Goal: Task Accomplishment & Management: Manage account settings

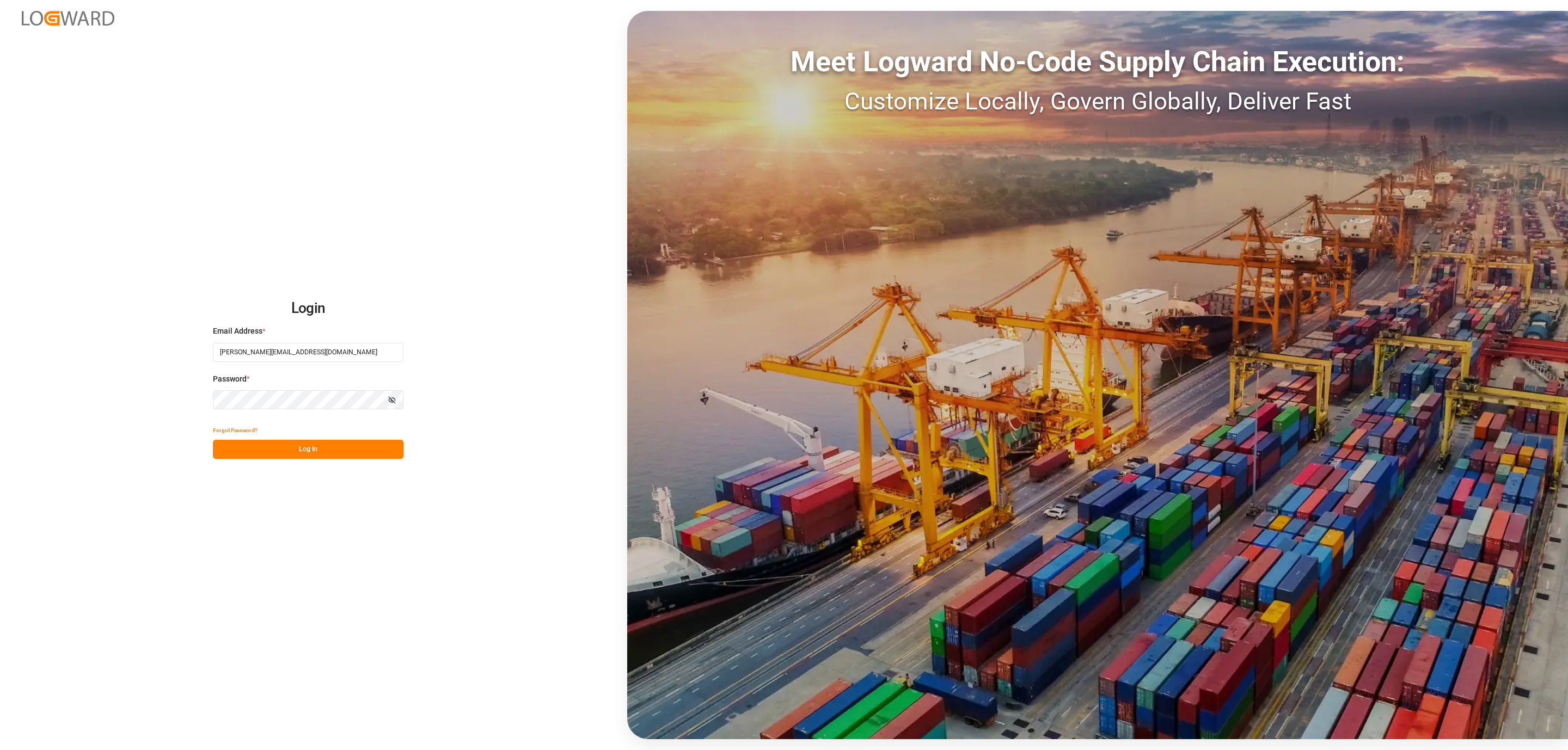
click at [257, 449] on button "Log In" at bounding box center [308, 450] width 190 height 19
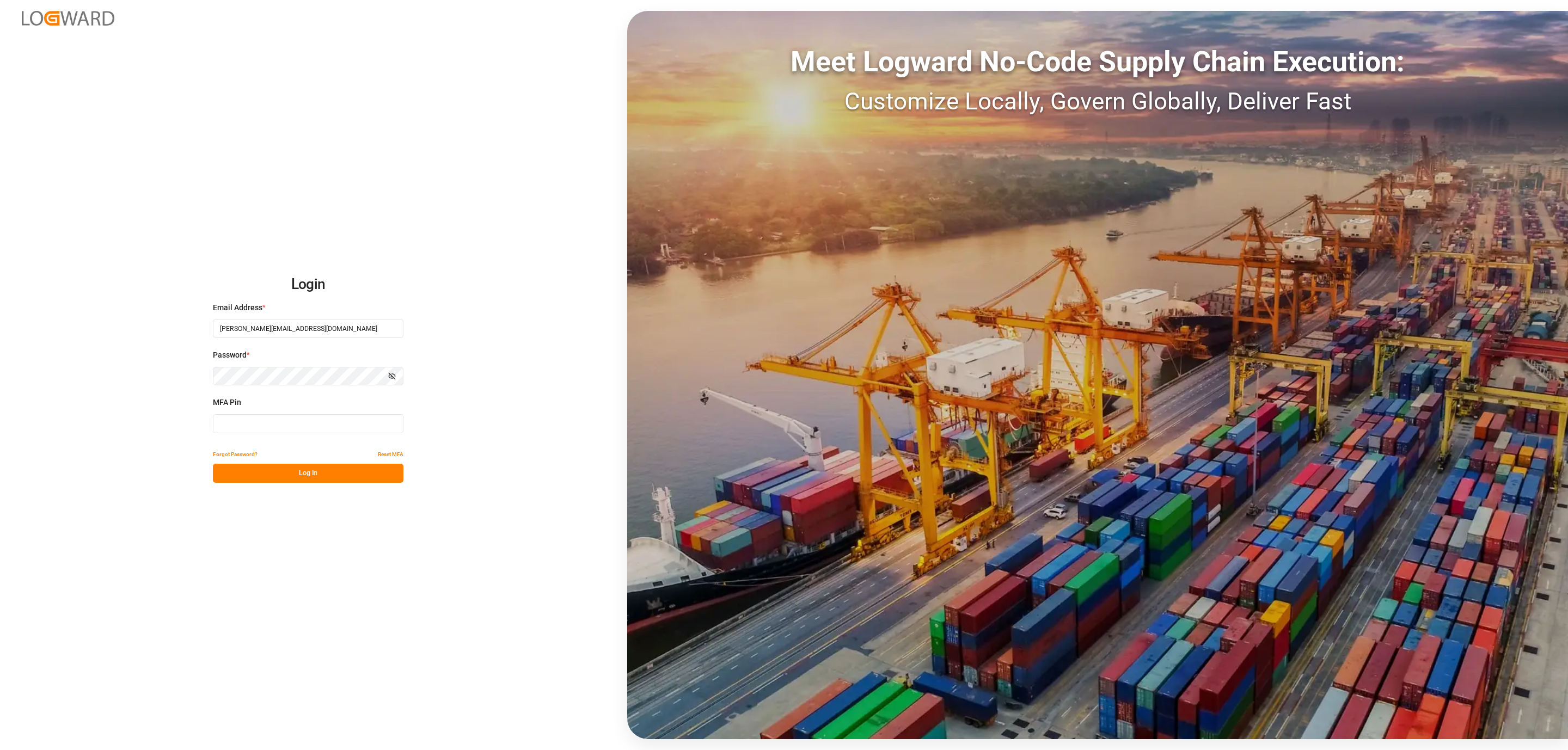
click at [245, 428] on input at bounding box center [308, 424] width 190 height 19
type input "647673"
click at [270, 477] on button "Log In" at bounding box center [308, 473] width 190 height 19
drag, startPoint x: 296, startPoint y: 423, endPoint x: 141, endPoint y: 426, distance: 155.0
click at [141, 426] on div "Login Email Address * daniel.sokolyk@jamindustries.com Password * Show password…" at bounding box center [784, 375] width 1568 height 750
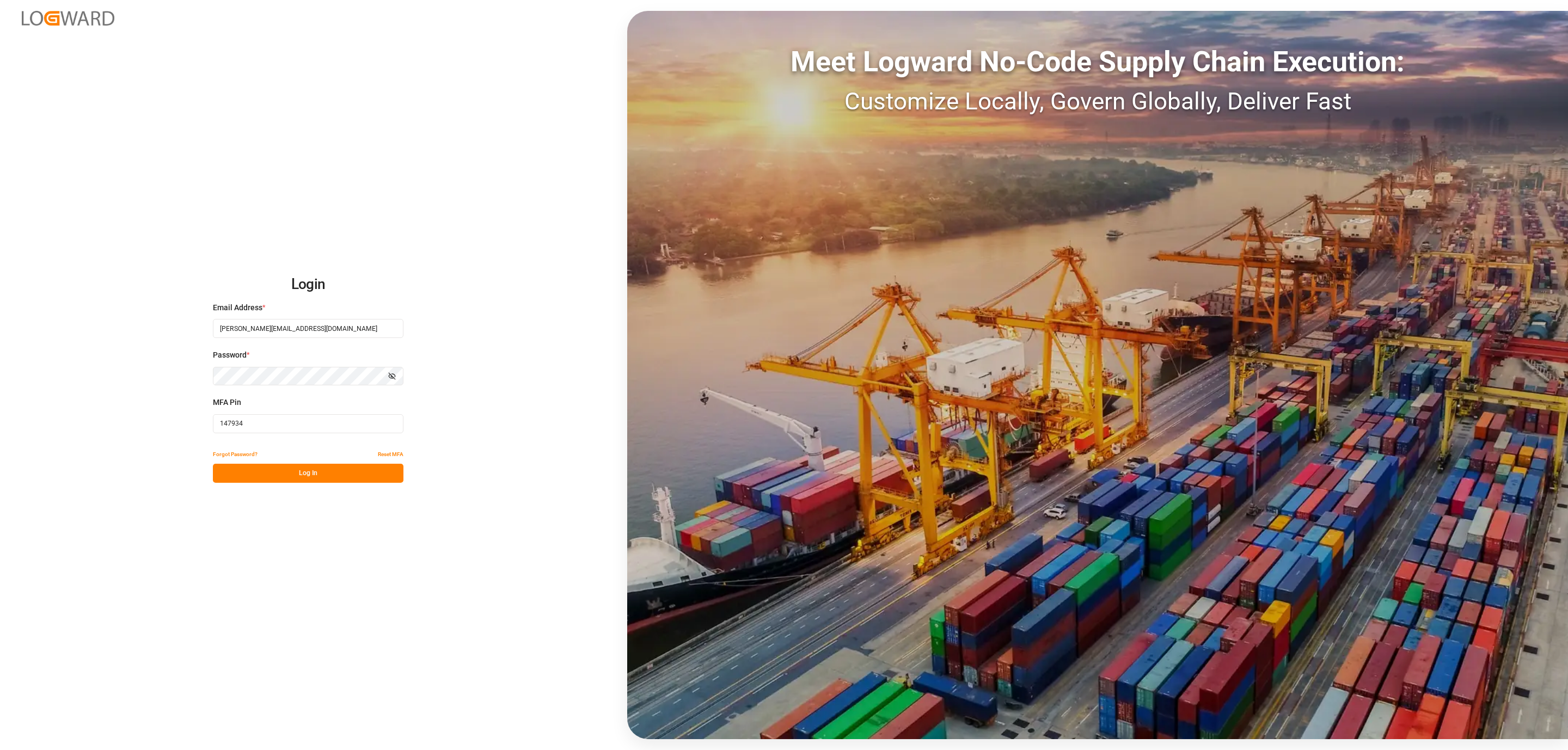
type input "147934"
click at [285, 469] on button "Log In" at bounding box center [308, 473] width 190 height 19
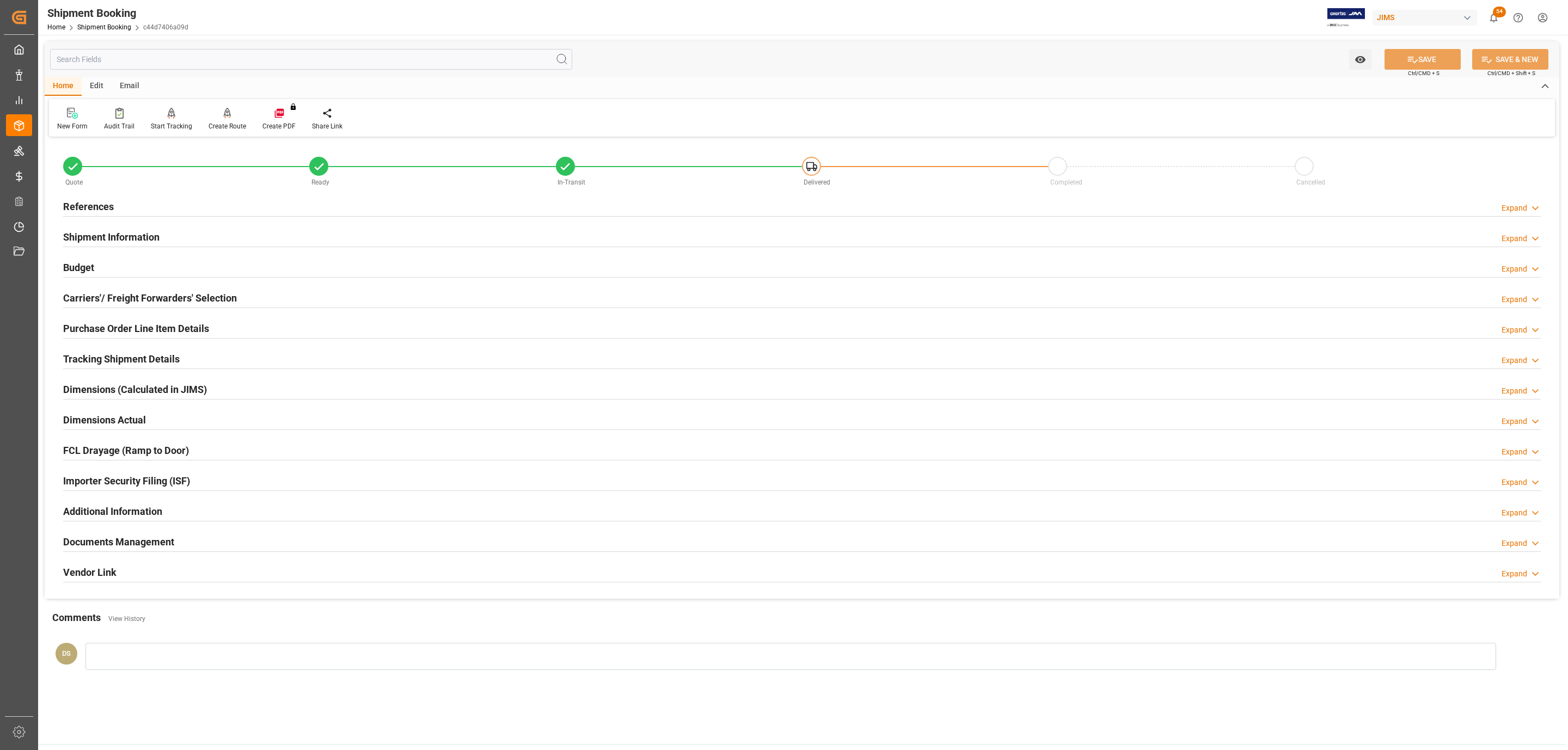
click at [140, 201] on div "References Expand" at bounding box center [801, 206] width 1477 height 21
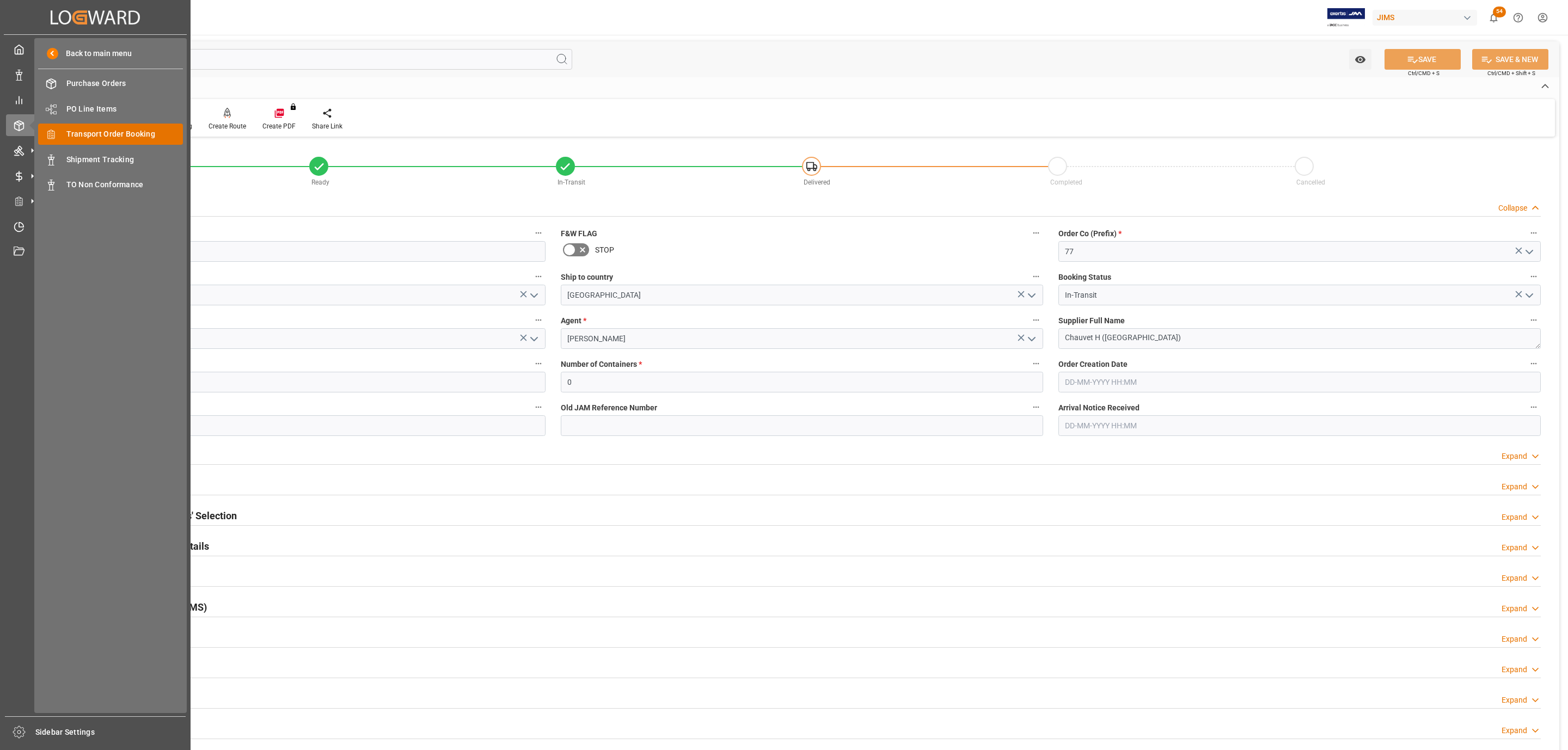
click at [143, 136] on span "Transport Order Booking" at bounding box center [125, 134] width 117 height 12
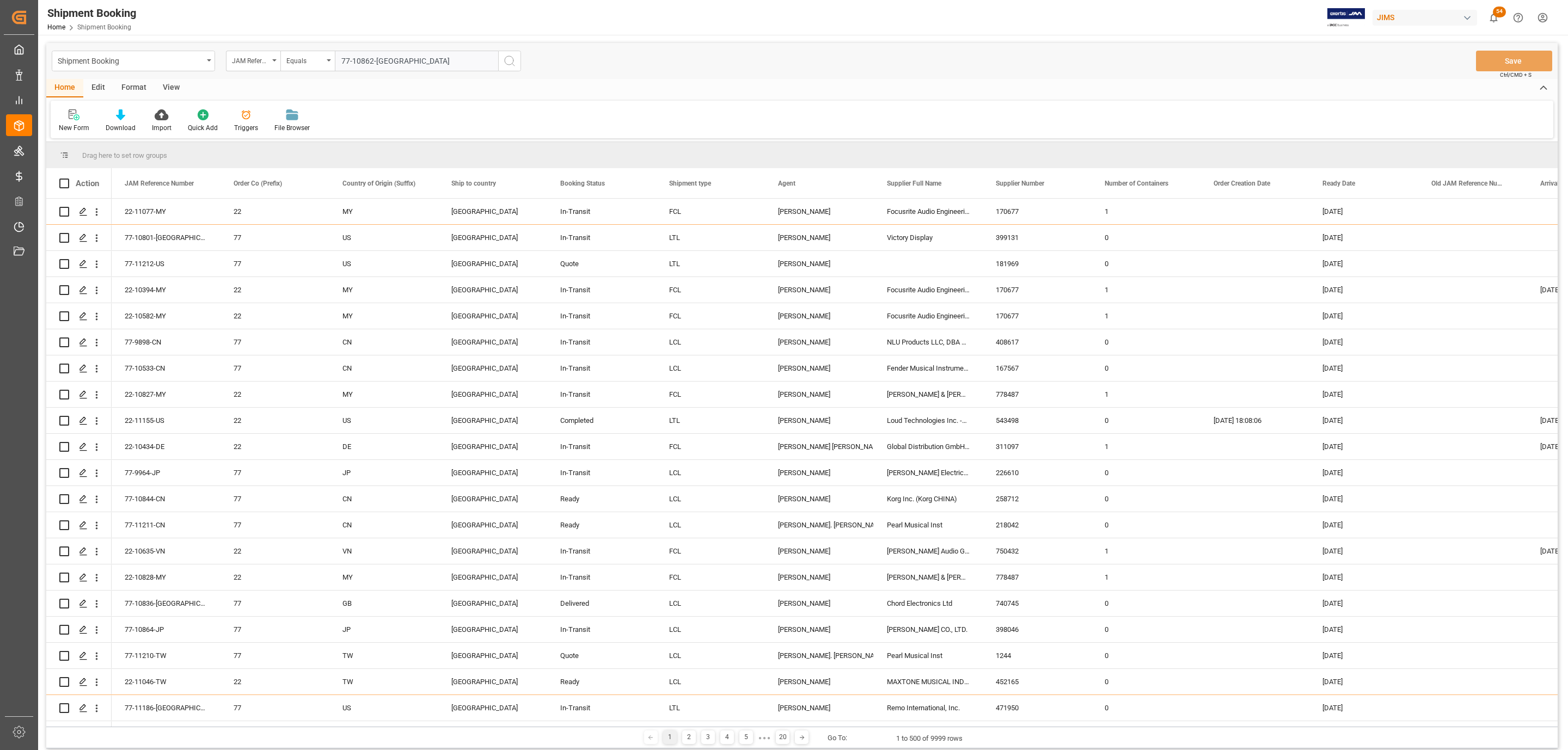
type input "77-10862-CN"
click at [508, 55] on icon "search button" at bounding box center [509, 61] width 13 height 13
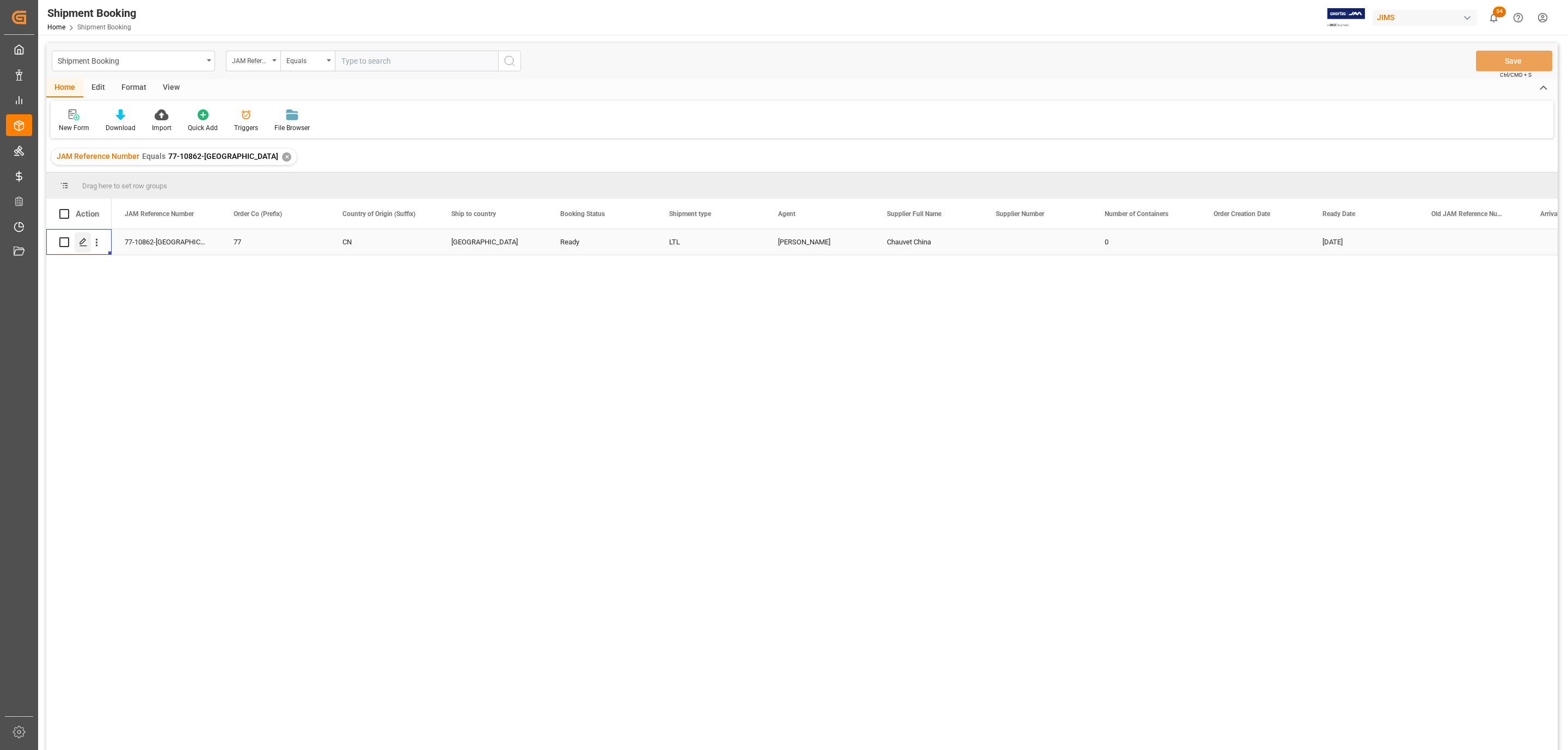
click at [85, 242] on icon "Press SPACE to select this row." at bounding box center [84, 242] width 9 height 9
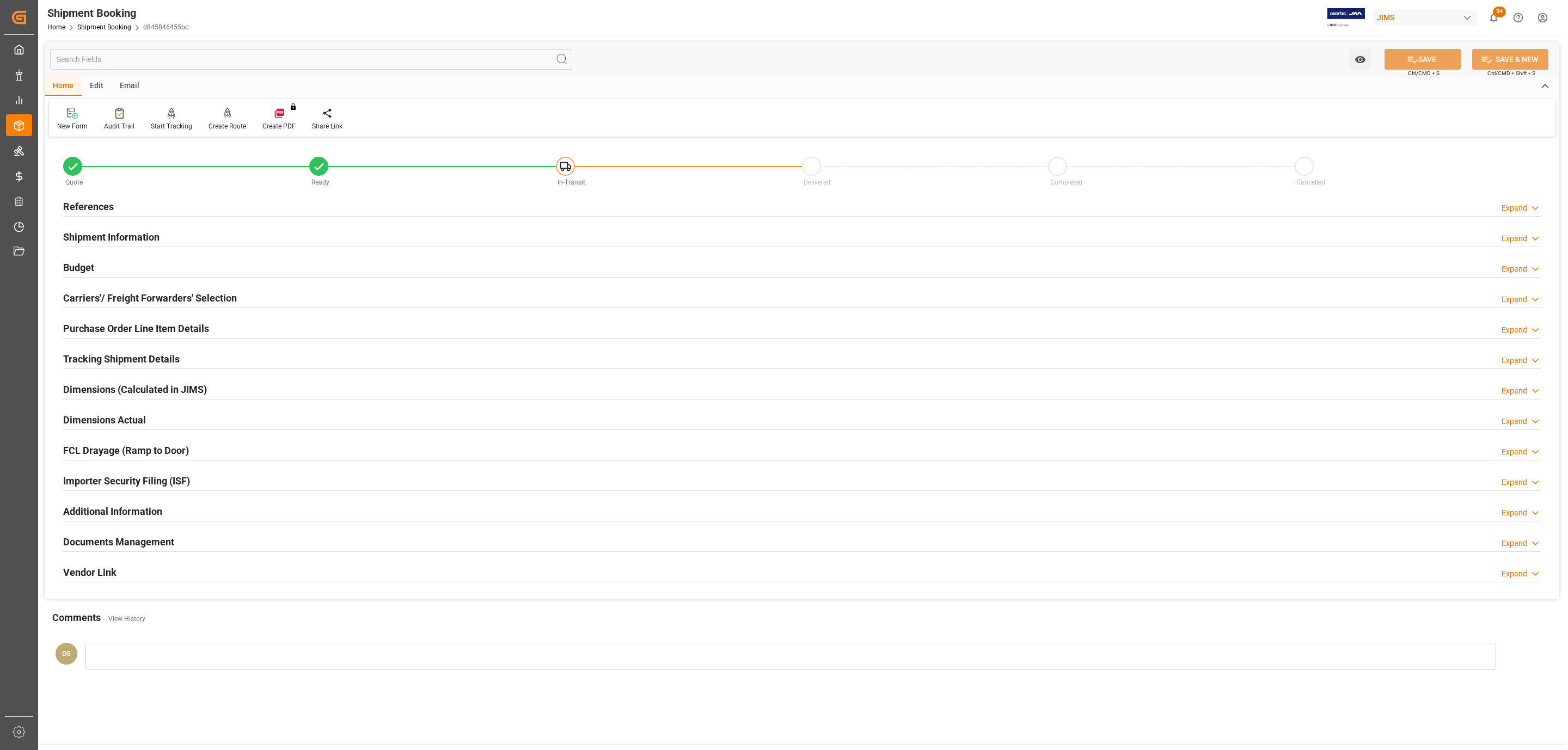
click at [122, 304] on h2 "Carriers'/ Freight Forwarders' Selection" at bounding box center [150, 298] width 174 height 15
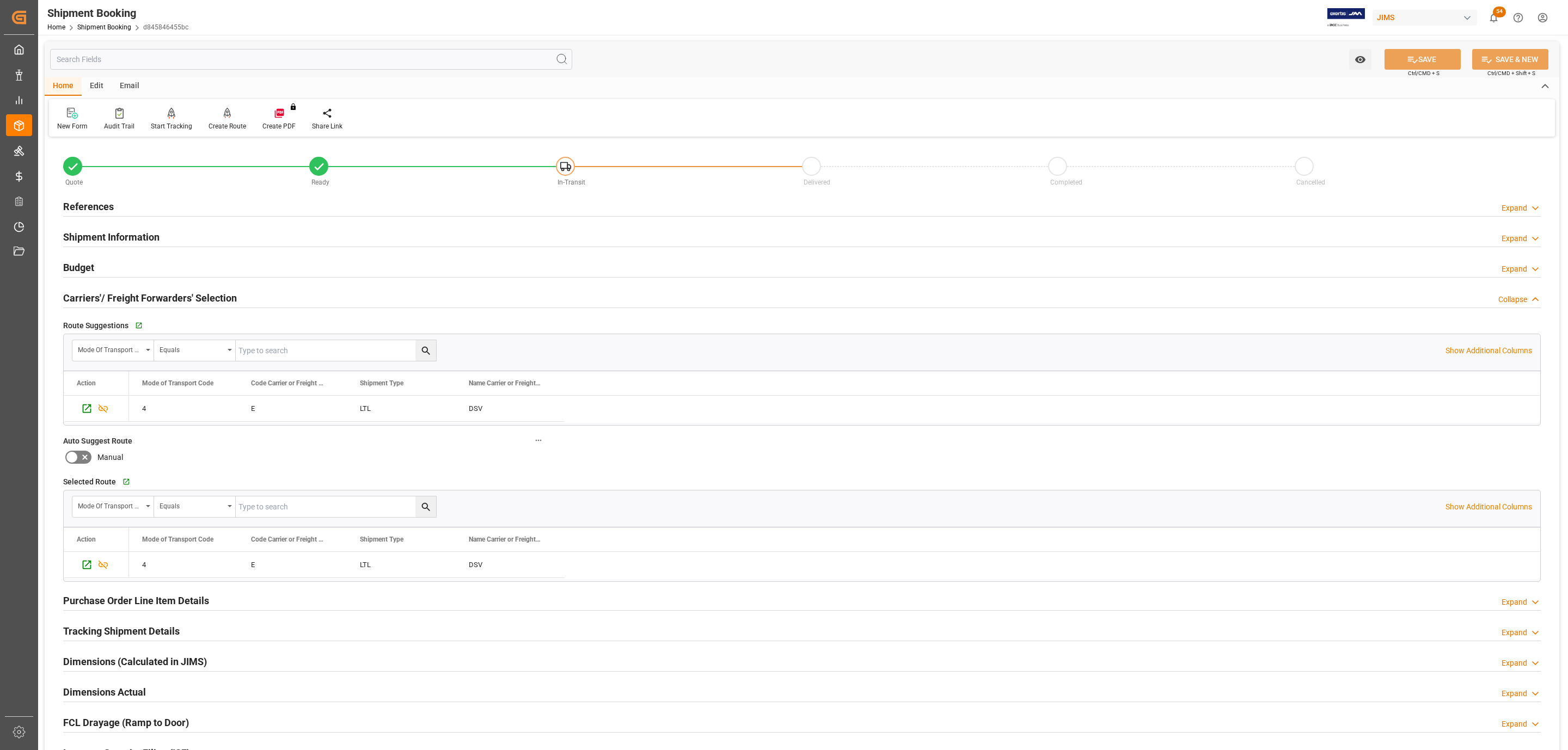
click at [122, 302] on h2 "Carriers'/ Freight Forwarders' Selection" at bounding box center [150, 298] width 174 height 15
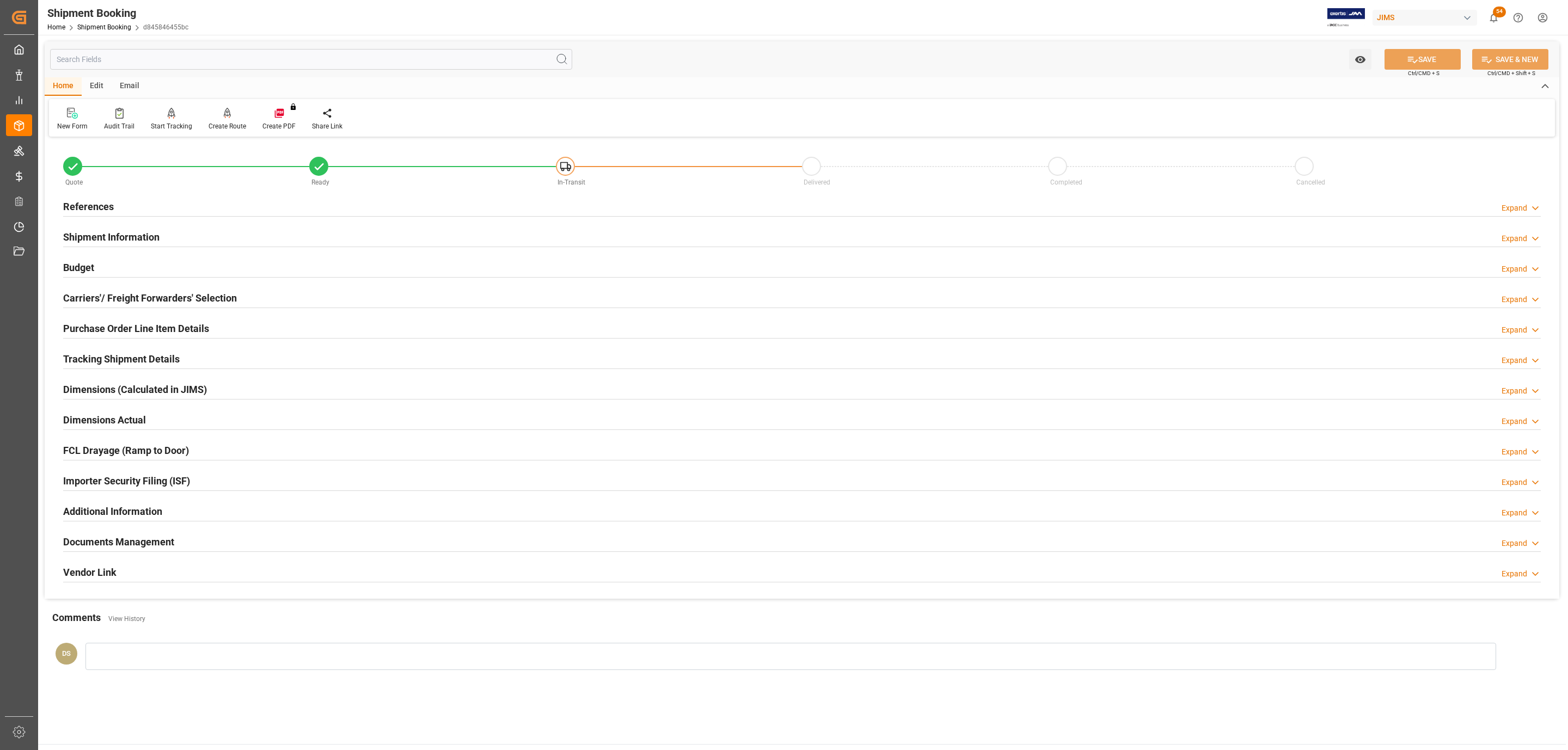
click at [122, 302] on h2 "Carriers'/ Freight Forwarders' Selection" at bounding box center [150, 298] width 174 height 15
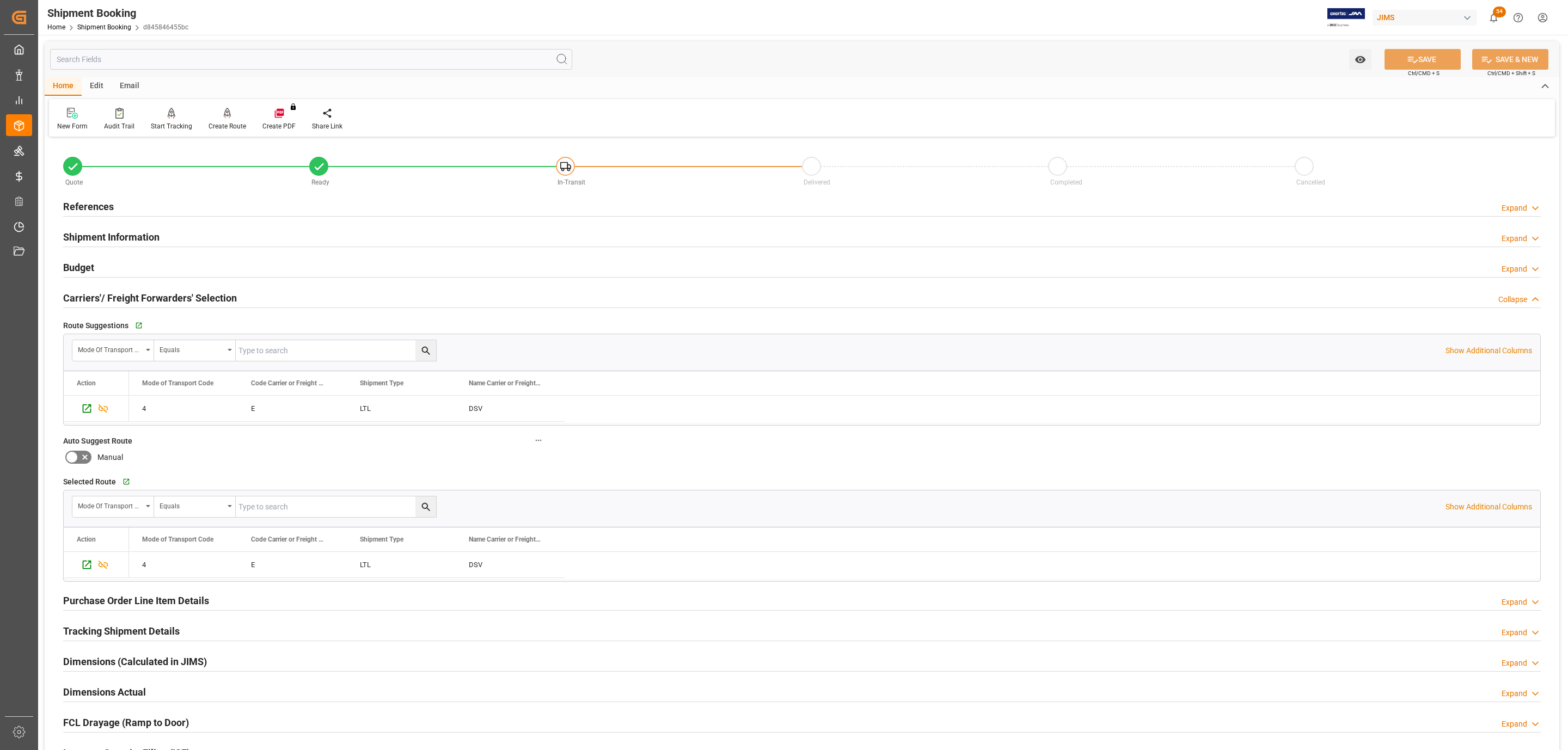
click at [122, 302] on h2 "Carriers'/ Freight Forwarders' Selection" at bounding box center [150, 298] width 174 height 15
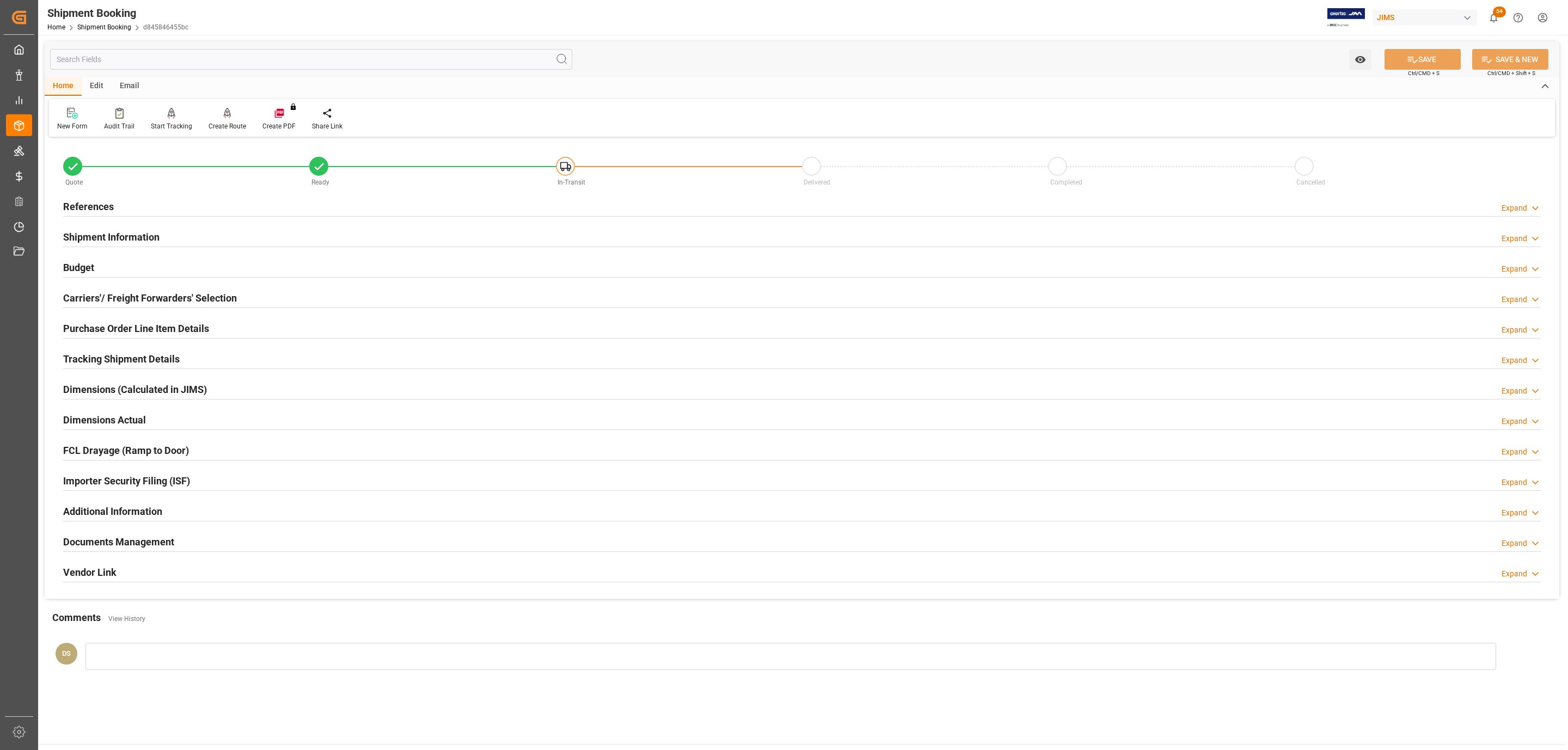
click at [134, 329] on h2 "Purchase Order Line Item Details" at bounding box center [136, 328] width 146 height 15
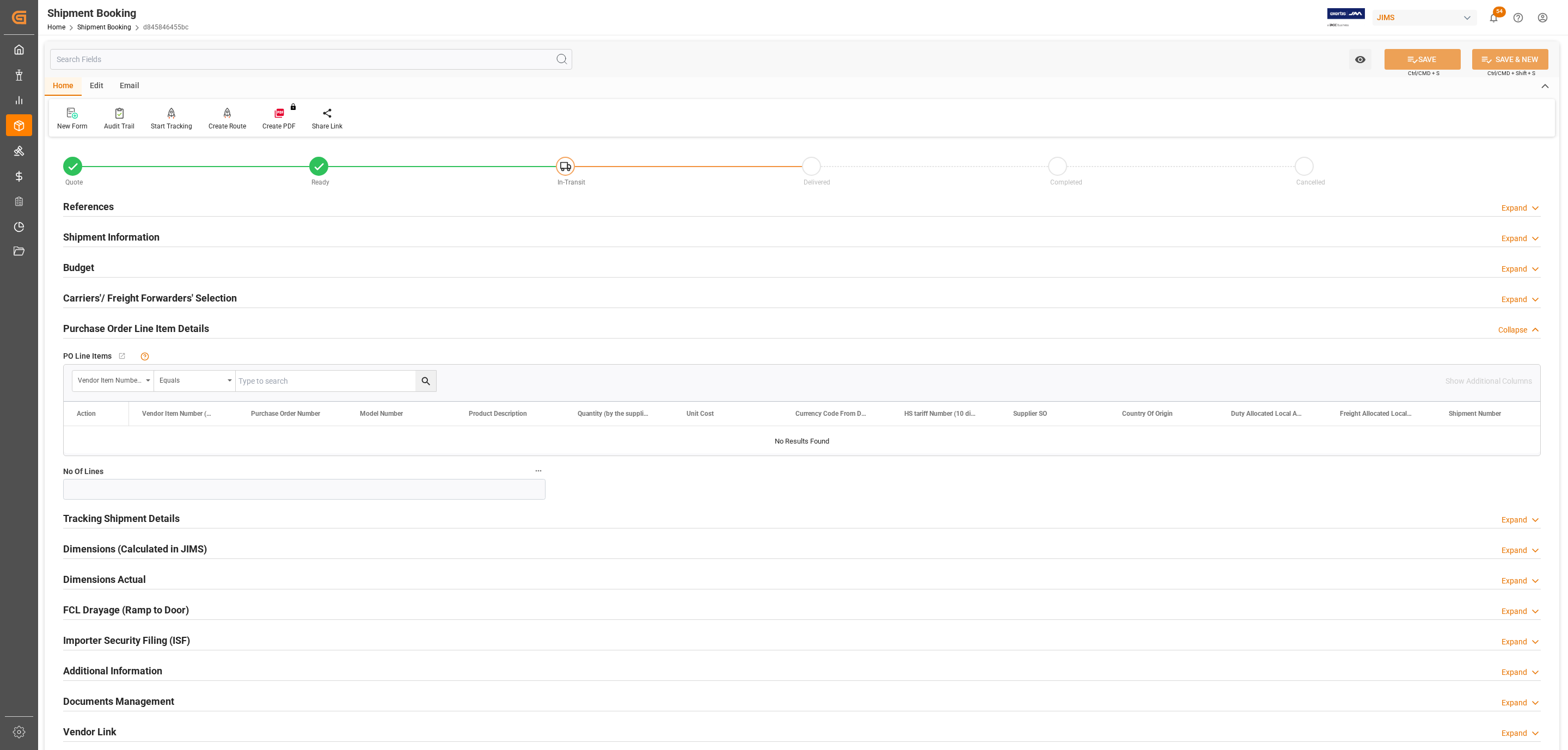
click at [134, 329] on h2 "Purchase Order Line Item Details" at bounding box center [136, 328] width 146 height 15
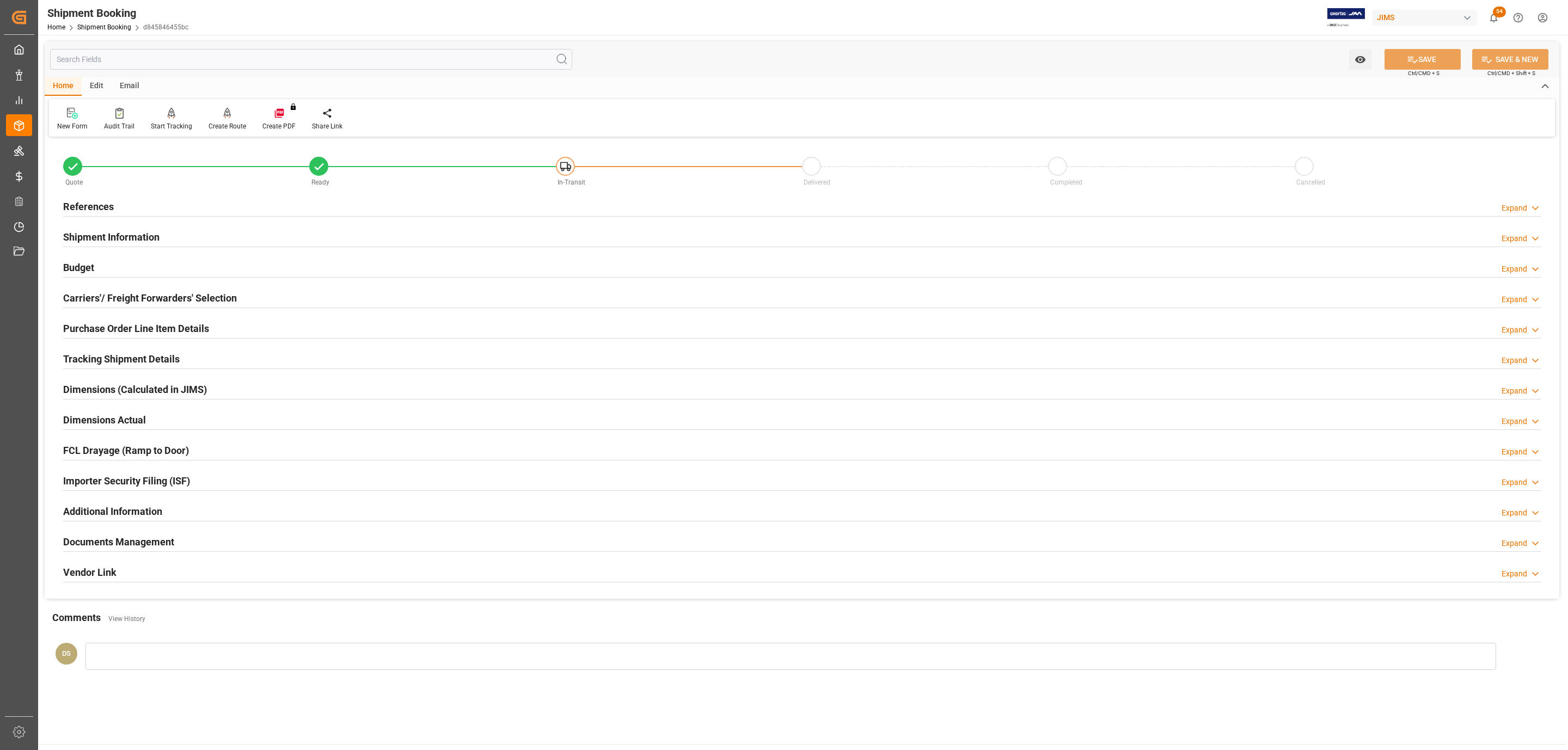
click at [132, 358] on h2 "Tracking Shipment Details" at bounding box center [121, 359] width 116 height 15
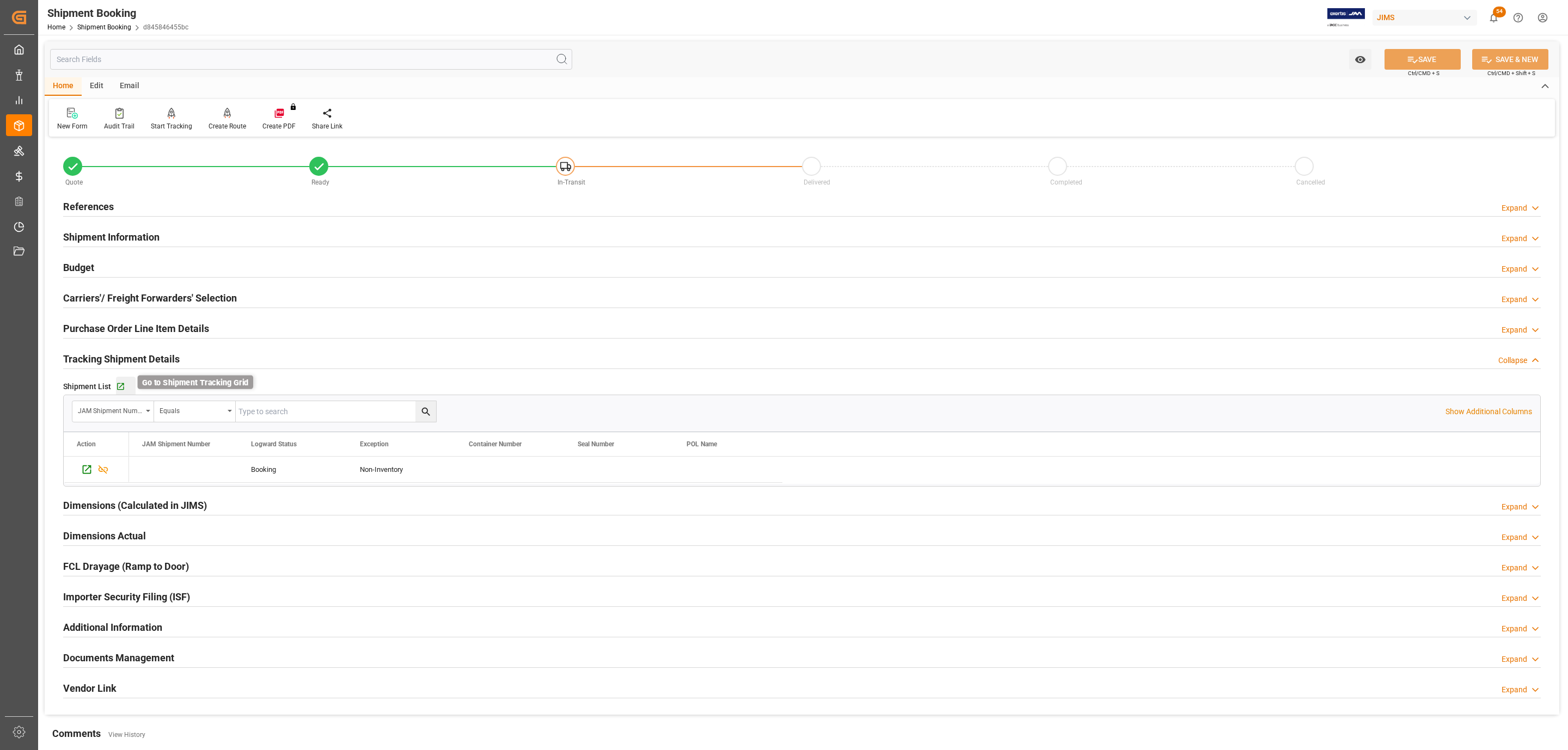
click at [124, 390] on icon "button" at bounding box center [120, 387] width 9 height 9
click at [96, 271] on div "Budget Expand" at bounding box center [801, 267] width 1477 height 21
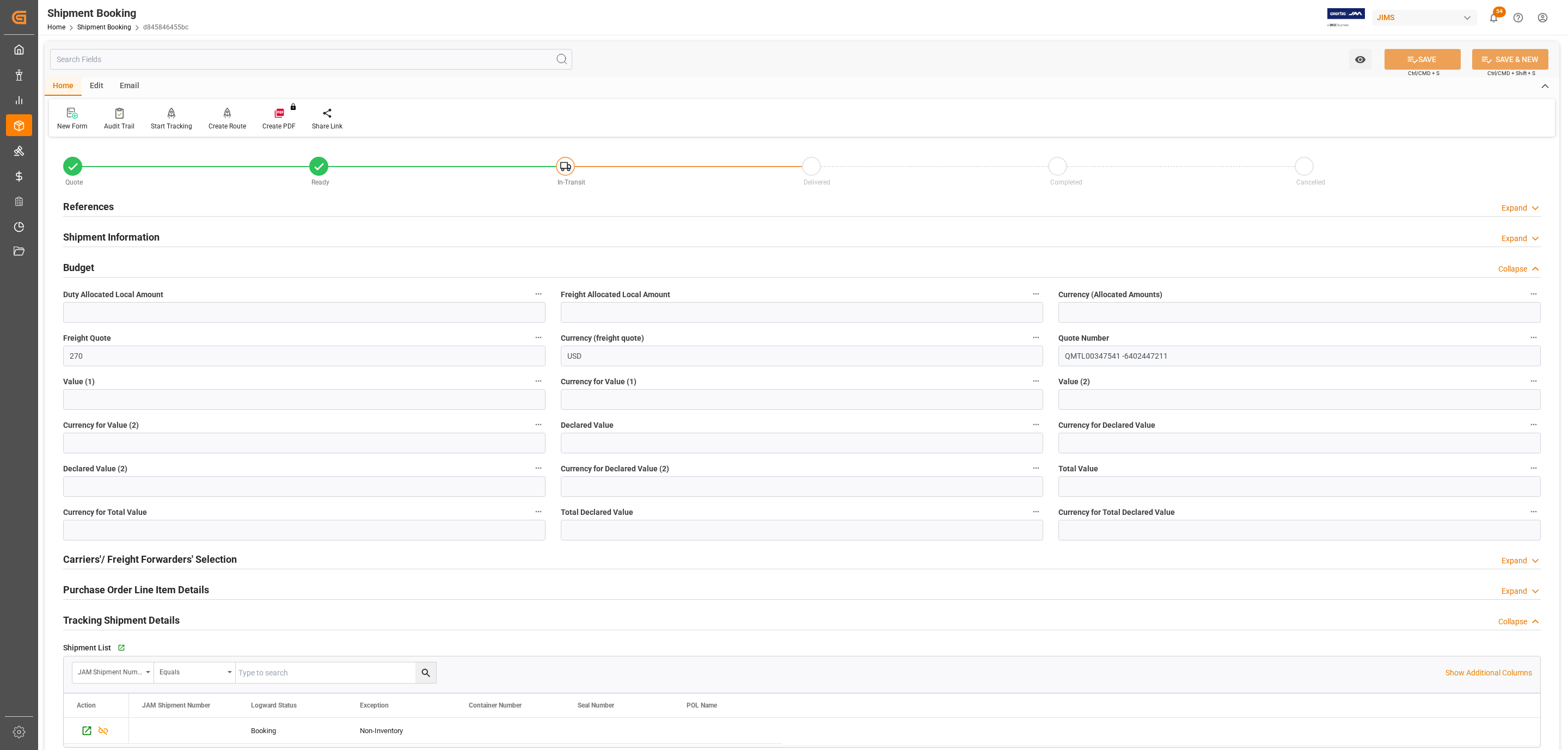
click at [96, 271] on div "Budget Collapse" at bounding box center [801, 267] width 1477 height 21
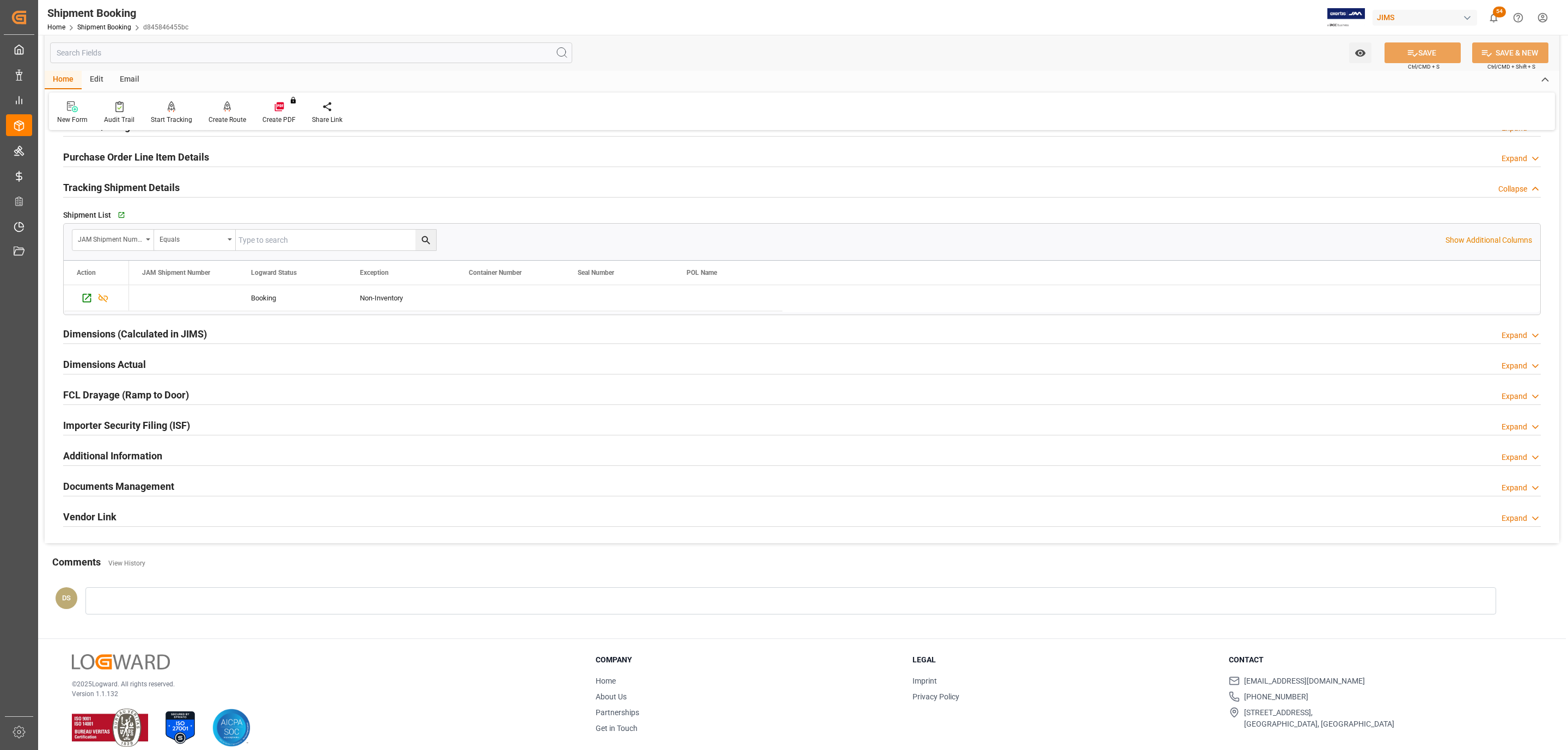
scroll to position [188, 0]
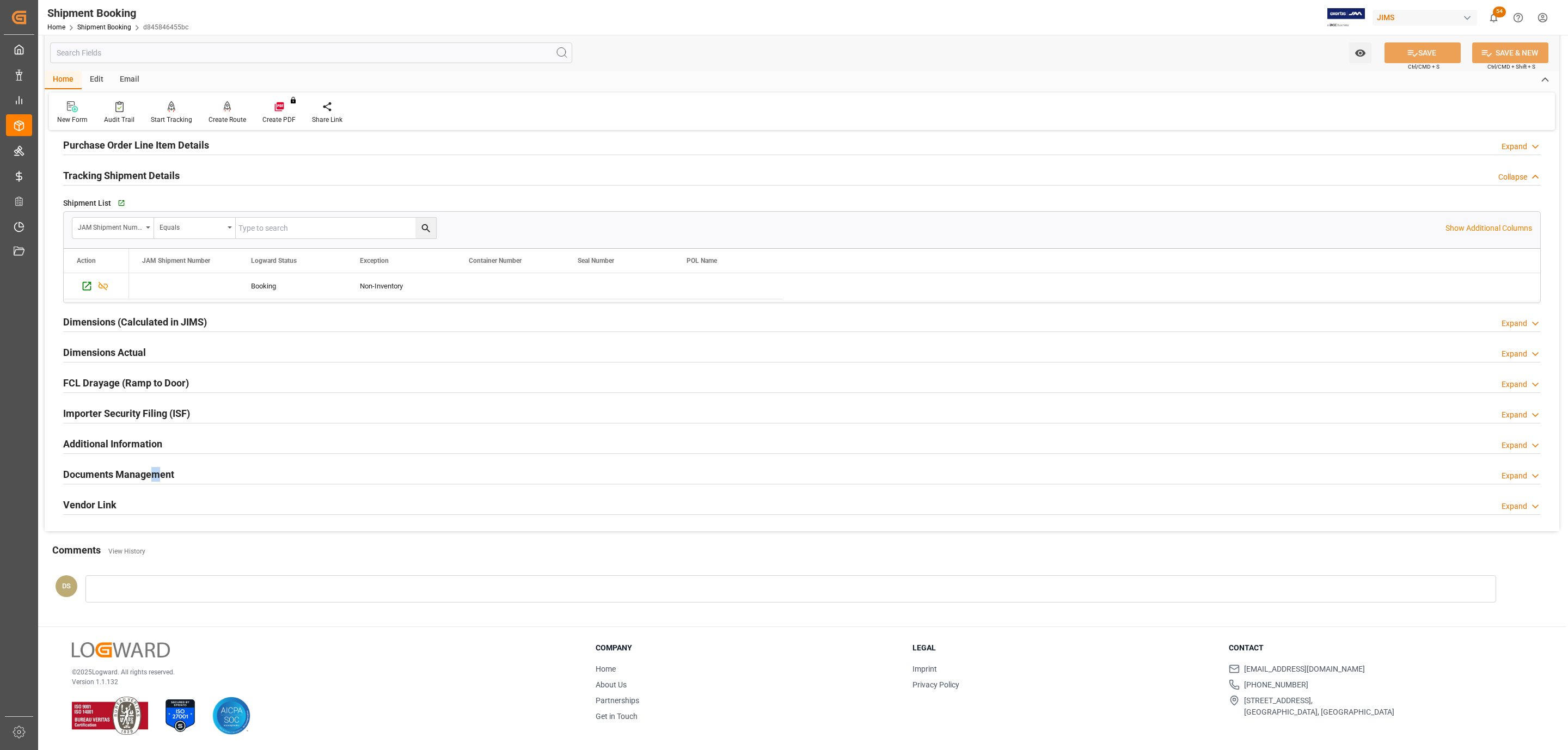
click at [158, 468] on div "Documents Management Expand" at bounding box center [801, 474] width 1493 height 30
click at [158, 468] on h2 "Documents Management" at bounding box center [118, 474] width 111 height 15
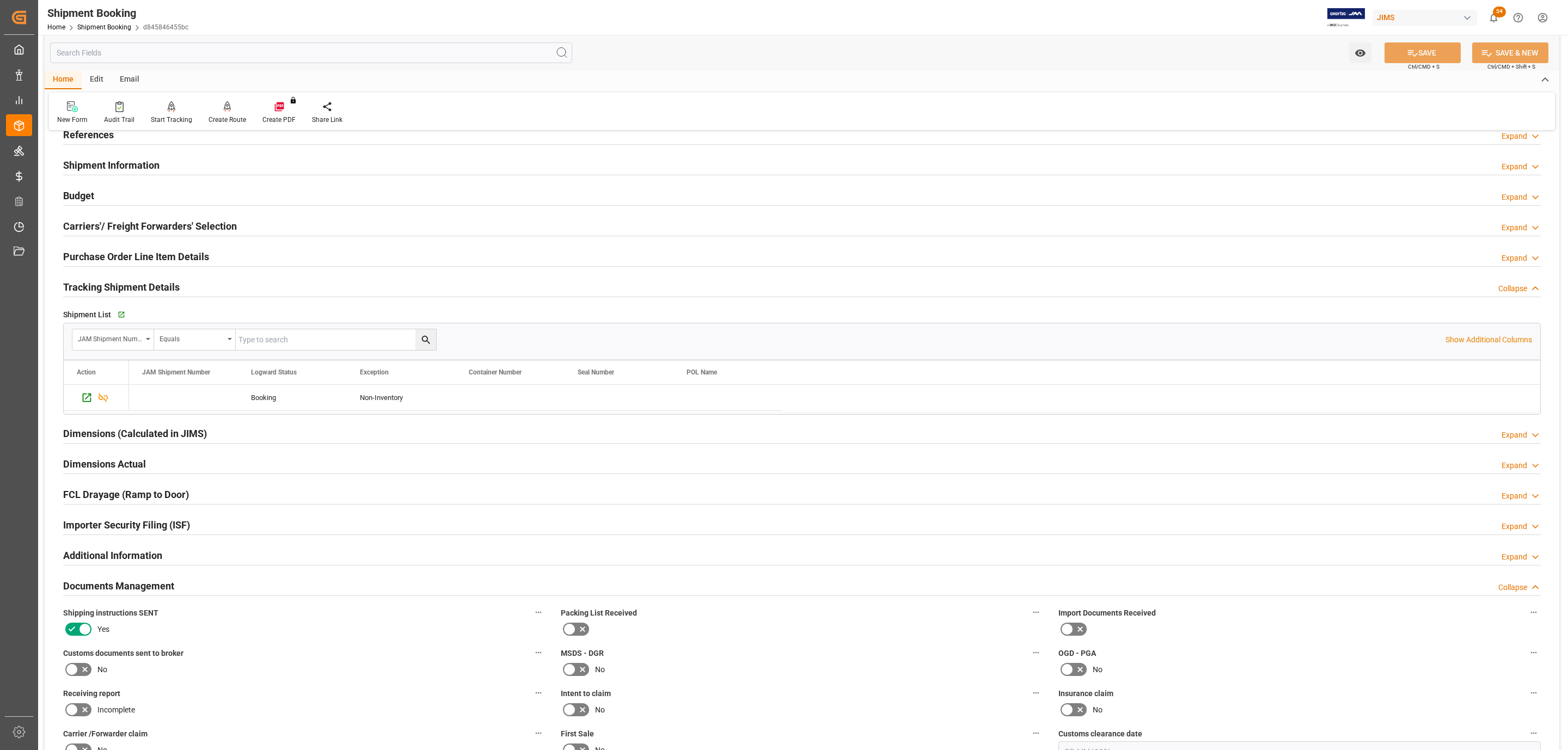
scroll to position [0, 0]
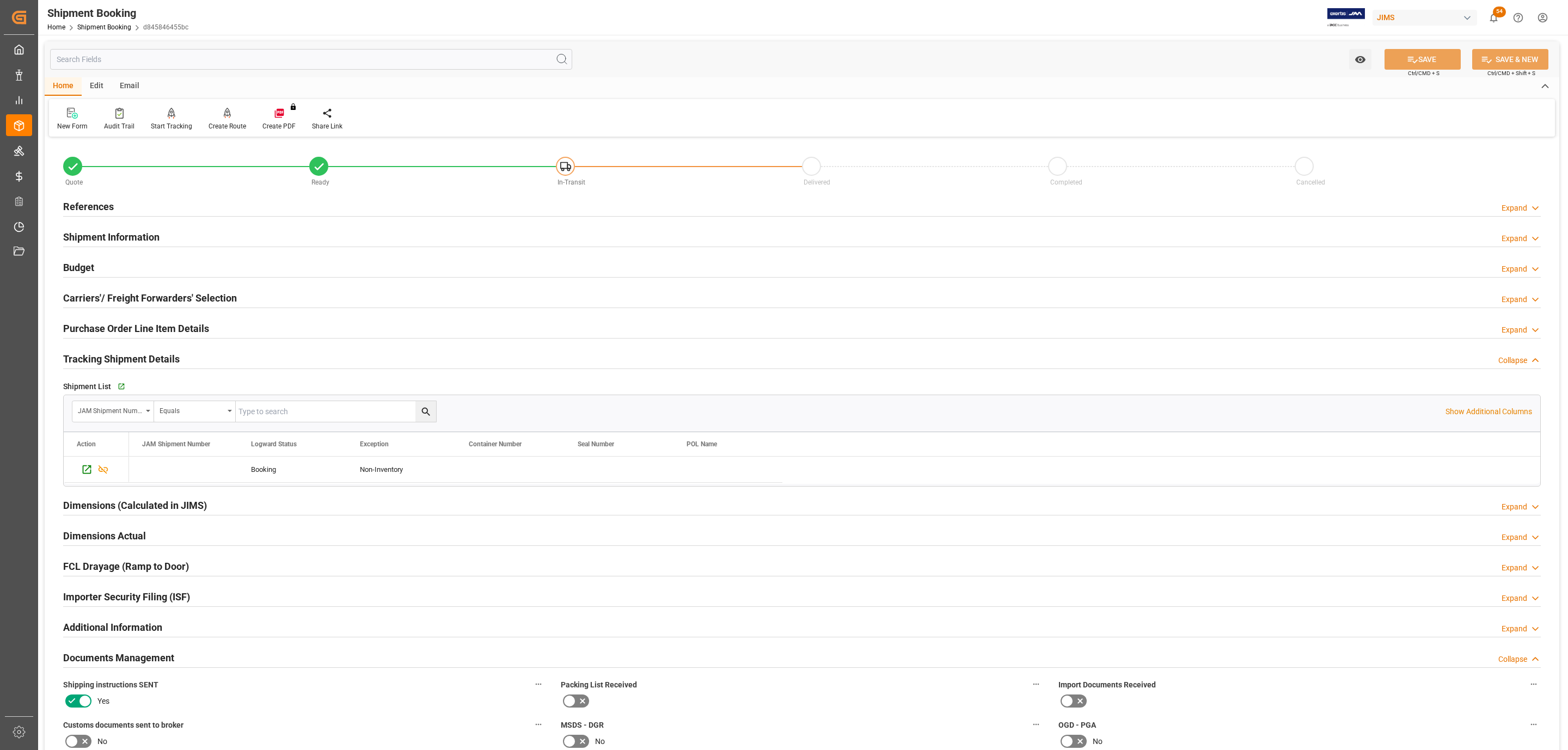
click at [134, 196] on div "References Expand" at bounding box center [801, 206] width 1477 height 21
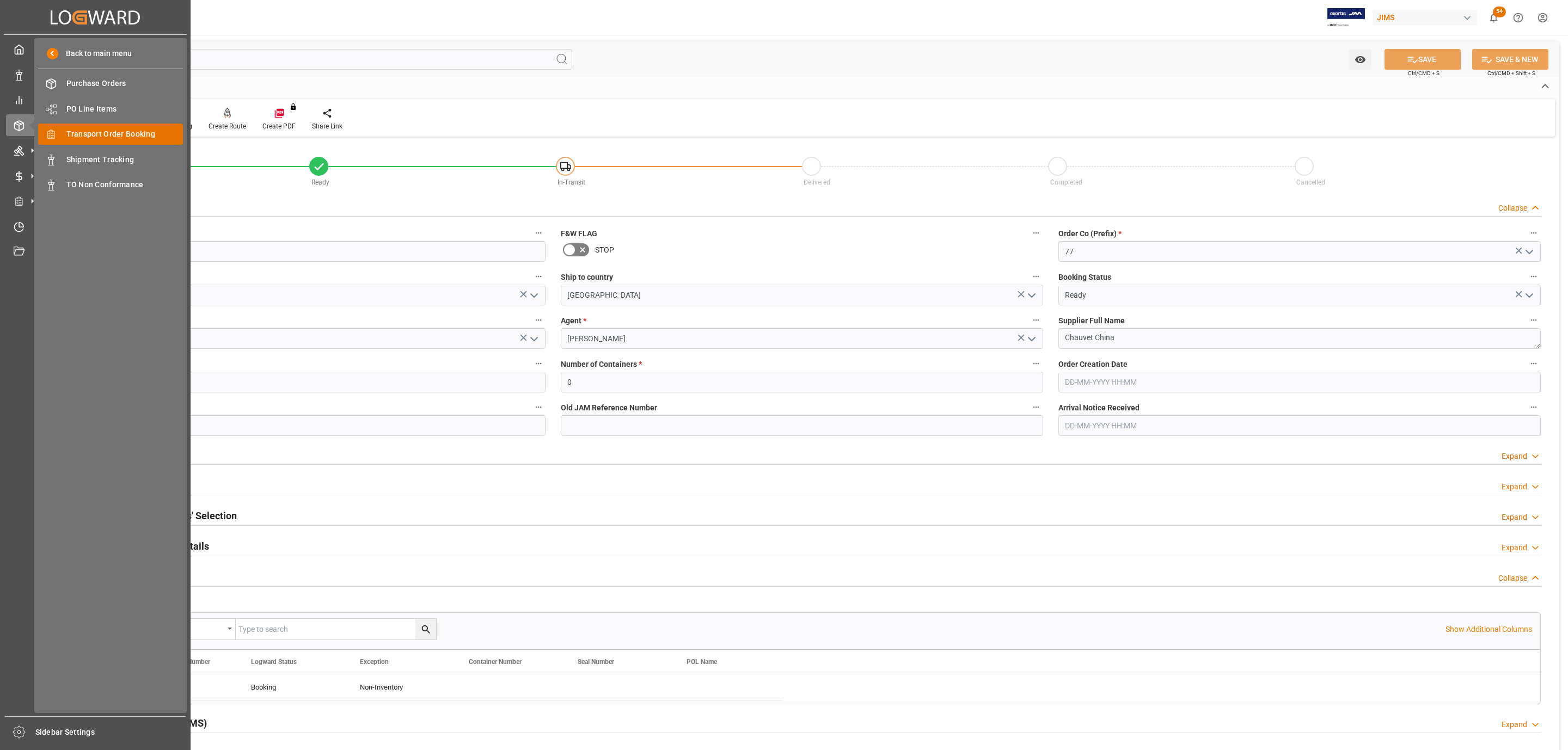
click at [126, 134] on span "Transport Order Booking" at bounding box center [125, 134] width 117 height 12
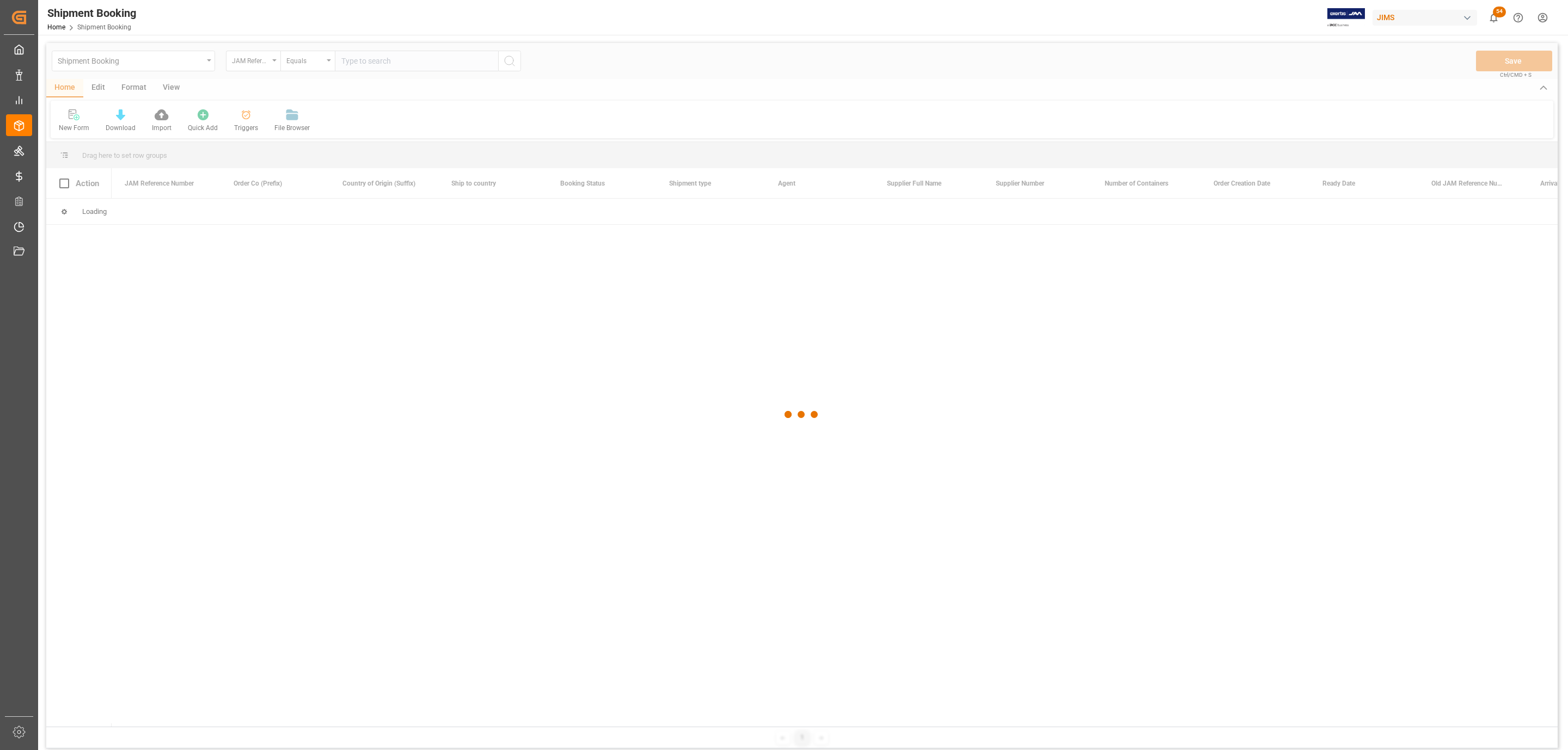
click at [352, 64] on div at bounding box center [802, 415] width 1511 height 744
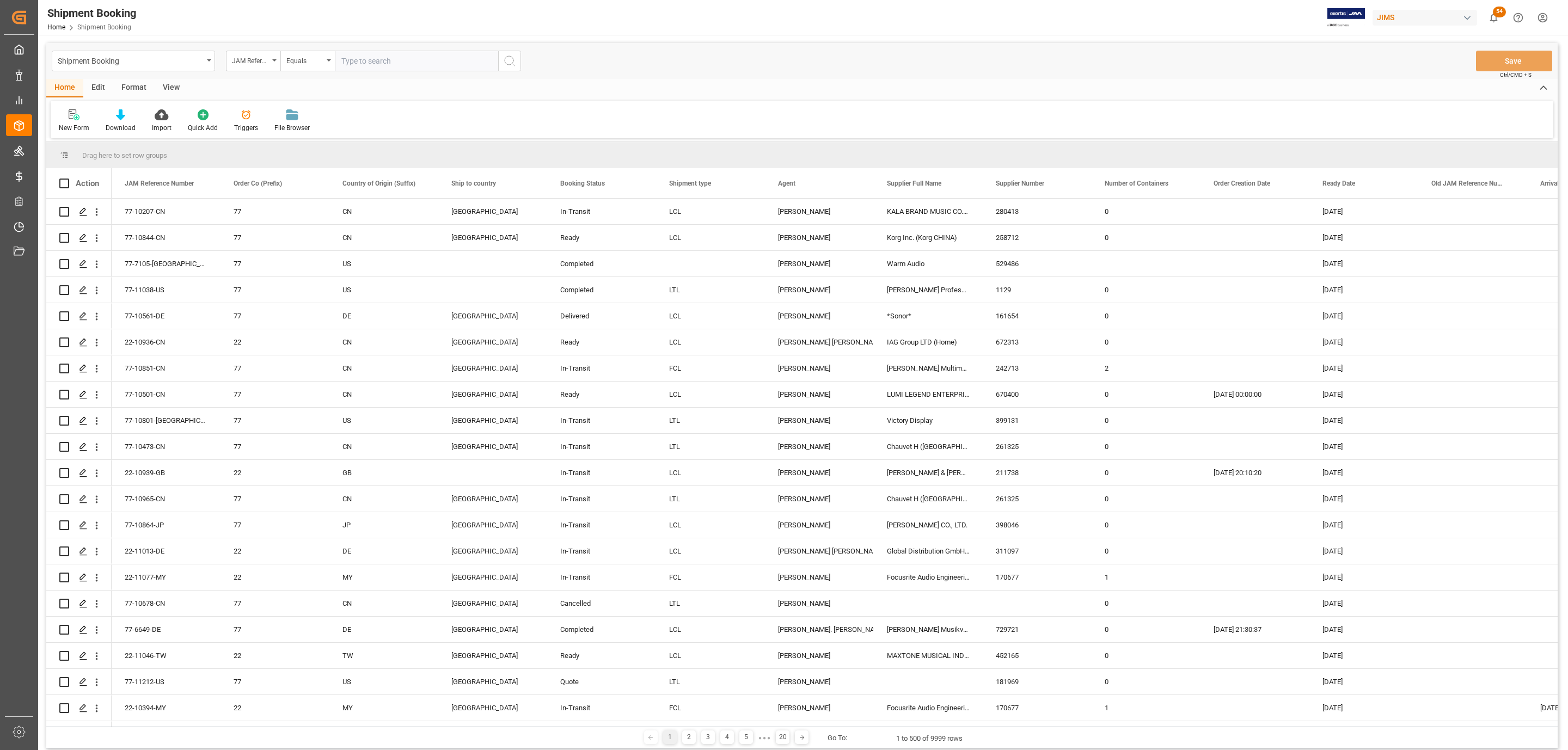
click at [352, 64] on input "text" at bounding box center [417, 61] width 163 height 21
paste input "77-10483-BE"
type input "77-10483-BE"
click at [511, 58] on icon "search button" at bounding box center [509, 61] width 13 height 13
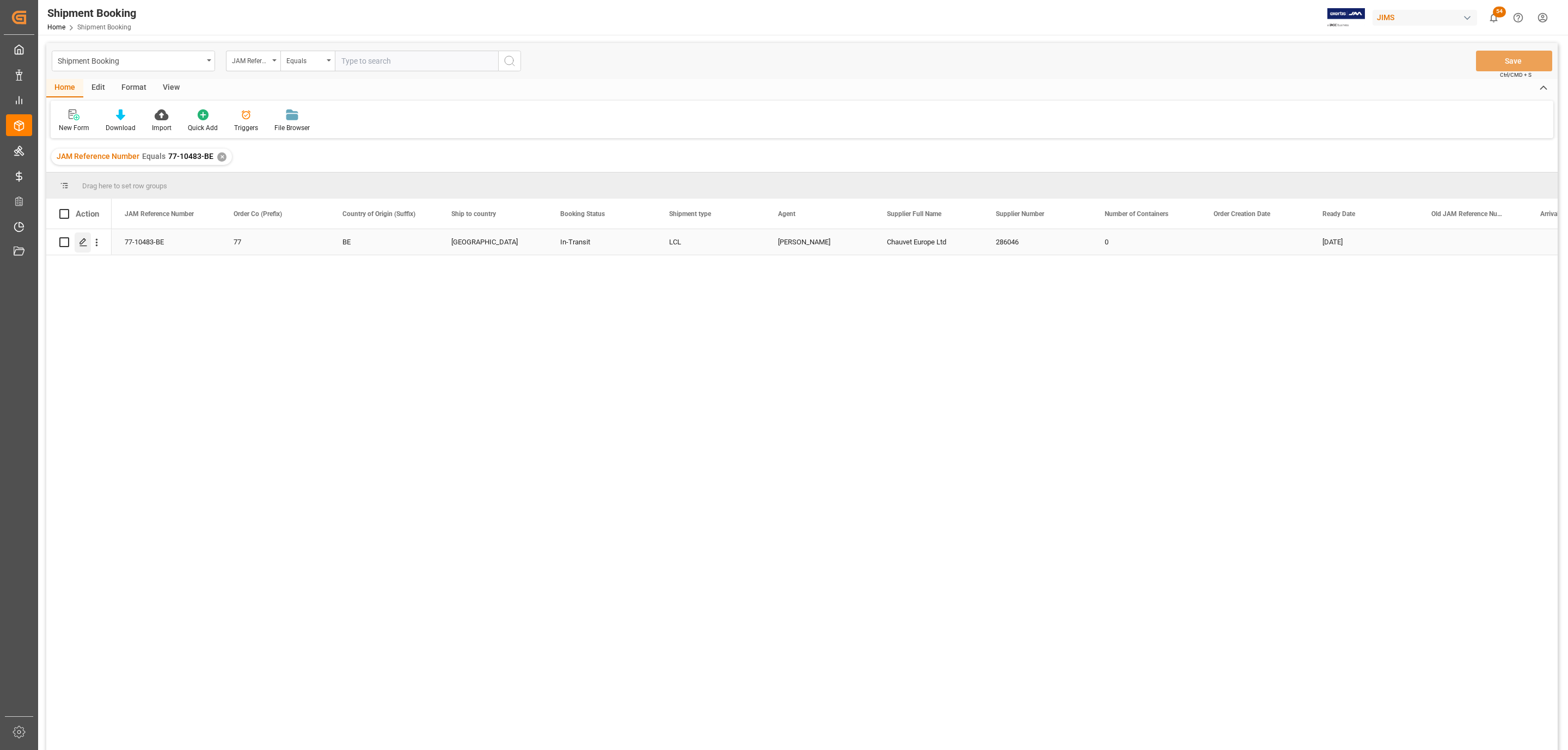
click at [82, 246] on line "Press SPACE to select this row." at bounding box center [83, 246] width 6 height 0
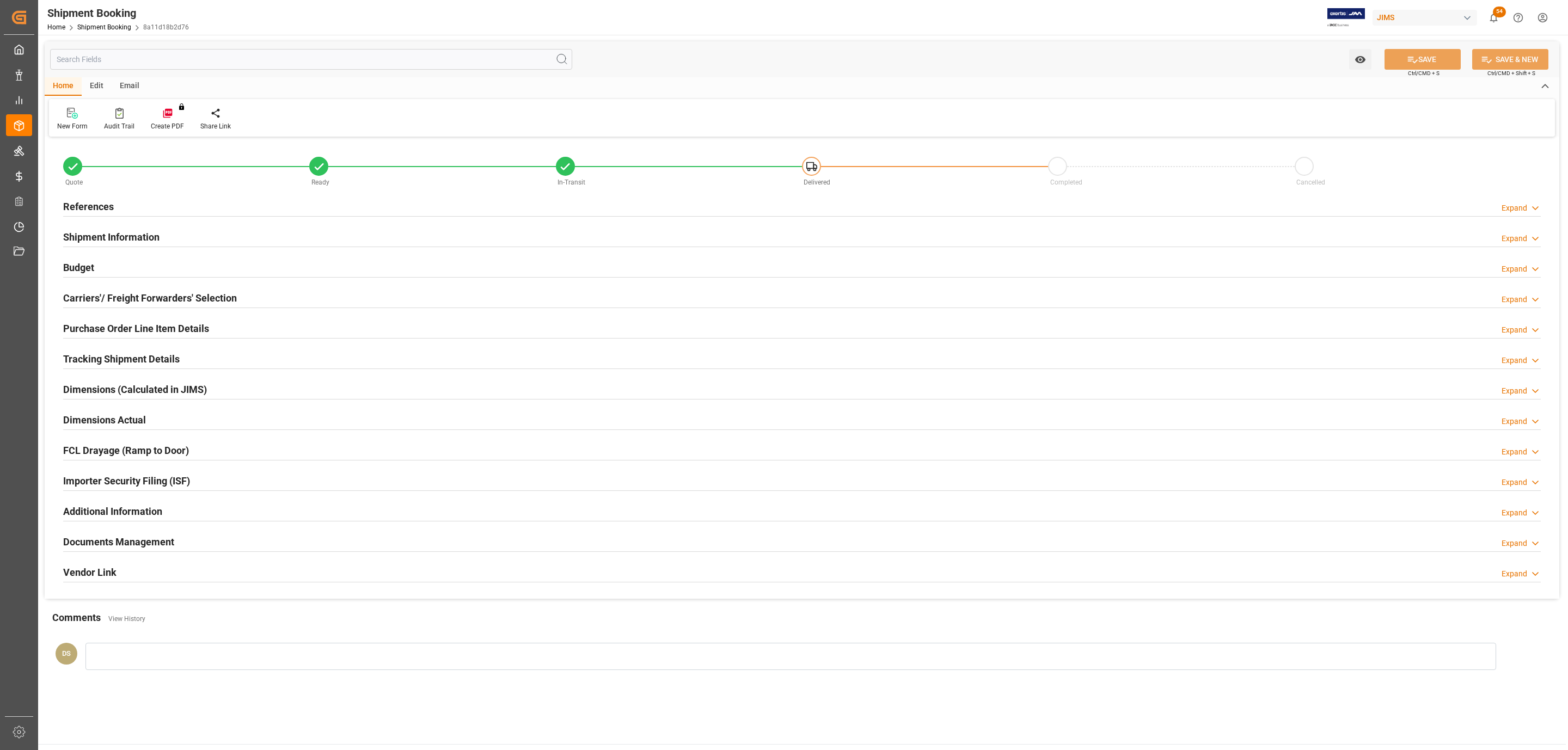
type input "0"
type input "1882.0569"
type input "45414"
click at [150, 275] on div "Budget Expand" at bounding box center [801, 267] width 1477 height 21
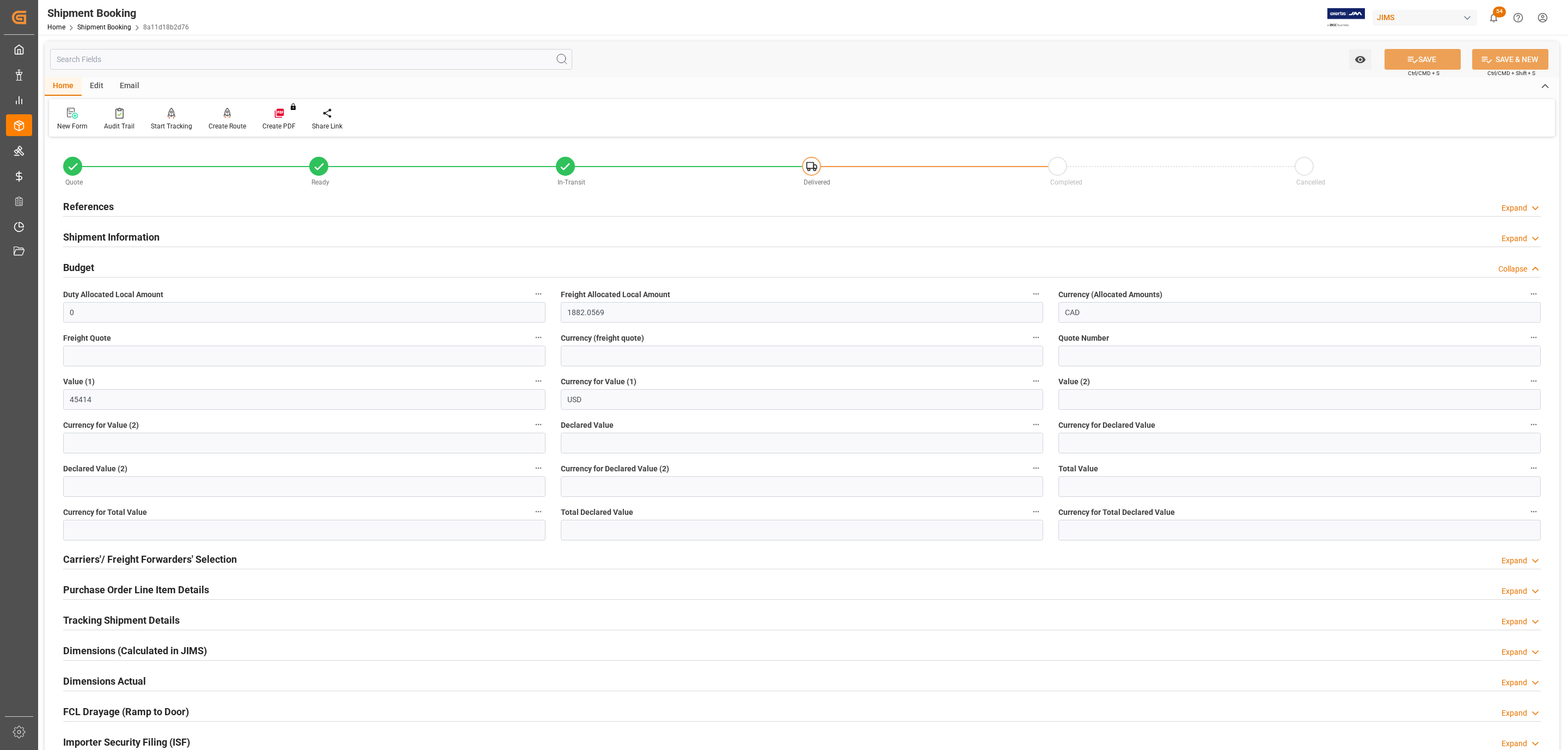
click at [163, 547] on div "Carriers'/ Freight Forwarders' Selection Expand" at bounding box center [801, 559] width 1493 height 30
click at [161, 565] on h2 "Carriers'/ Freight Forwarders' Selection" at bounding box center [150, 559] width 174 height 15
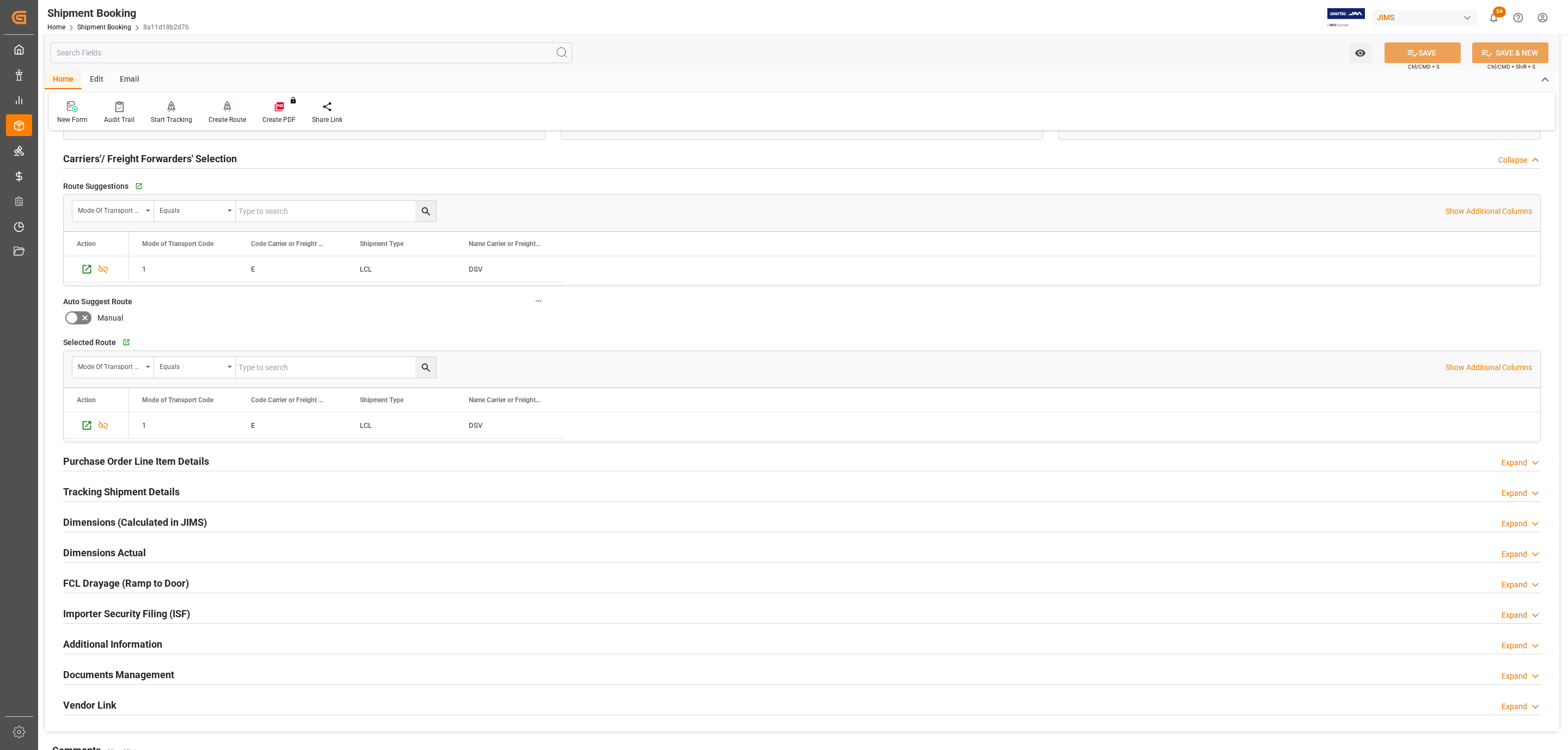
scroll to position [408, 0]
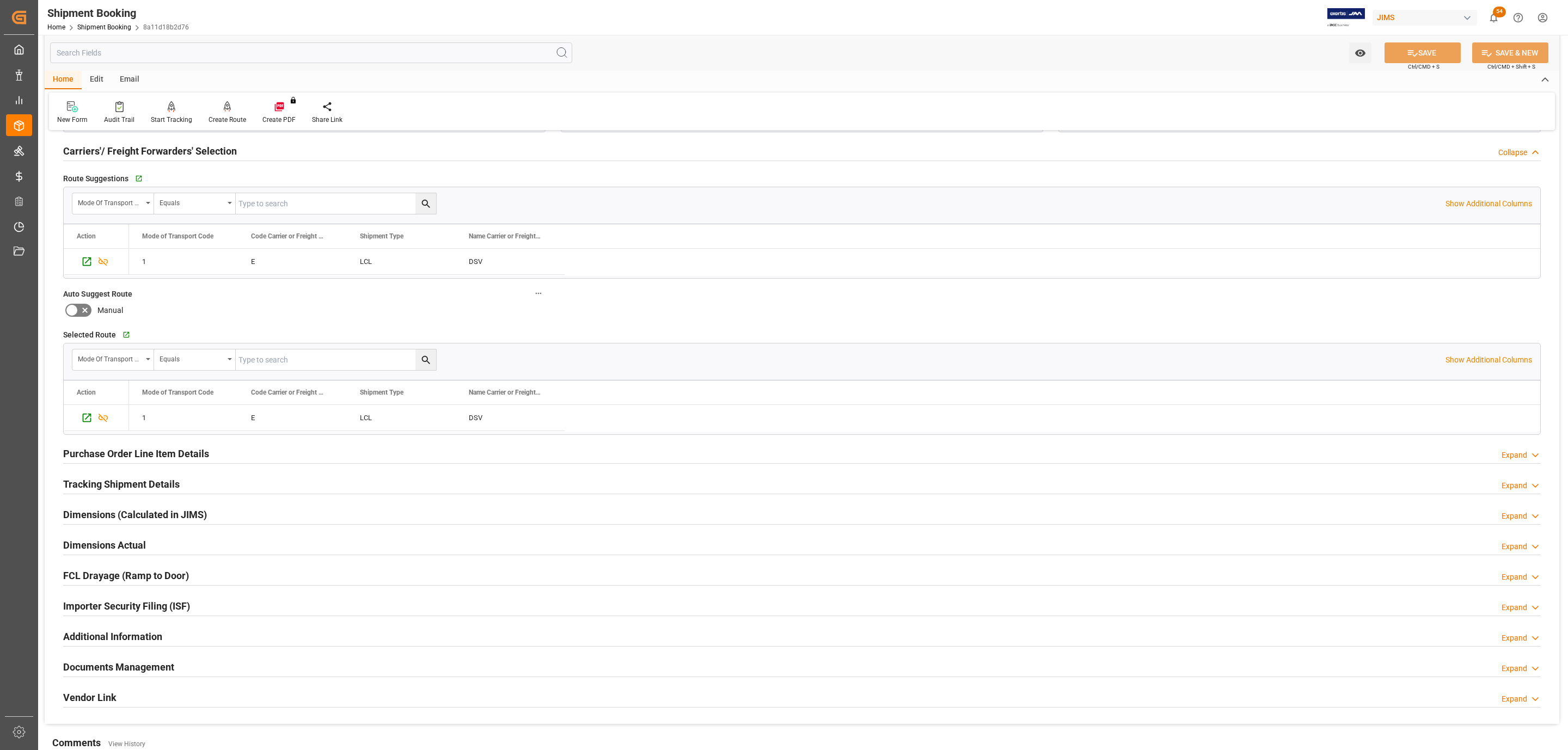
click at [129, 486] on h2 "Tracking Shipment Details" at bounding box center [121, 484] width 116 height 15
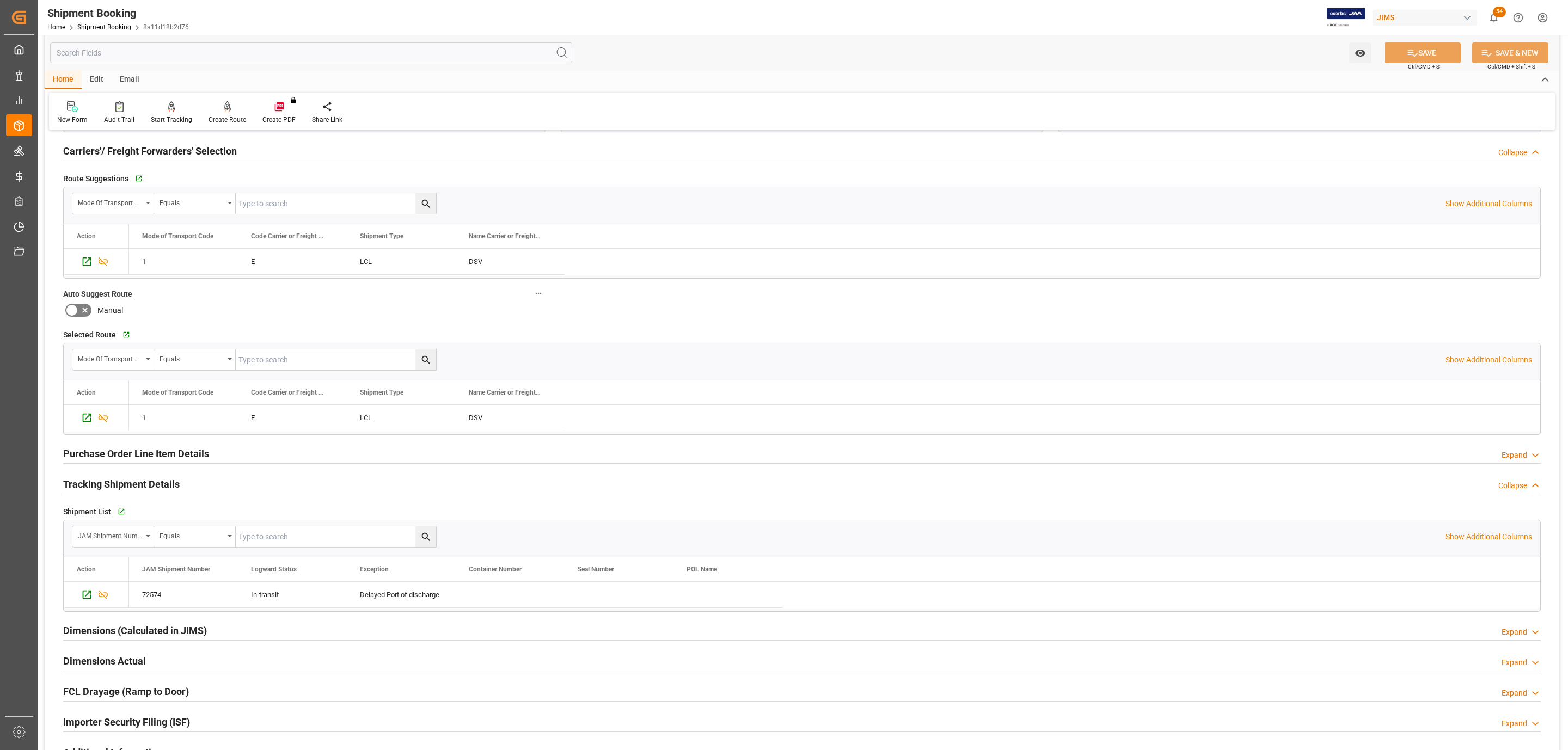
scroll to position [722, 0]
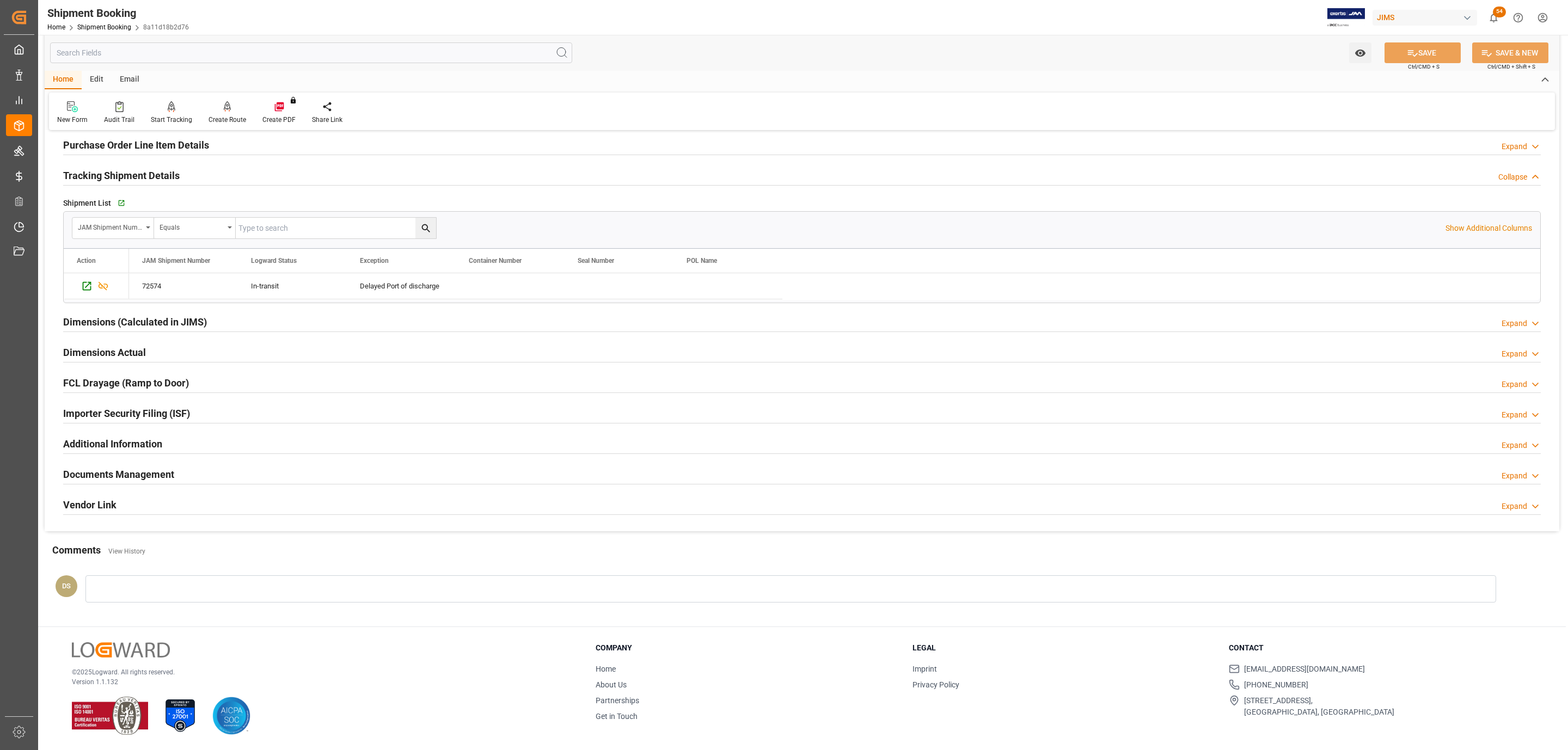
click at [128, 473] on h2 "Documents Management" at bounding box center [118, 474] width 111 height 15
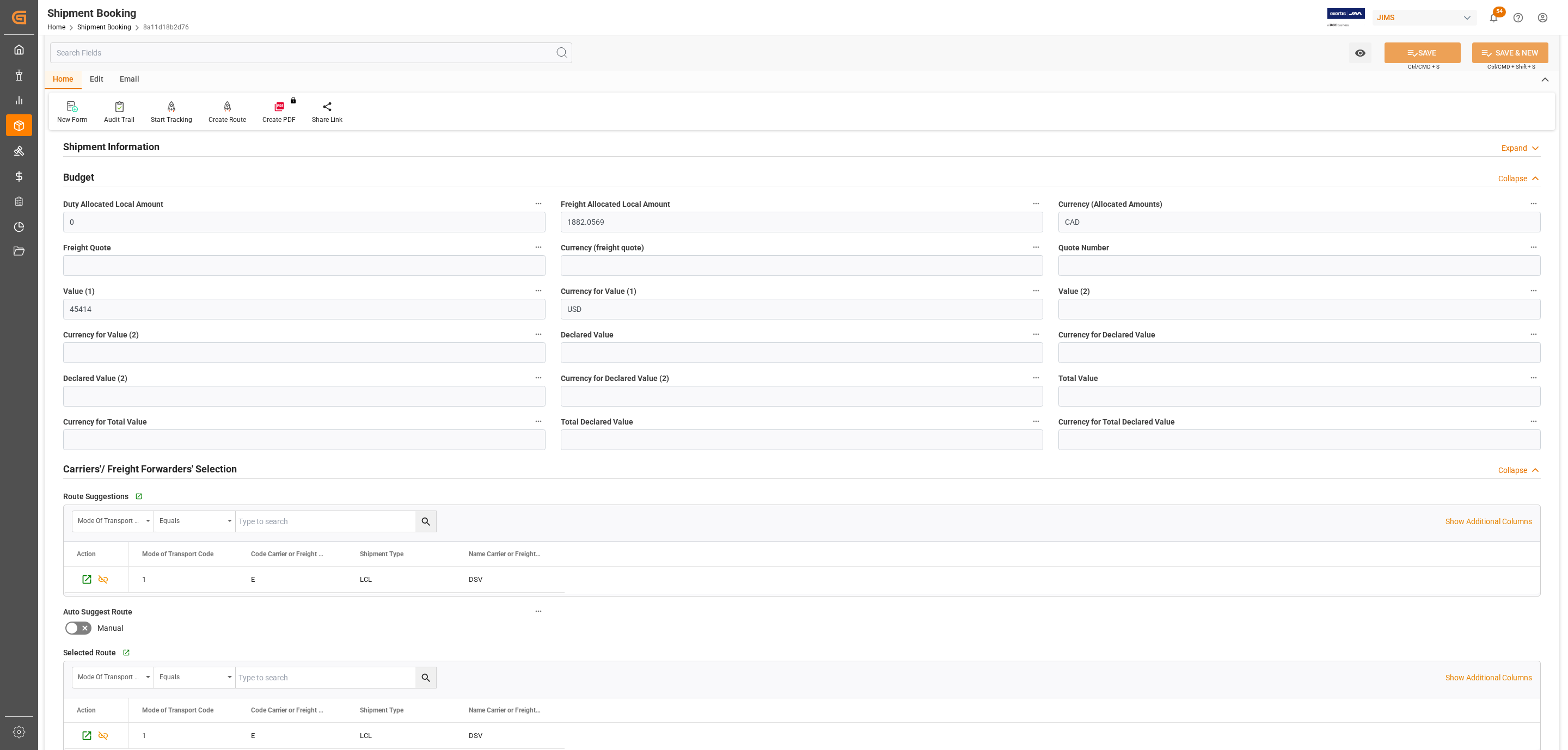
scroll to position [0, 0]
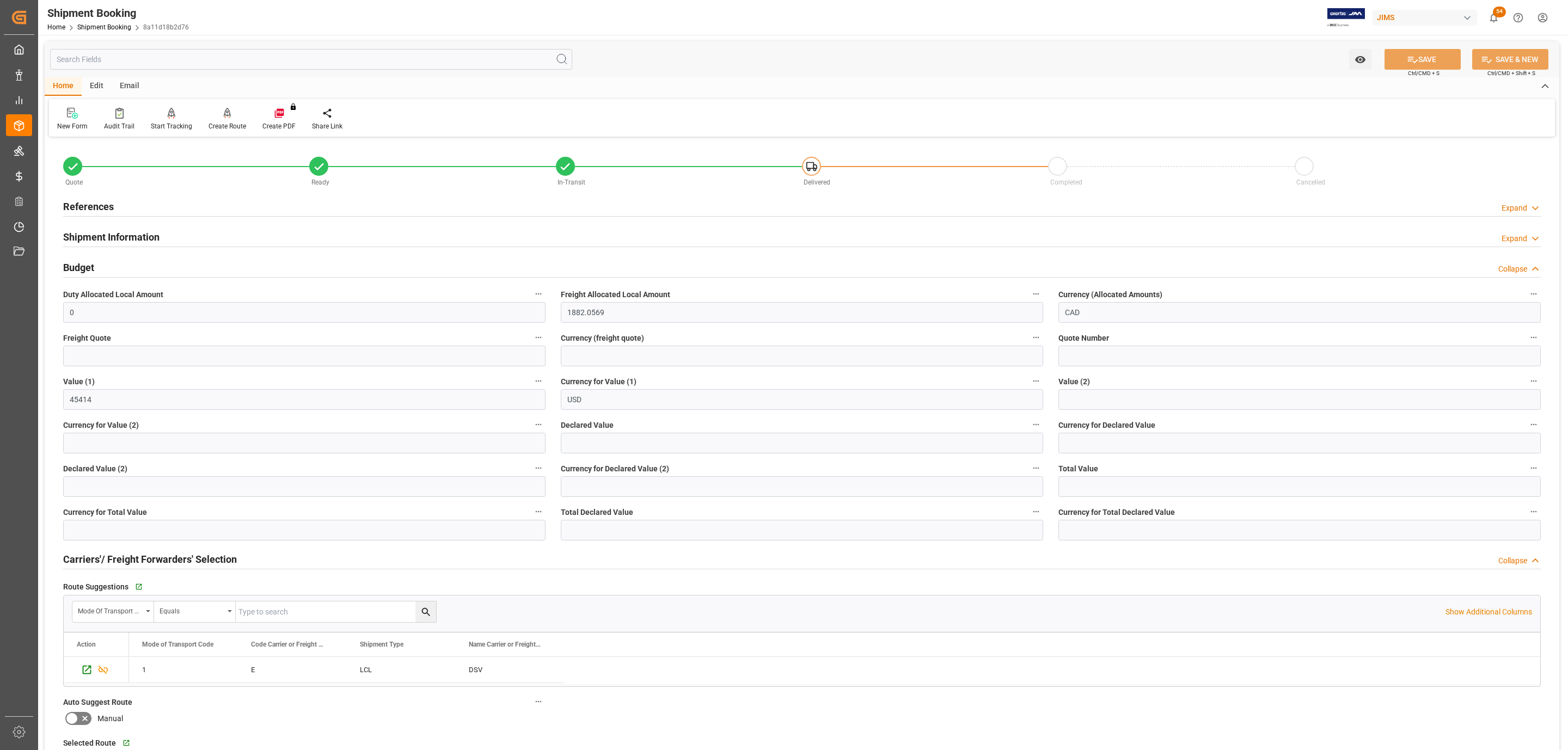
click at [145, 212] on div "References Expand" at bounding box center [801, 206] width 1477 height 21
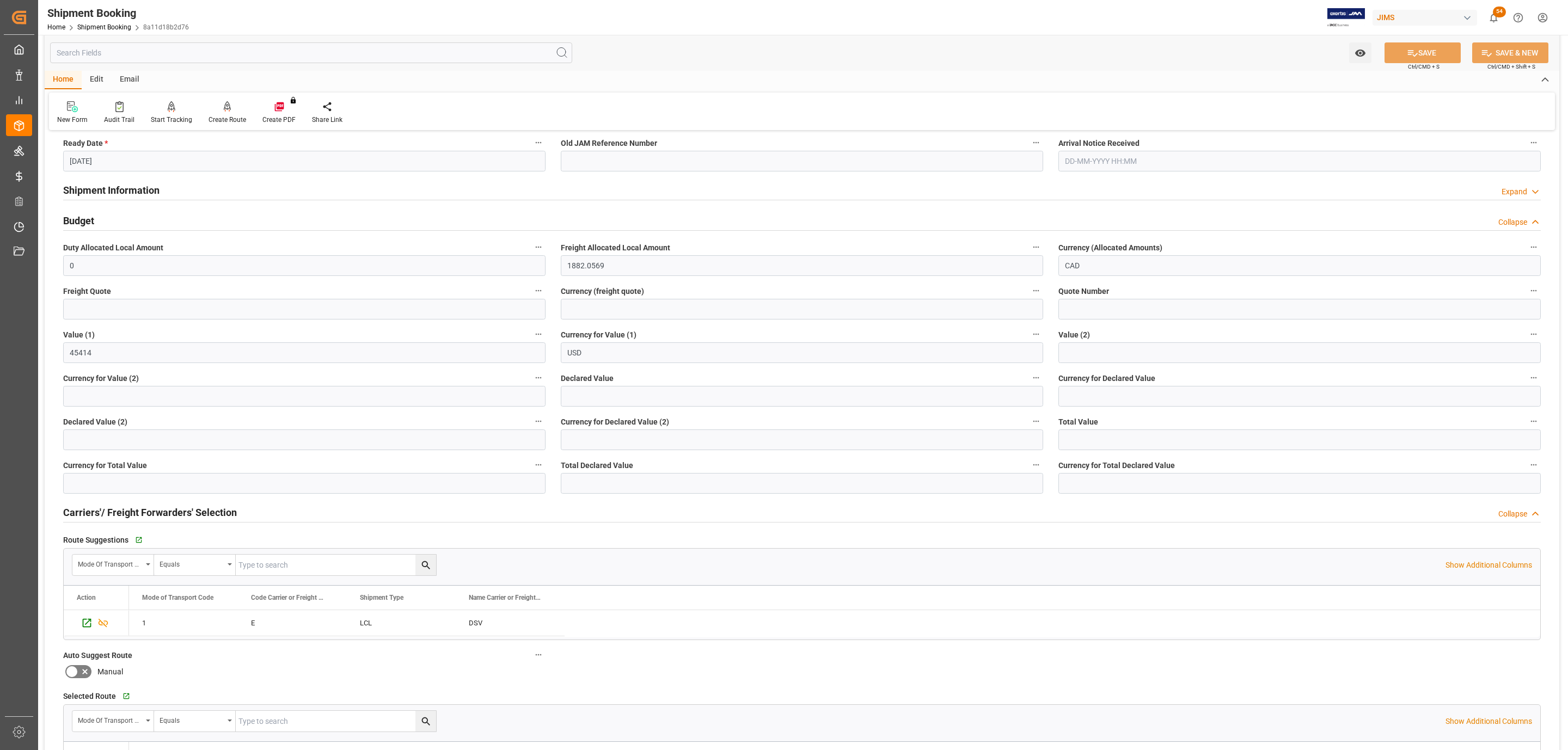
scroll to position [408, 0]
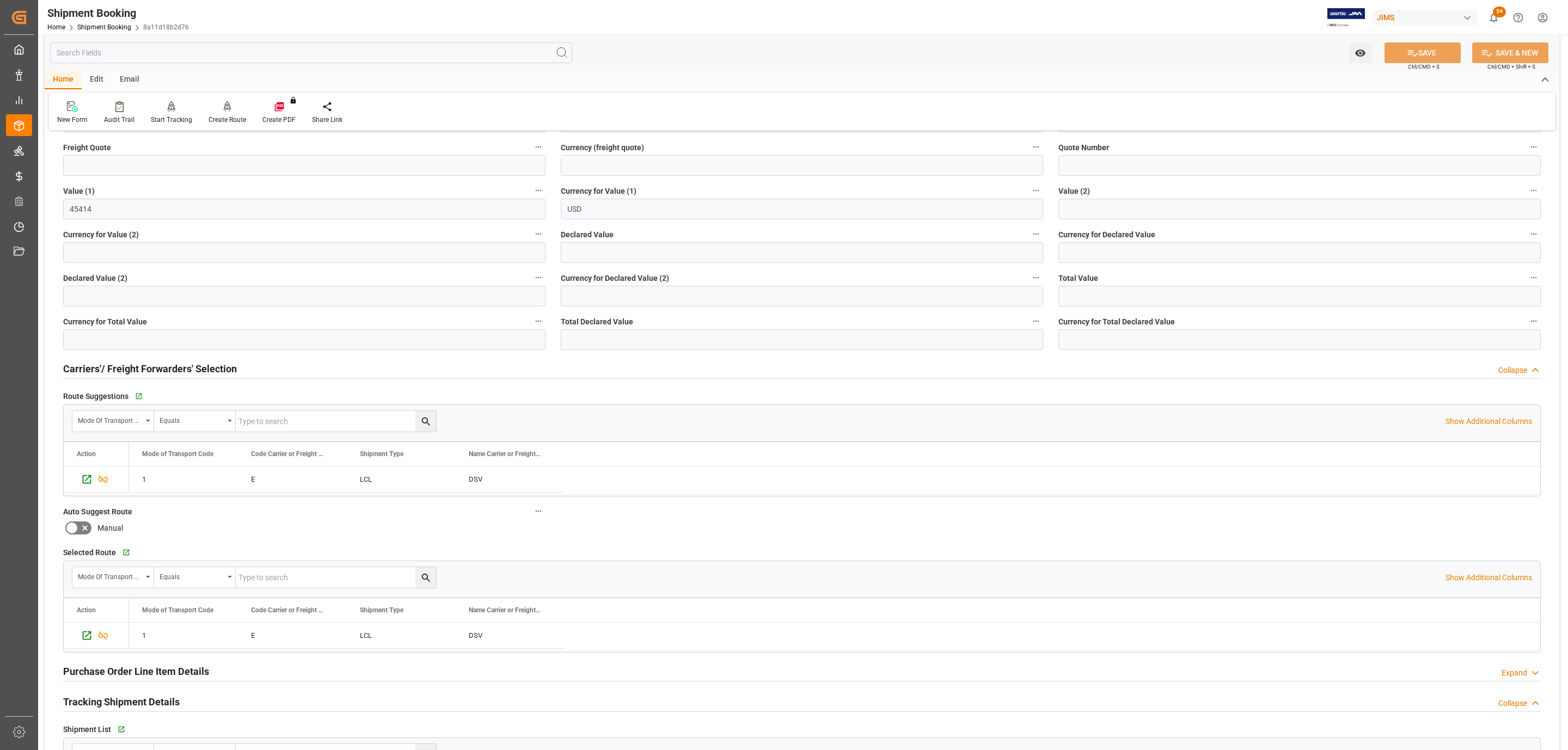
click at [121, 361] on h2 "Carriers'/ Freight Forwarders' Selection" at bounding box center [150, 369] width 174 height 15
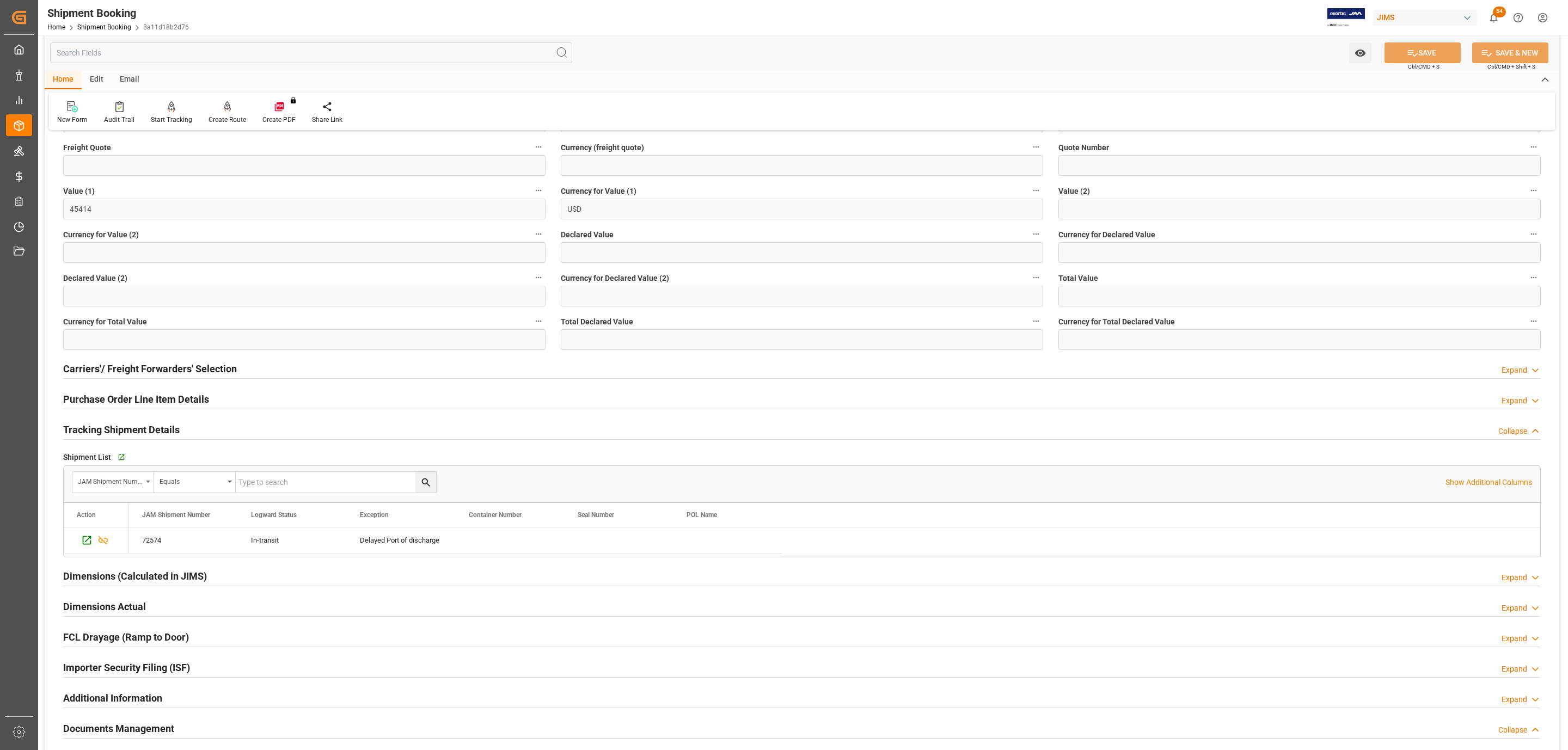
click at [95, 427] on h2 "Tracking Shipment Details" at bounding box center [121, 430] width 116 height 15
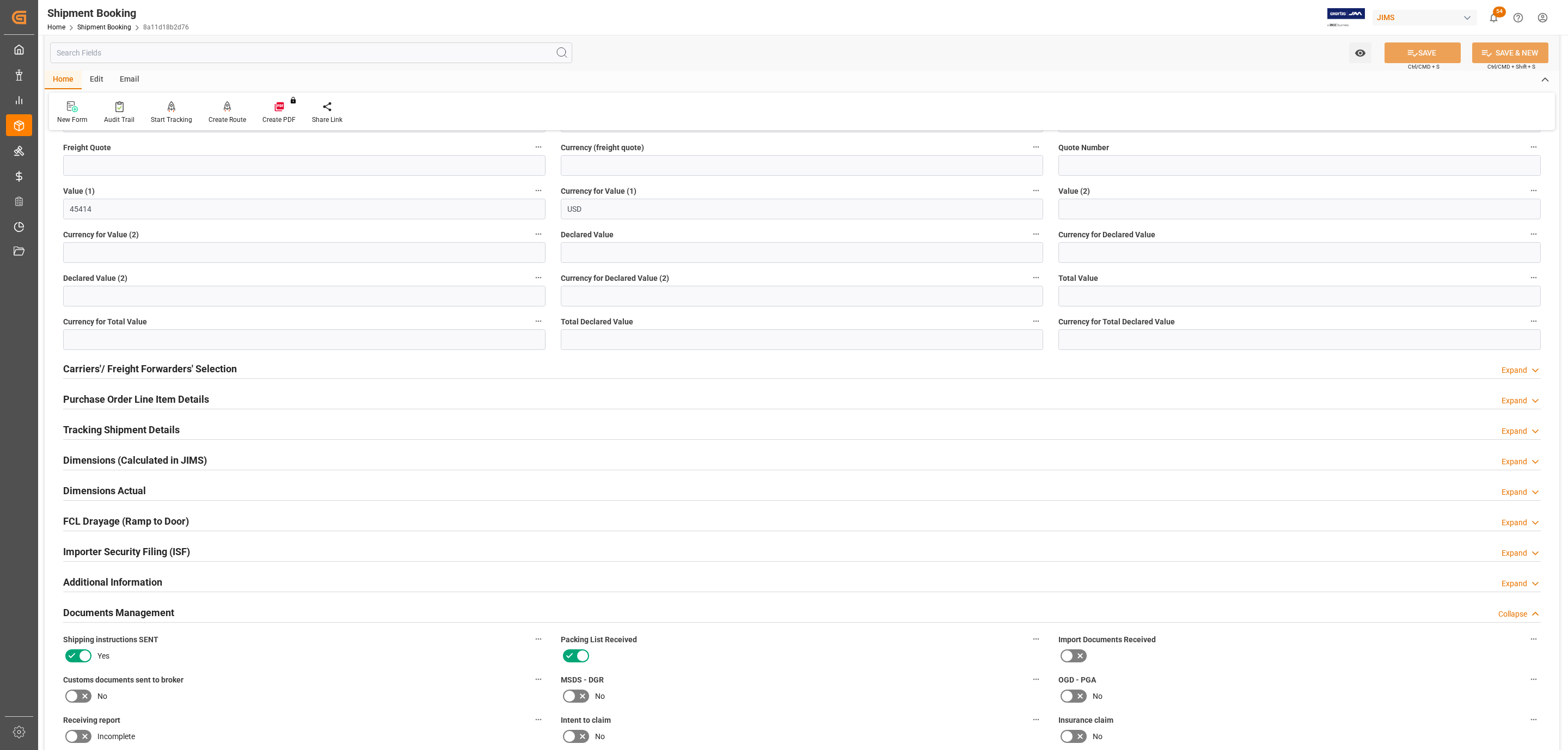
scroll to position [163, 0]
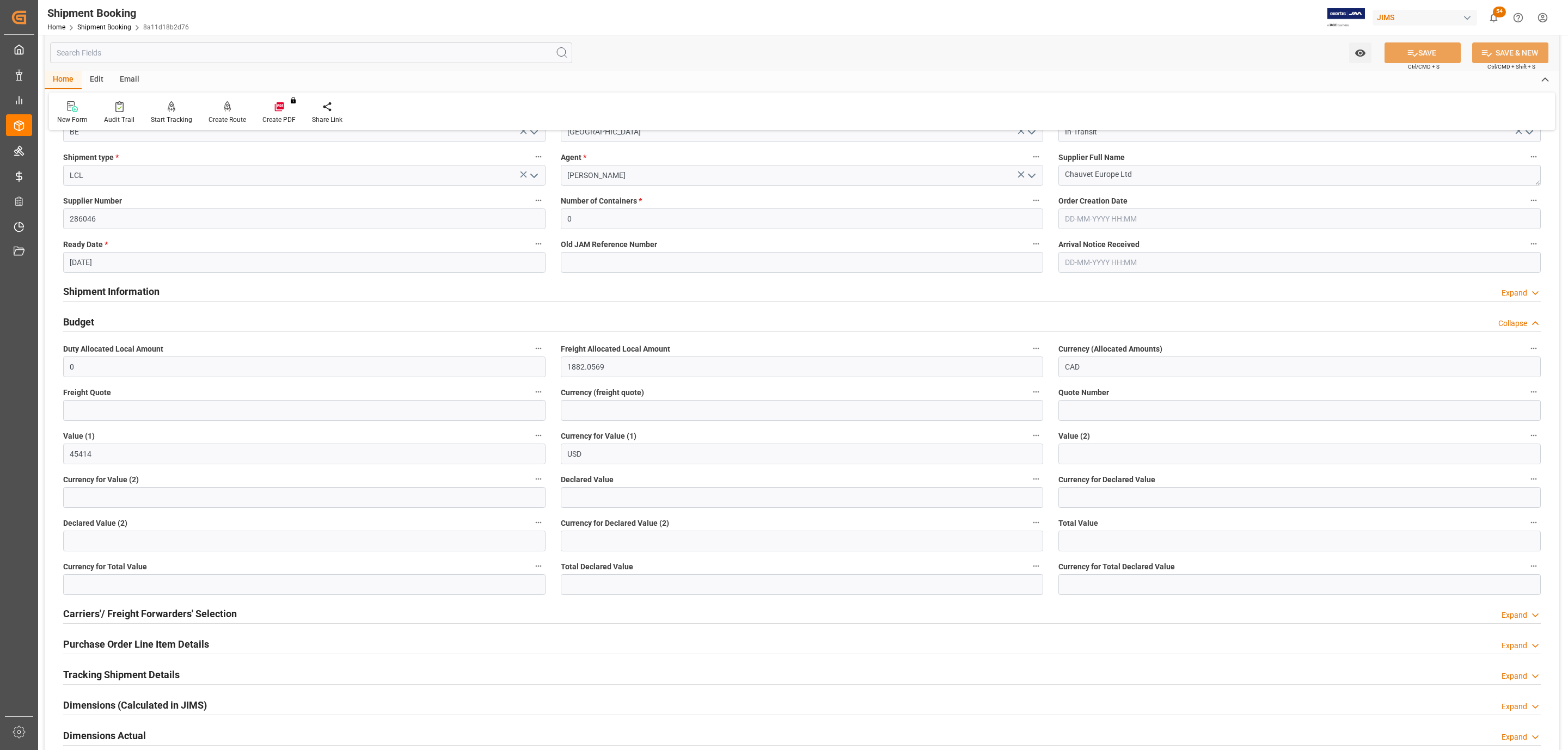
click at [100, 318] on div "Budget Collapse" at bounding box center [801, 321] width 1477 height 21
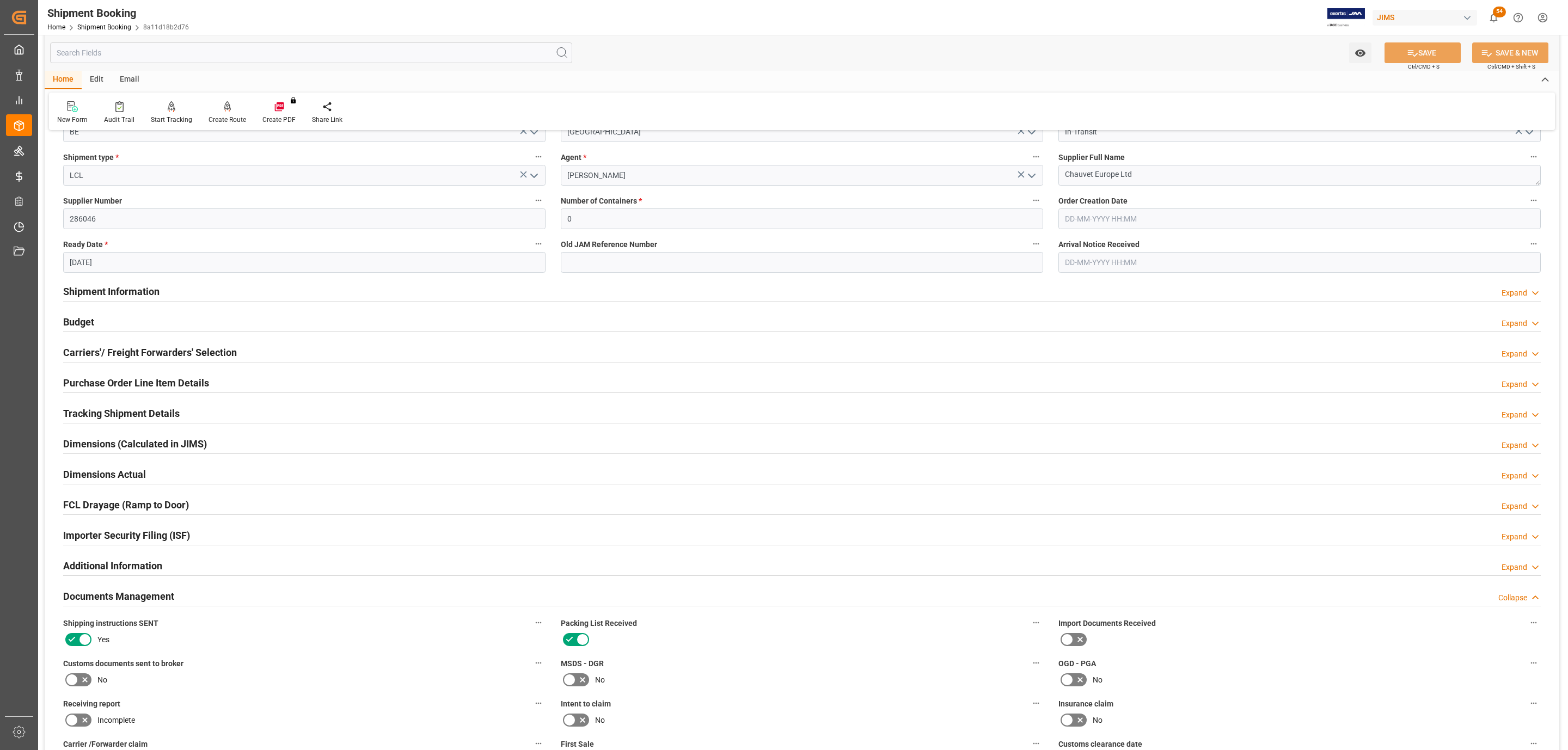
click at [108, 291] on h2 "Shipment Information" at bounding box center [111, 291] width 96 height 15
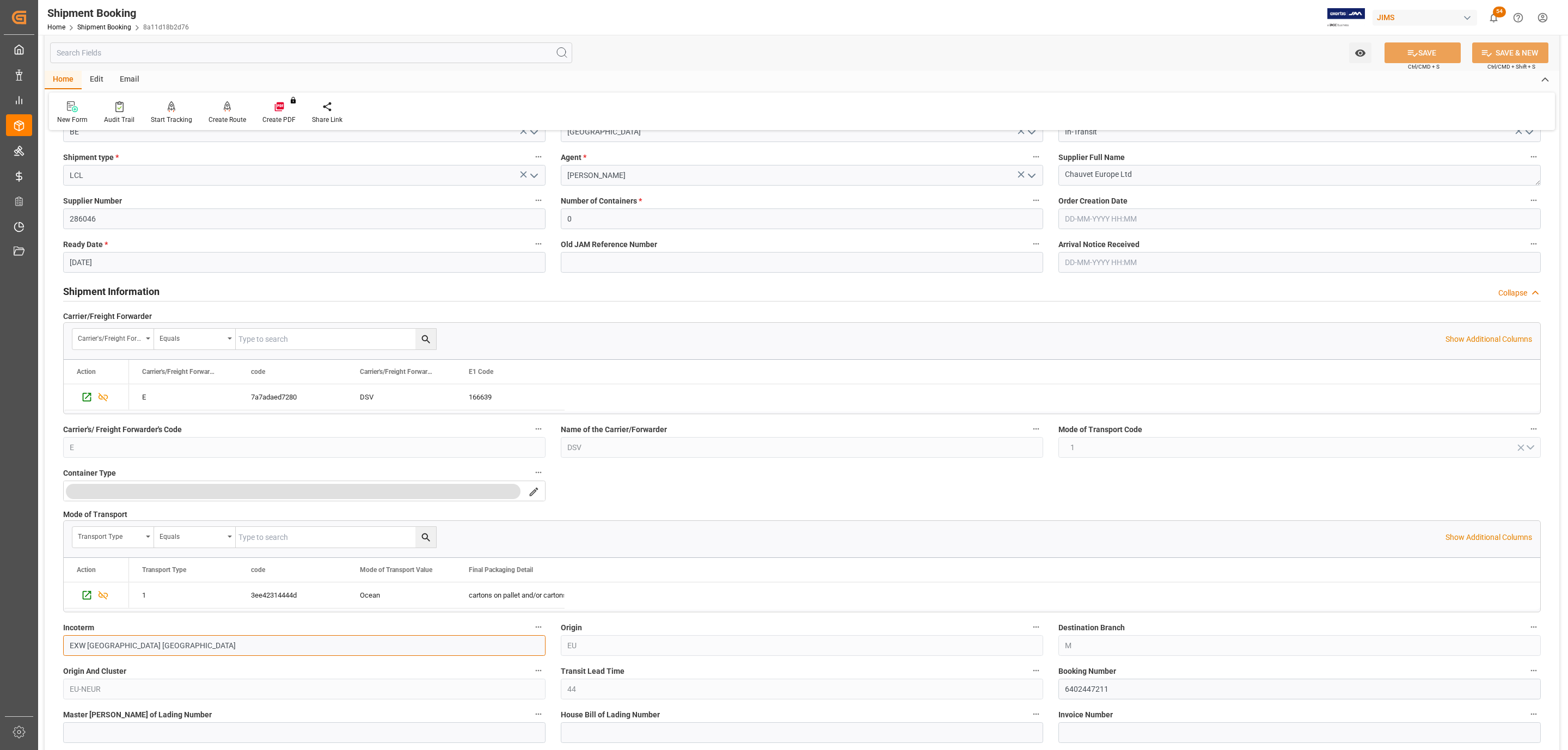
drag, startPoint x: 141, startPoint y: 652, endPoint x: 87, endPoint y: 646, distance: 54.3
click at [87, 646] on input "EXW Nottingham GB" at bounding box center [304, 646] width 482 height 21
type input "EXW Deinze, Belgium"
click at [1448, 51] on button "SAVE" at bounding box center [1422, 53] width 76 height 21
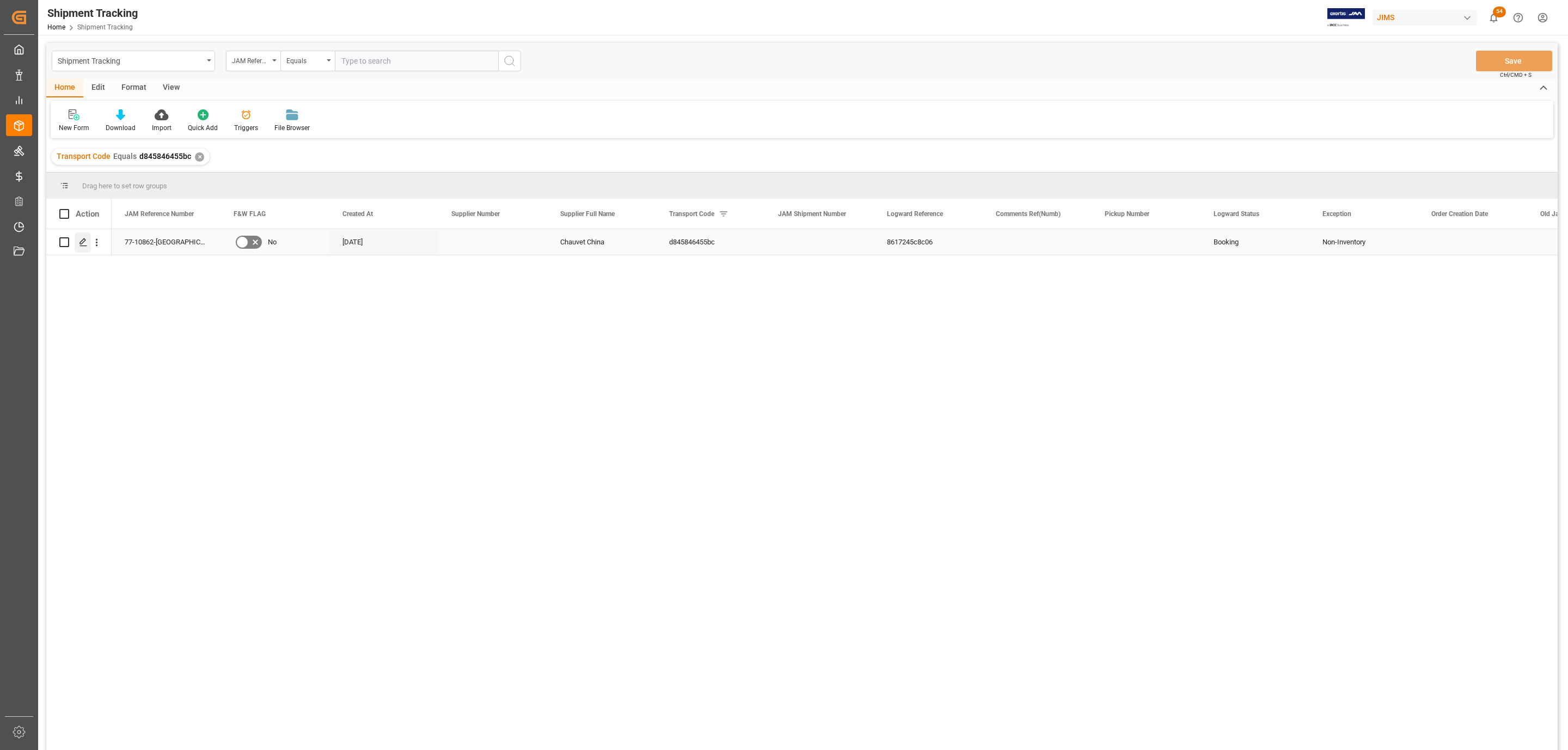
click at [85, 243] on icon "Press SPACE to select this row." at bounding box center [84, 242] width 9 height 9
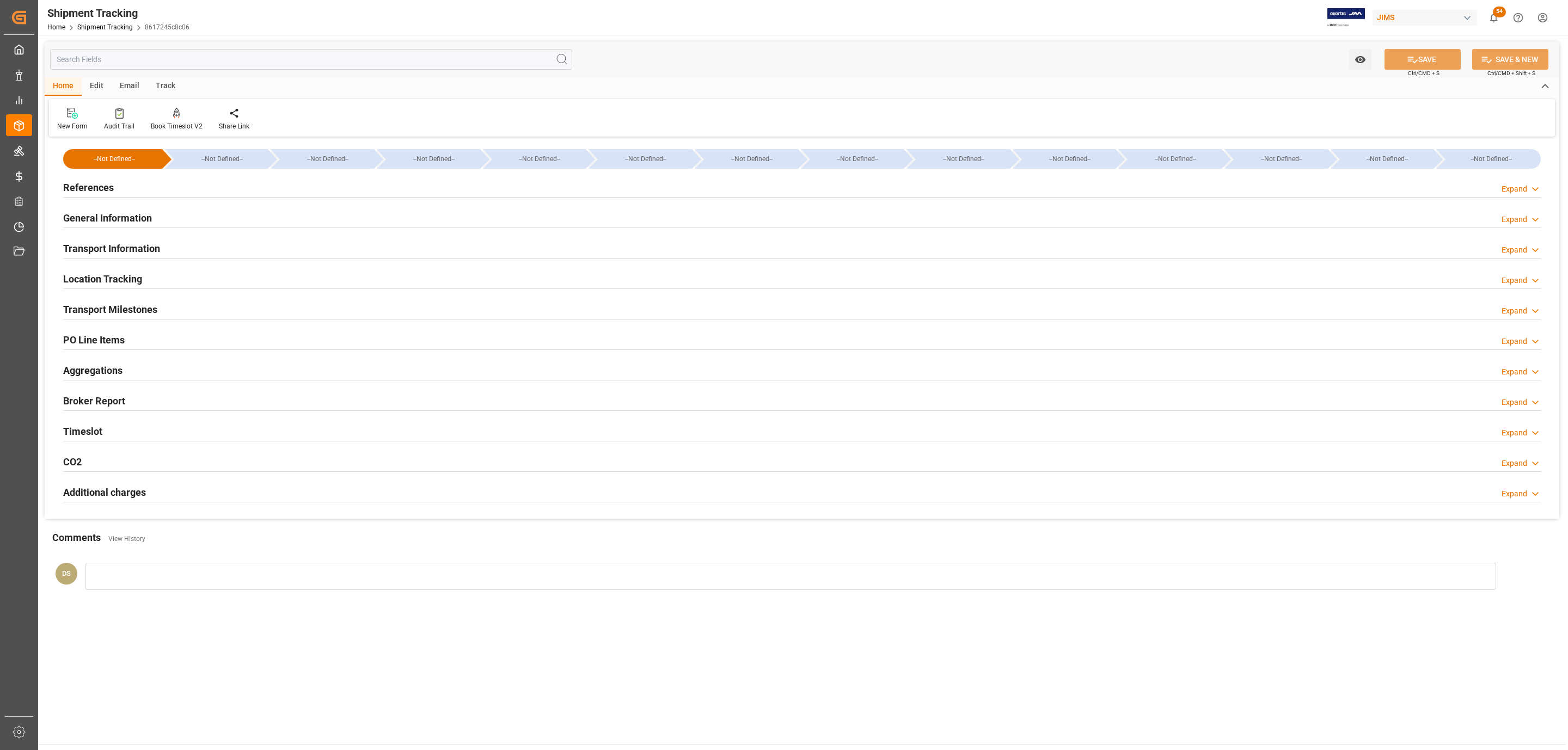
click at [140, 306] on h2 "Transport Milestones" at bounding box center [110, 309] width 94 height 15
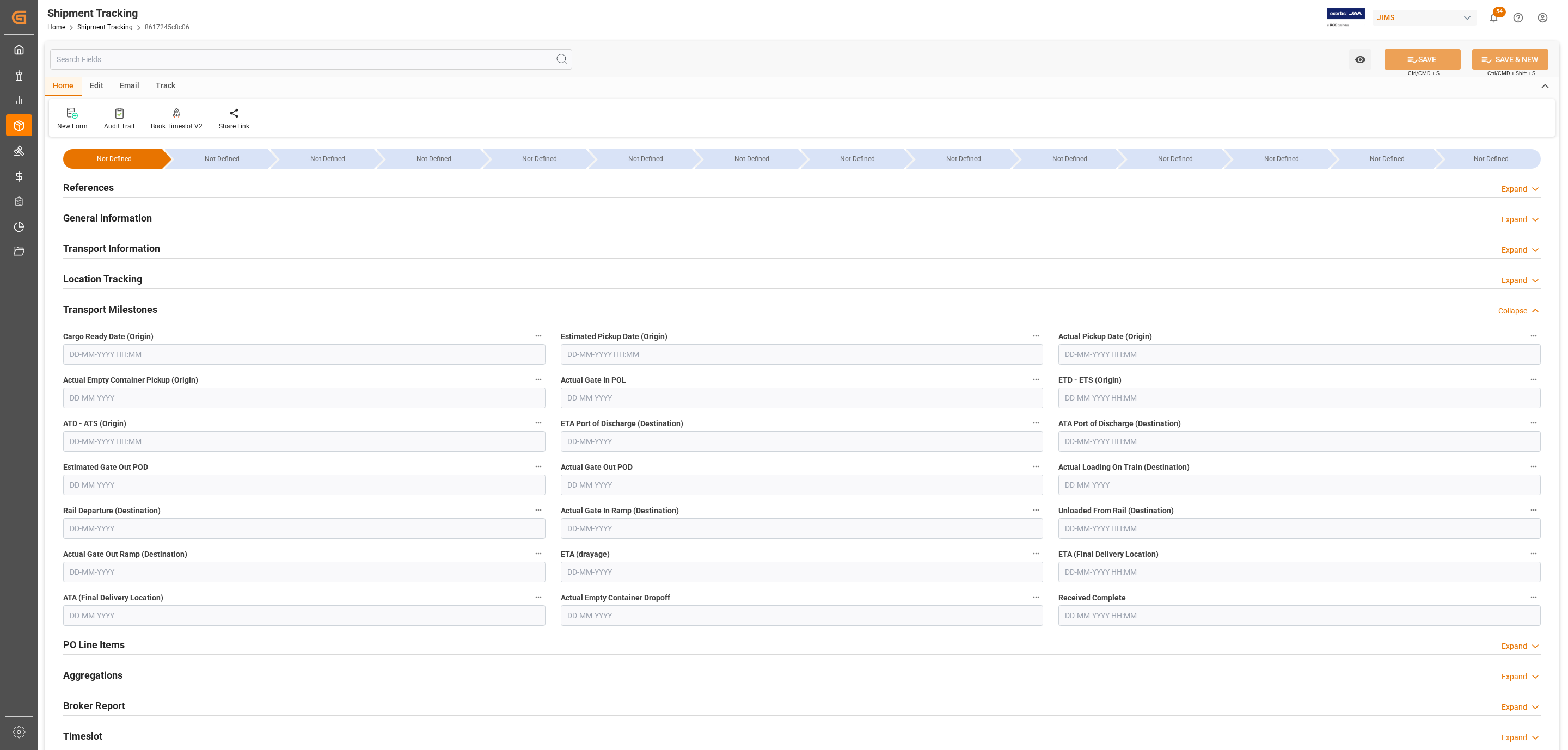
click at [105, 358] on input "text" at bounding box center [304, 354] width 482 height 21
click at [100, 422] on span "2" at bounding box center [99, 421] width 4 height 8
type input "02-09-2025 00:00"
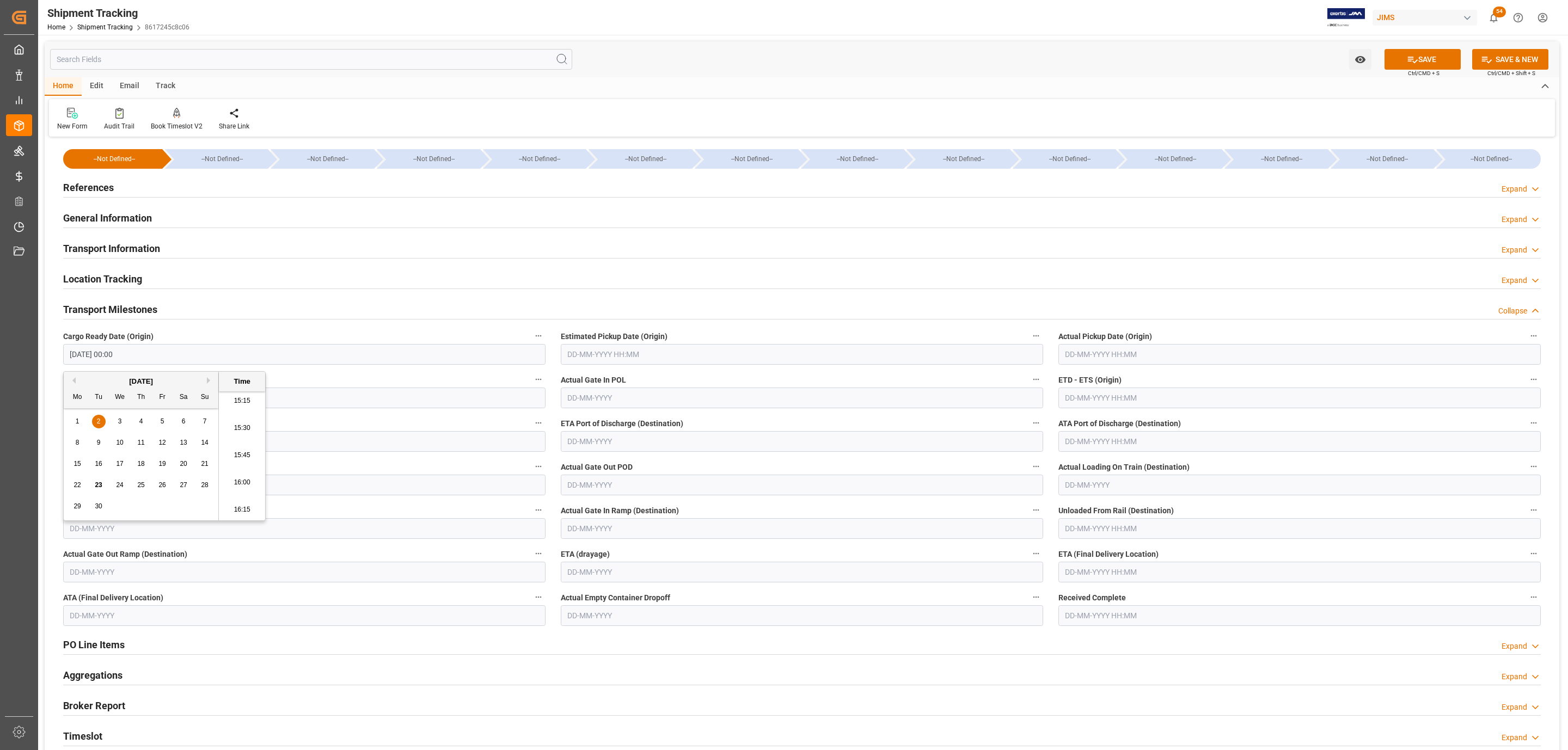
click at [691, 354] on input "text" at bounding box center [802, 354] width 482 height 21
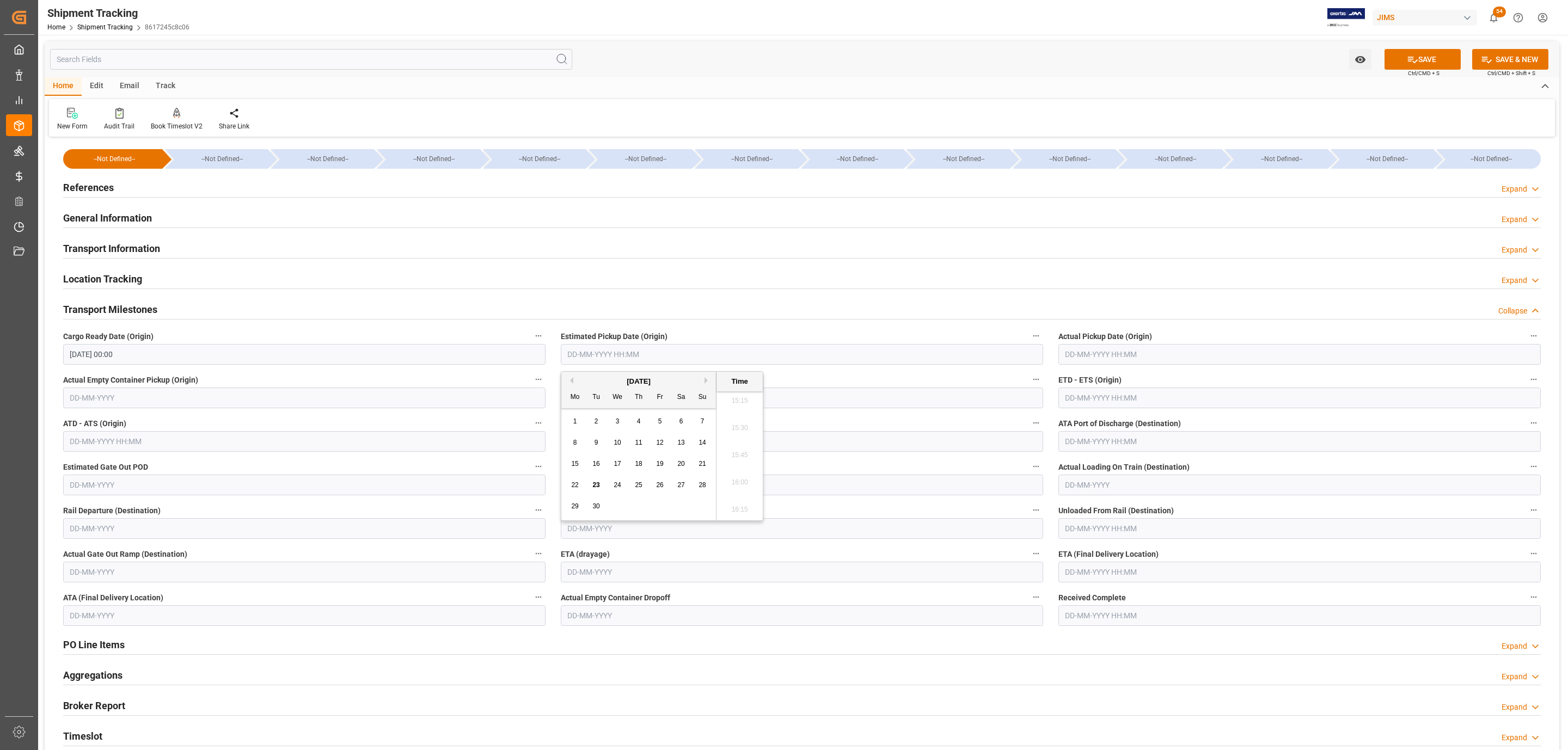
click at [619, 488] on span "24" at bounding box center [617, 485] width 7 height 8
type input "24-09-2025 00:00"
click at [1127, 580] on input "text" at bounding box center [1299, 572] width 482 height 21
click at [1091, 729] on div "30" at bounding box center [1093, 724] width 14 height 13
type input "30-09-2025 00:00"
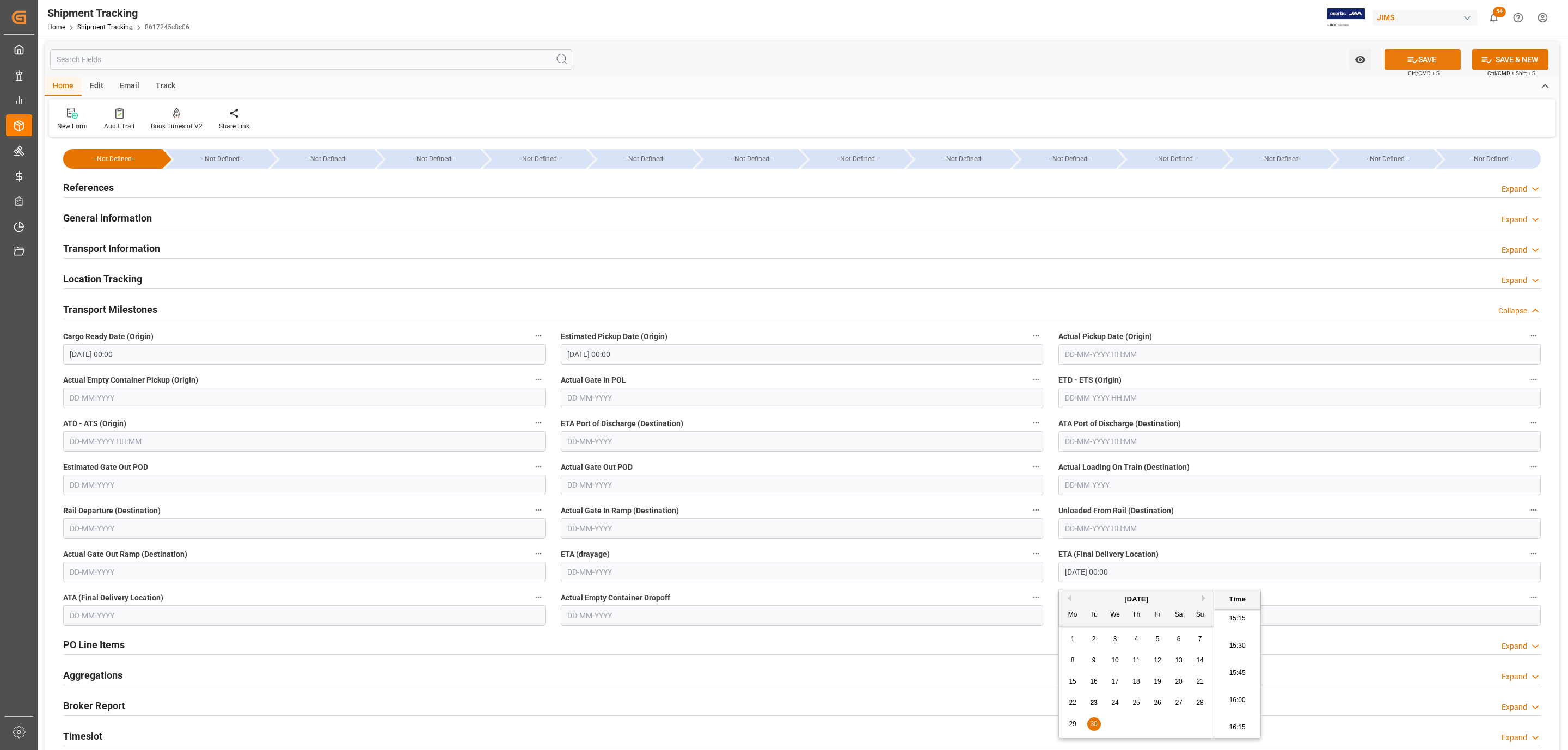
click at [1403, 56] on button "SAVE" at bounding box center [1422, 59] width 76 height 21
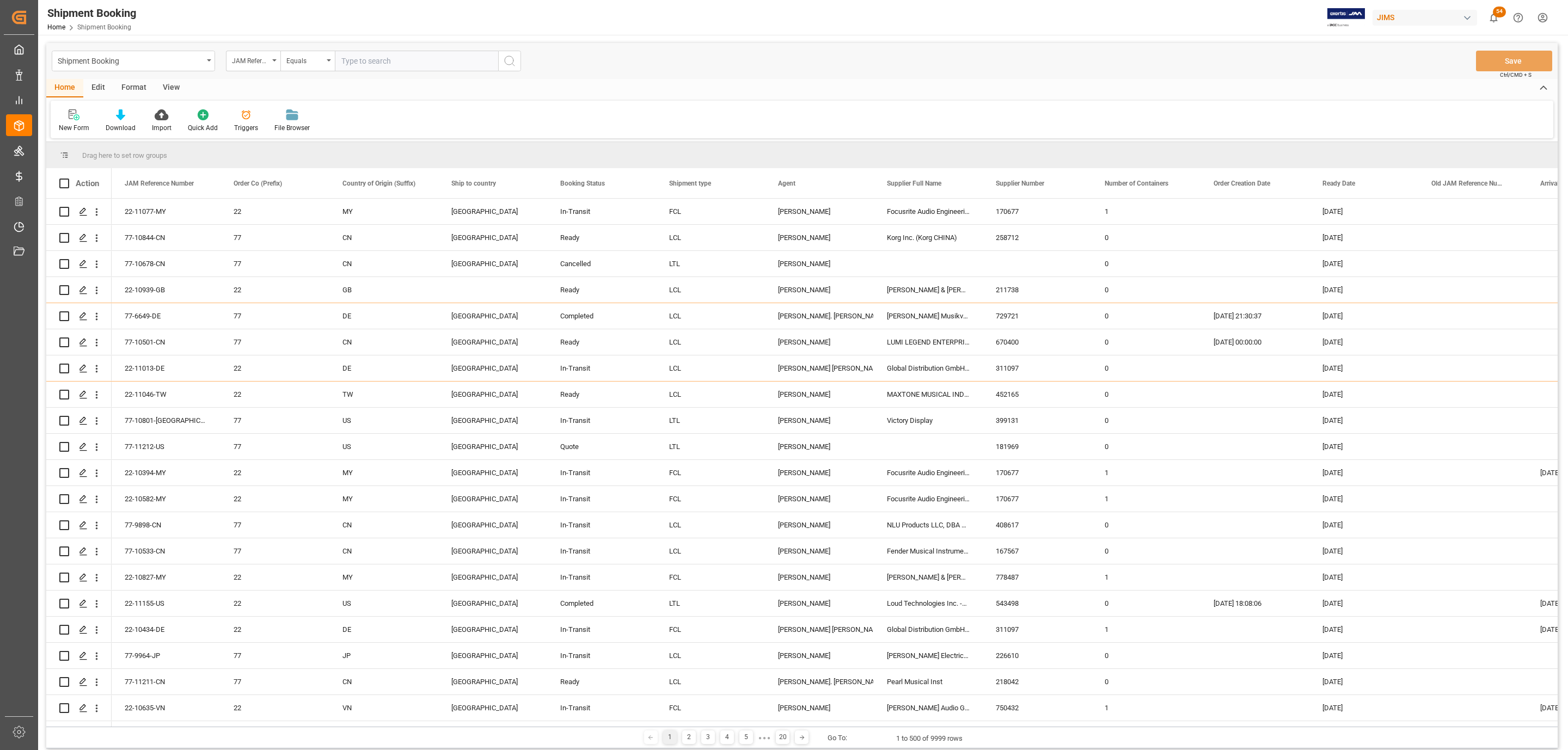
paste input "77-10965-CN"
type input "77-10965-CN"
click at [509, 55] on icon "search button" at bounding box center [509, 61] width 13 height 13
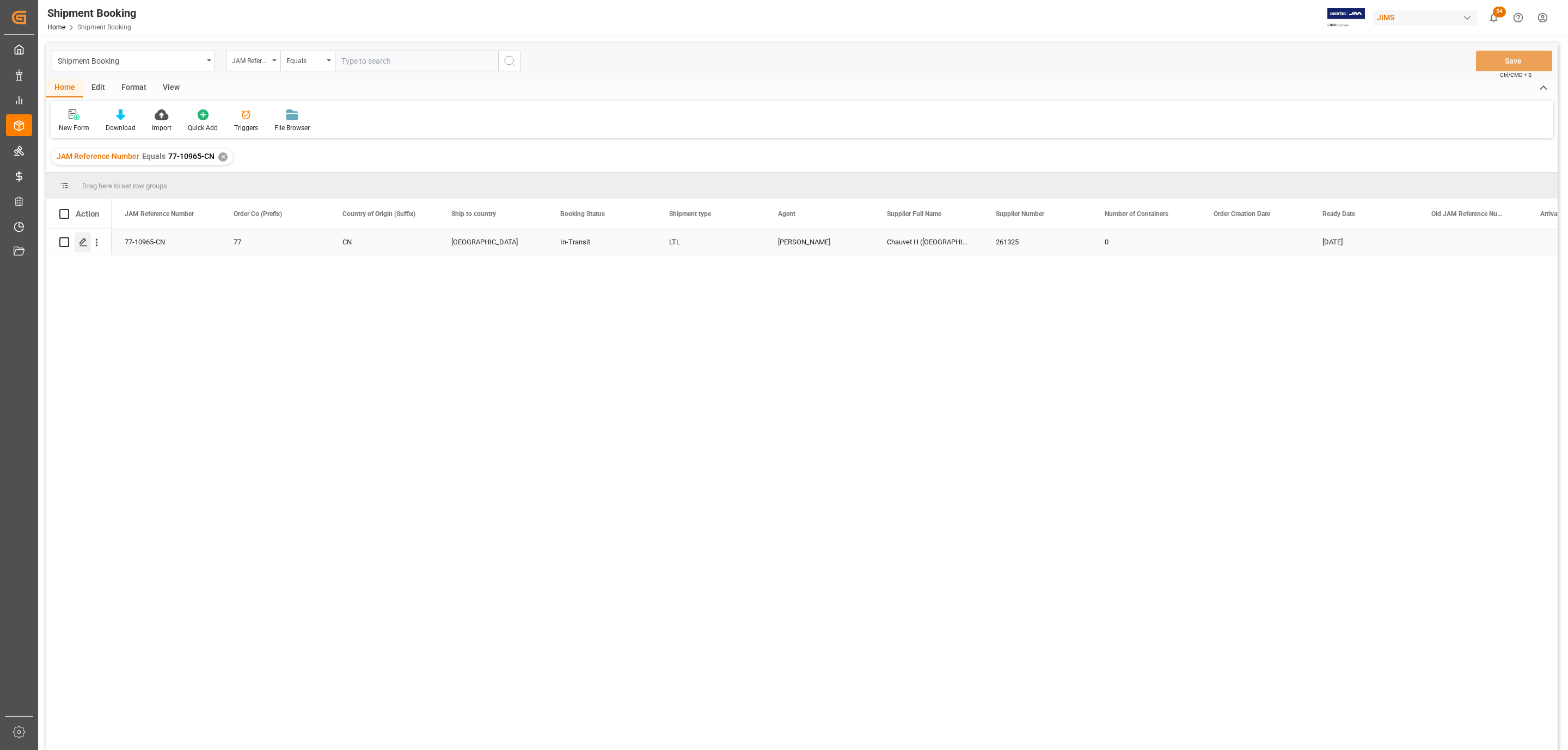
click at [89, 244] on div "Press SPACE to select this row." at bounding box center [82, 242] width 16 height 20
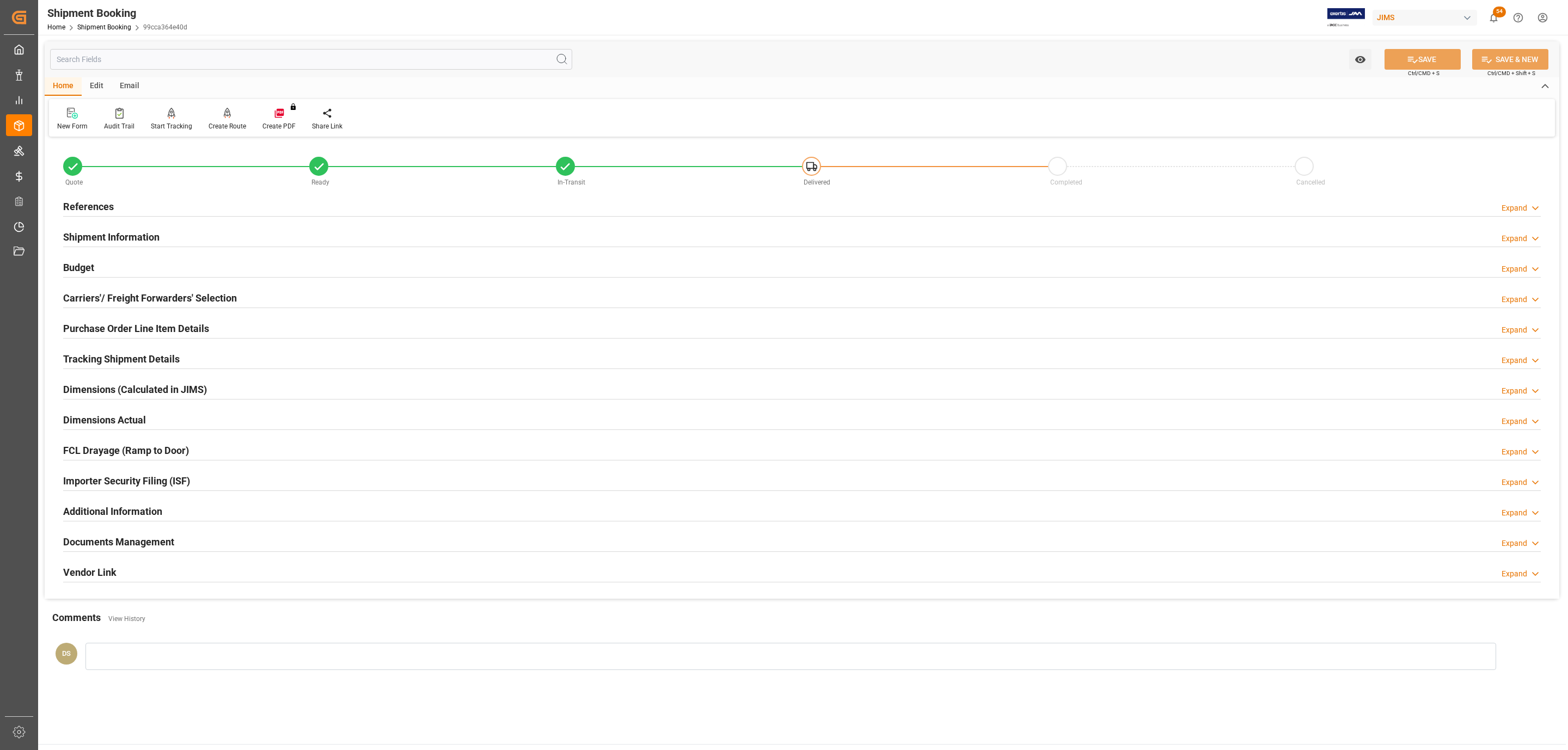
click at [193, 541] on div "Documents Management Expand" at bounding box center [801, 541] width 1477 height 21
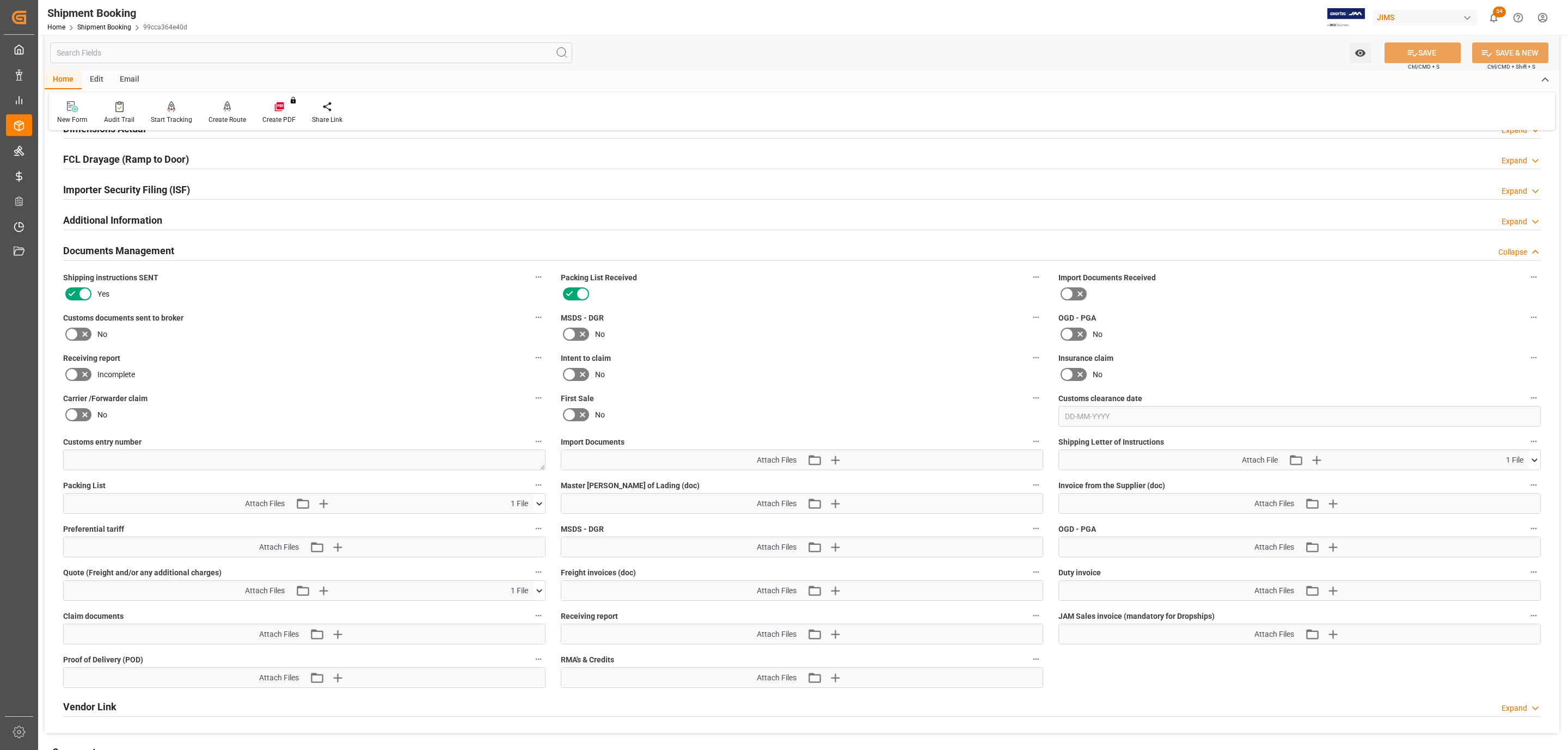
scroll to position [327, 0]
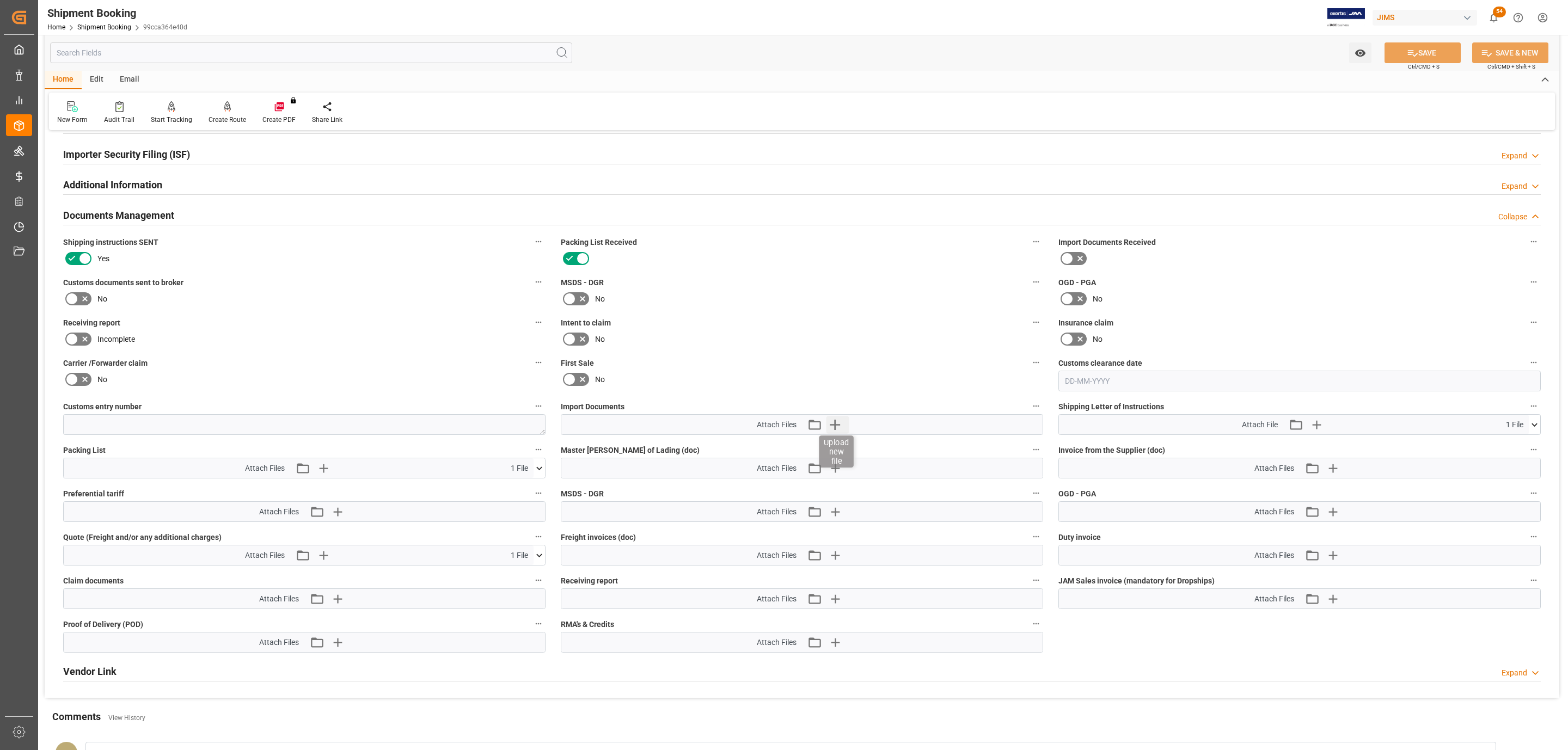
click at [835, 427] on icon "button" at bounding box center [835, 425] width 10 height 10
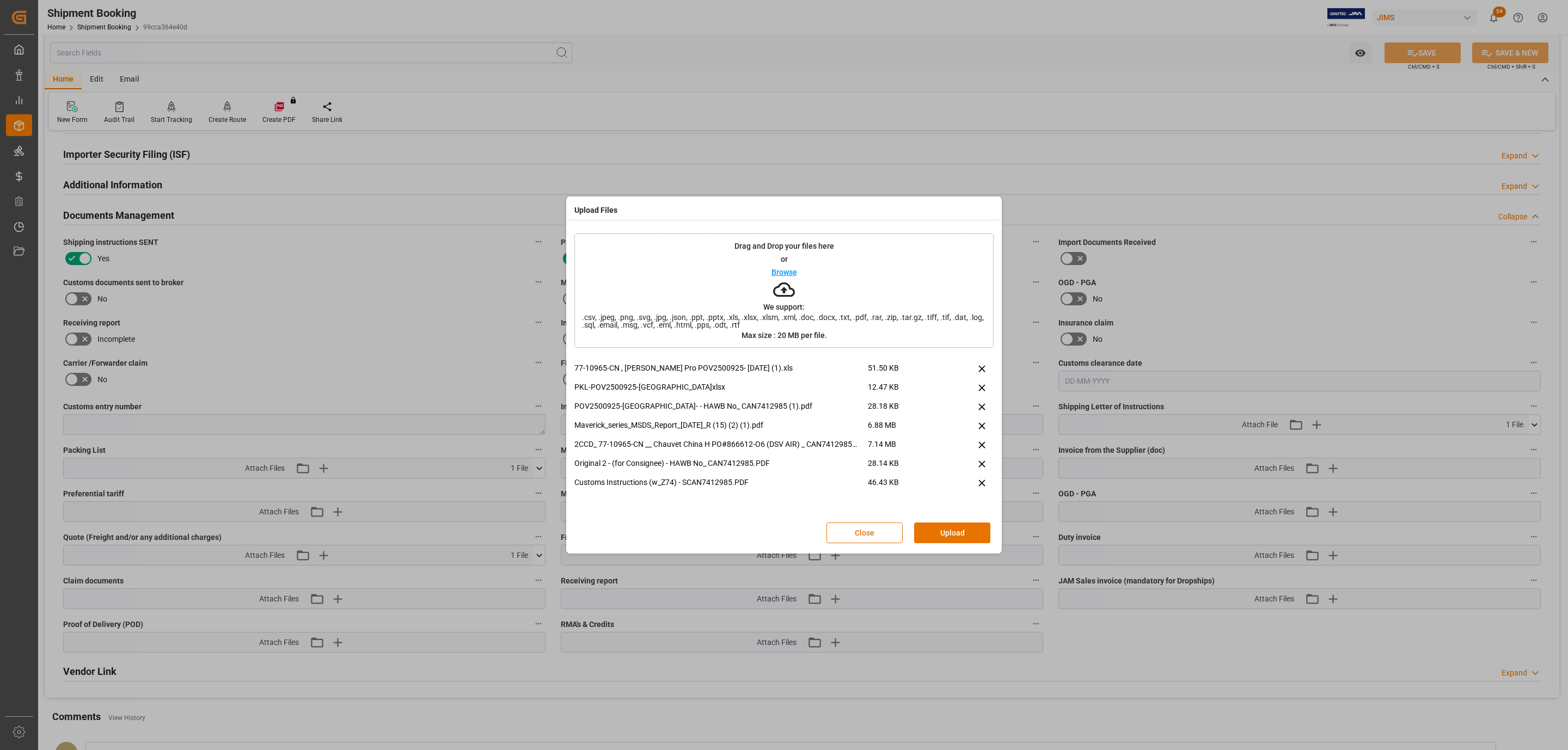
click at [929, 518] on div "Close Upload" at bounding box center [784, 533] width 419 height 36
click at [929, 526] on button "Upload" at bounding box center [952, 533] width 76 height 21
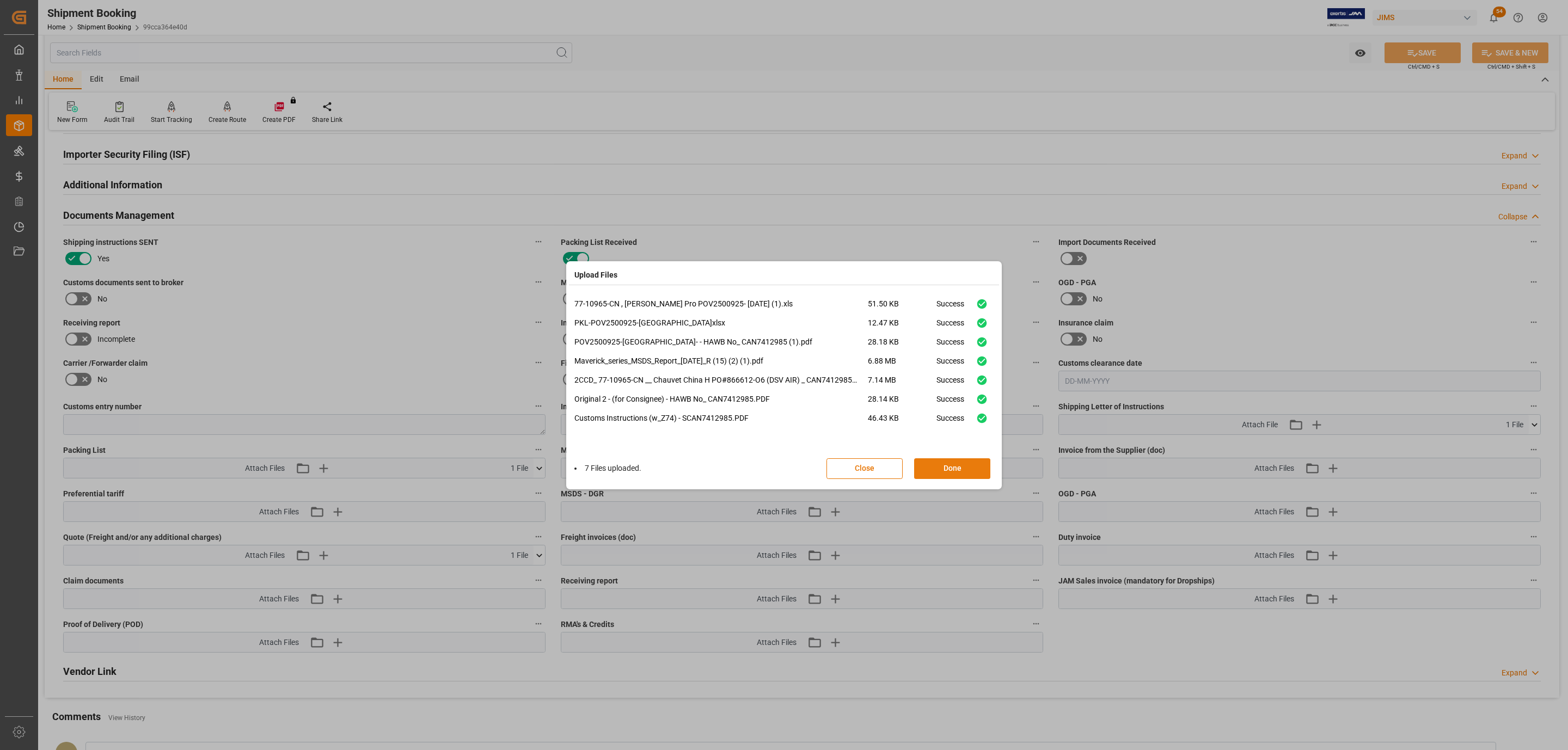
click at [972, 475] on button "Done" at bounding box center [952, 469] width 76 height 21
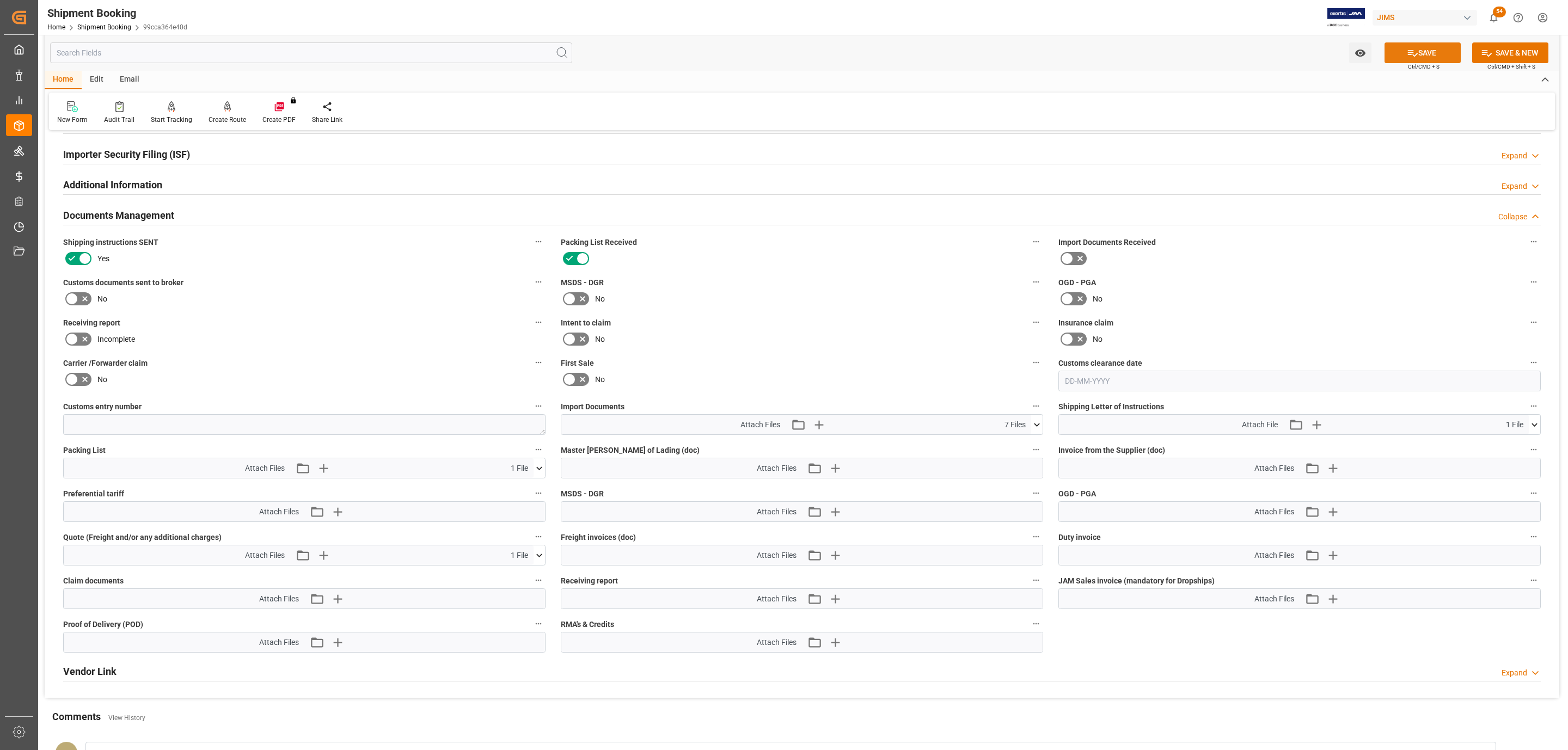
click at [1401, 60] on button "SAVE" at bounding box center [1422, 53] width 76 height 21
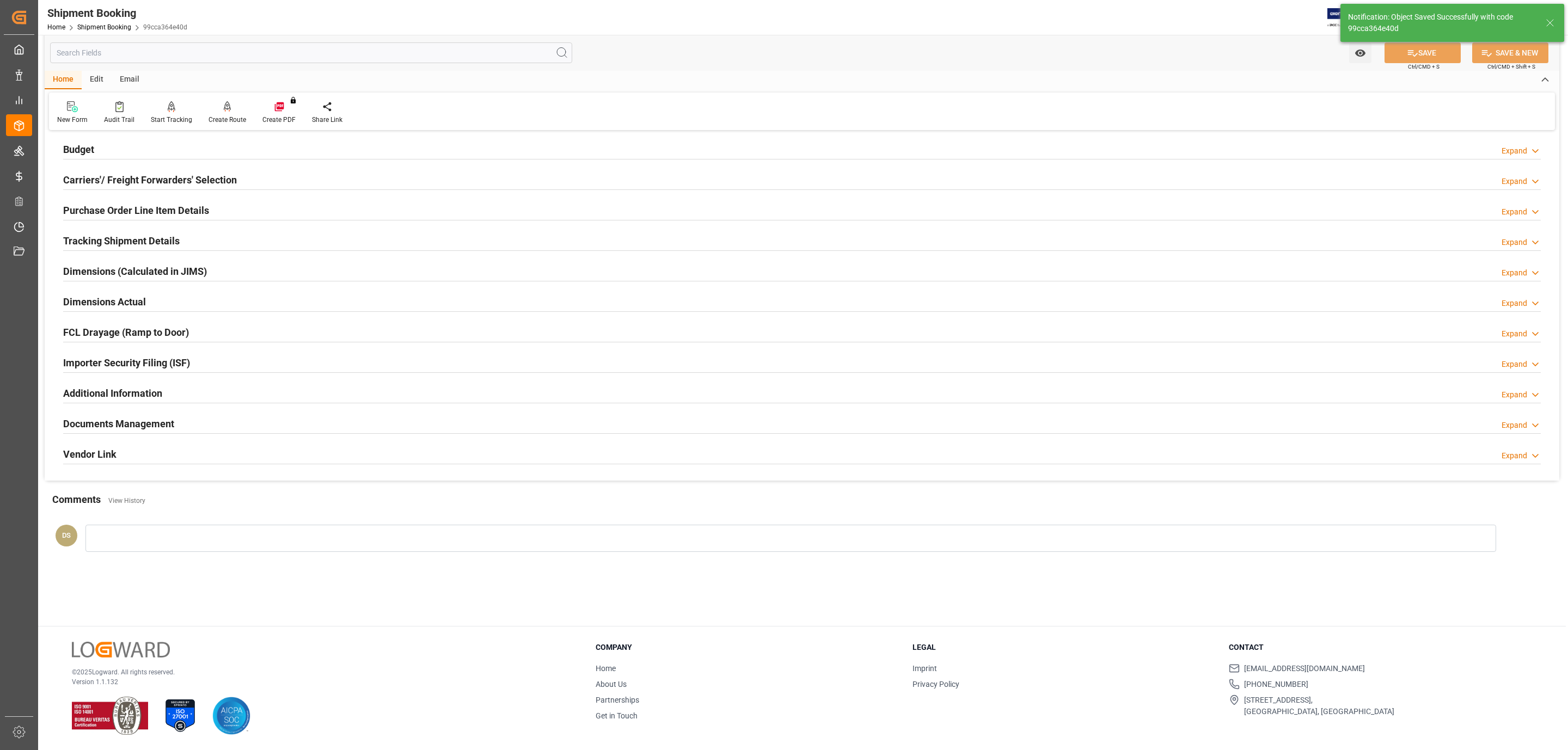
scroll to position [118, 0]
click at [128, 420] on h2 "Documents Management" at bounding box center [118, 423] width 111 height 15
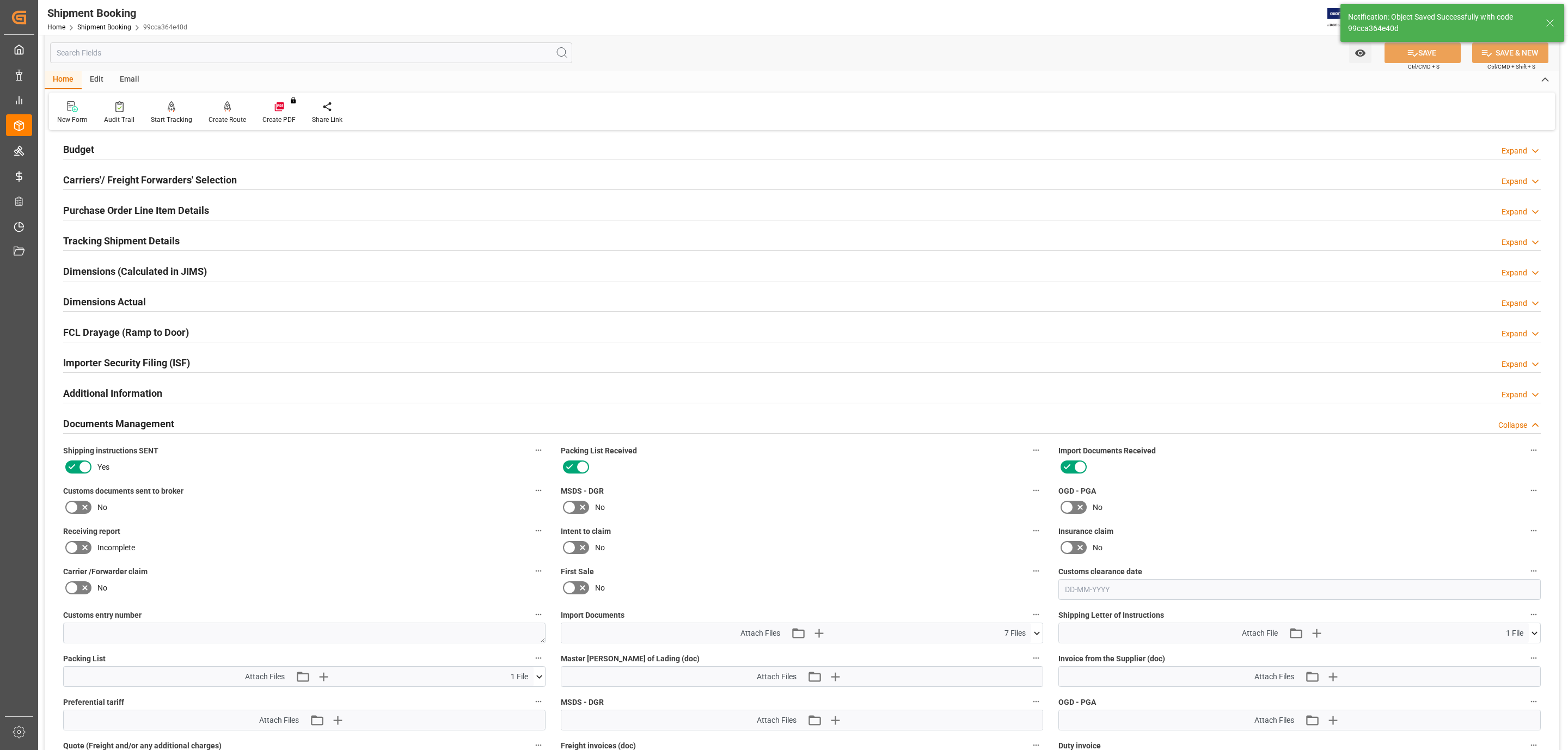
scroll to position [327, 0]
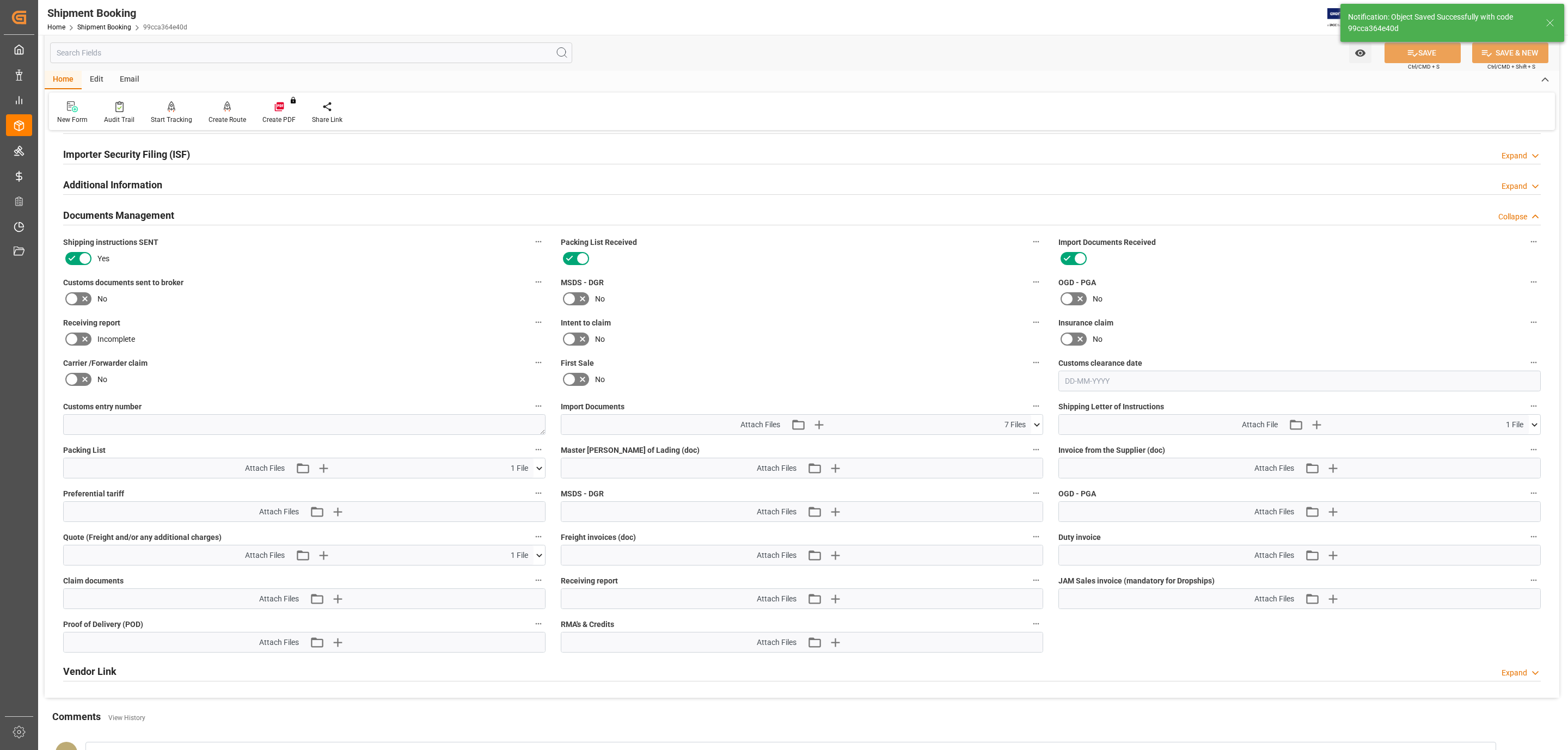
click at [73, 301] on icon at bounding box center [72, 299] width 13 height 13
click at [0, 0] on input "checkbox" at bounding box center [0, 0] width 0 height 0
click at [1403, 55] on button "SAVE" at bounding box center [1422, 53] width 76 height 21
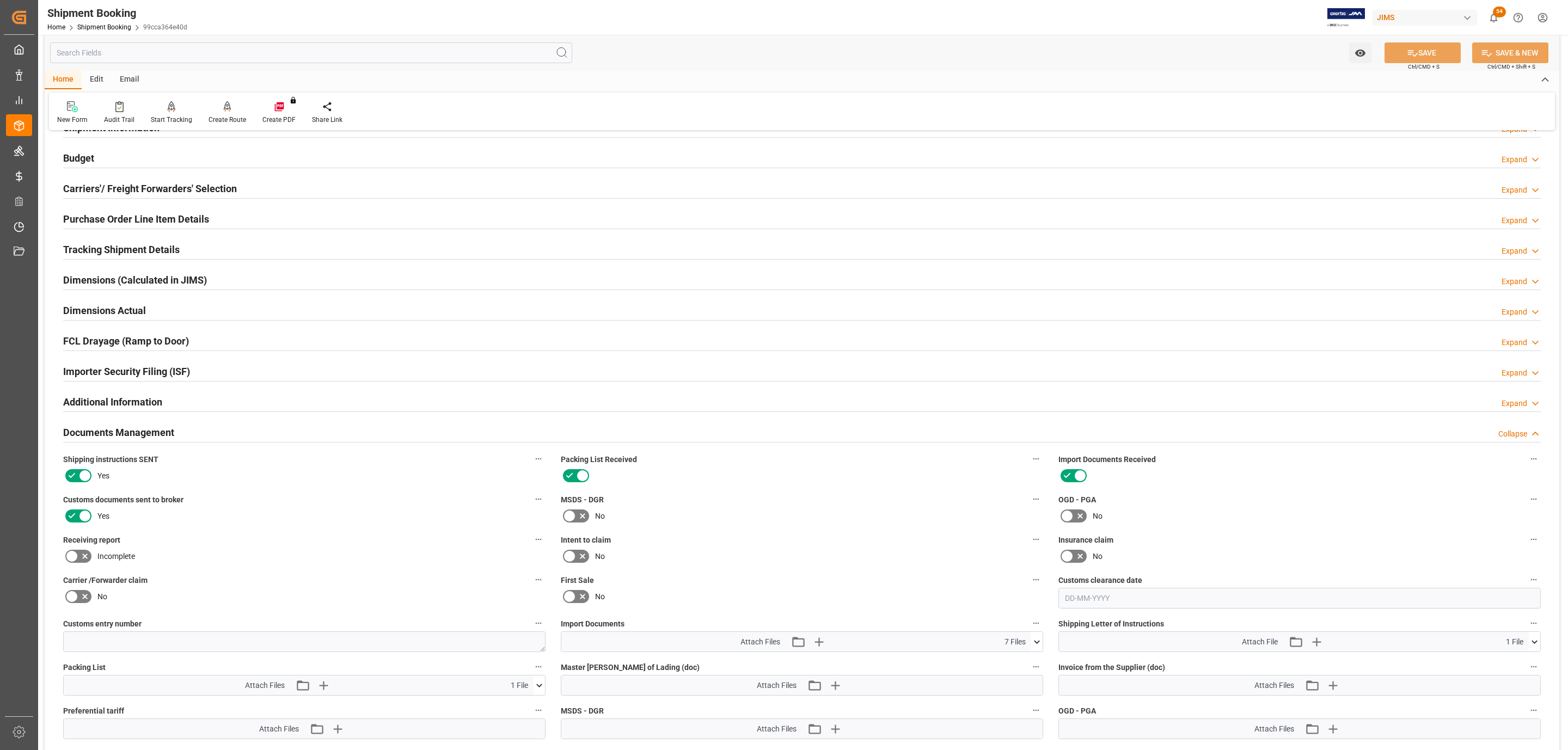
scroll to position [0, 0]
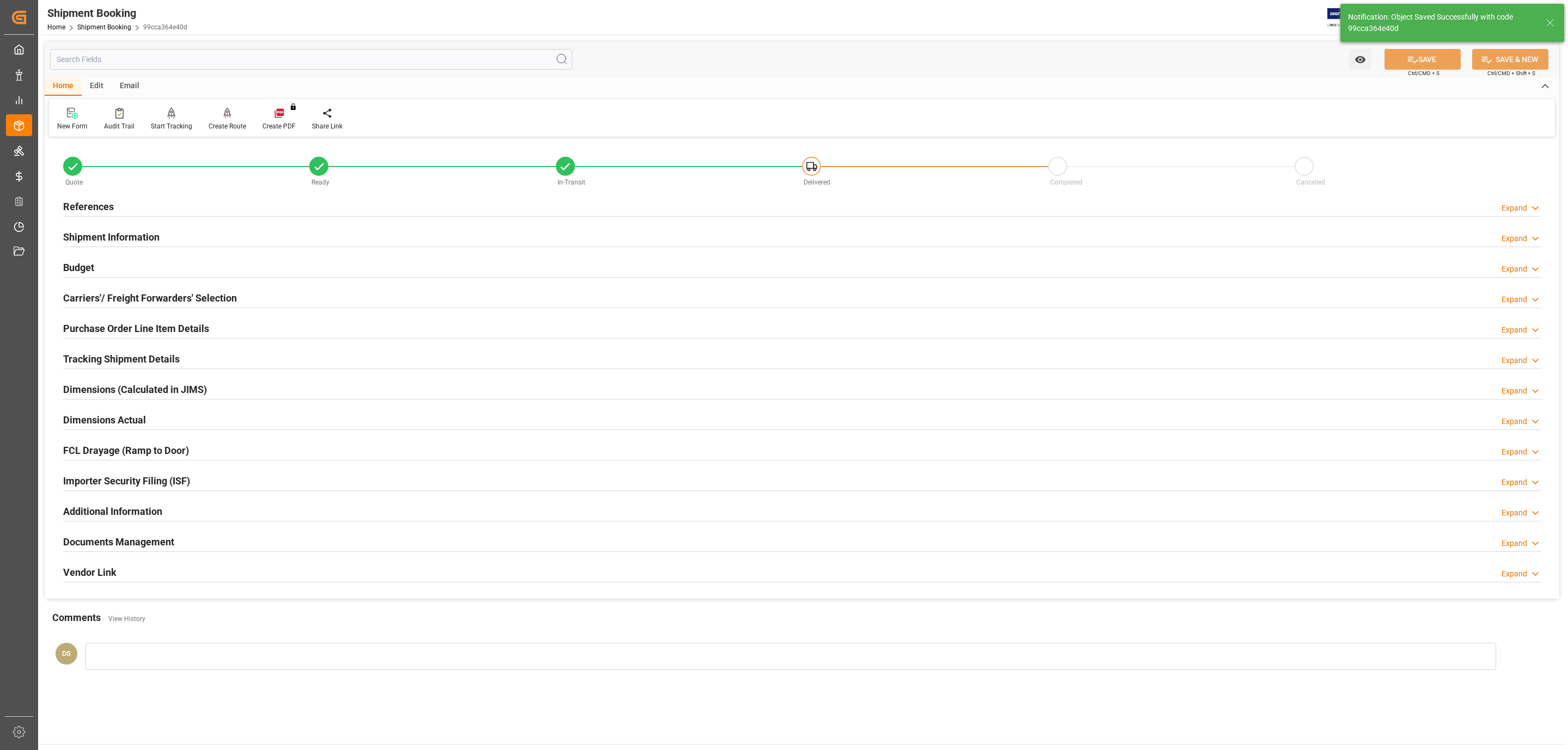
click at [131, 199] on div "References Expand" at bounding box center [801, 206] width 1477 height 21
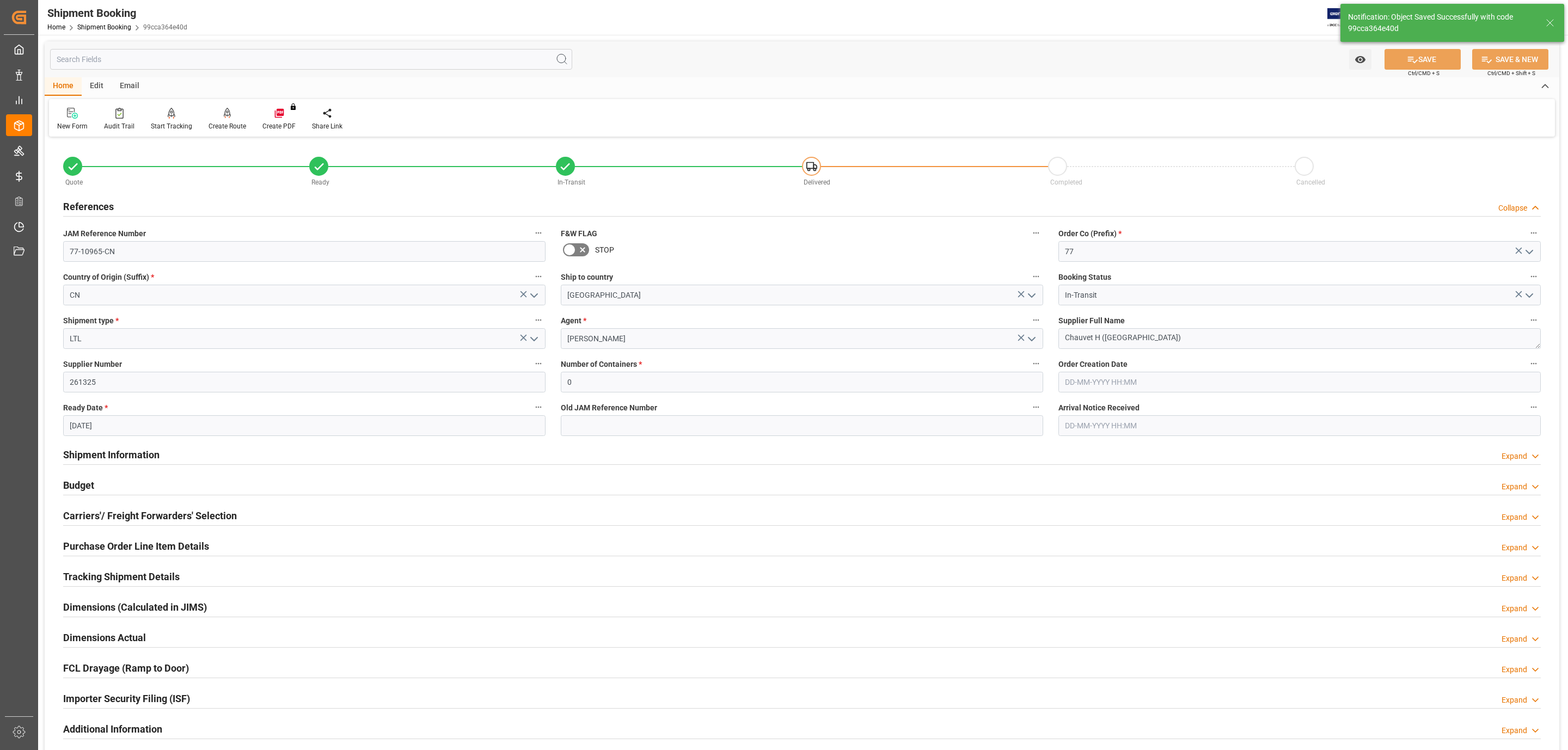
click at [79, 476] on div "Budget" at bounding box center [78, 484] width 31 height 21
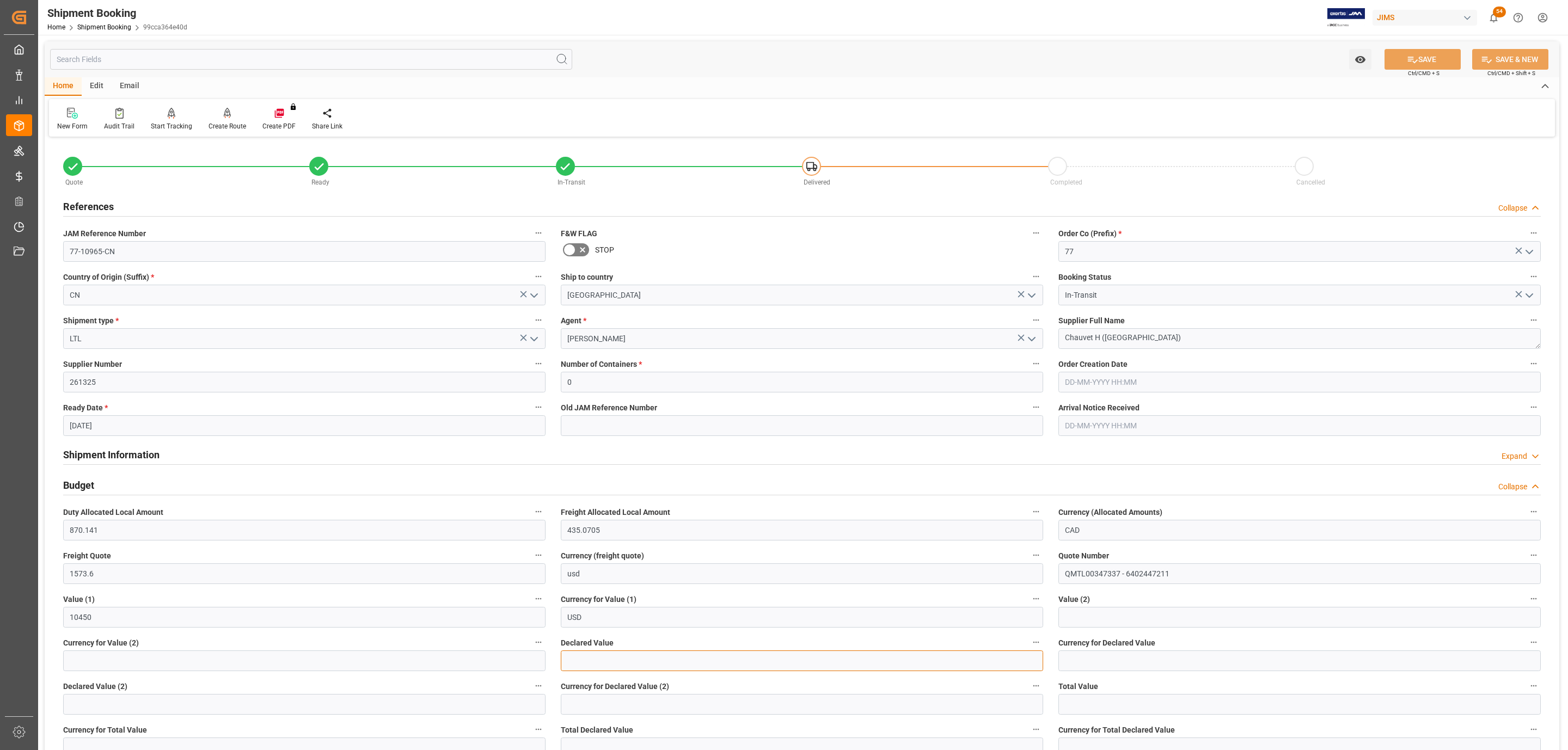
click at [588, 655] on input "text" at bounding box center [802, 661] width 482 height 21
type input "10450"
type input "USD"
click at [1427, 55] on button "SAVE" at bounding box center [1422, 59] width 76 height 21
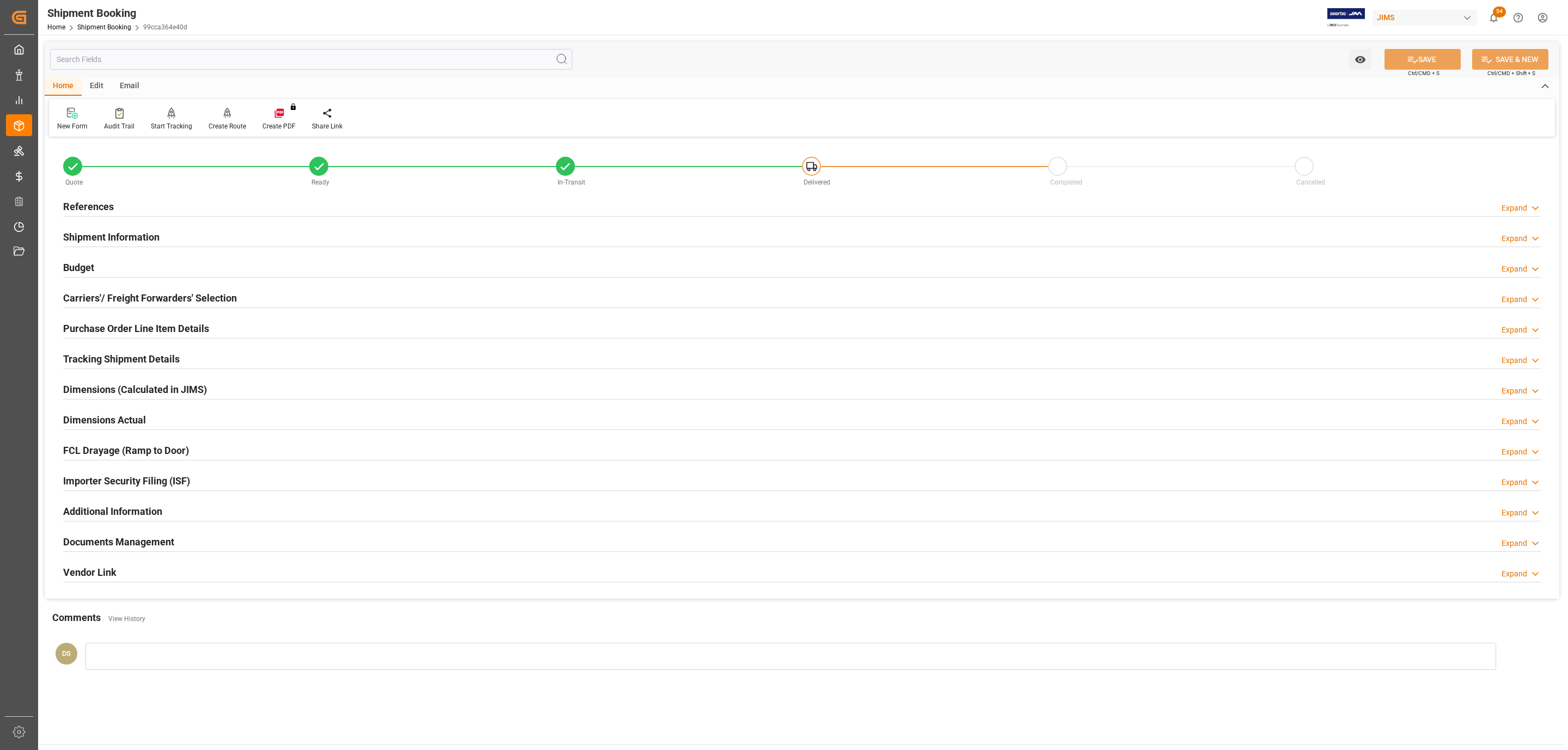
click at [95, 365] on h2 "Tracking Shipment Details" at bounding box center [121, 359] width 116 height 15
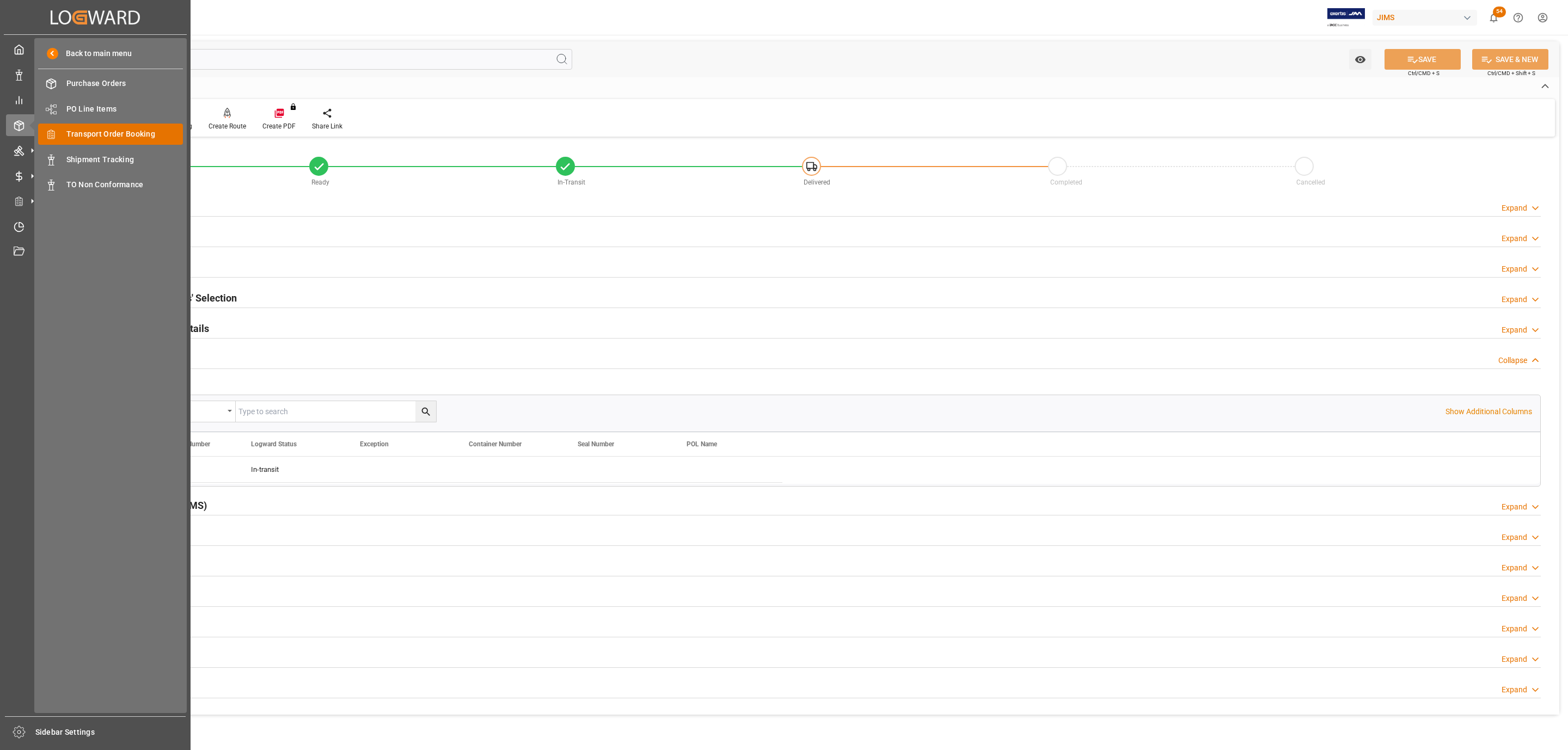
click at [111, 136] on span "Transport Order Booking" at bounding box center [125, 134] width 117 height 12
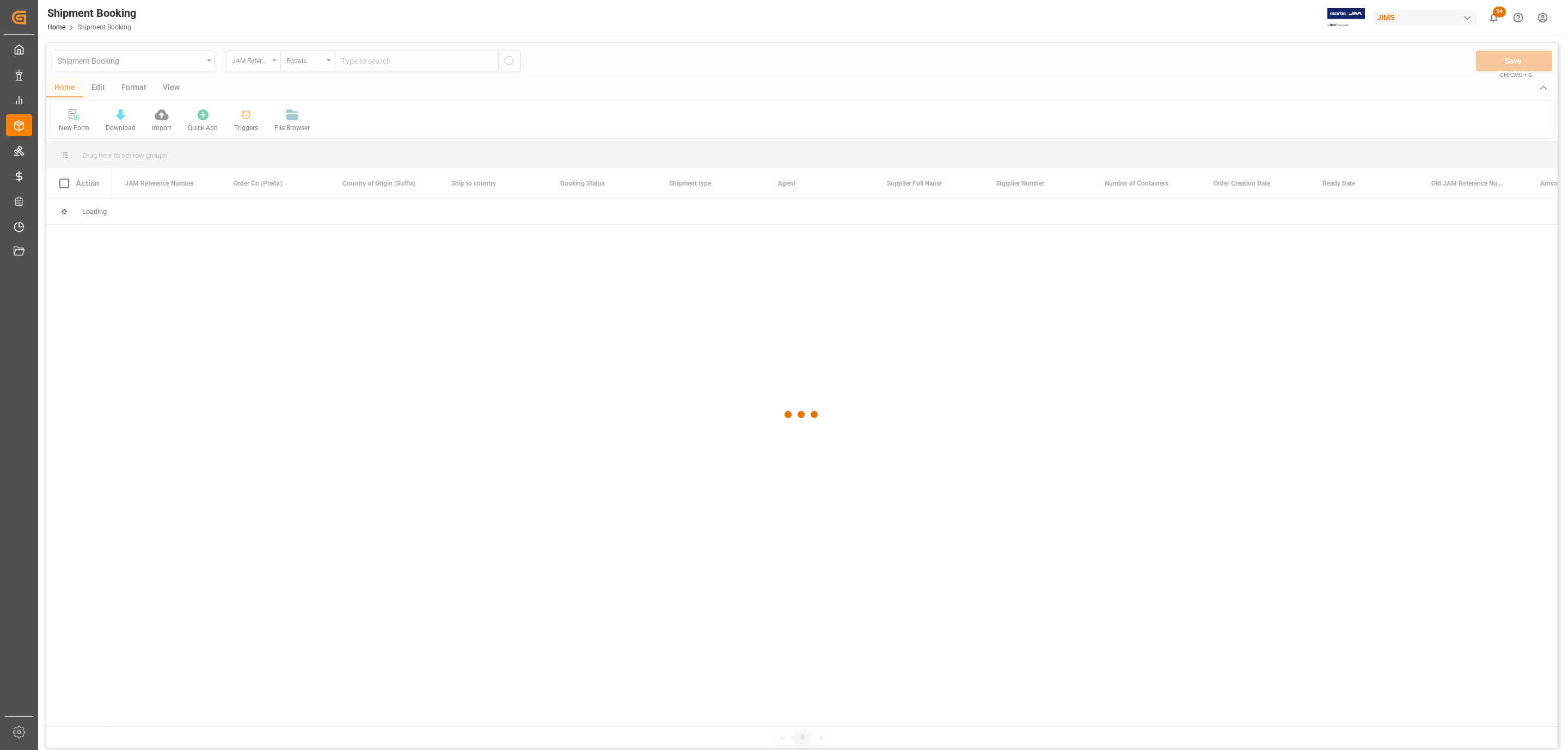
click at [389, 76] on div at bounding box center [802, 415] width 1511 height 744
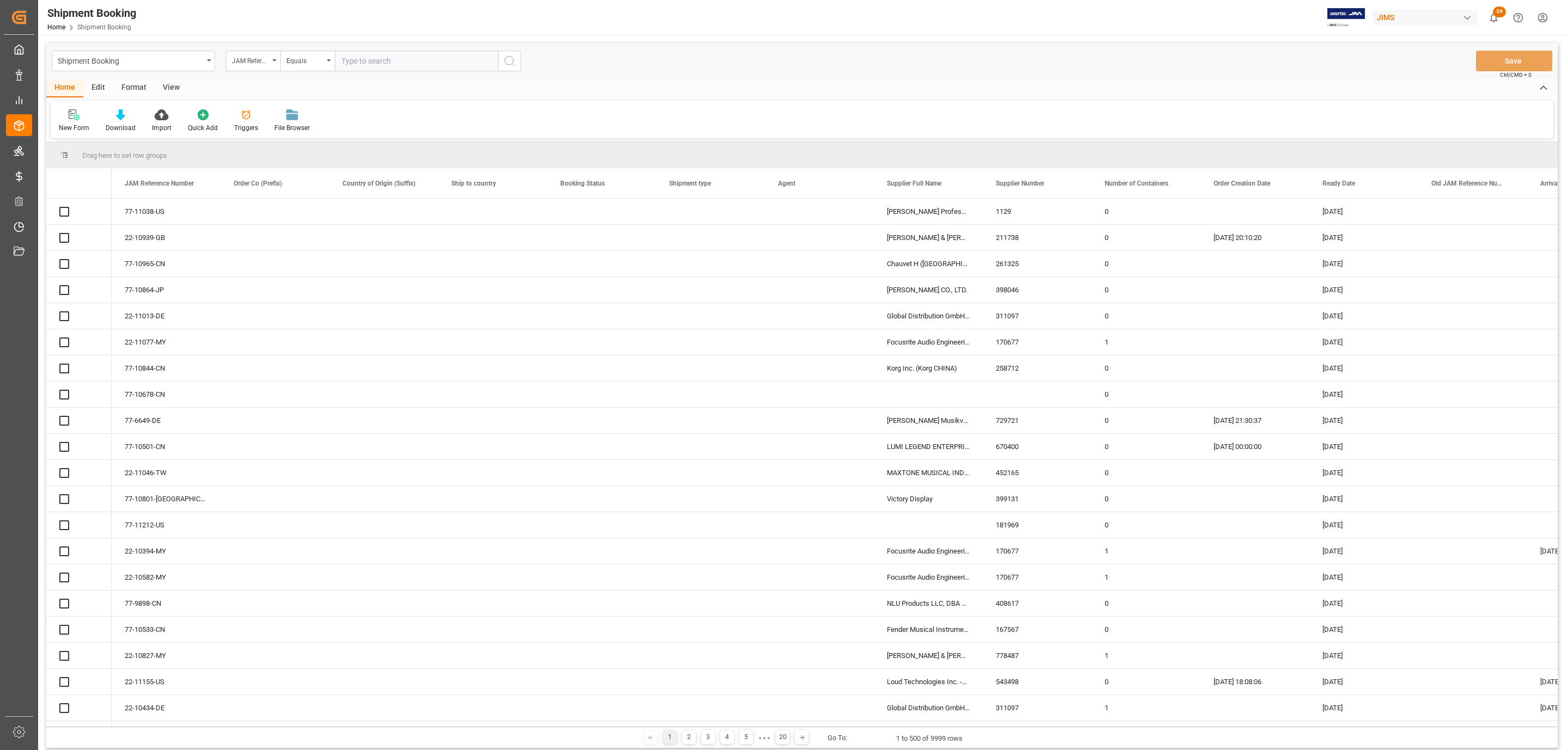
click at [356, 60] on input "text" at bounding box center [417, 61] width 163 height 21
paste input "77-10473-CN"
type input "77-10473-CN"
click at [510, 62] on icon "search button" at bounding box center [509, 61] width 13 height 13
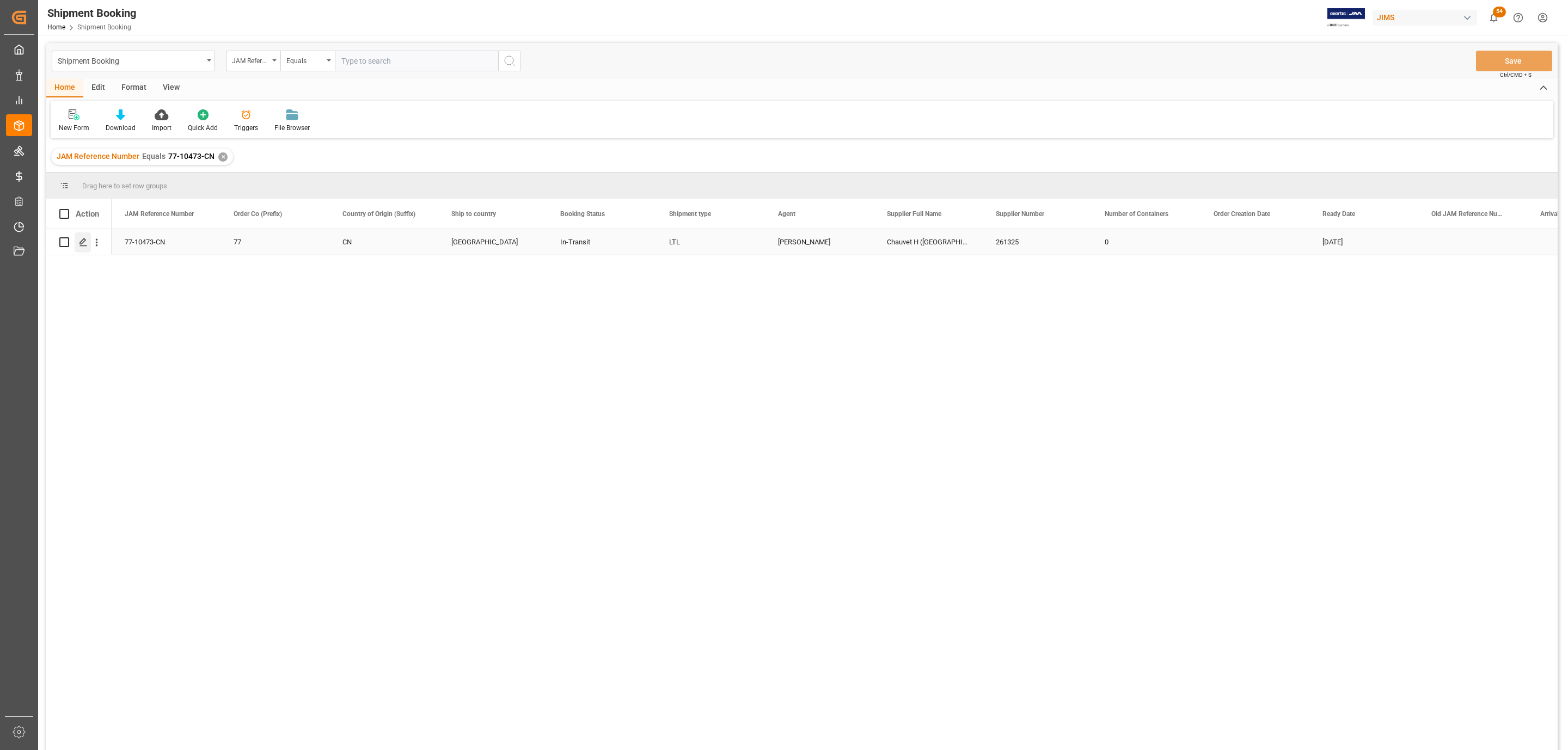
click at [80, 242] on icon "Press SPACE to select this row." at bounding box center [84, 242] width 9 height 9
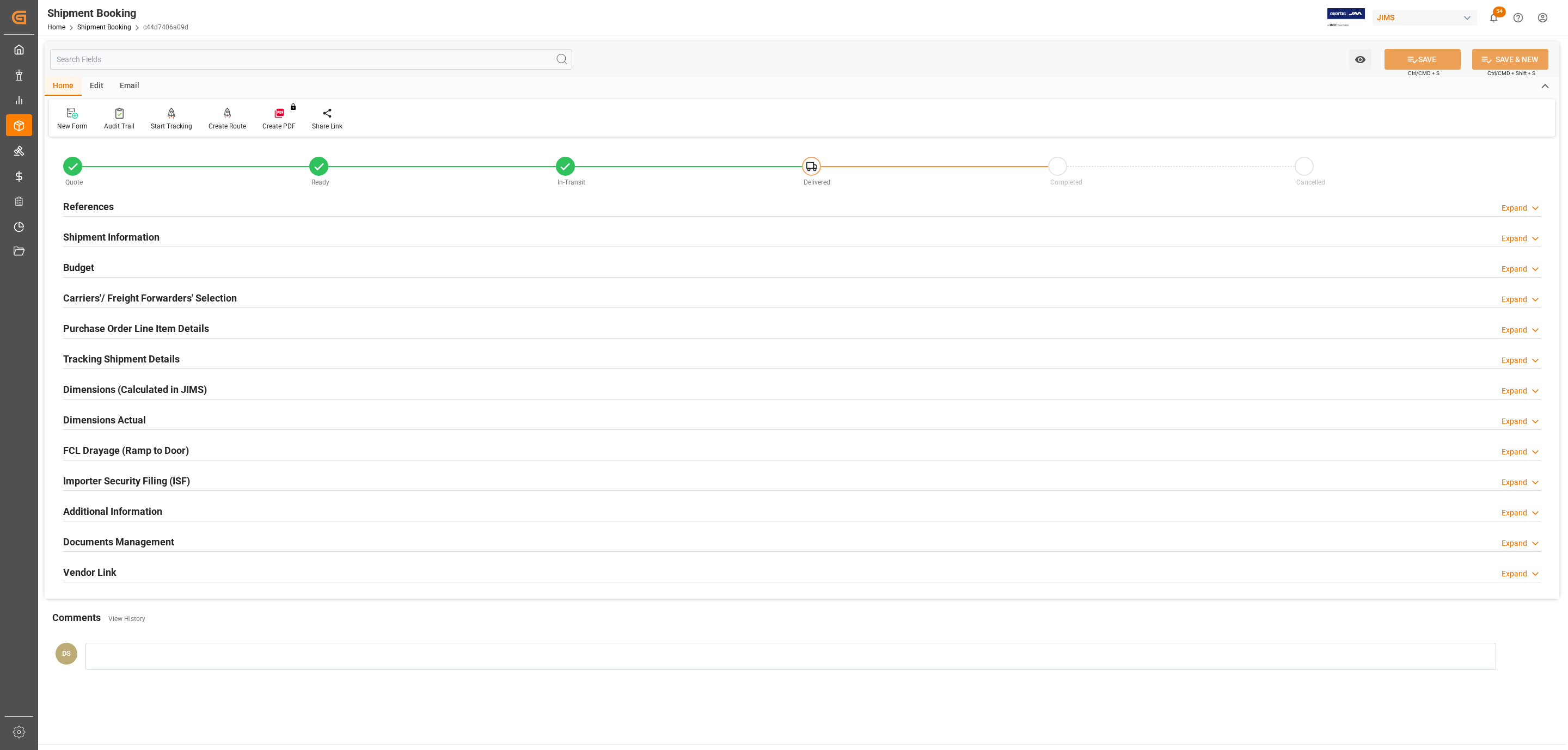
click at [134, 542] on h2 "Documents Management" at bounding box center [118, 542] width 111 height 15
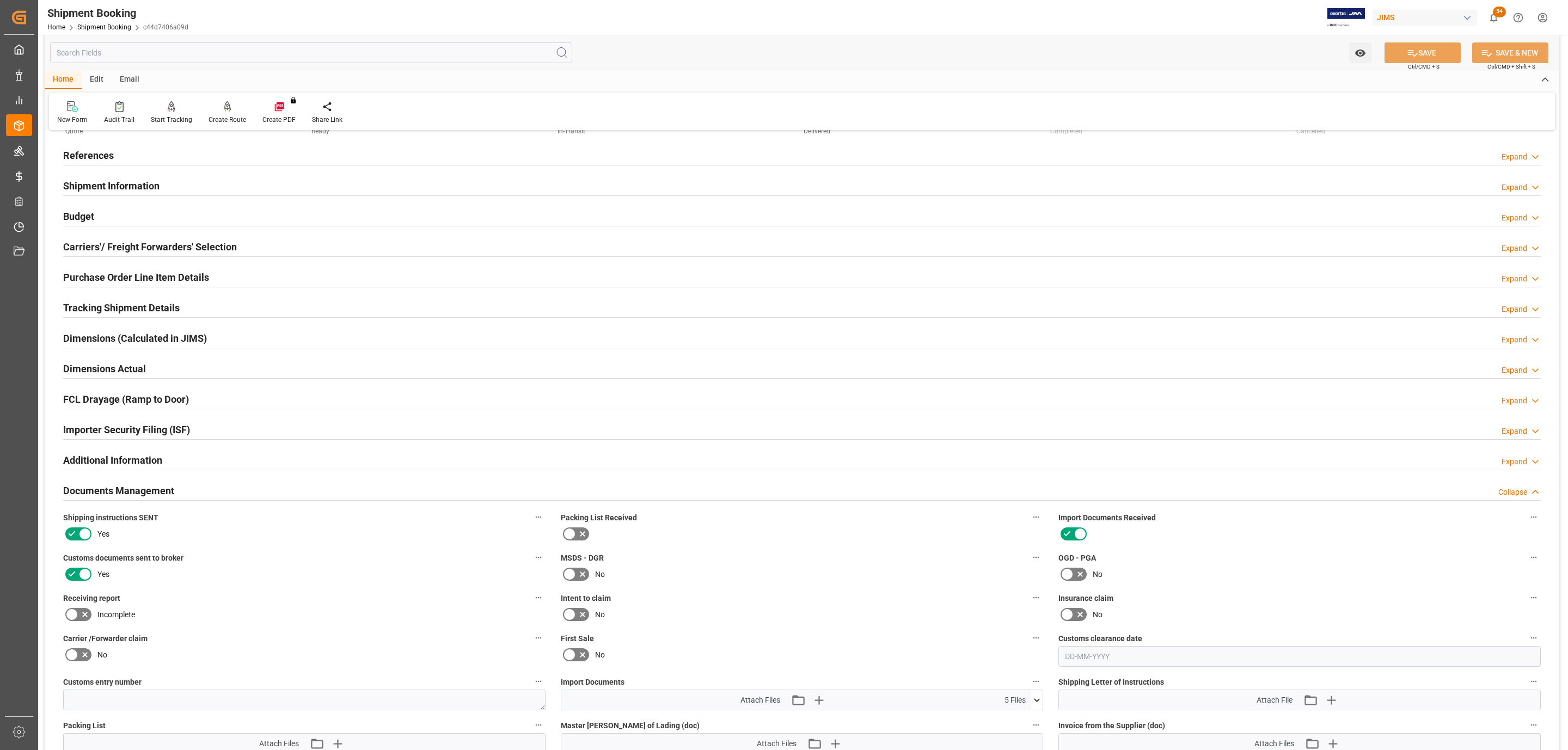
scroll to position [327, 0]
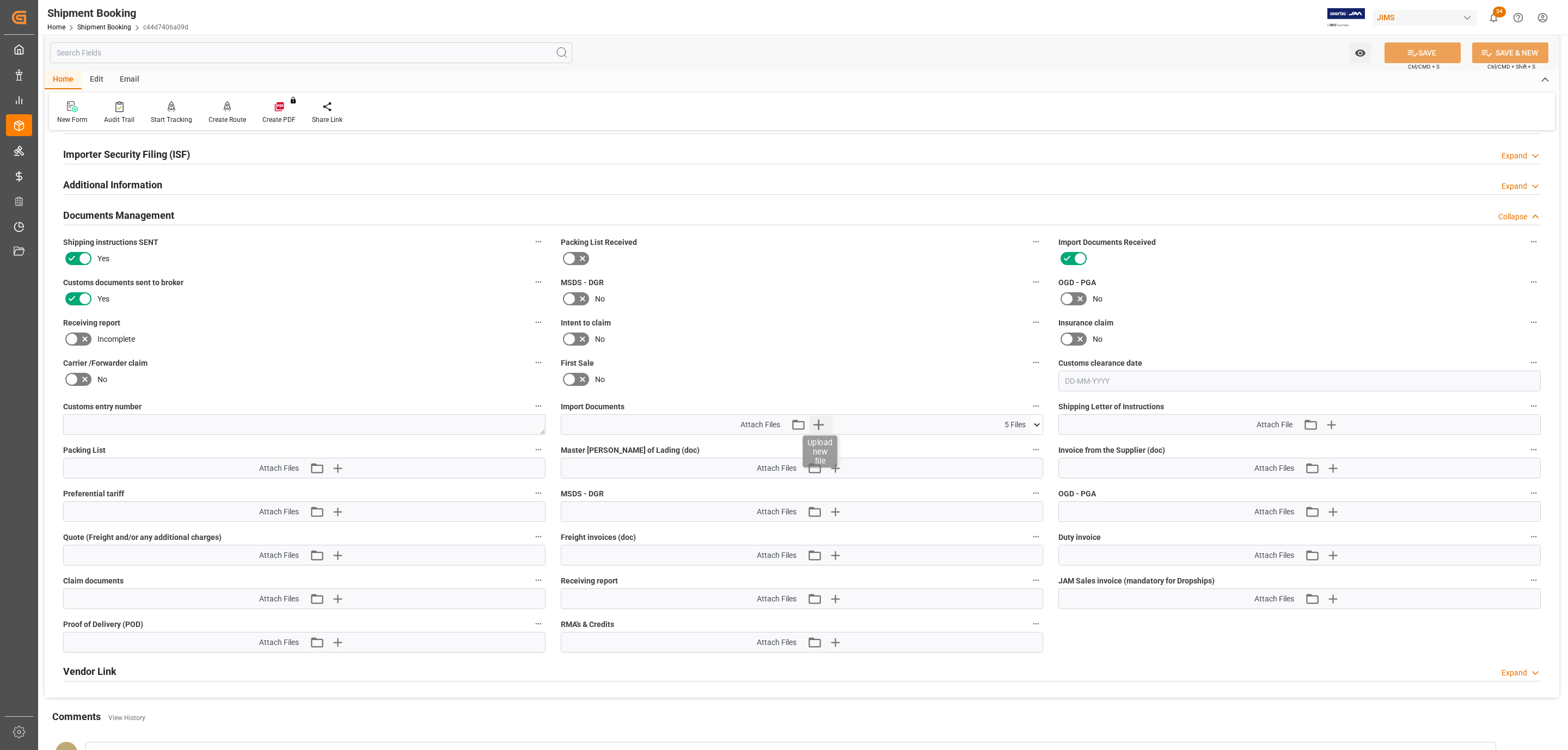
click at [821, 425] on icon "button" at bounding box center [818, 425] width 17 height 17
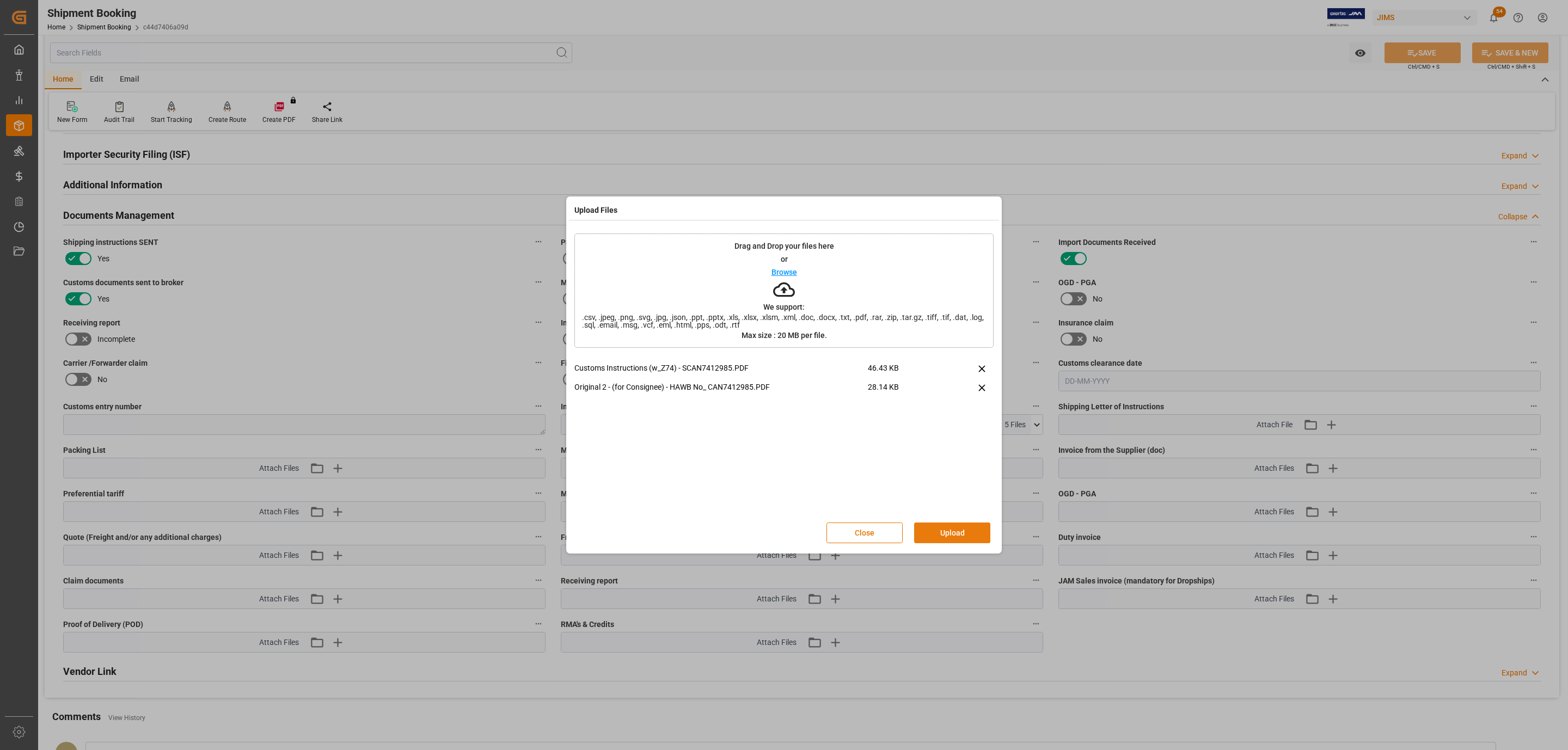
click at [969, 530] on button "Upload" at bounding box center [952, 533] width 76 height 21
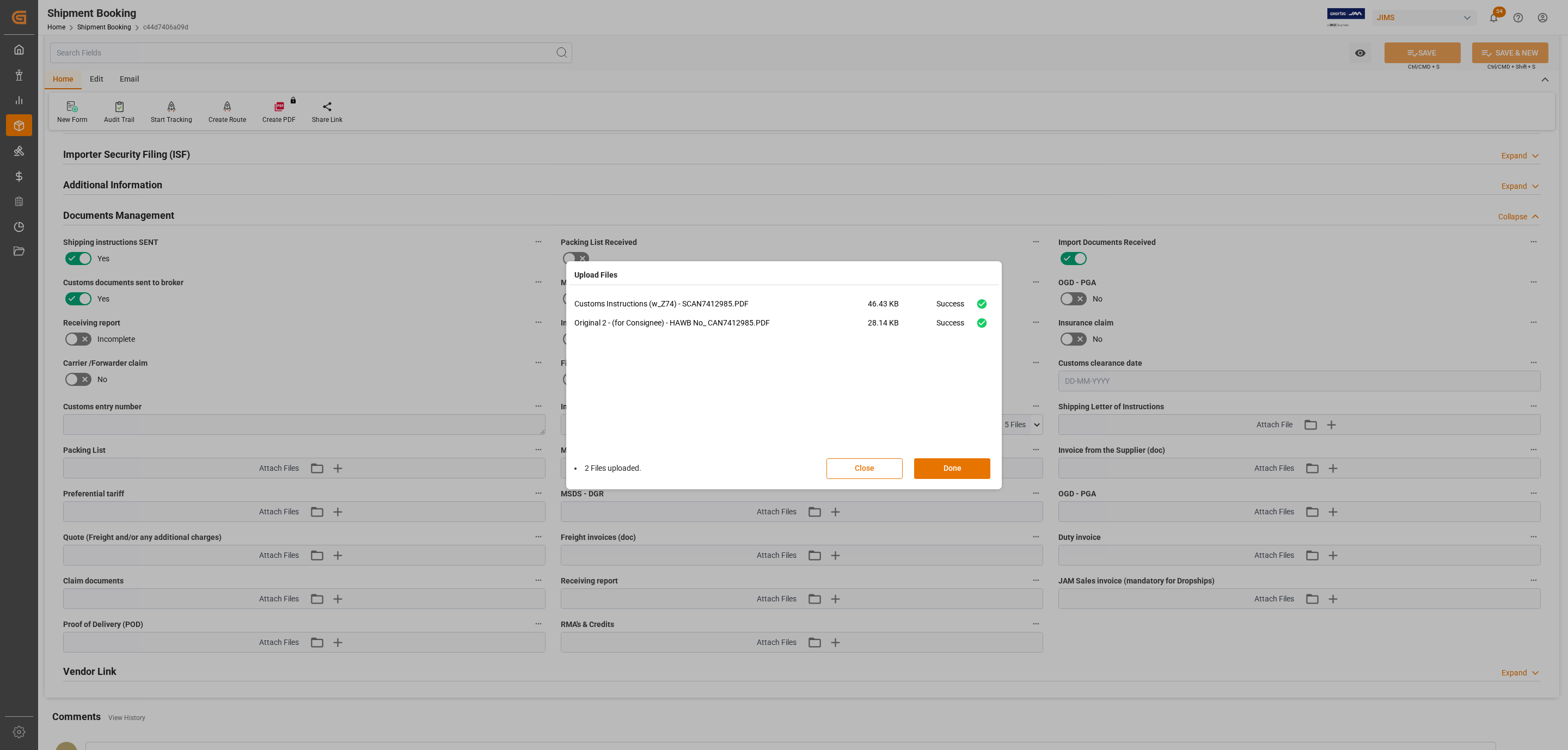
drag, startPoint x: 933, startPoint y: 467, endPoint x: 1342, endPoint y: 83, distance: 561.0
click at [934, 467] on button "Done" at bounding box center [952, 469] width 76 height 21
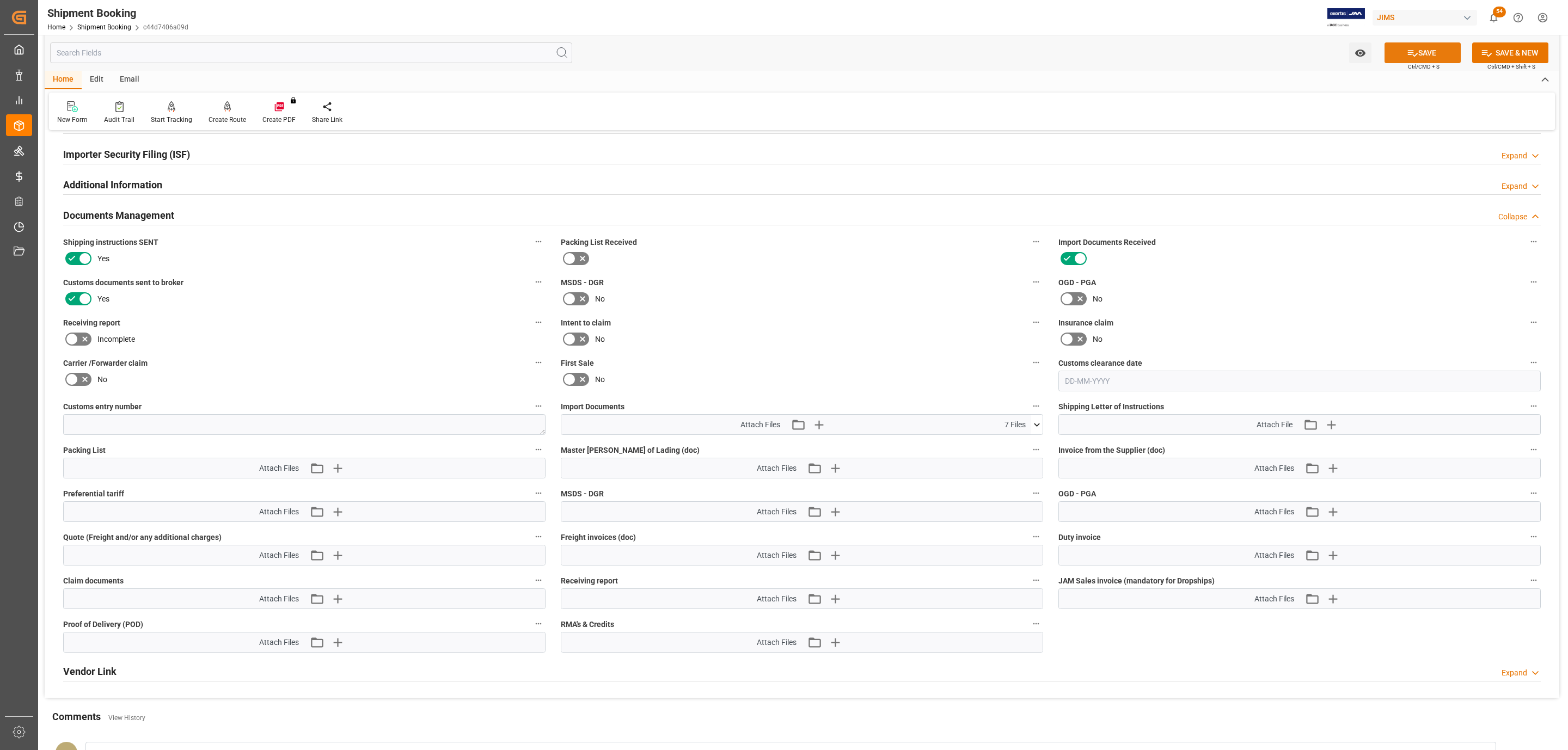
click at [1399, 53] on button "SAVE" at bounding box center [1422, 53] width 76 height 21
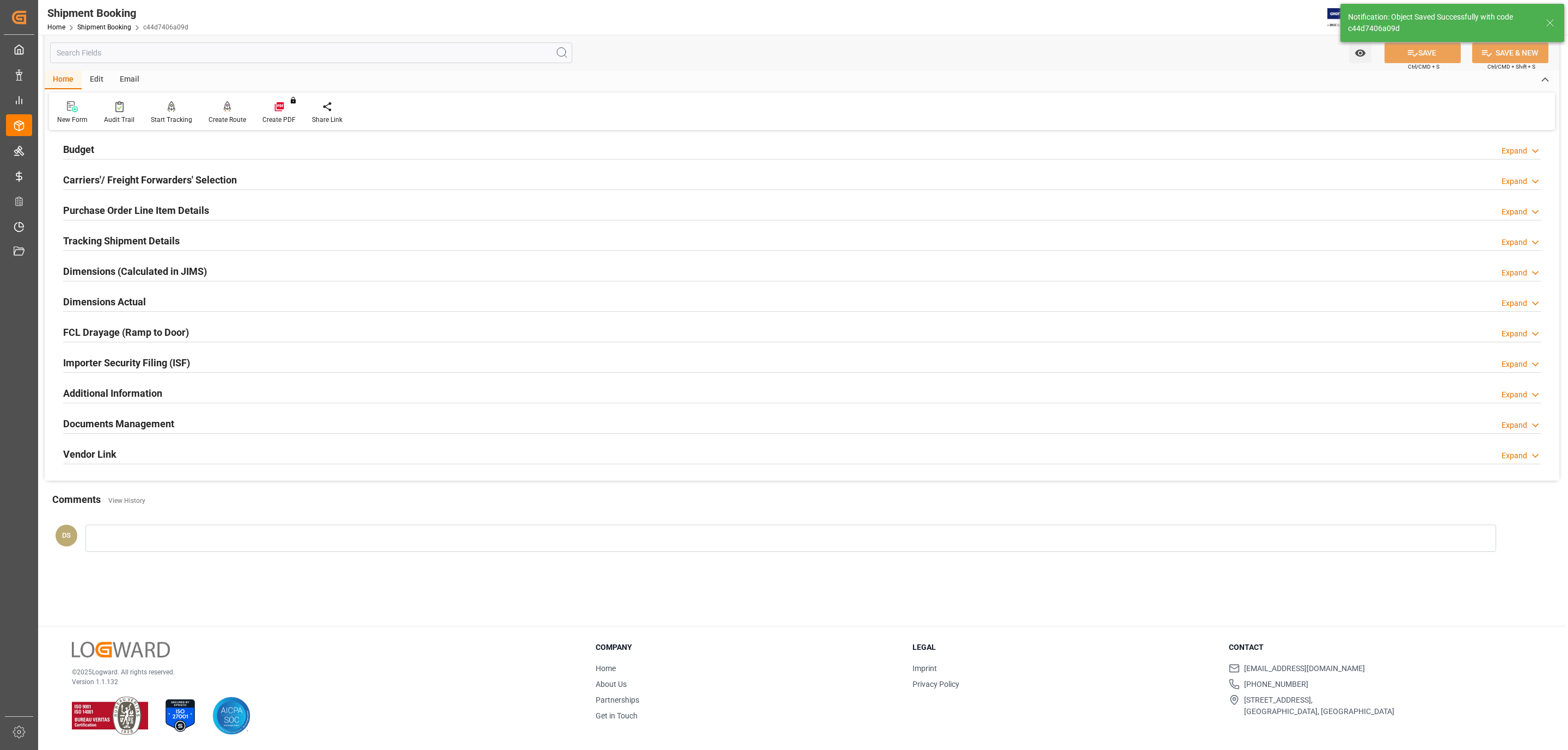
scroll to position [118, 0]
click at [126, 247] on h2 "Tracking Shipment Details" at bounding box center [121, 241] width 116 height 15
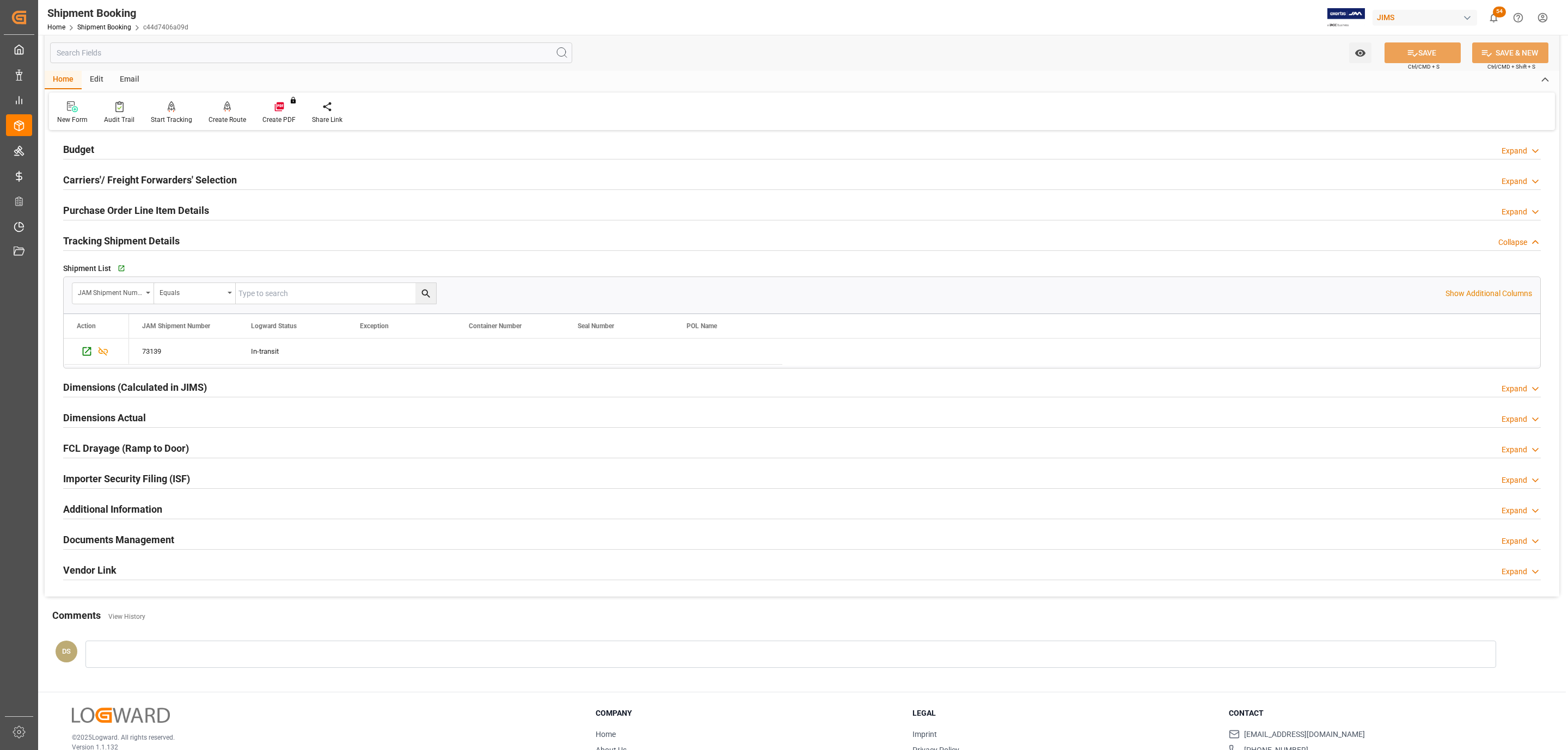
scroll to position [188, 0]
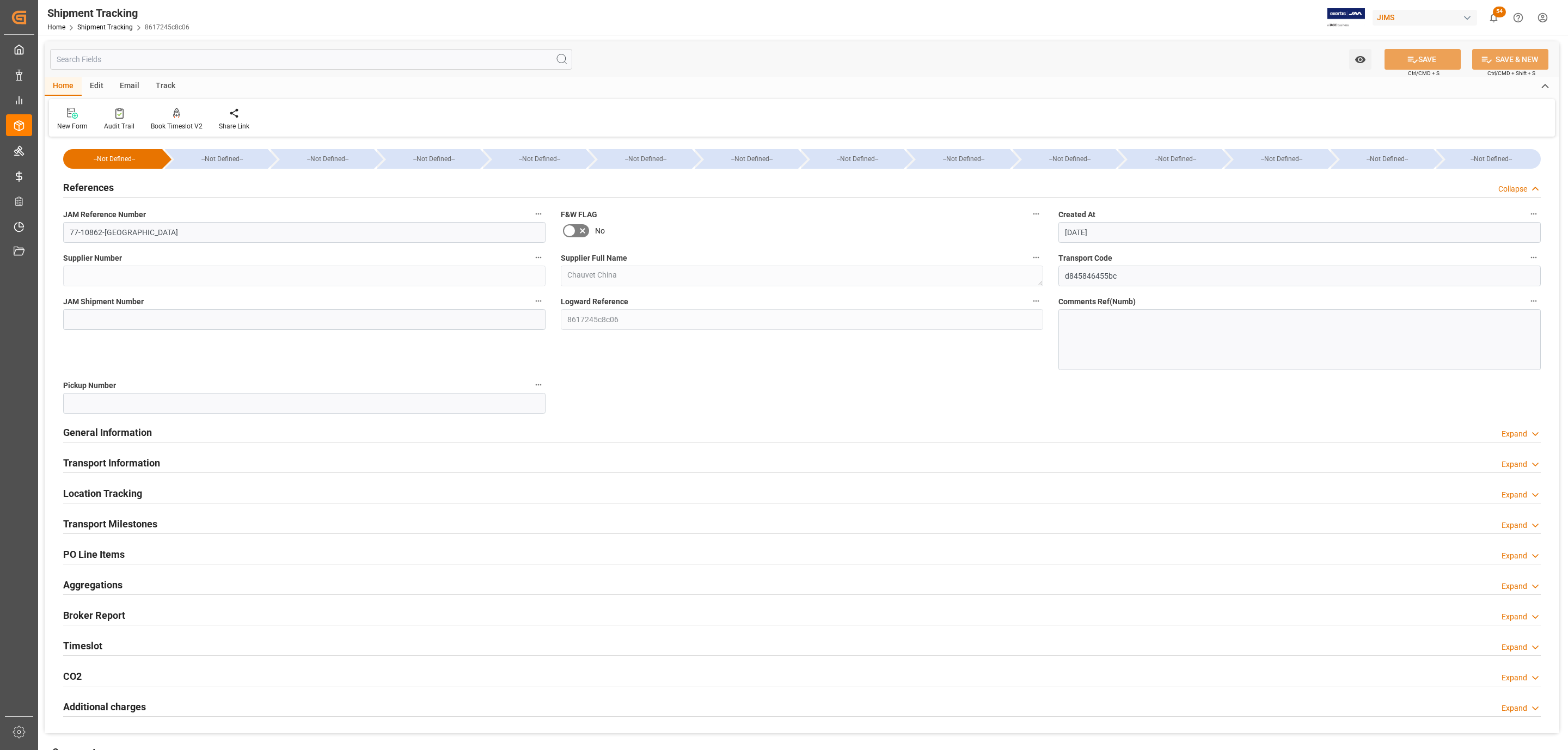
click at [108, 187] on h2 "References" at bounding box center [88, 187] width 51 height 15
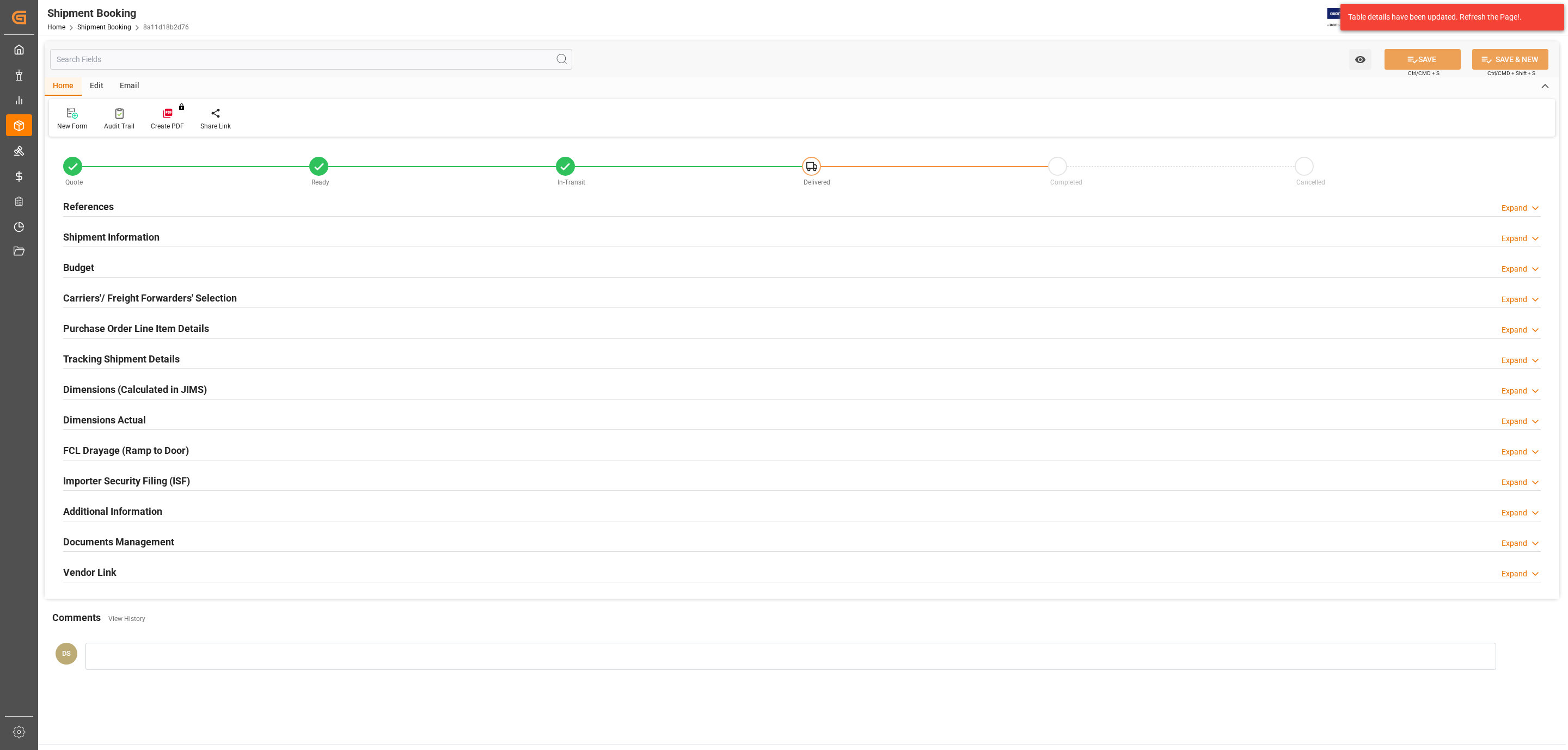
type input "44"
type input "12"
click at [113, 329] on h2 "Purchase Order Line Item Details" at bounding box center [136, 328] width 146 height 15
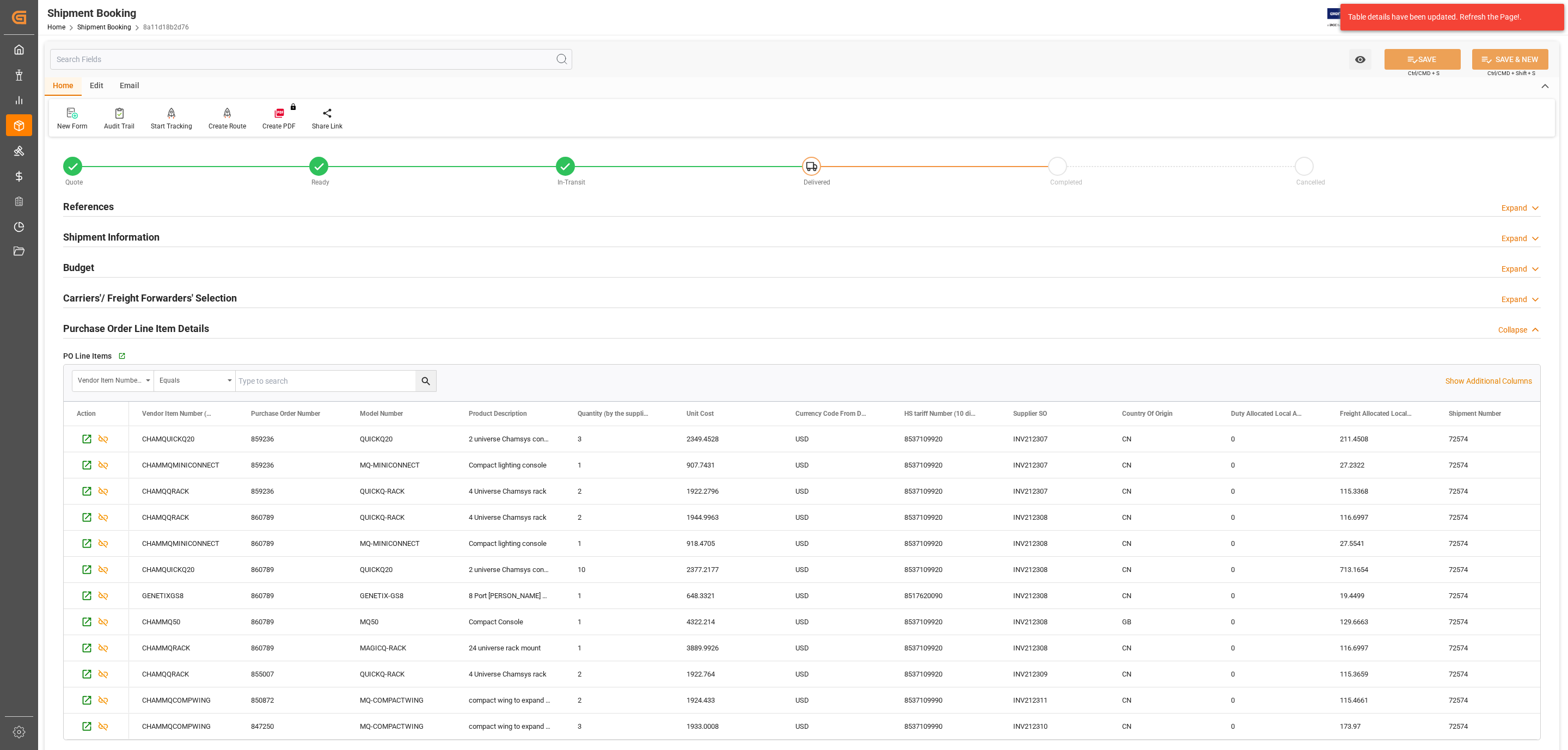
click at [112, 235] on h2 "Shipment Information" at bounding box center [111, 237] width 96 height 15
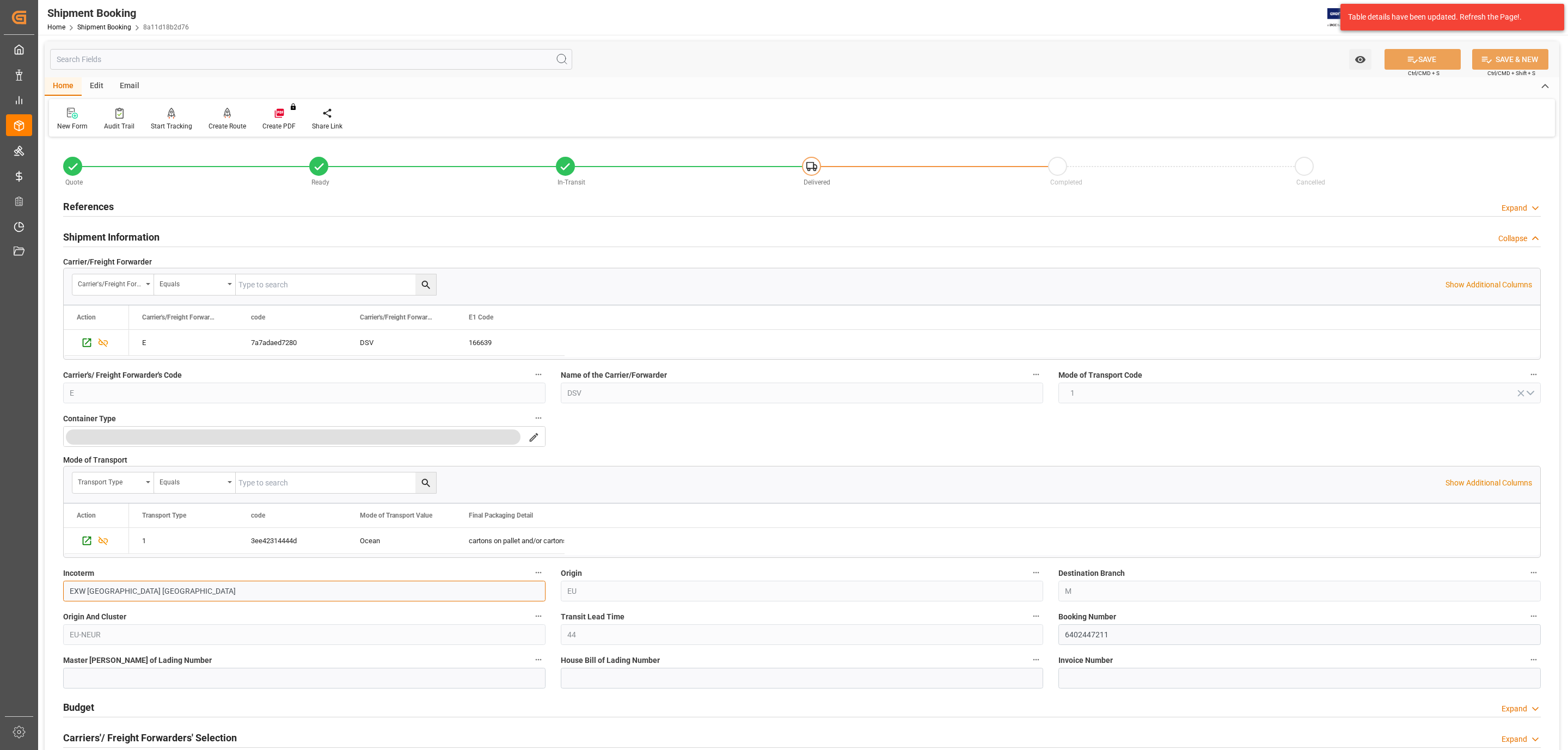
drag, startPoint x: 144, startPoint y: 591, endPoint x: 90, endPoint y: 596, distance: 54.2
click at [90, 596] on input "EXW Nottingham GB" at bounding box center [304, 591] width 482 height 21
type input "EXW Deinze, Belgium"
click at [1399, 50] on button "SAVE" at bounding box center [1422, 59] width 76 height 21
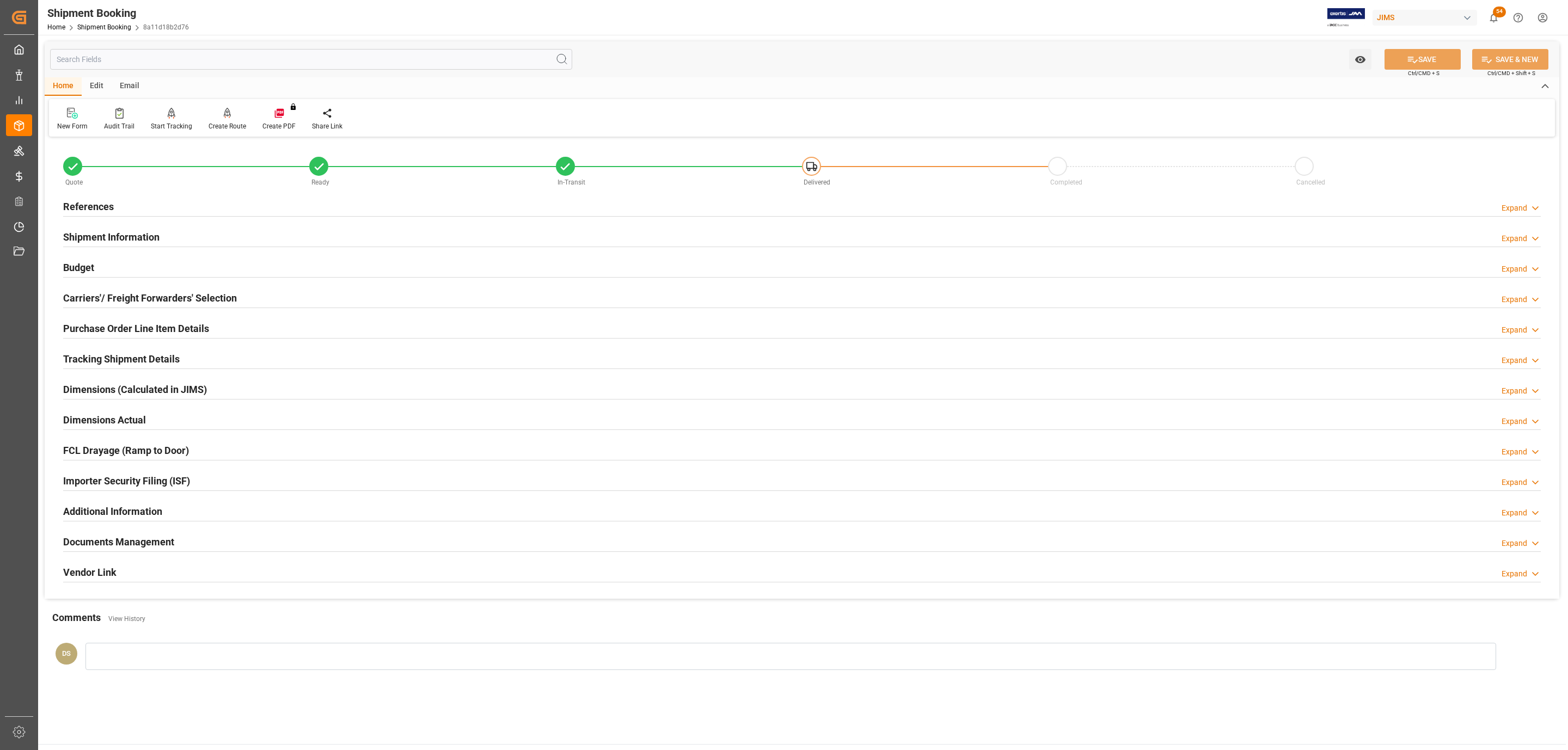
click at [246, 291] on div "Carriers'/ Freight Forwarders' Selection Expand" at bounding box center [801, 297] width 1477 height 21
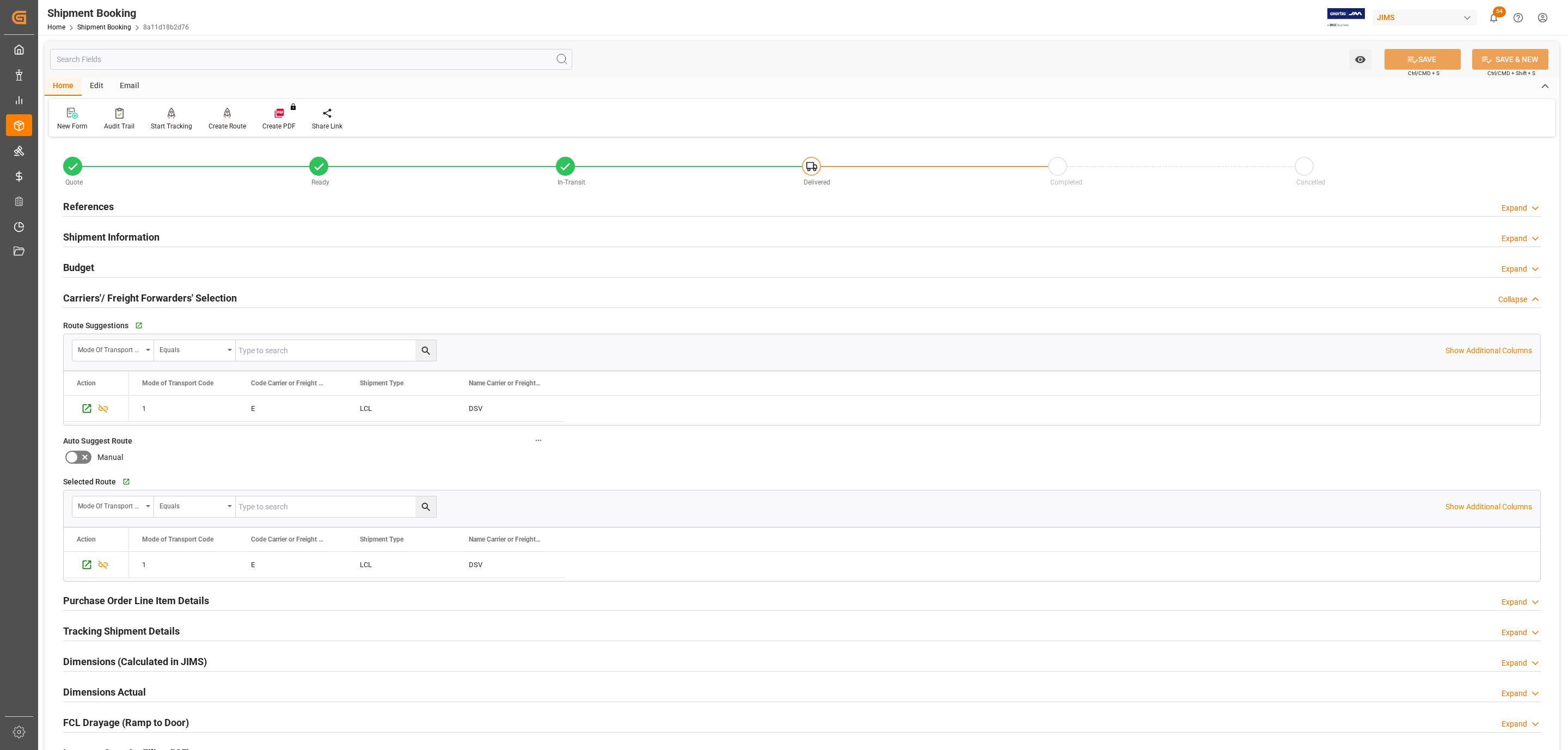
click at [246, 291] on div "Carriers'/ Freight Forwarders' Selection Collapse" at bounding box center [801, 297] width 1477 height 21
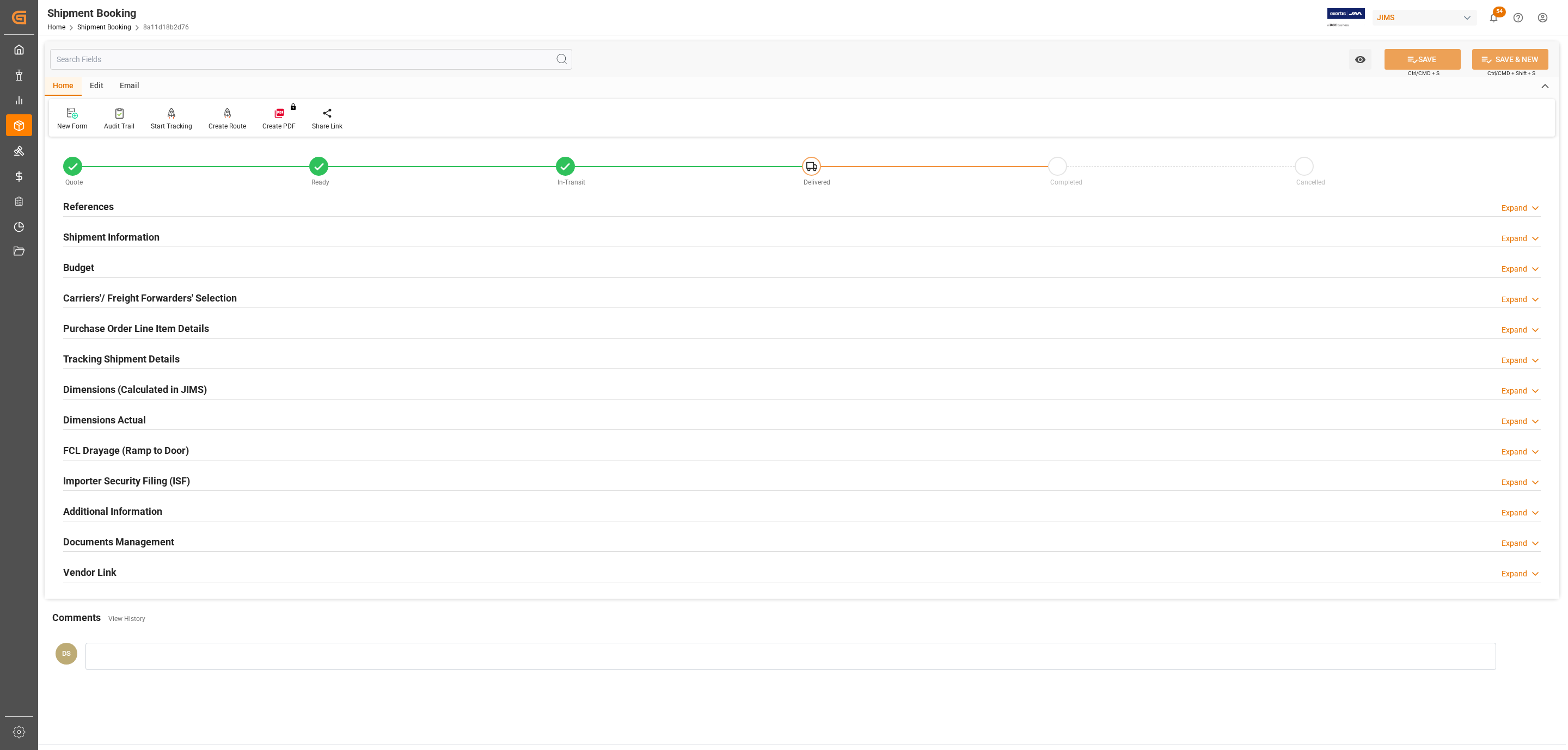
click at [137, 275] on div "Budget Expand" at bounding box center [801, 267] width 1477 height 21
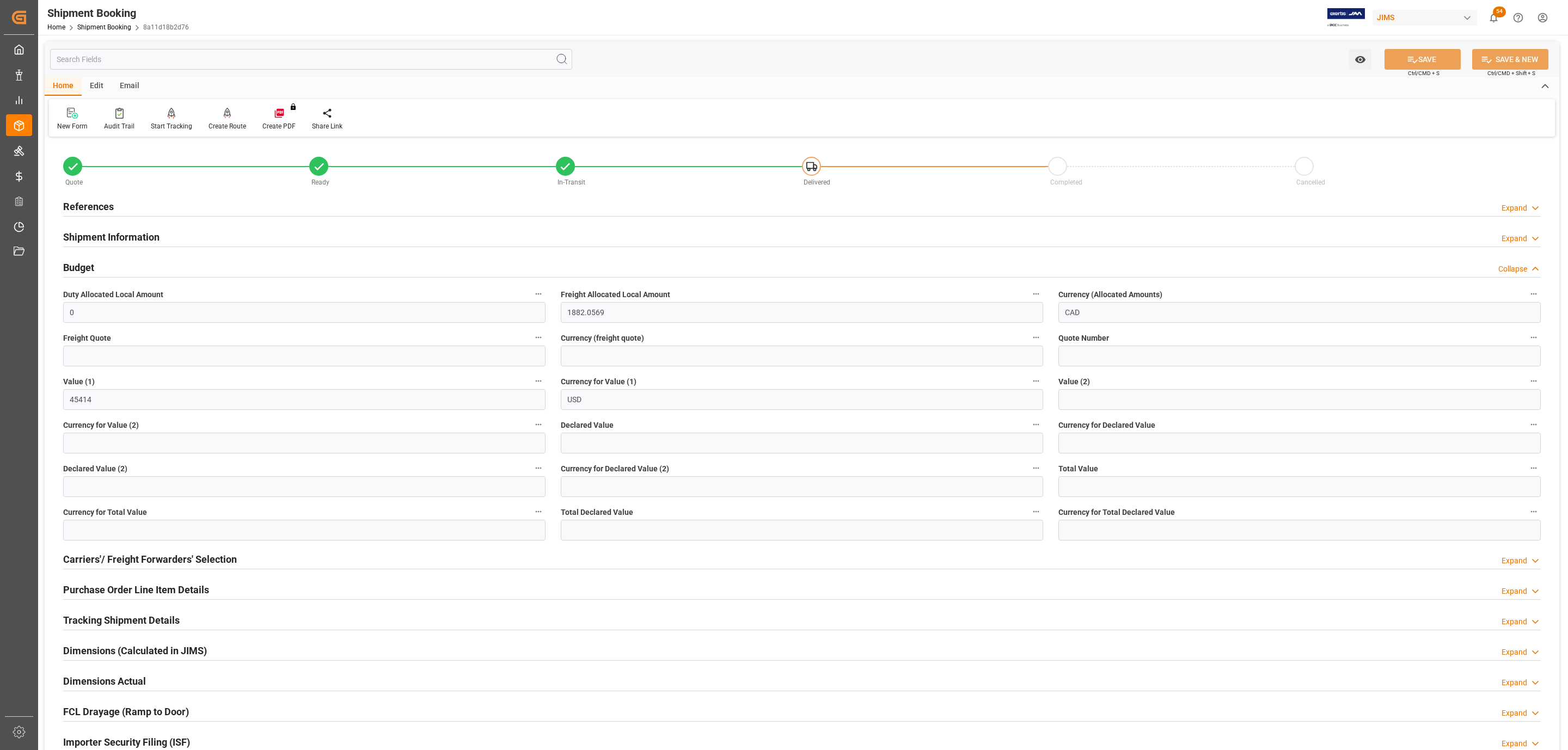
click at [137, 275] on div "Budget Collapse" at bounding box center [801, 267] width 1477 height 21
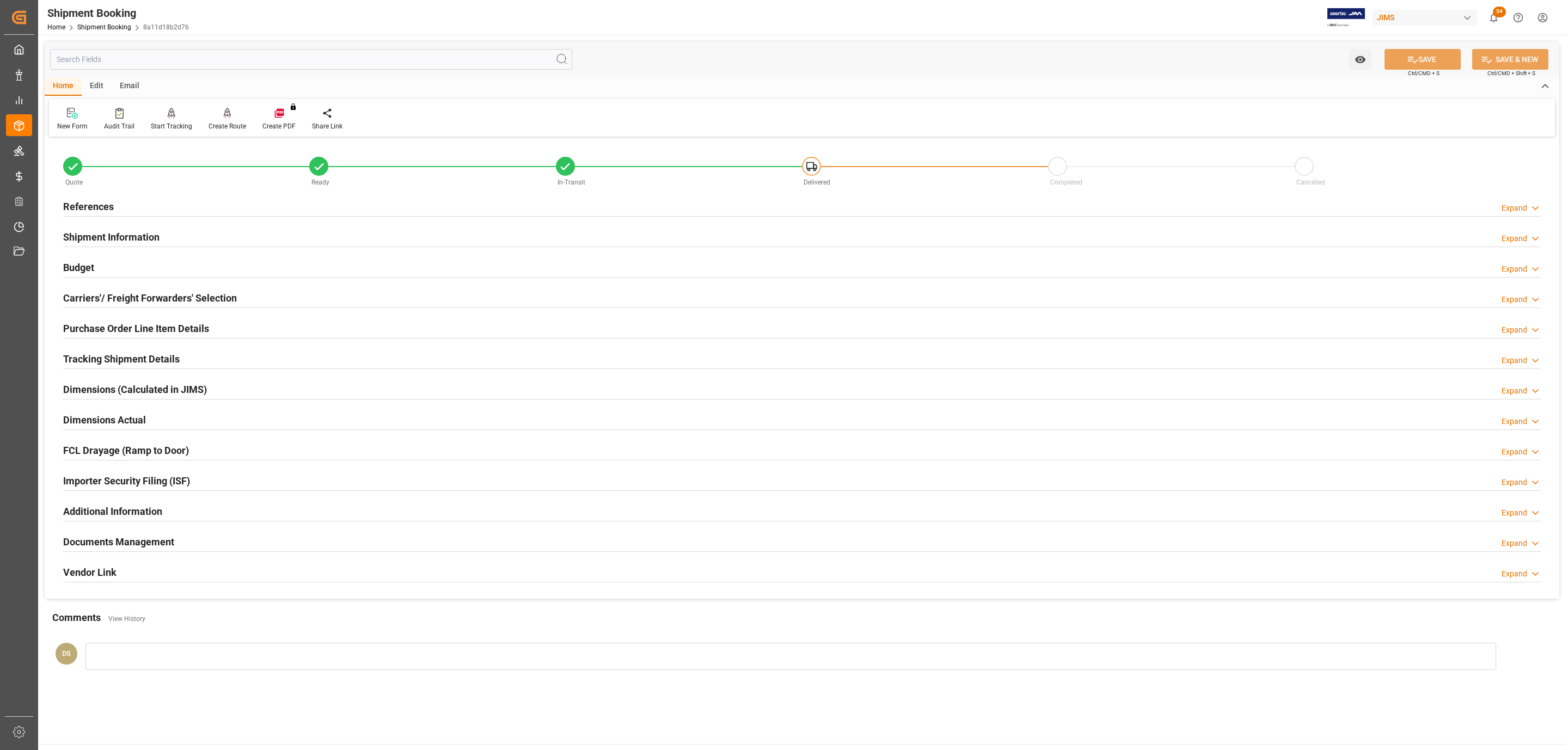
click at [108, 544] on h2 "Documents Management" at bounding box center [118, 542] width 111 height 15
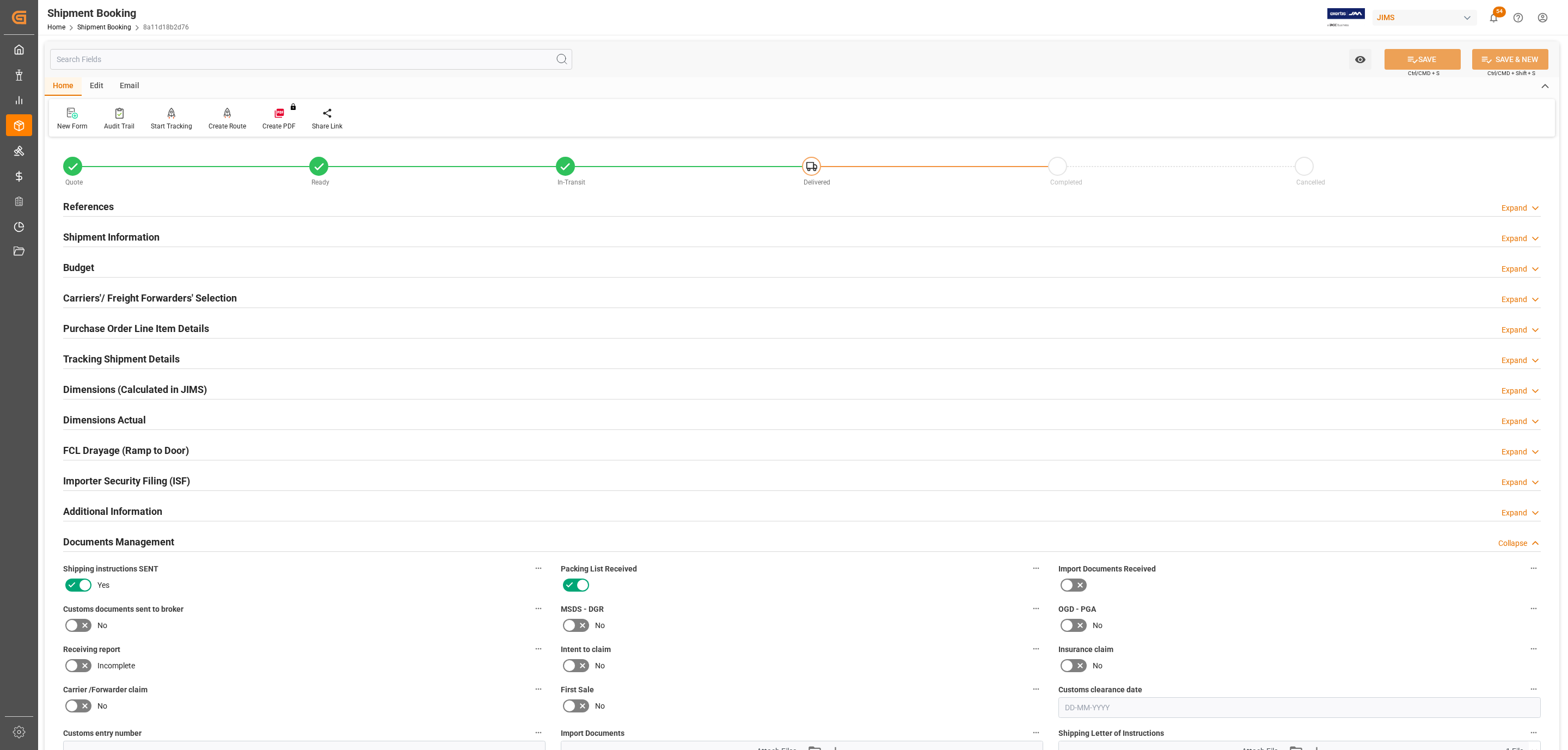
click at [102, 329] on h2 "Purchase Order Line Item Details" at bounding box center [136, 328] width 146 height 15
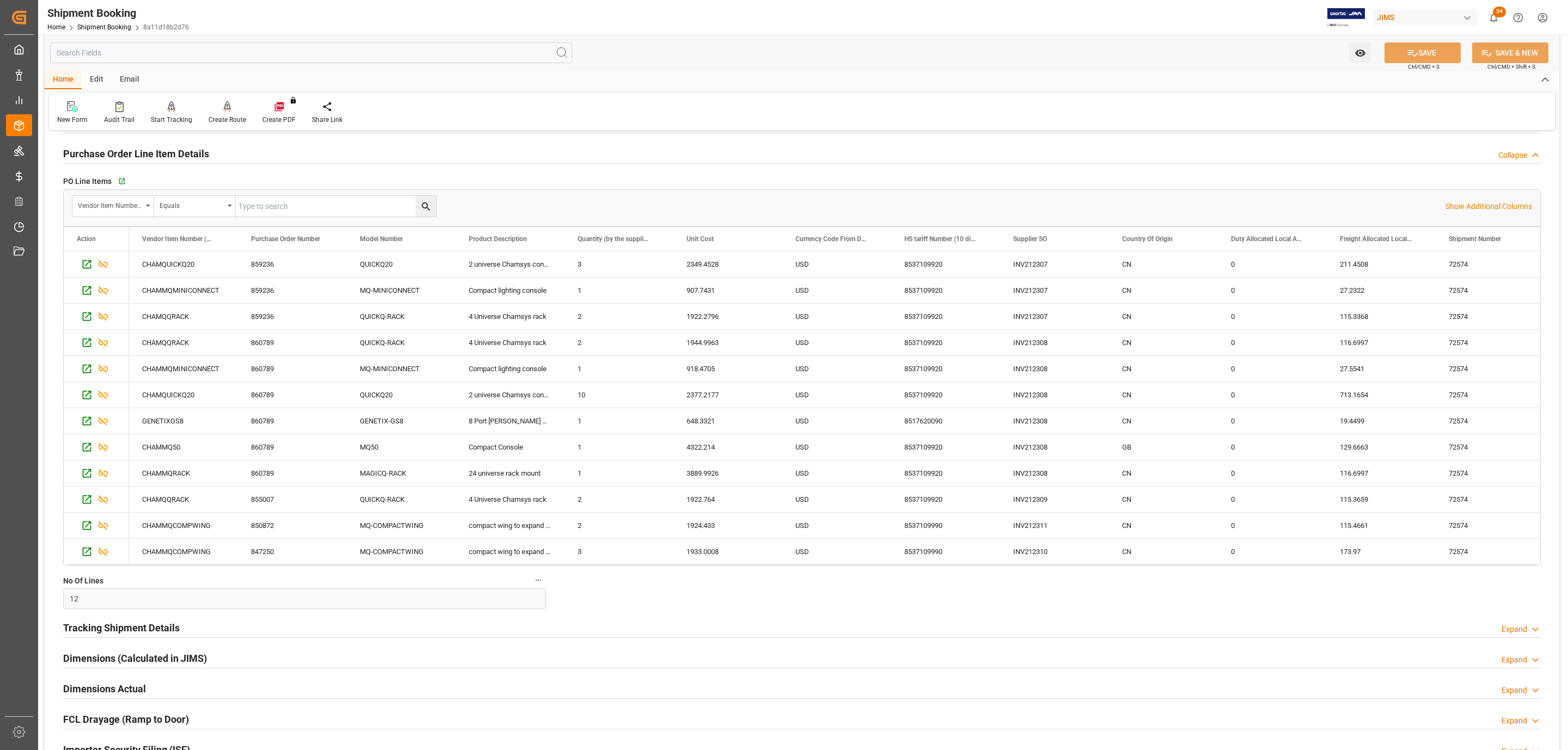
scroll to position [408, 0]
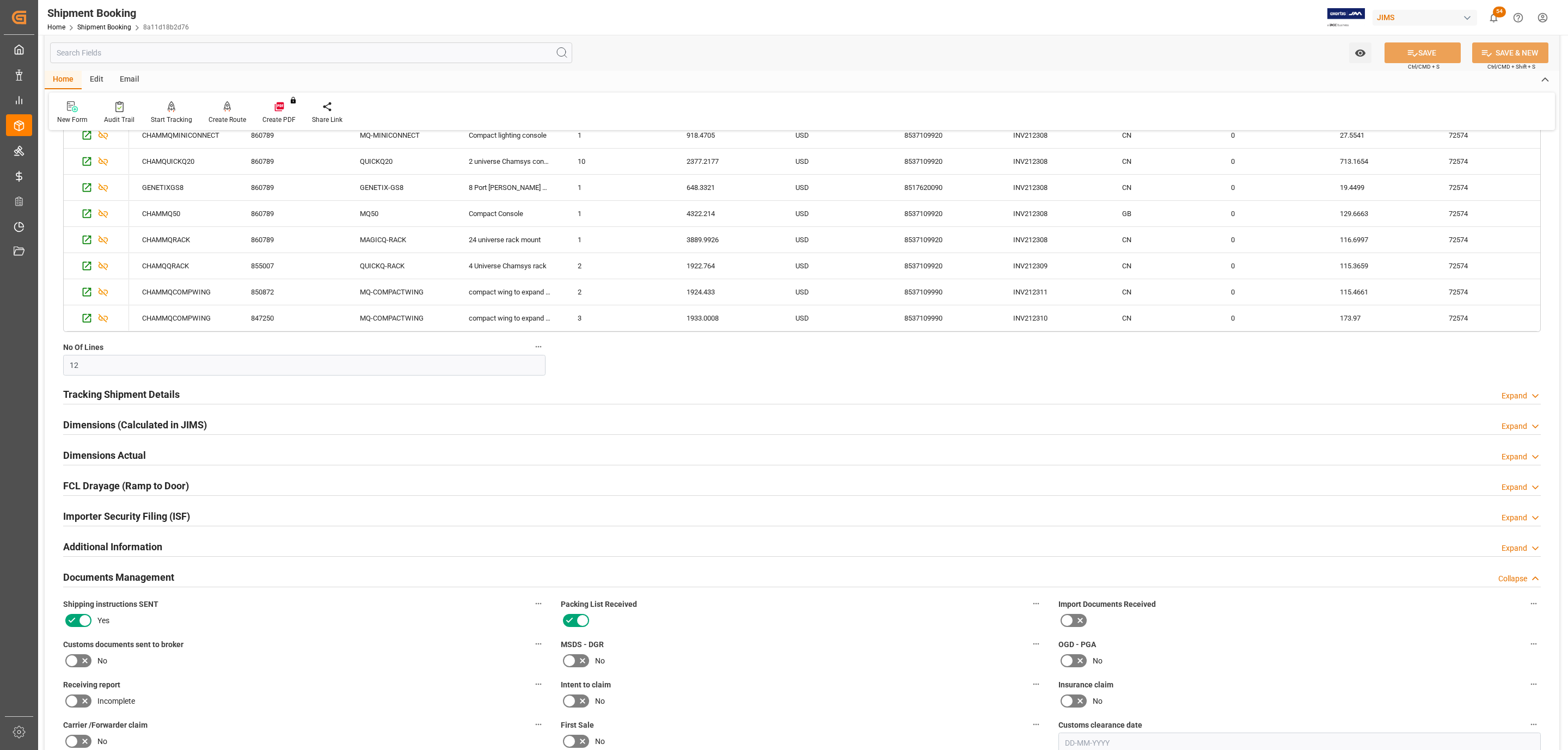
click at [113, 395] on h2 "Tracking Shipment Details" at bounding box center [121, 394] width 116 height 15
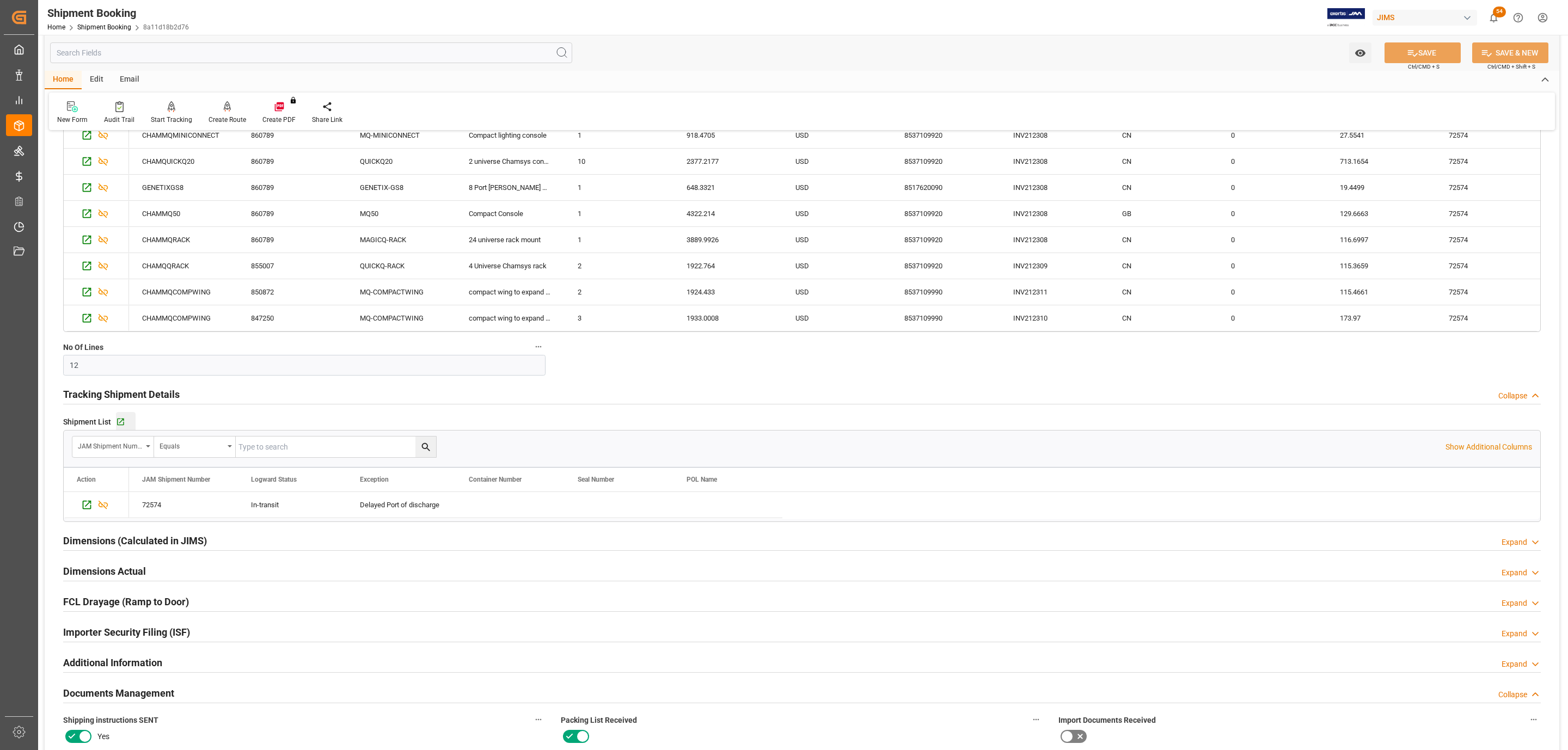
click at [119, 419] on button "Go to Shipment Tracking Grid" at bounding box center [125, 422] width 19 height 19
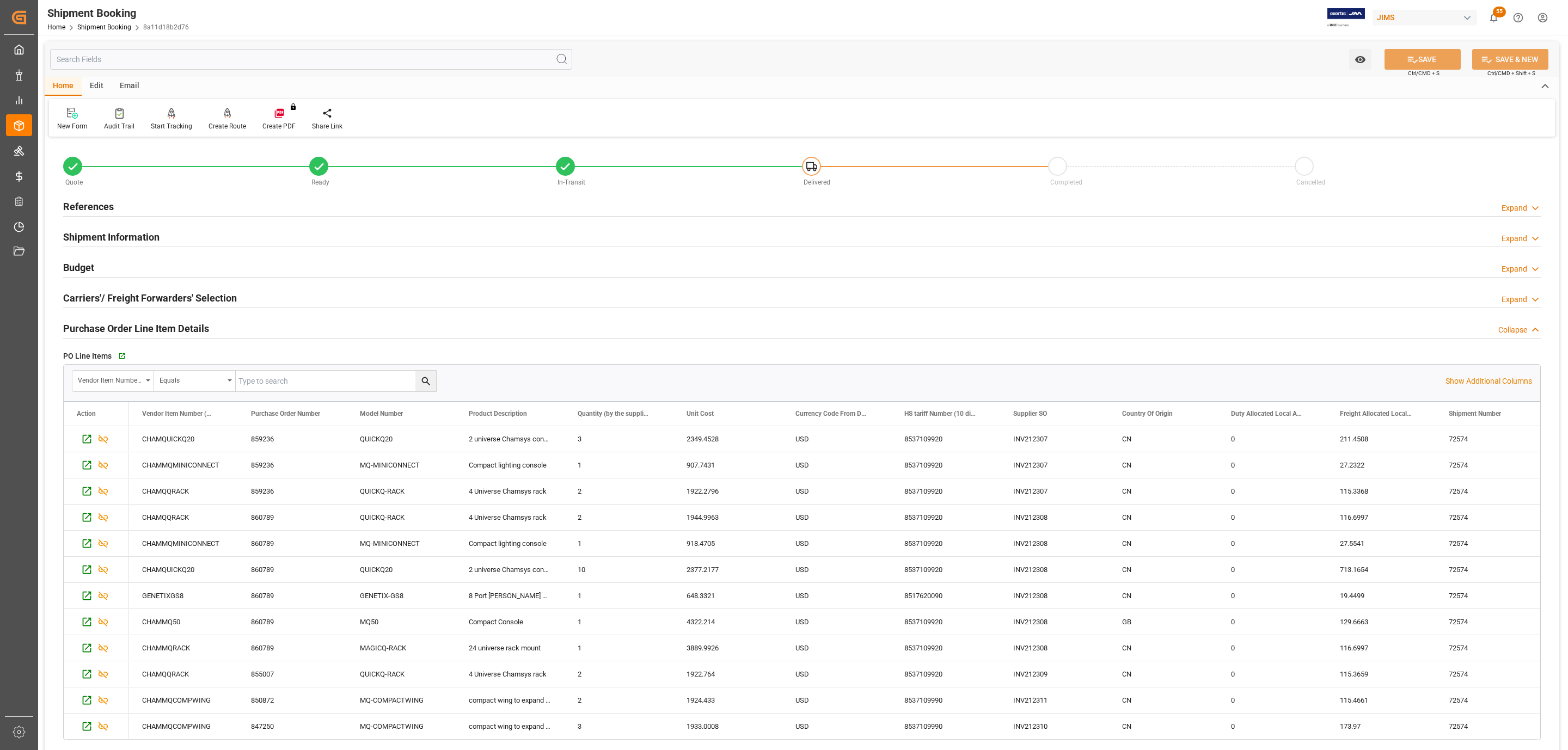
click at [140, 240] on h2 "Shipment Information" at bounding box center [111, 237] width 96 height 15
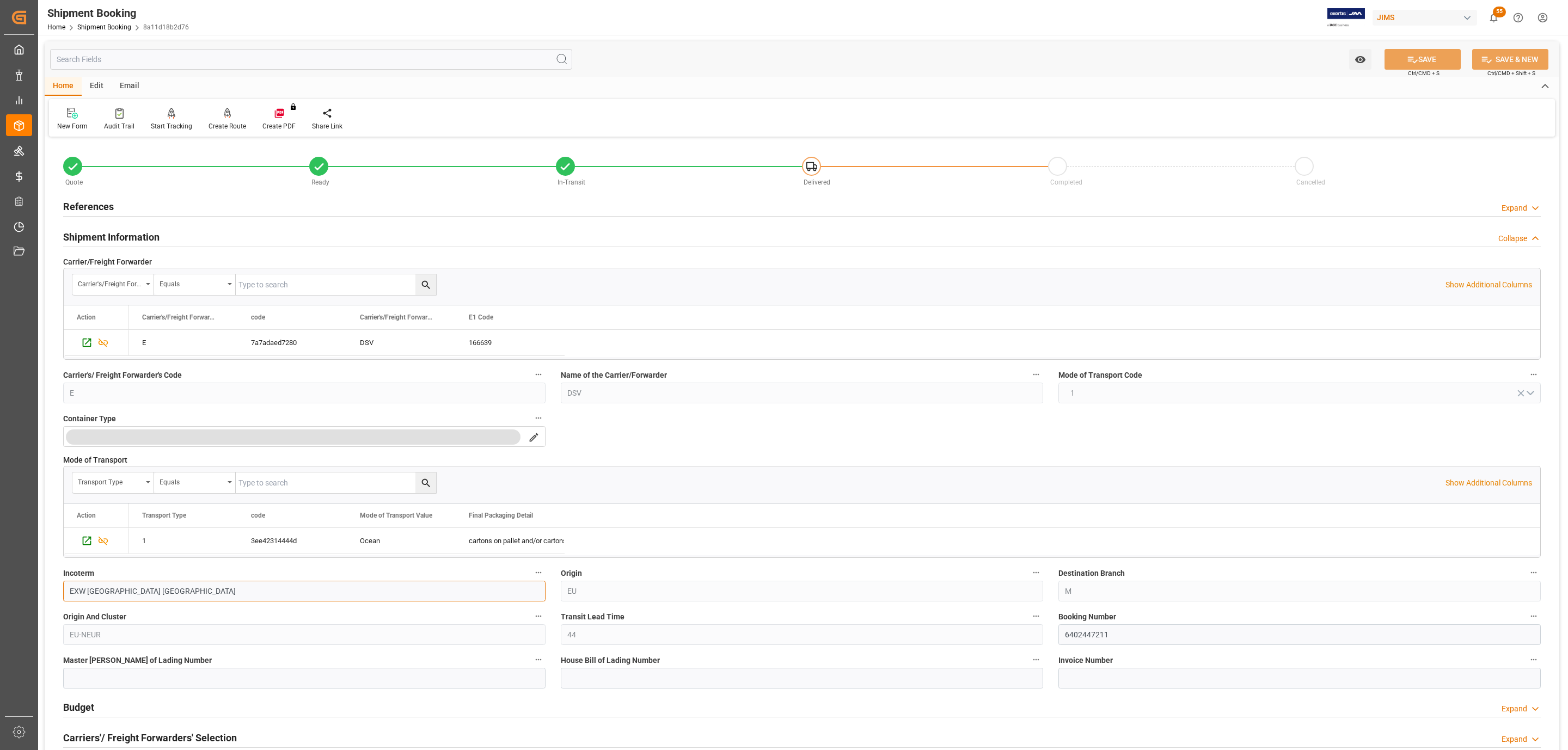
drag, startPoint x: 145, startPoint y: 591, endPoint x: 87, endPoint y: 594, distance: 58.1
click at [87, 594] on input "EXW [GEOGRAPHIC_DATA] [GEOGRAPHIC_DATA]" at bounding box center [304, 591] width 482 height 21
click at [115, 592] on input "EXW" at bounding box center [304, 591] width 482 height 21
type input "EXW [GEOGRAPHIC_DATA], [GEOGRAPHIC_DATA]"
click at [1424, 57] on button "SAVE" at bounding box center [1422, 59] width 76 height 21
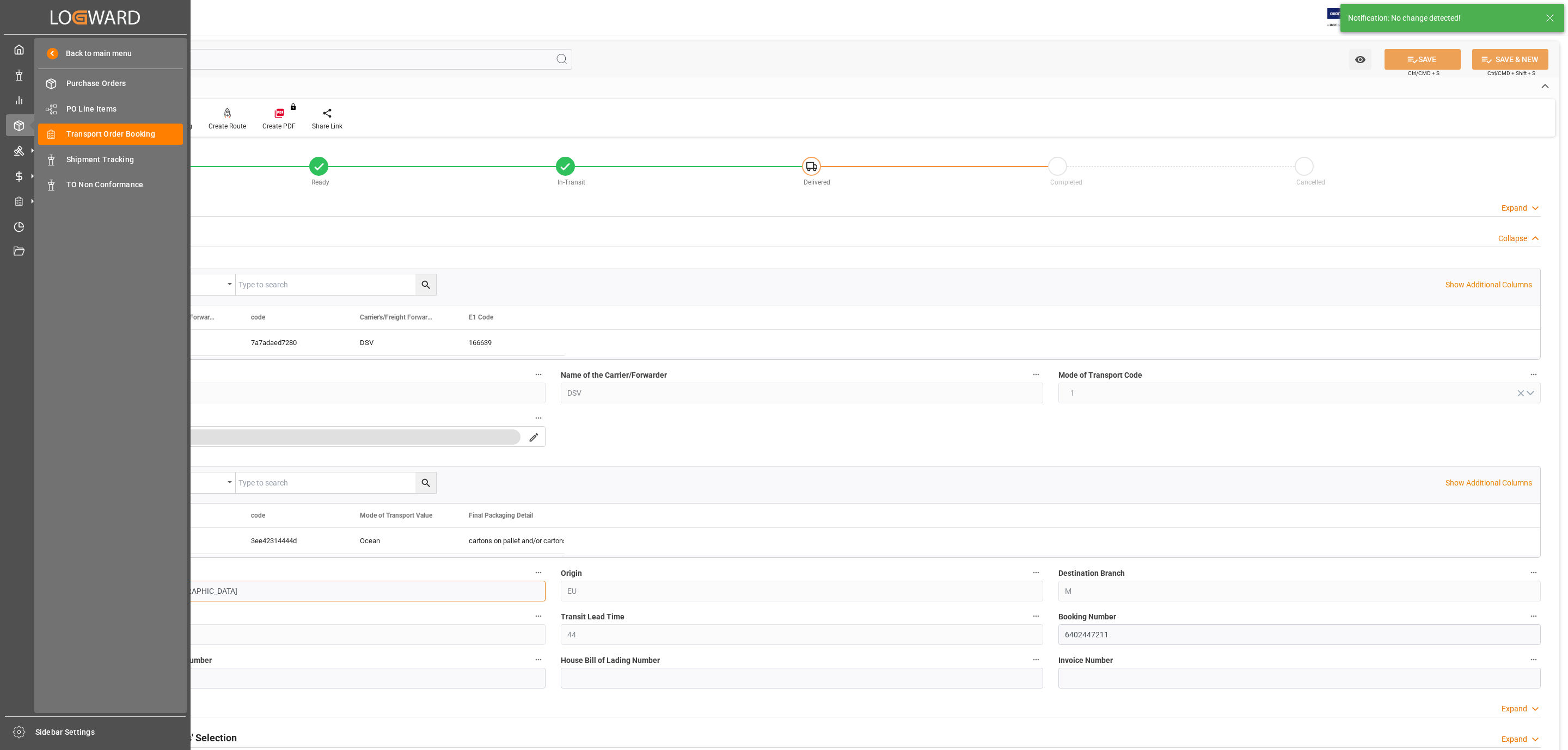
drag, startPoint x: 158, startPoint y: 590, endPoint x: 12, endPoint y: 585, distance: 146.1
click at [12, 585] on div "Created by potrace 1.15, written by Peter Selinger 2001-2017 Created by potrace…" at bounding box center [784, 375] width 1568 height 750
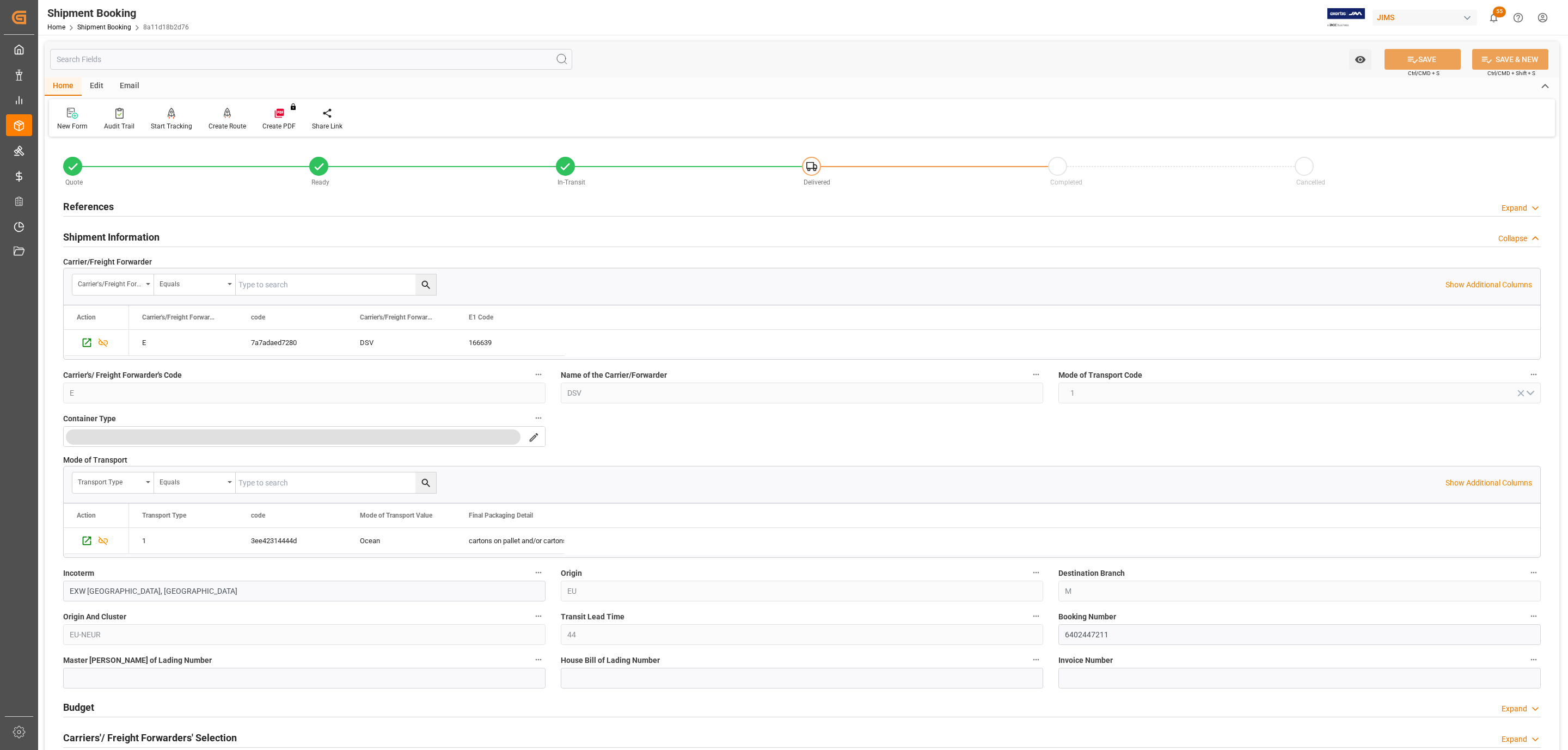
click at [215, 239] on div "Shipment Information Collapse" at bounding box center [801, 236] width 1477 height 21
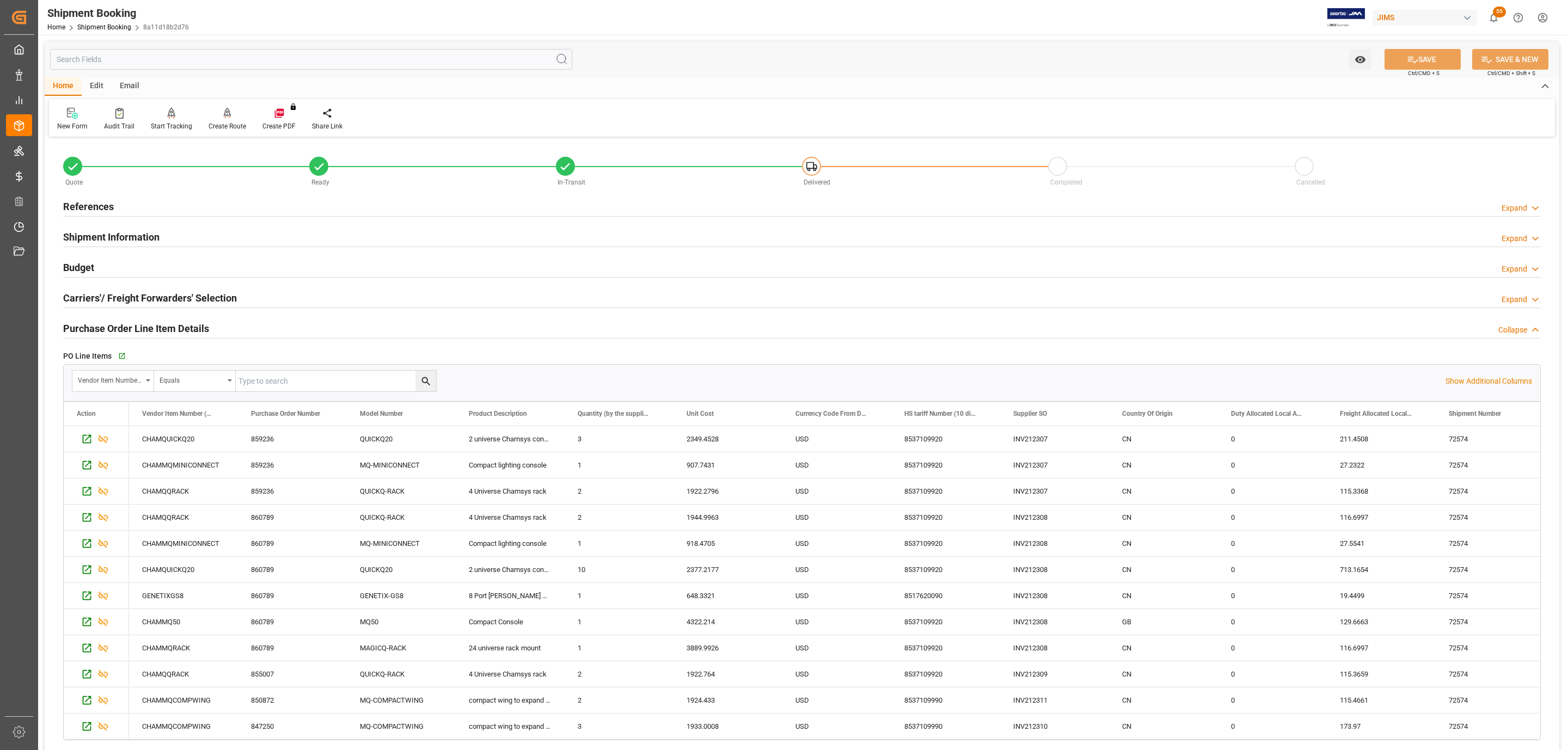
click at [97, 264] on div "Budget Expand" at bounding box center [801, 267] width 1477 height 21
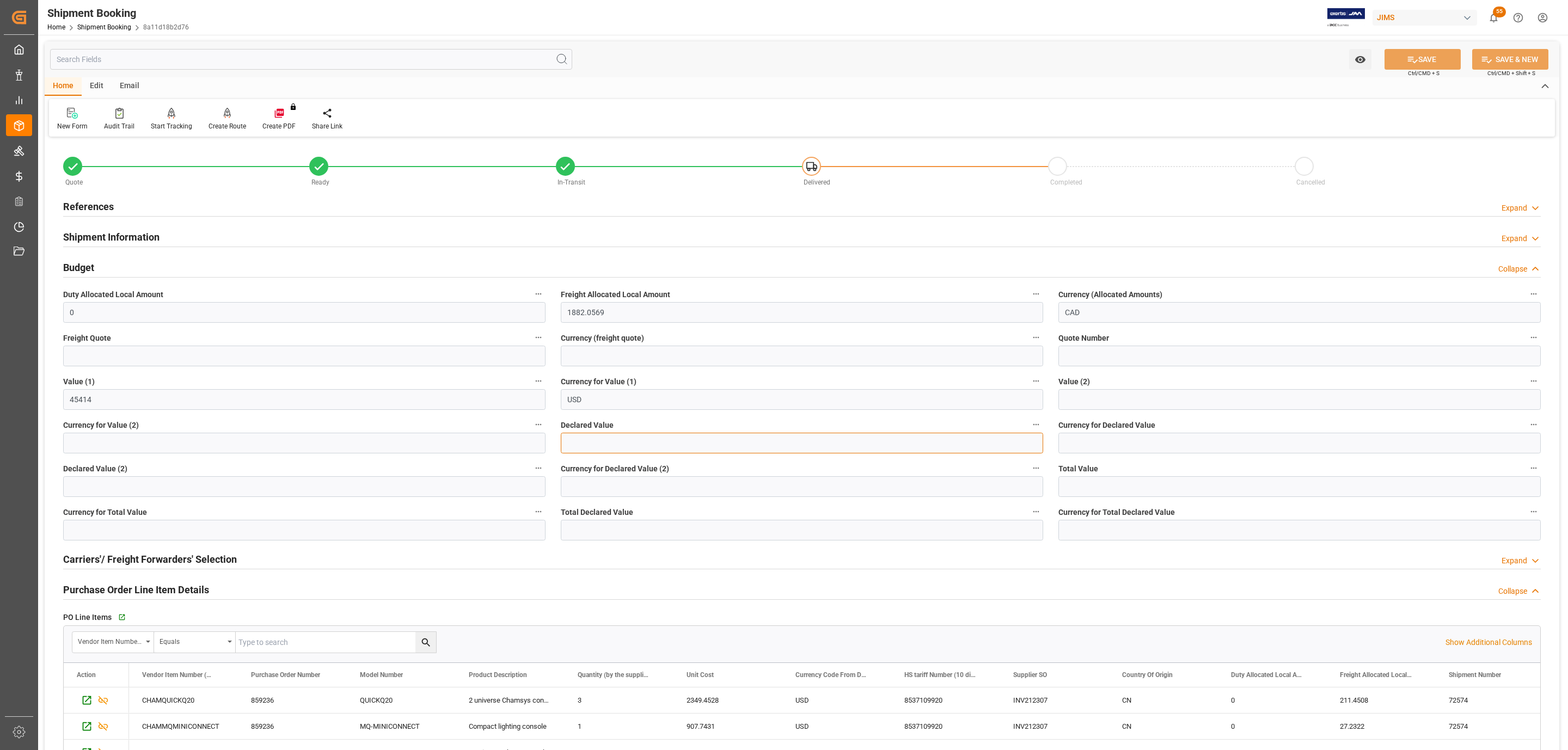
click at [606, 439] on input "text" at bounding box center [802, 443] width 482 height 21
type input "45414"
type input "USD"
click at [1410, 60] on icon at bounding box center [1412, 60] width 12 height 12
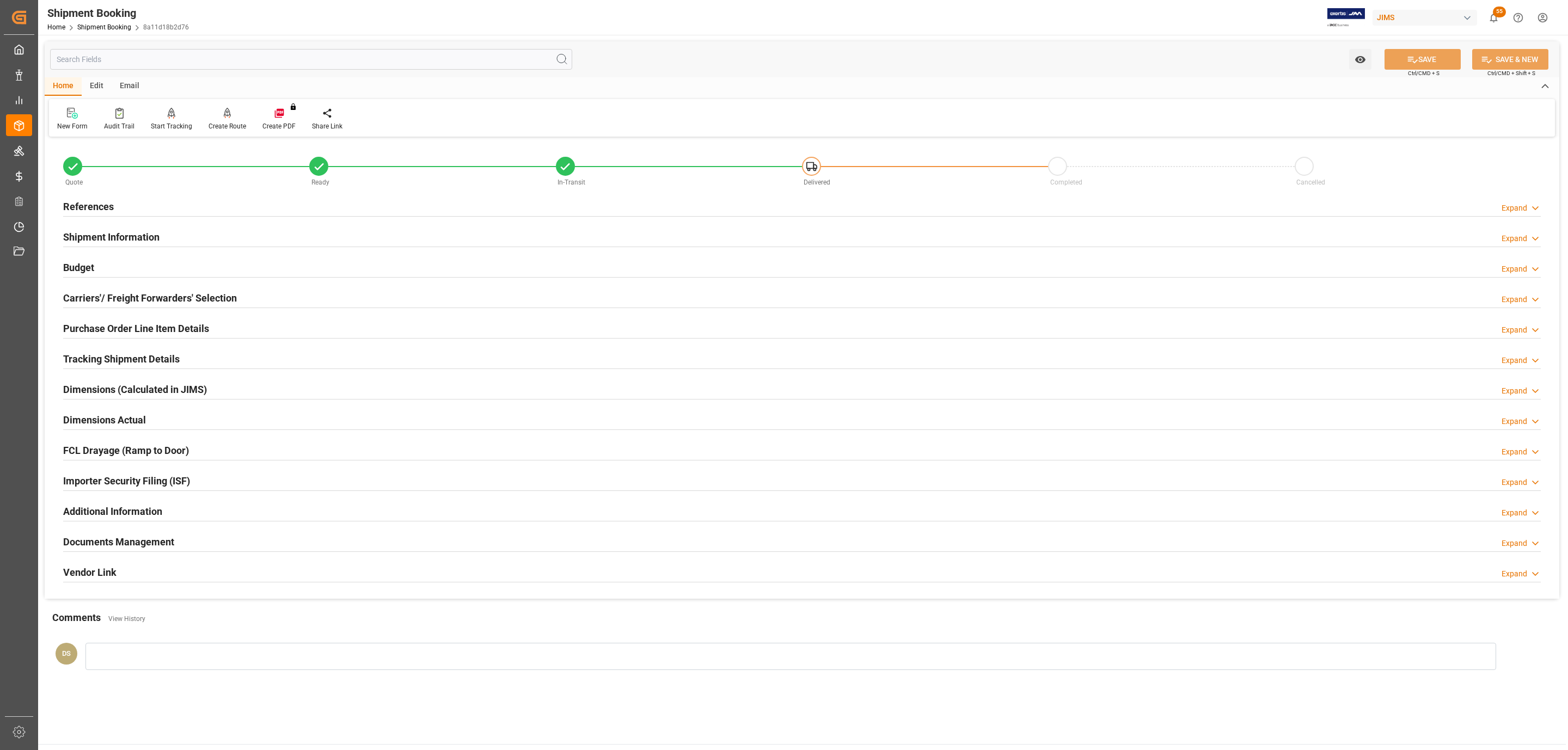
click at [158, 203] on div "References Expand" at bounding box center [801, 206] width 1477 height 21
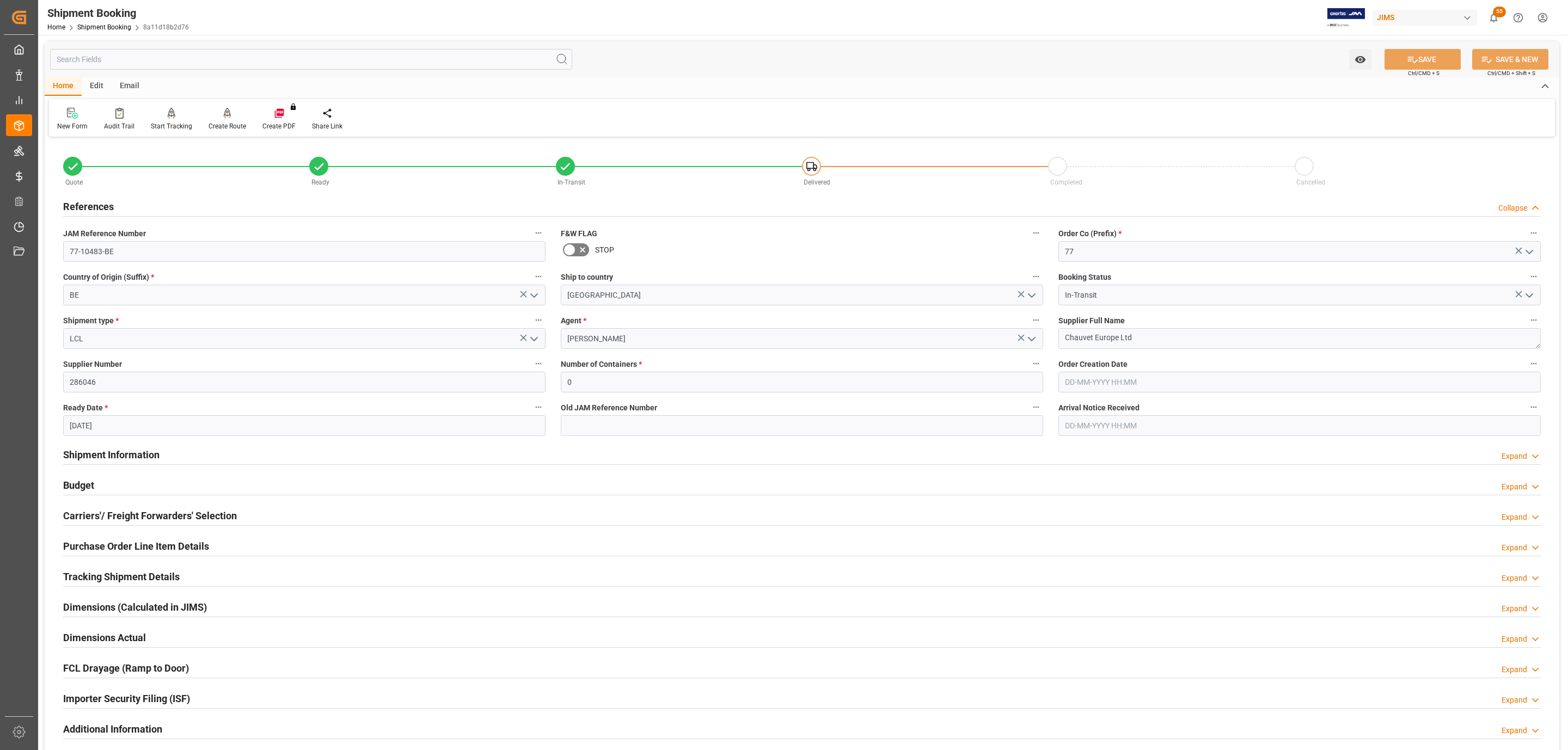
click at [158, 203] on div "References Collapse" at bounding box center [801, 206] width 1477 height 21
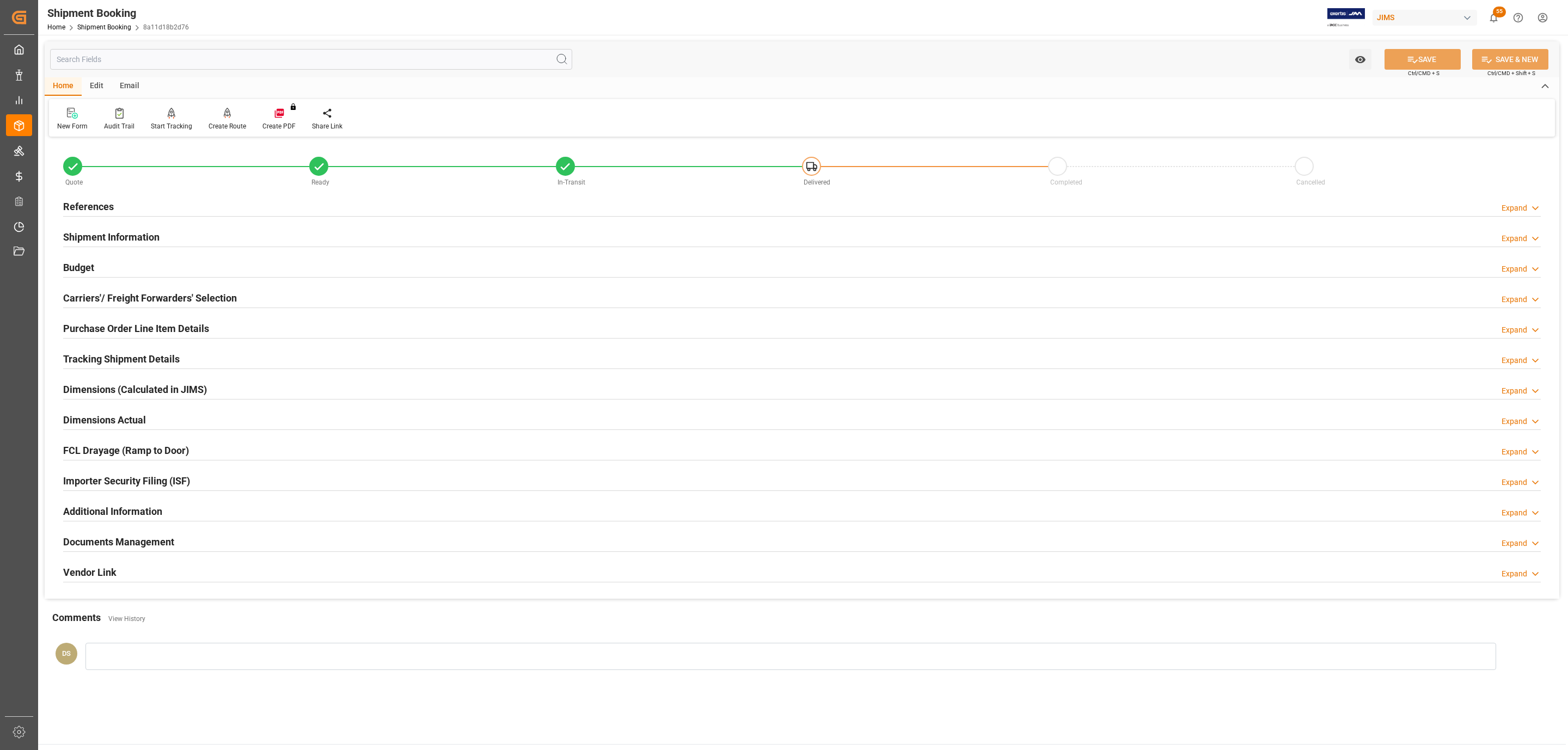
click at [145, 547] on h2 "Documents Management" at bounding box center [118, 542] width 111 height 15
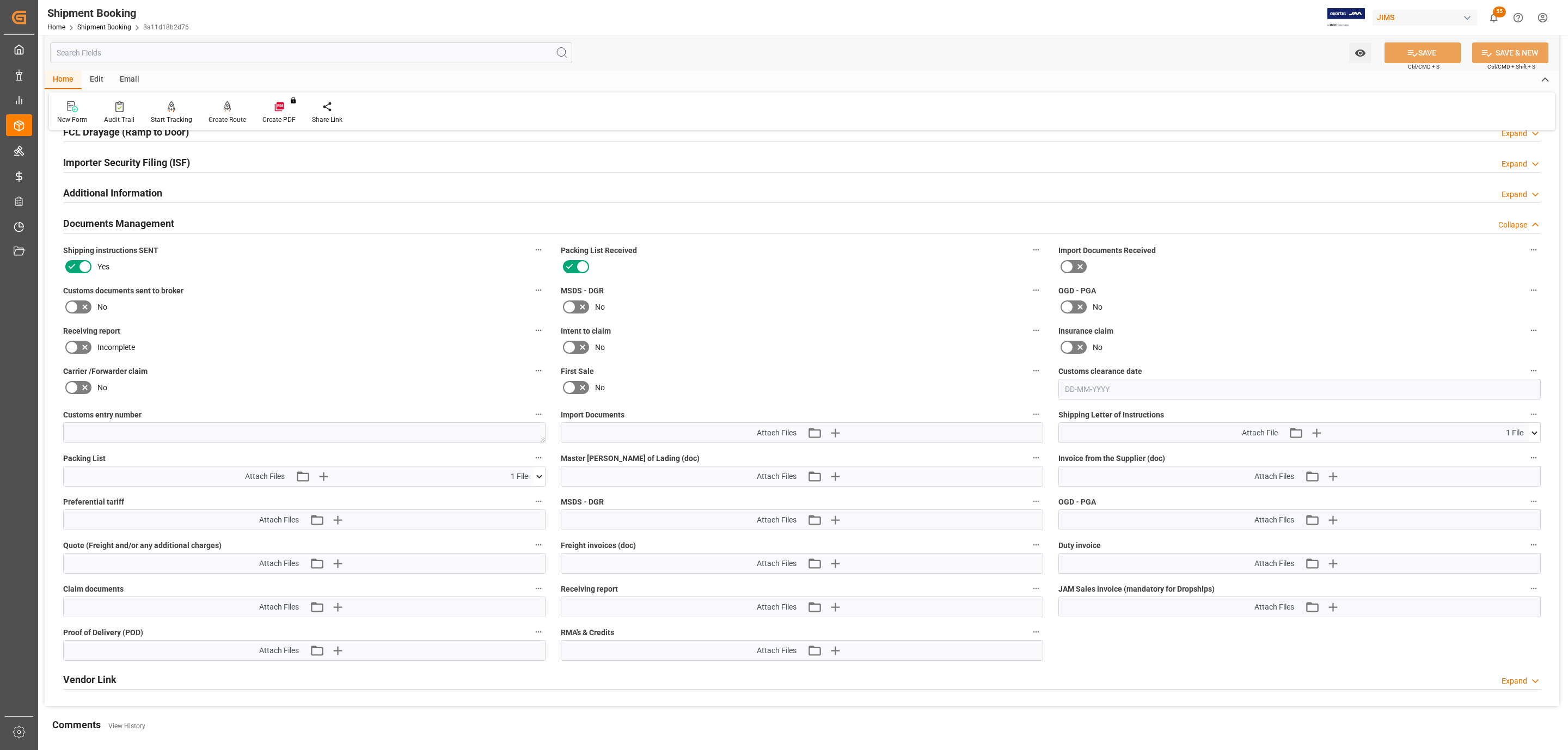
scroll to position [327, 0]
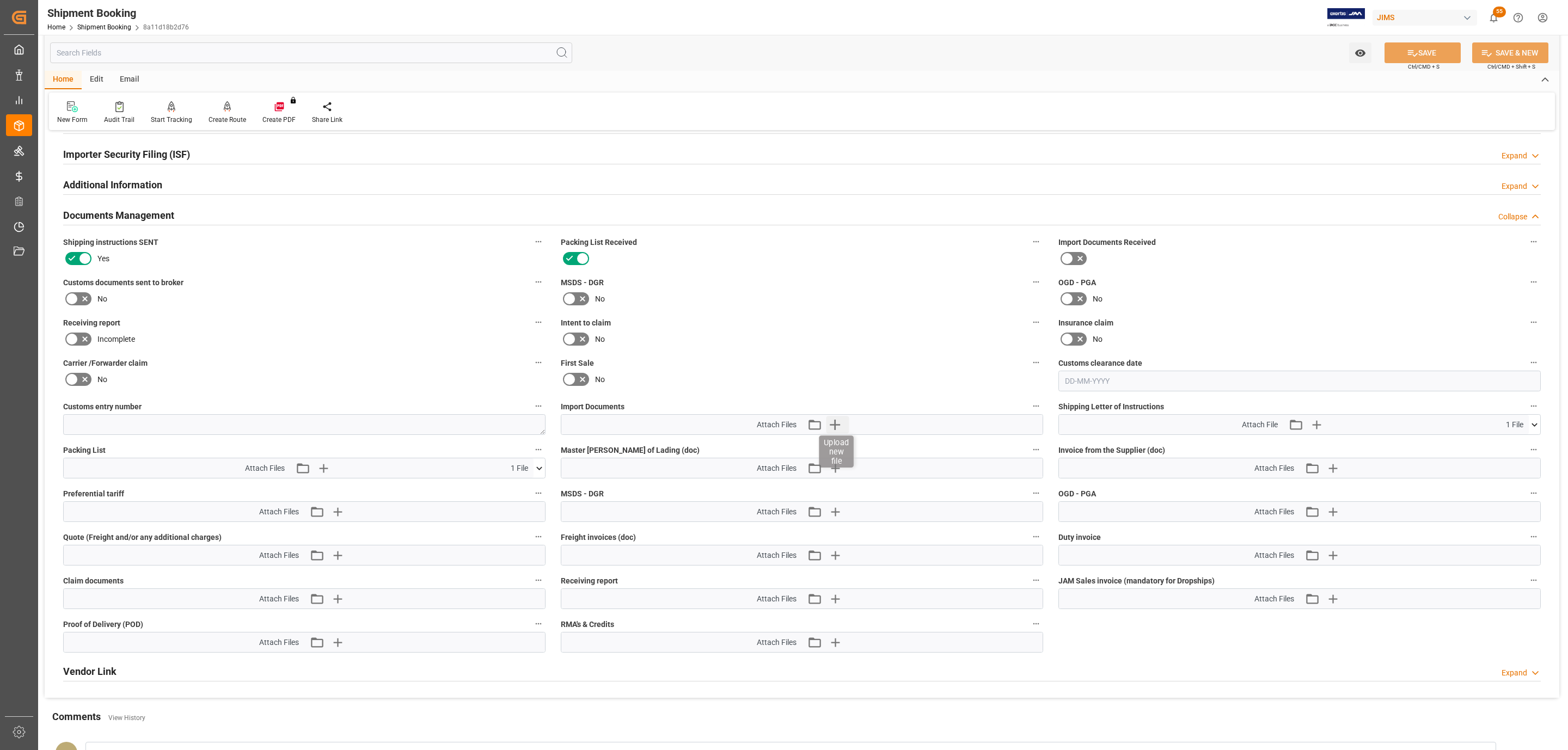
click at [839, 420] on icon "button" at bounding box center [835, 425] width 17 height 17
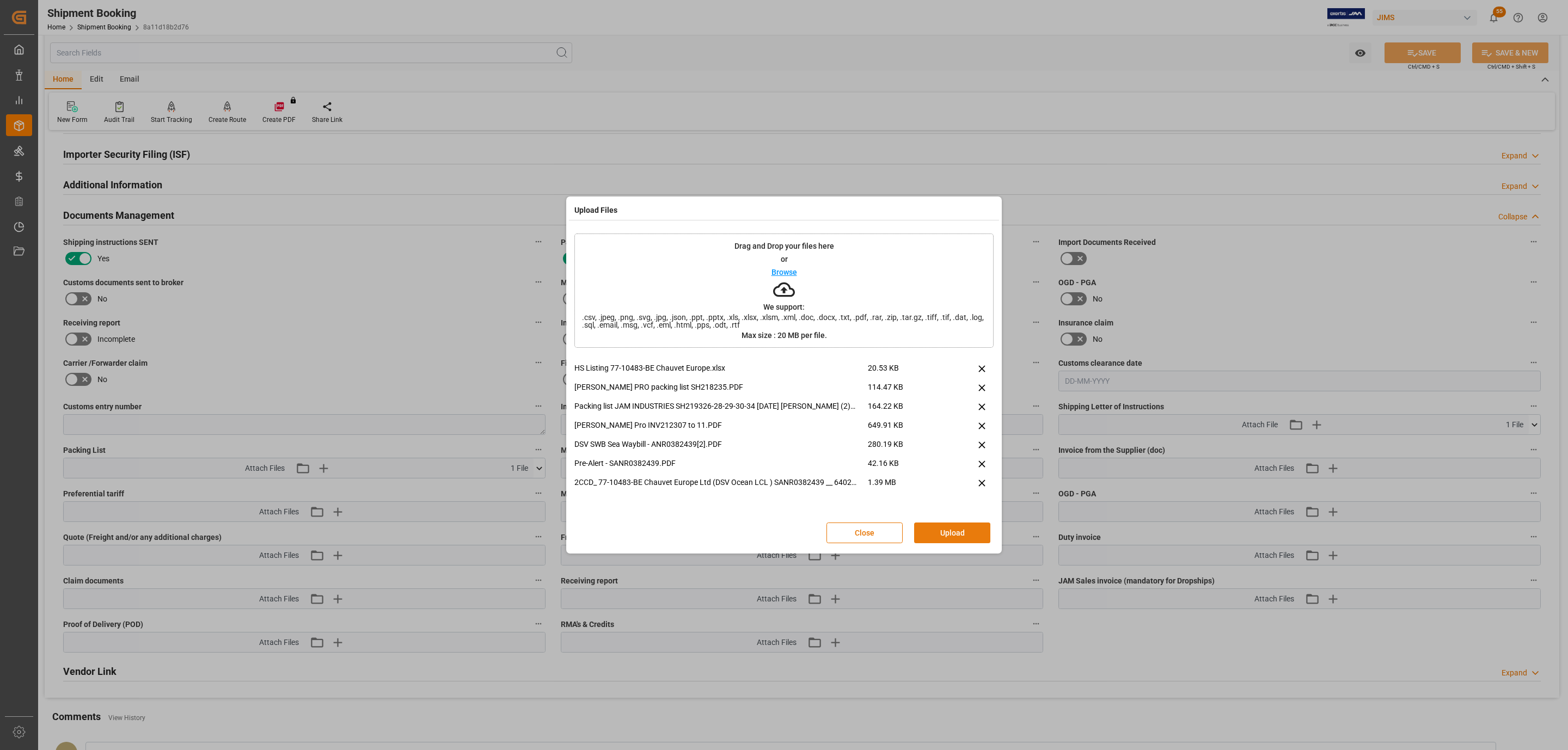
click at [956, 530] on button "Upload" at bounding box center [952, 533] width 76 height 21
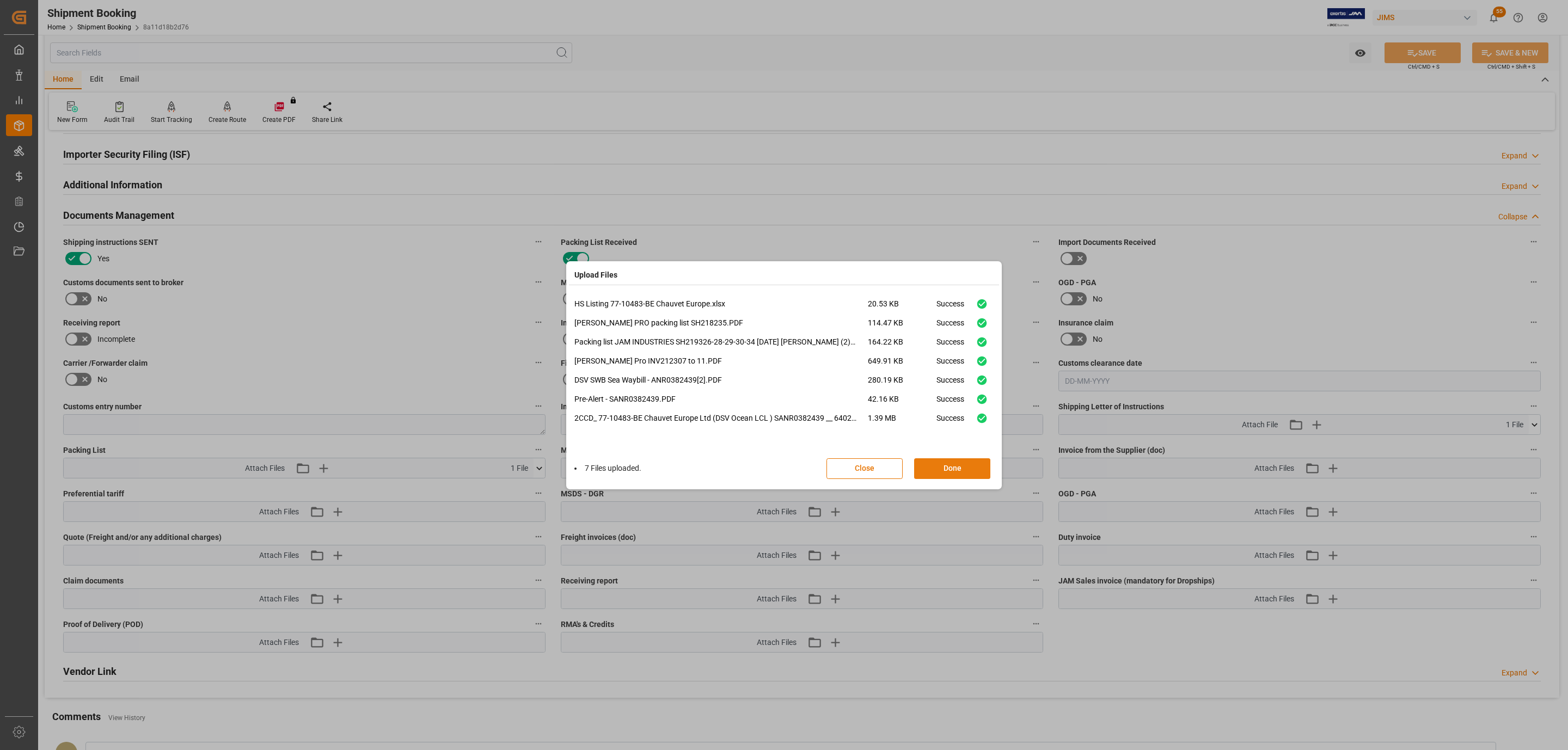
click at [931, 468] on button "Done" at bounding box center [952, 469] width 76 height 21
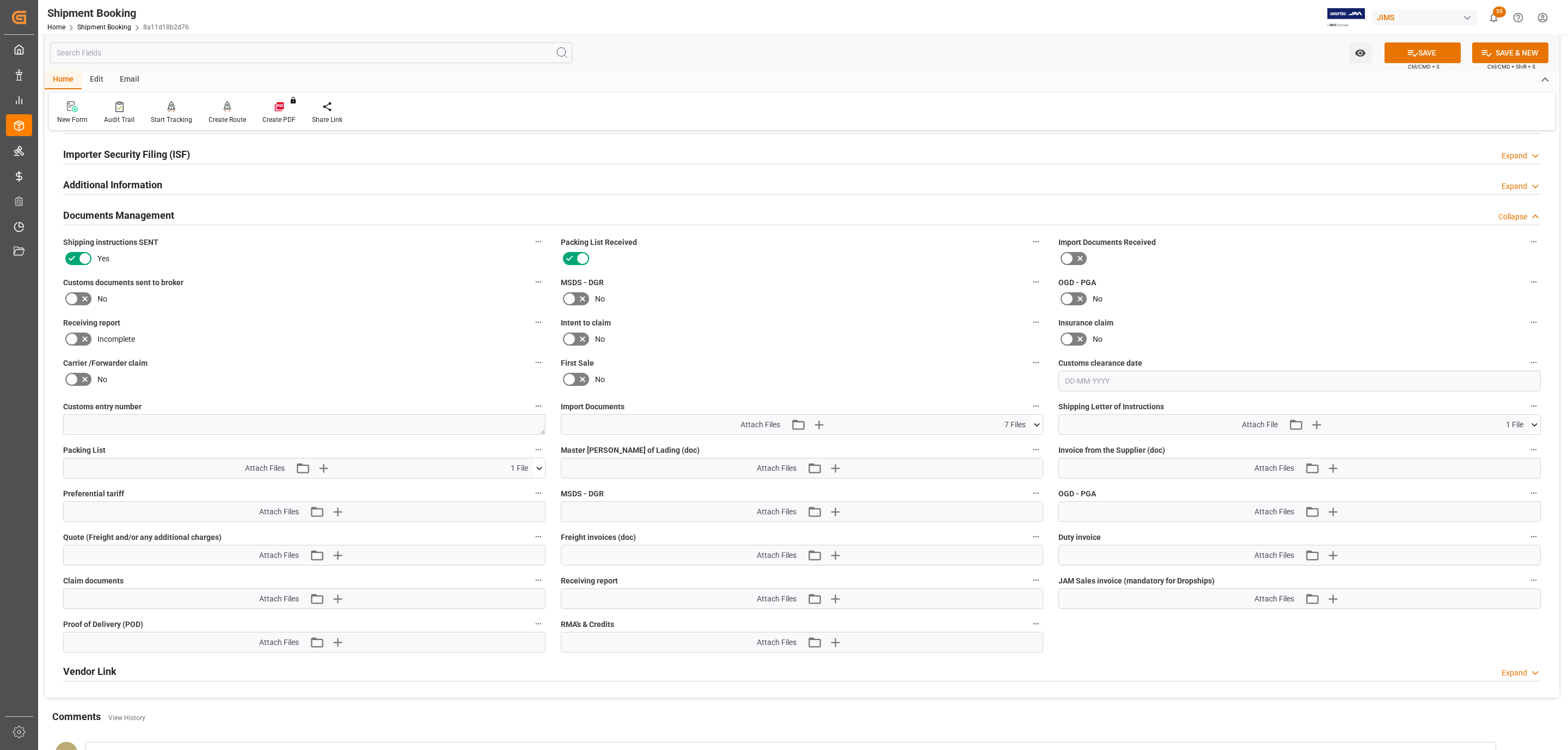
click at [1434, 44] on button "SAVE" at bounding box center [1422, 53] width 76 height 21
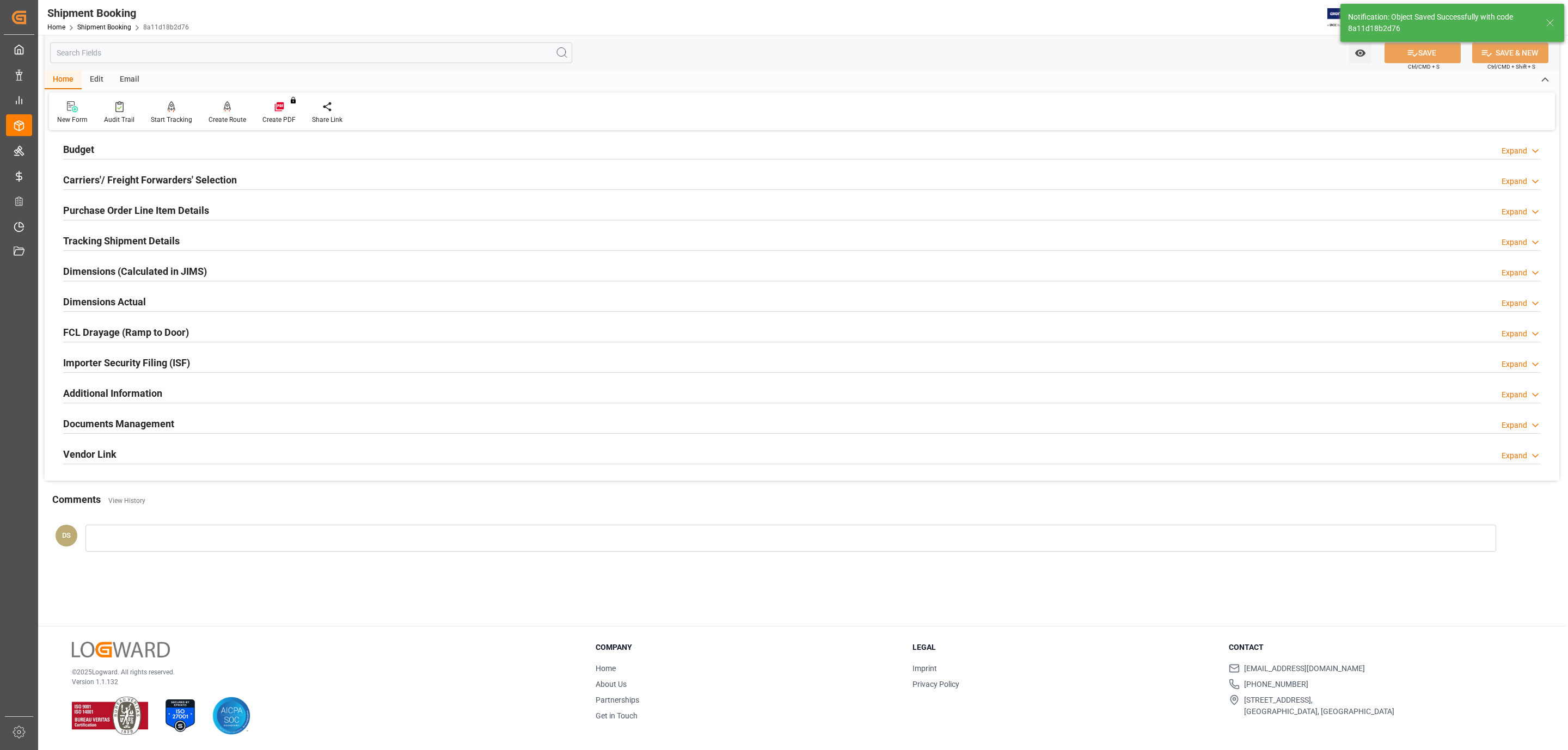
scroll to position [118, 0]
click at [160, 248] on h2 "Tracking Shipment Details" at bounding box center [121, 241] width 116 height 15
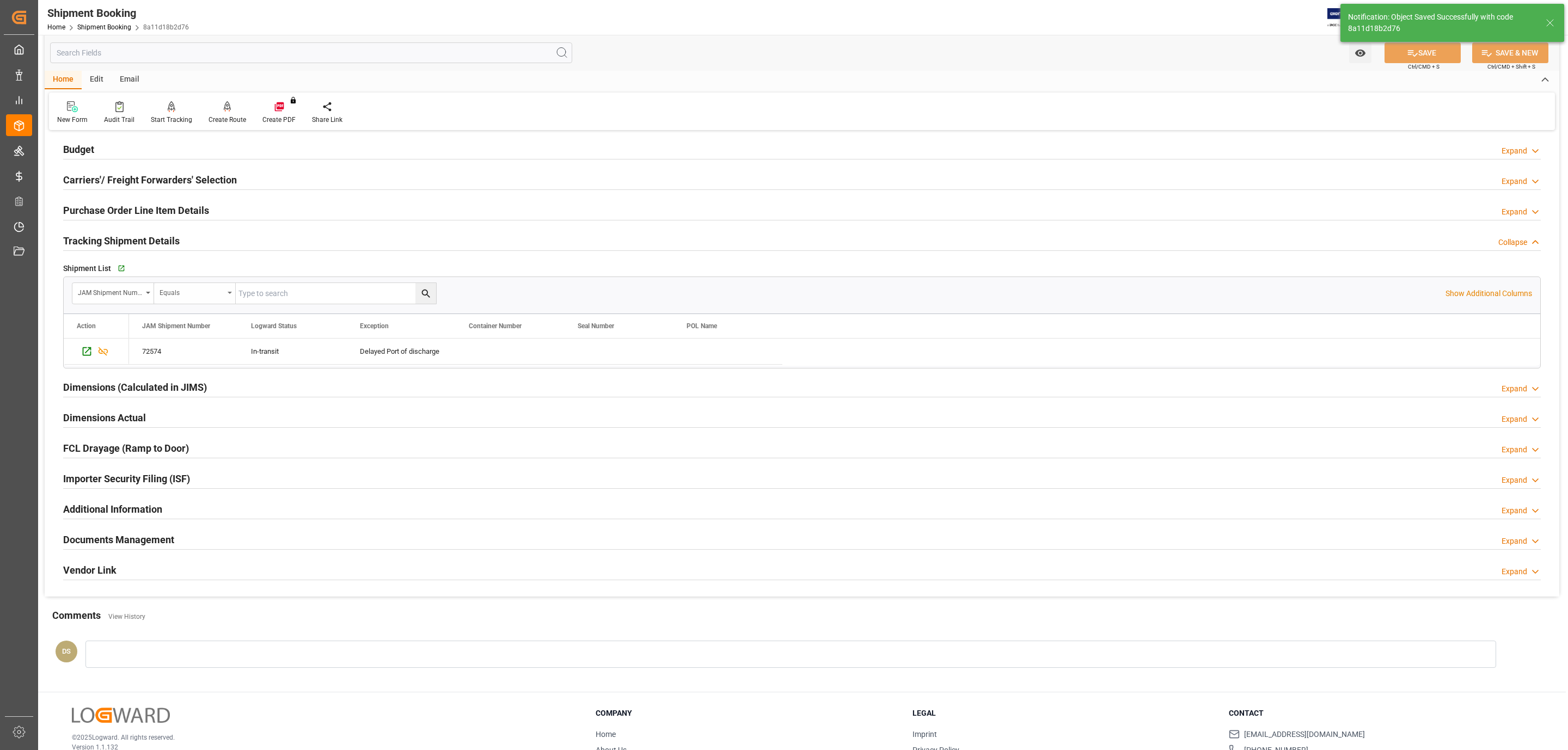
scroll to position [188, 0]
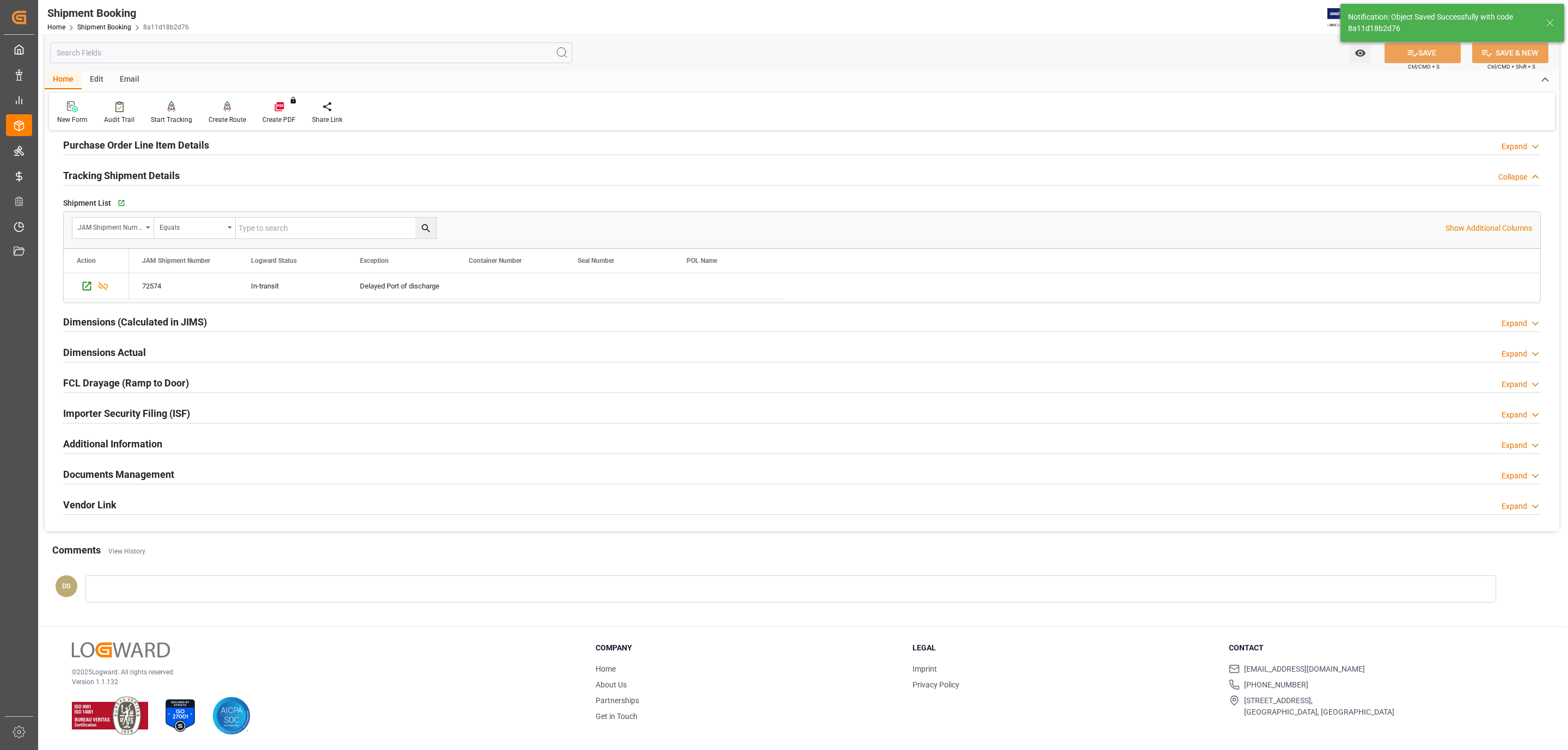
click at [155, 176] on h2 "Tracking Shipment Details" at bounding box center [121, 176] width 116 height 15
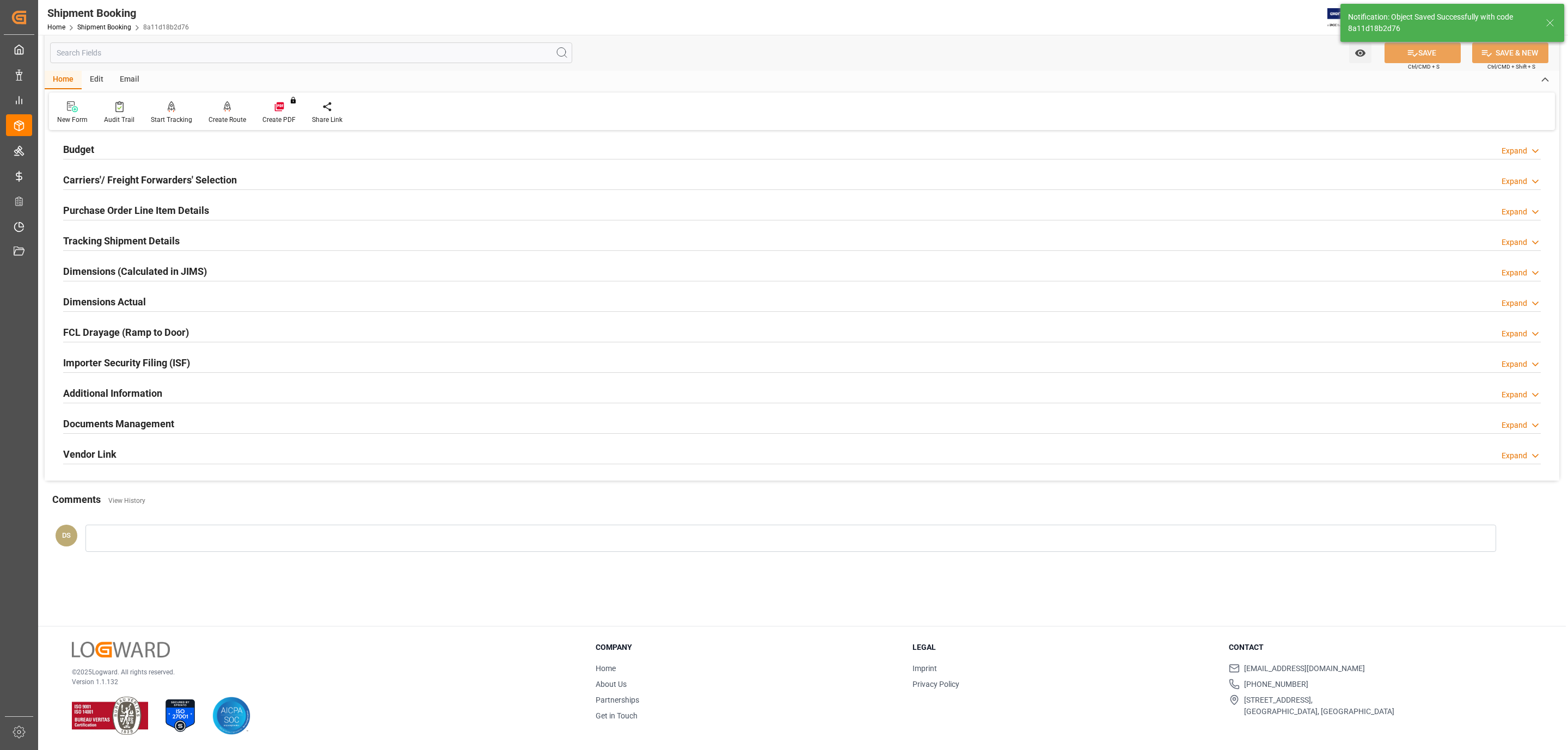
scroll to position [118, 0]
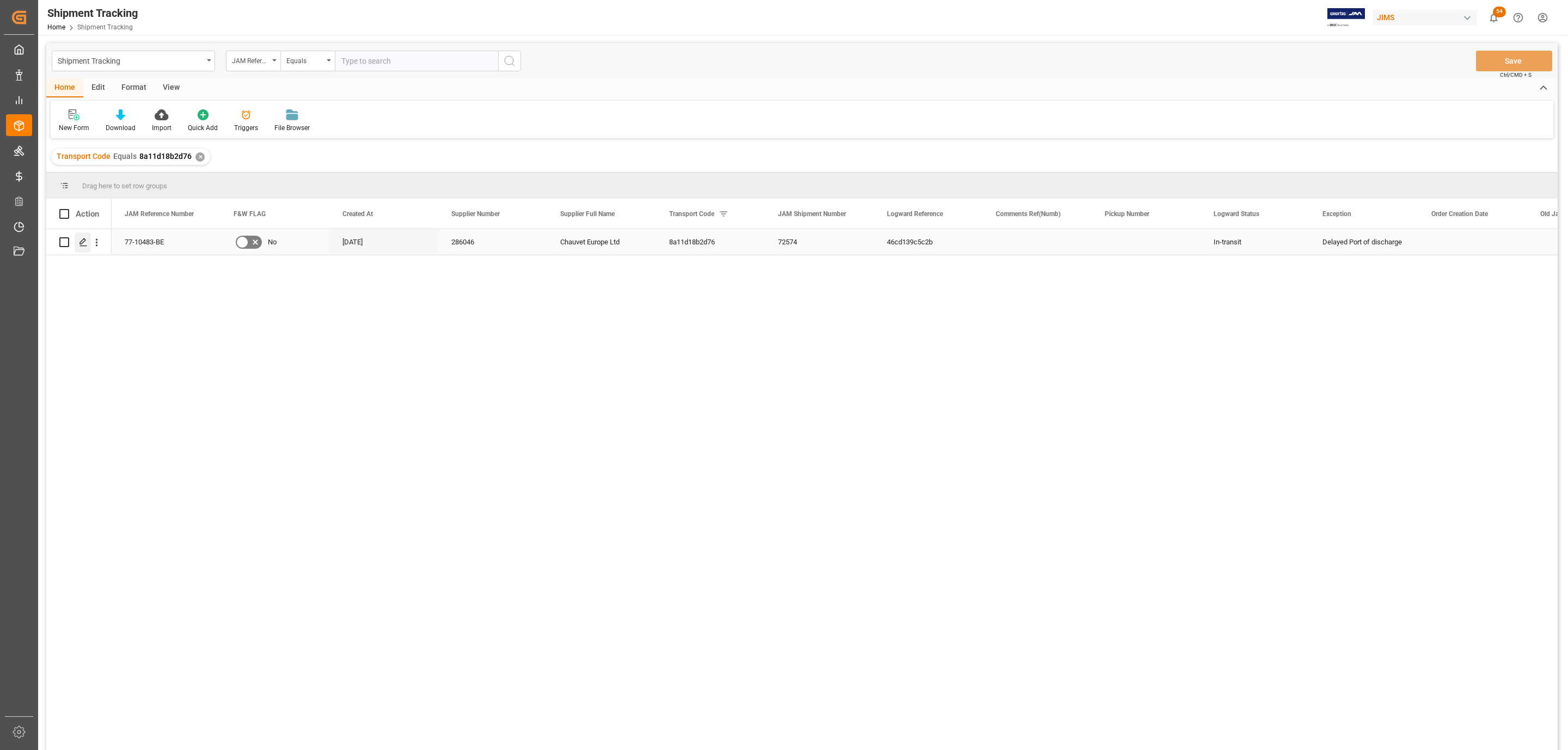
click at [85, 242] on icon "Press SPACE to select this row." at bounding box center [84, 242] width 9 height 9
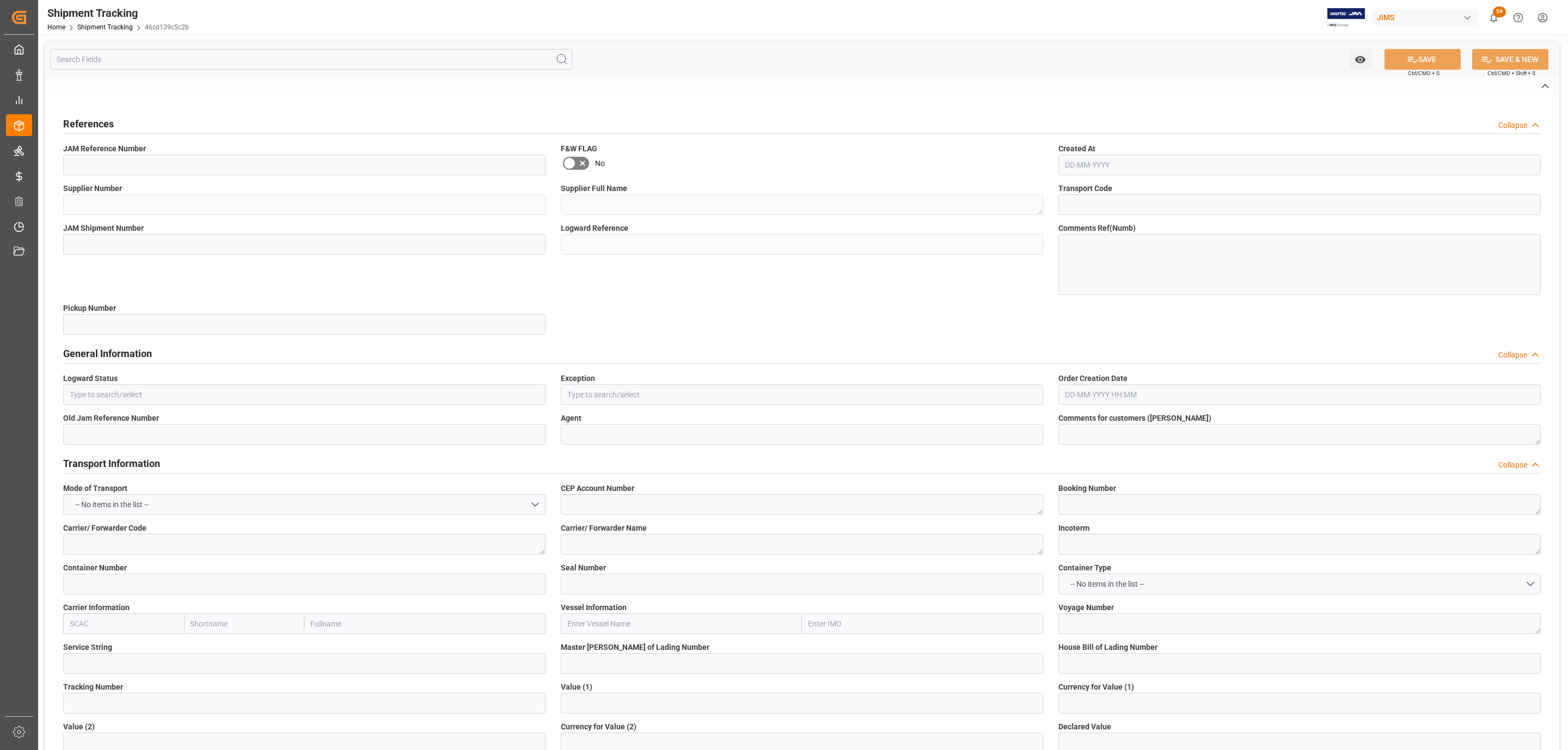
type input "77-10483-BE"
type input "286046"
type textarea "Chauvet Europe Ltd"
type input "8a11d18b2d76"
type input "72574"
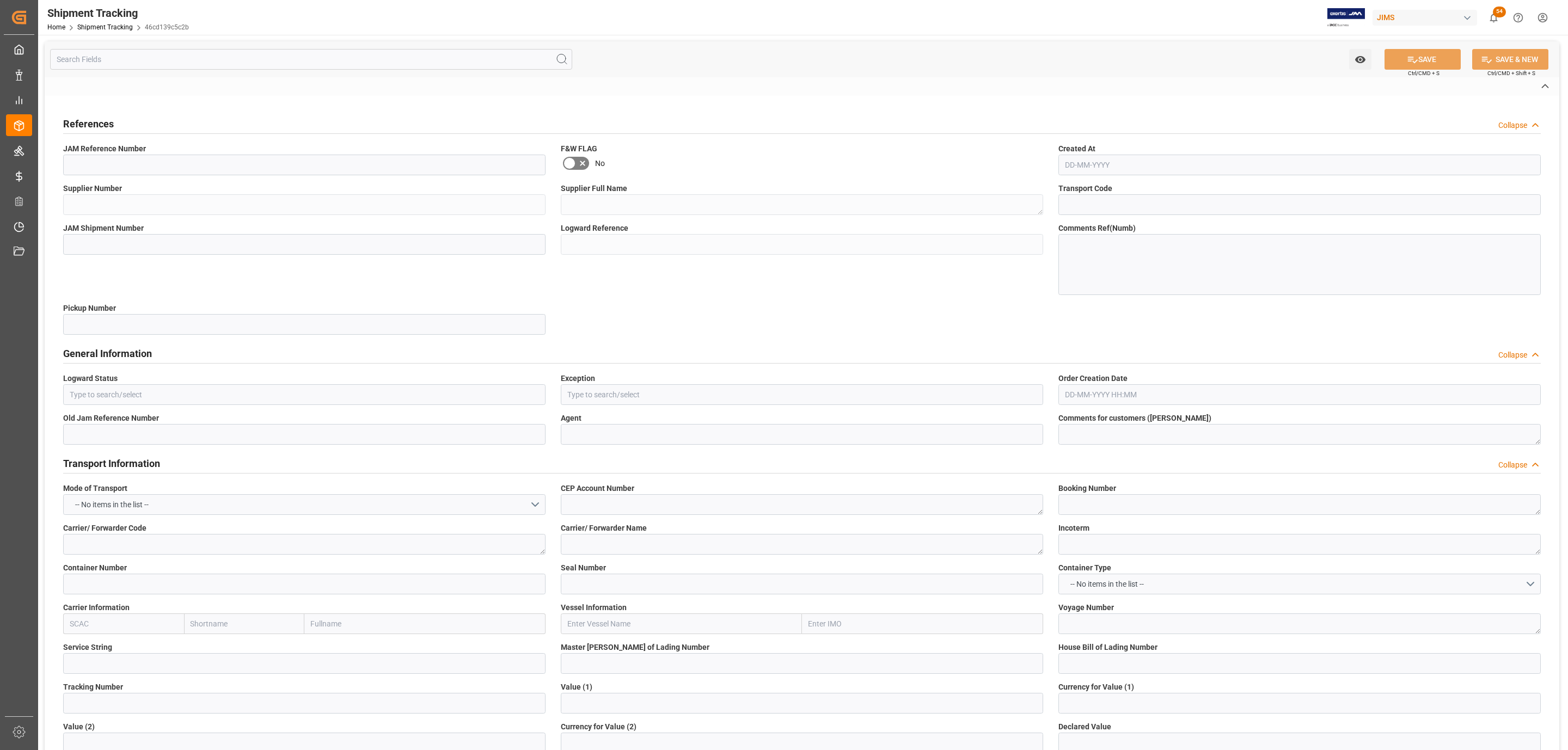
type input "46cd139c5c2b"
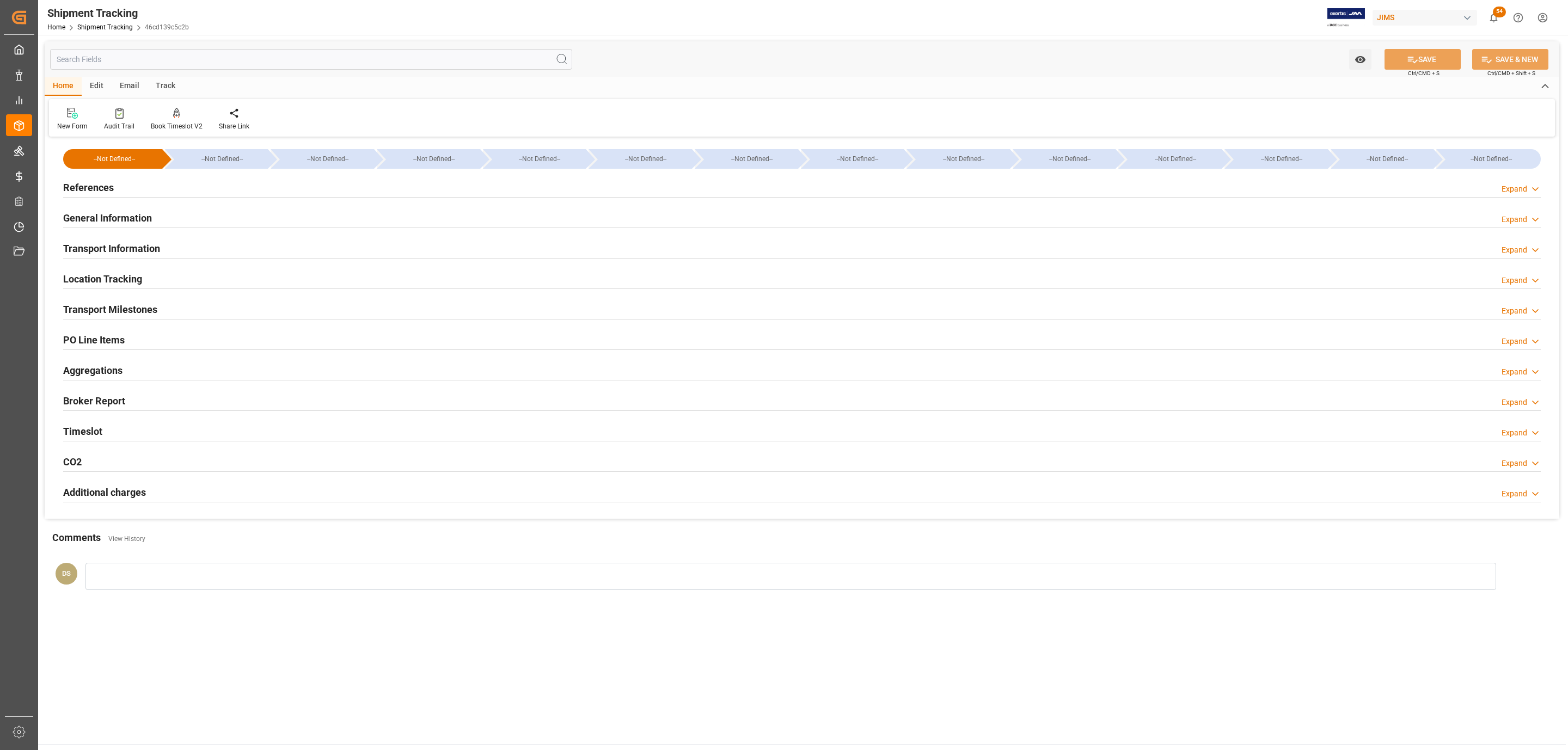
type input "[DATE]"
type input "[DATE] 00:00"
type input "[DATE]"
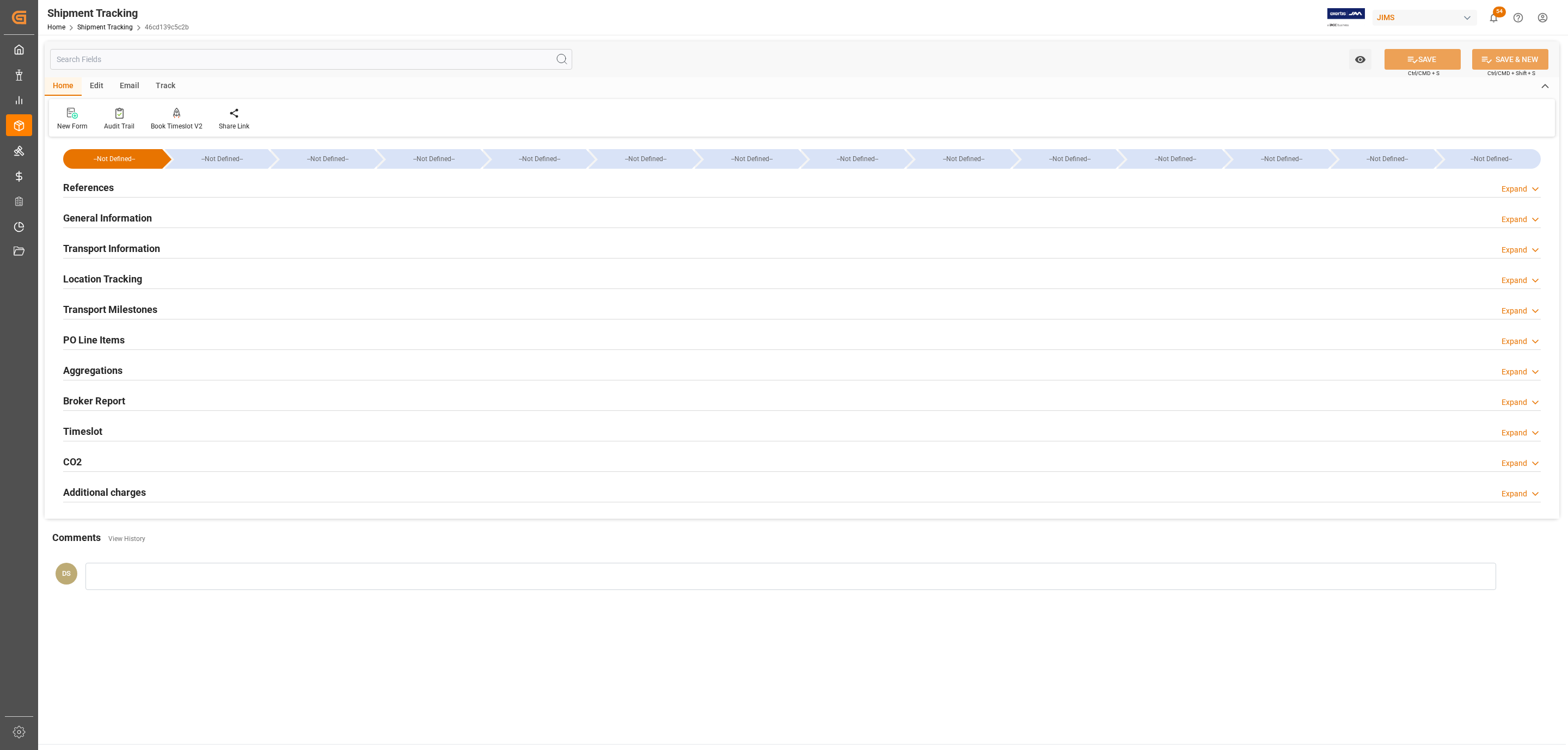
type input "[DATE]"
type input "[DATE] 00:00"
click at [129, 185] on div "References Expand" at bounding box center [801, 187] width 1477 height 21
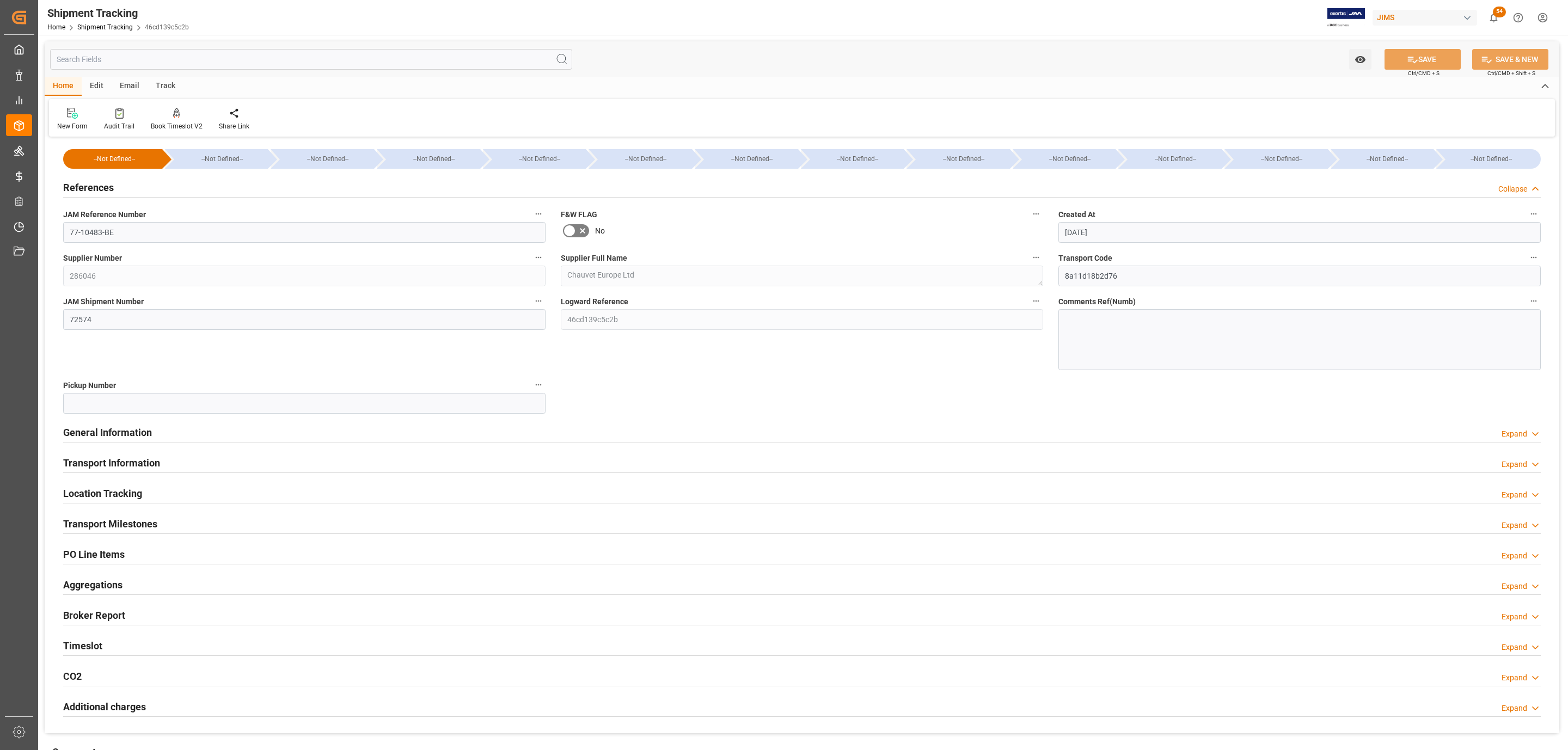
click at [140, 518] on h2 "Transport Milestones" at bounding box center [110, 524] width 94 height 15
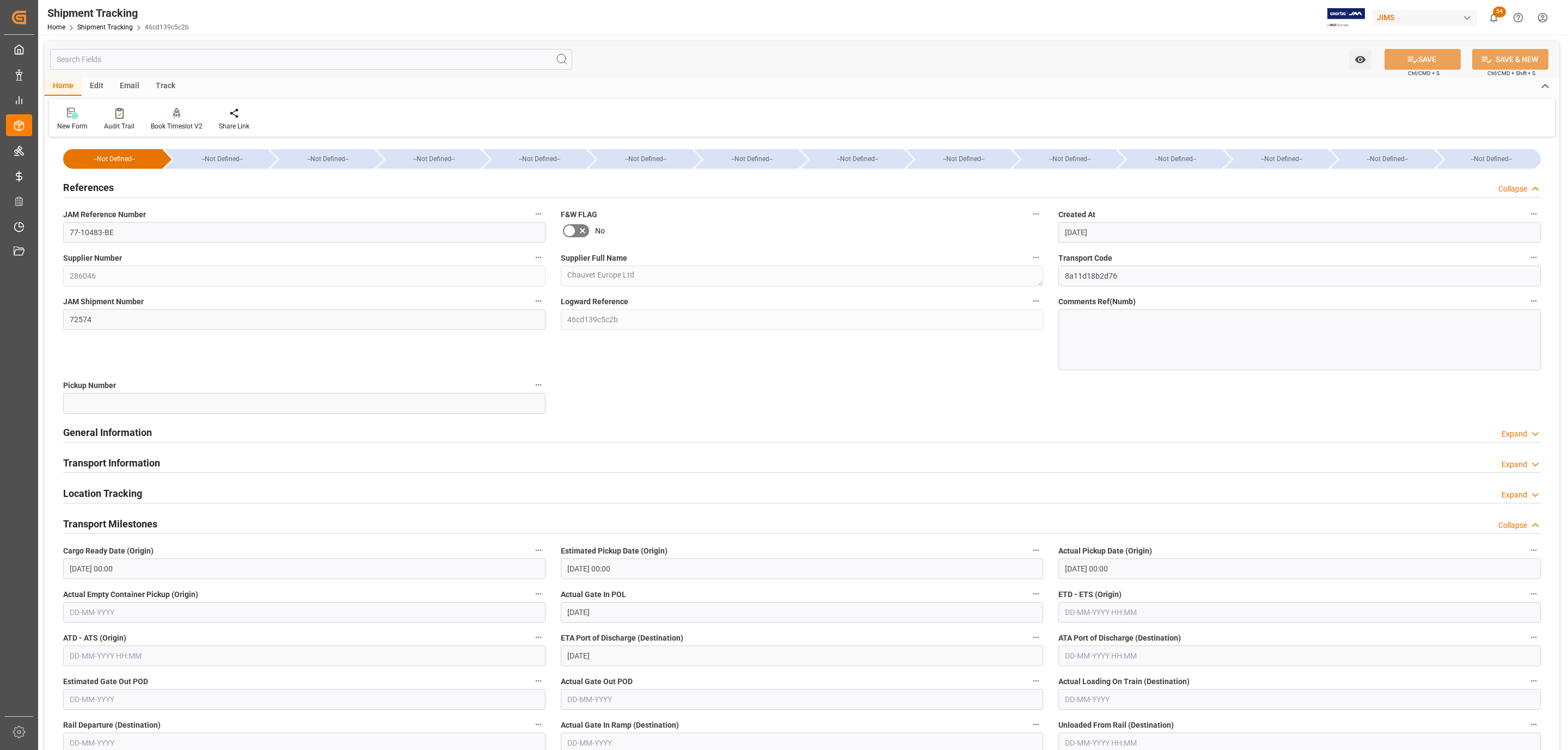
scroll to position [327, 0]
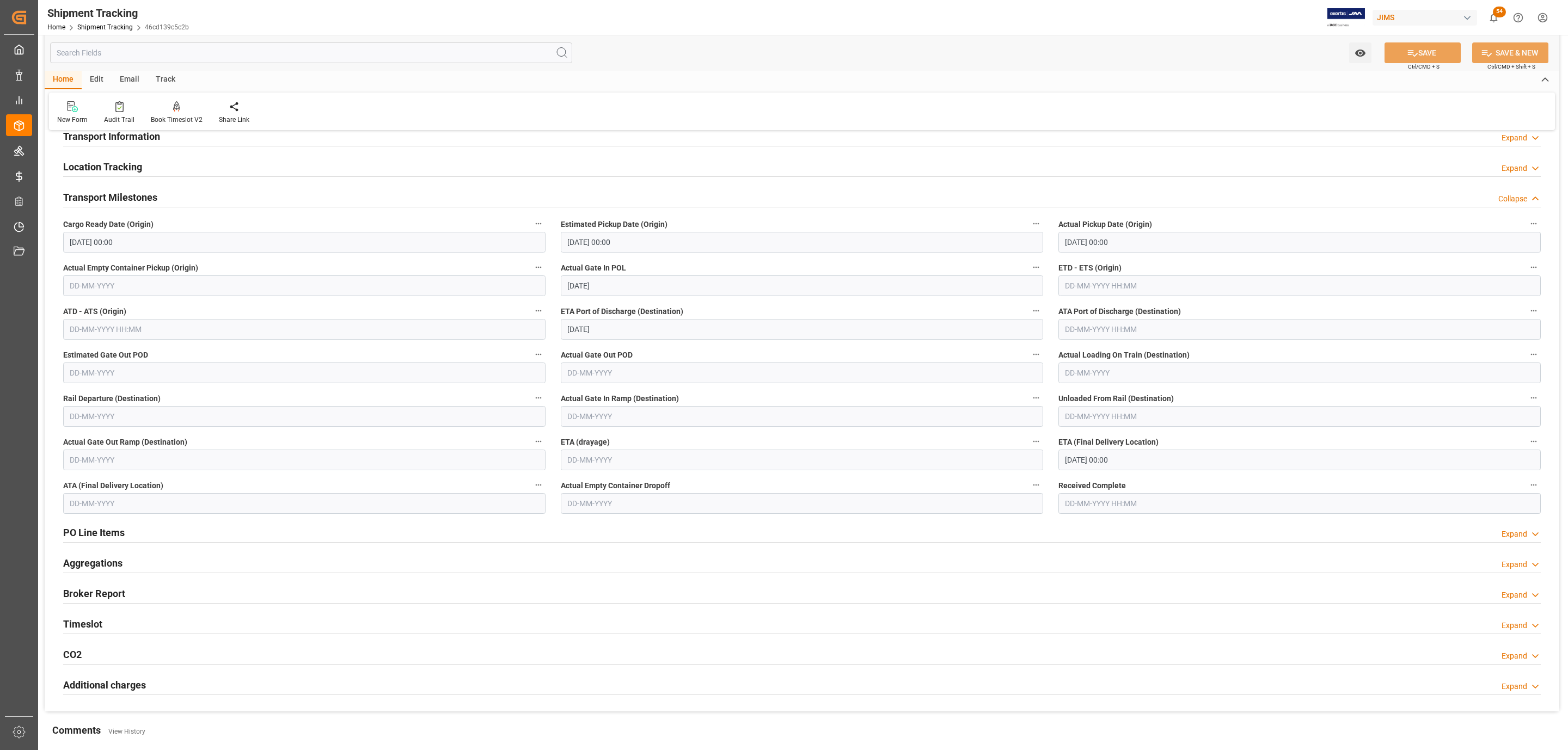
click at [119, 535] on h2 "PO Line Items" at bounding box center [94, 533] width 62 height 15
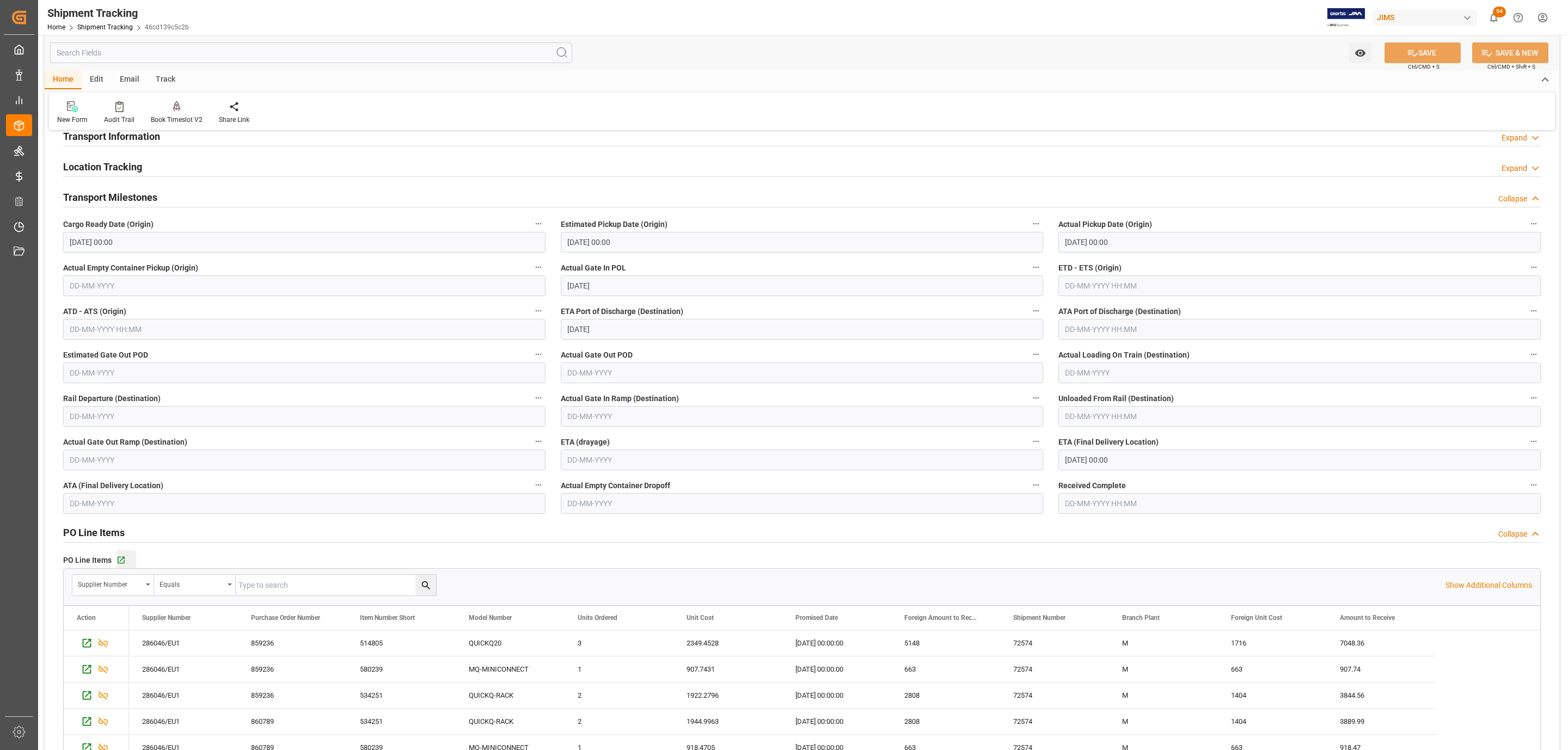
click at [118, 549] on div "--Not Defined-- --Not Defined-- --Not Defined-- --Not Defined-- --Not Defined--…" at bounding box center [801, 462] width 1515 height 1299
click at [118, 558] on icon "button" at bounding box center [121, 560] width 9 height 9
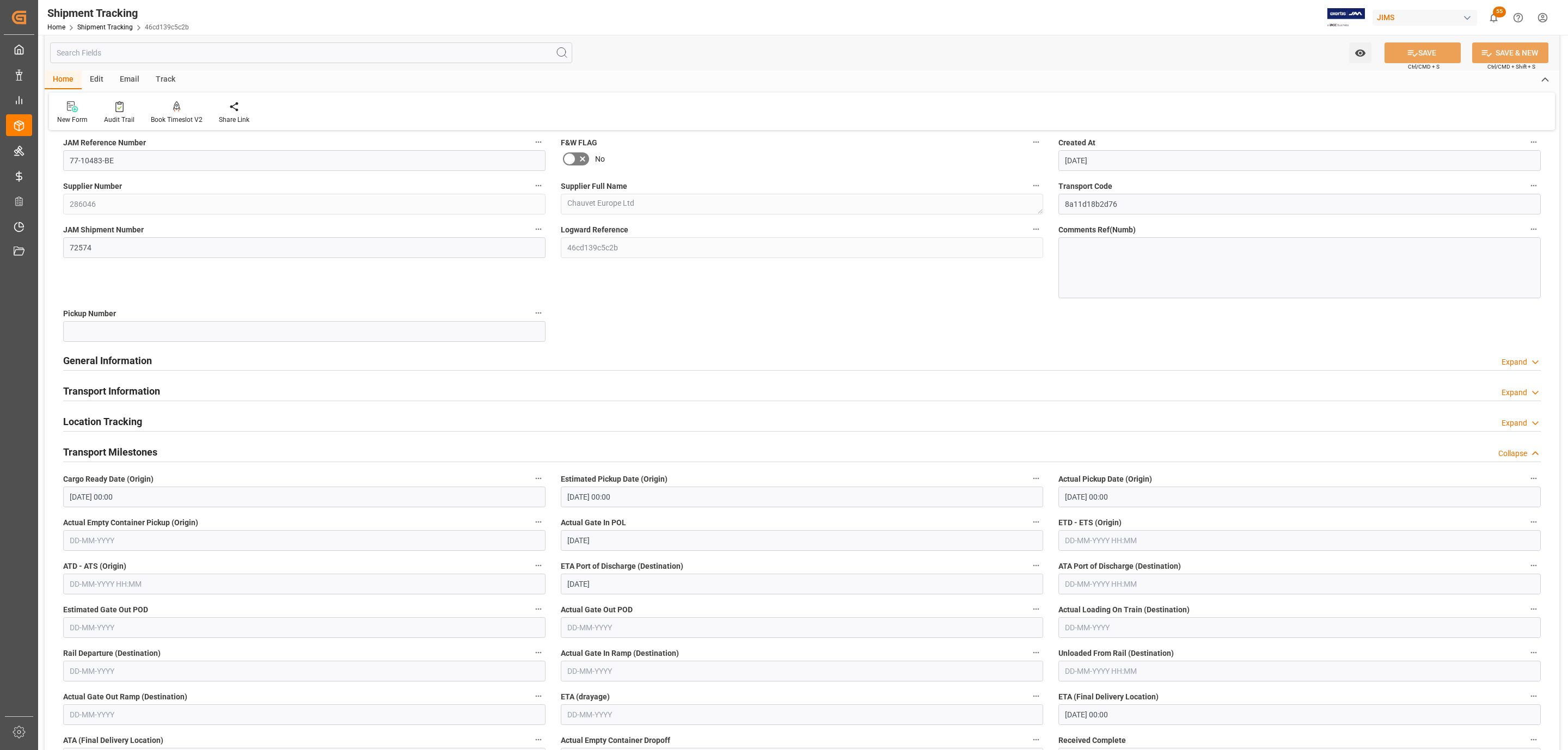
scroll to position [0, 0]
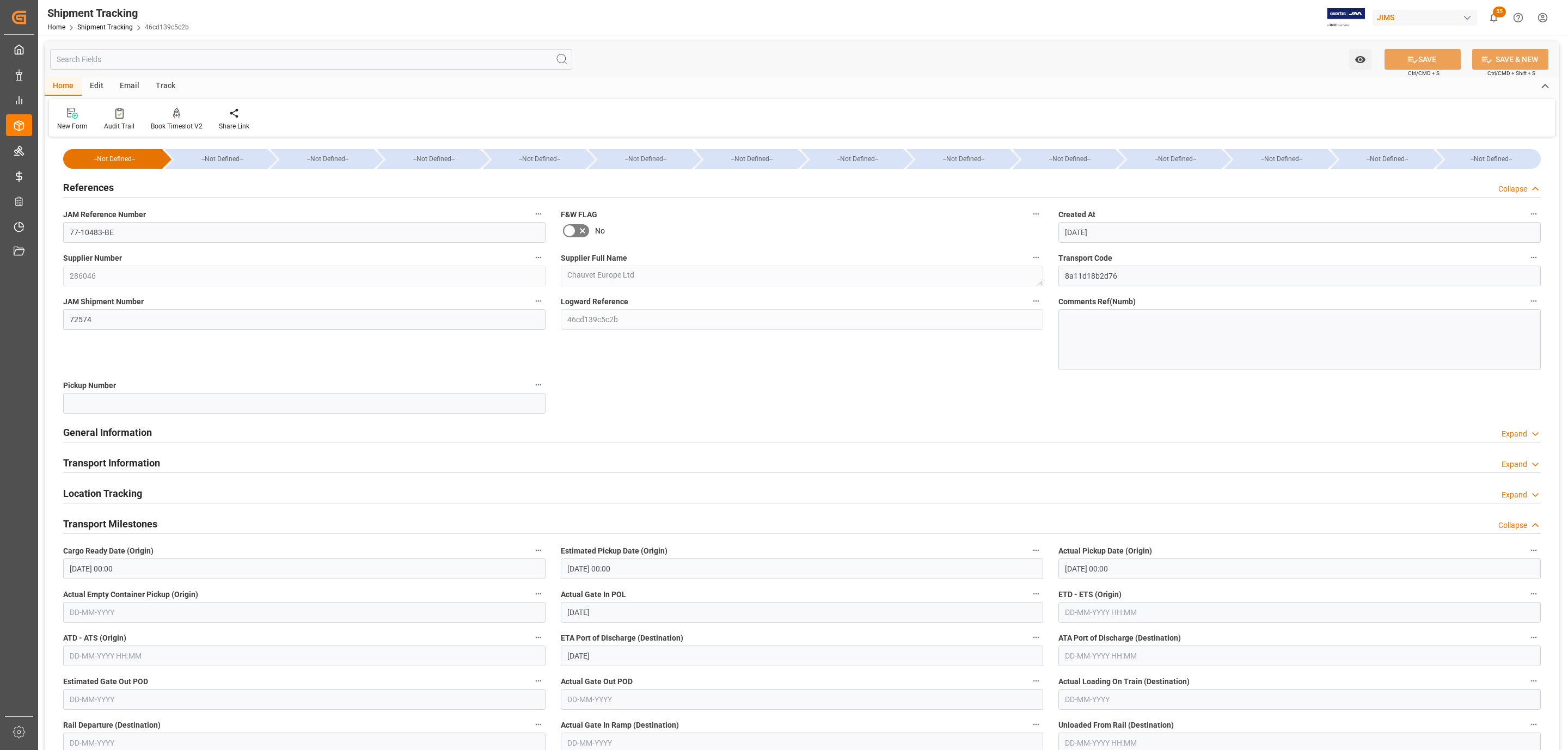
click at [147, 459] on h2 "Transport Information" at bounding box center [111, 462] width 97 height 15
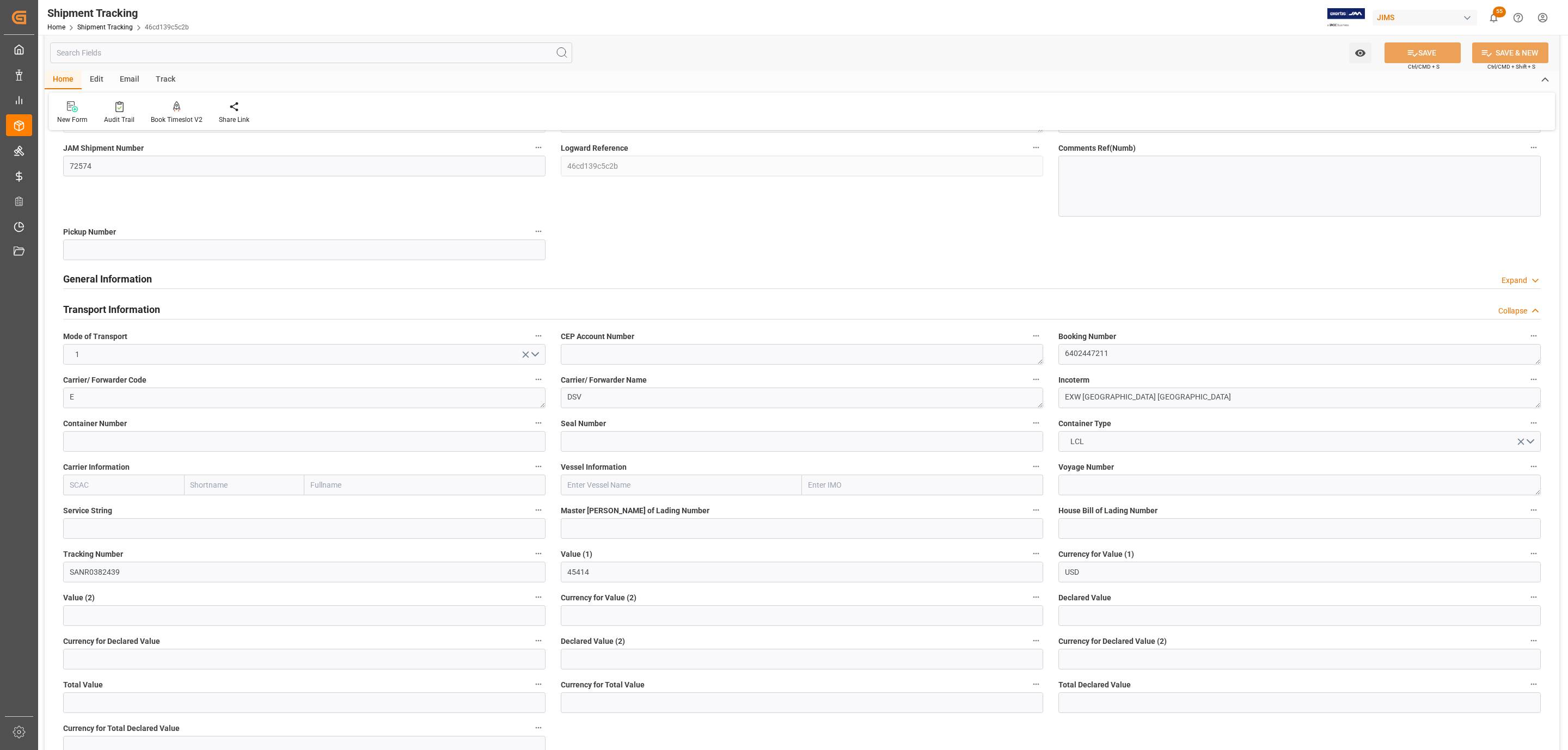
scroll to position [163, 0]
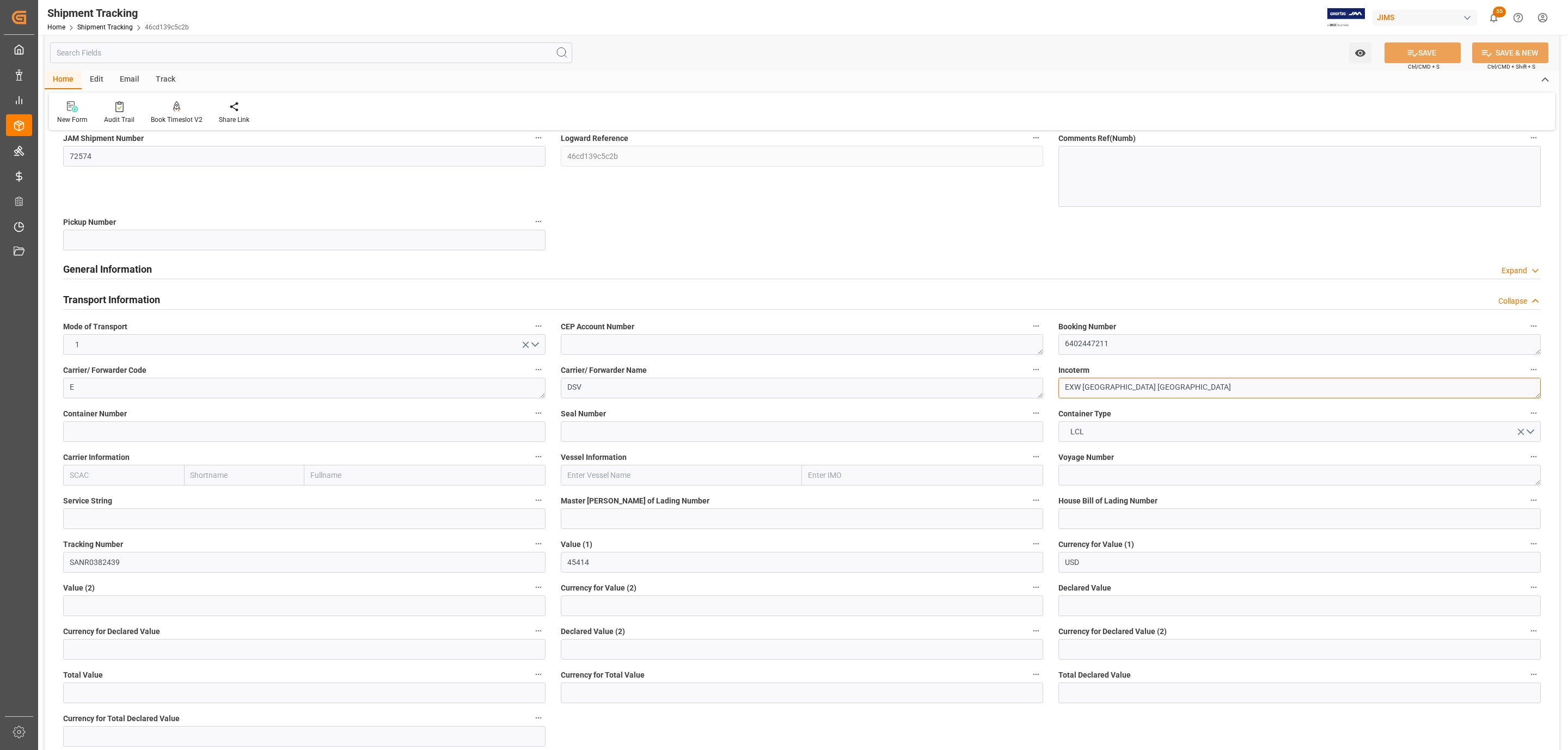
drag, startPoint x: 1189, startPoint y: 392, endPoint x: 1082, endPoint y: 392, distance: 107.0
click at [1082, 392] on textarea "EXW [GEOGRAPHIC_DATA] [GEOGRAPHIC_DATA]" at bounding box center [1299, 388] width 482 height 21
click at [1129, 385] on textarea "EXW" at bounding box center [1299, 388] width 482 height 21
click at [1129, 394] on textarea "EXW" at bounding box center [1299, 388] width 482 height 21
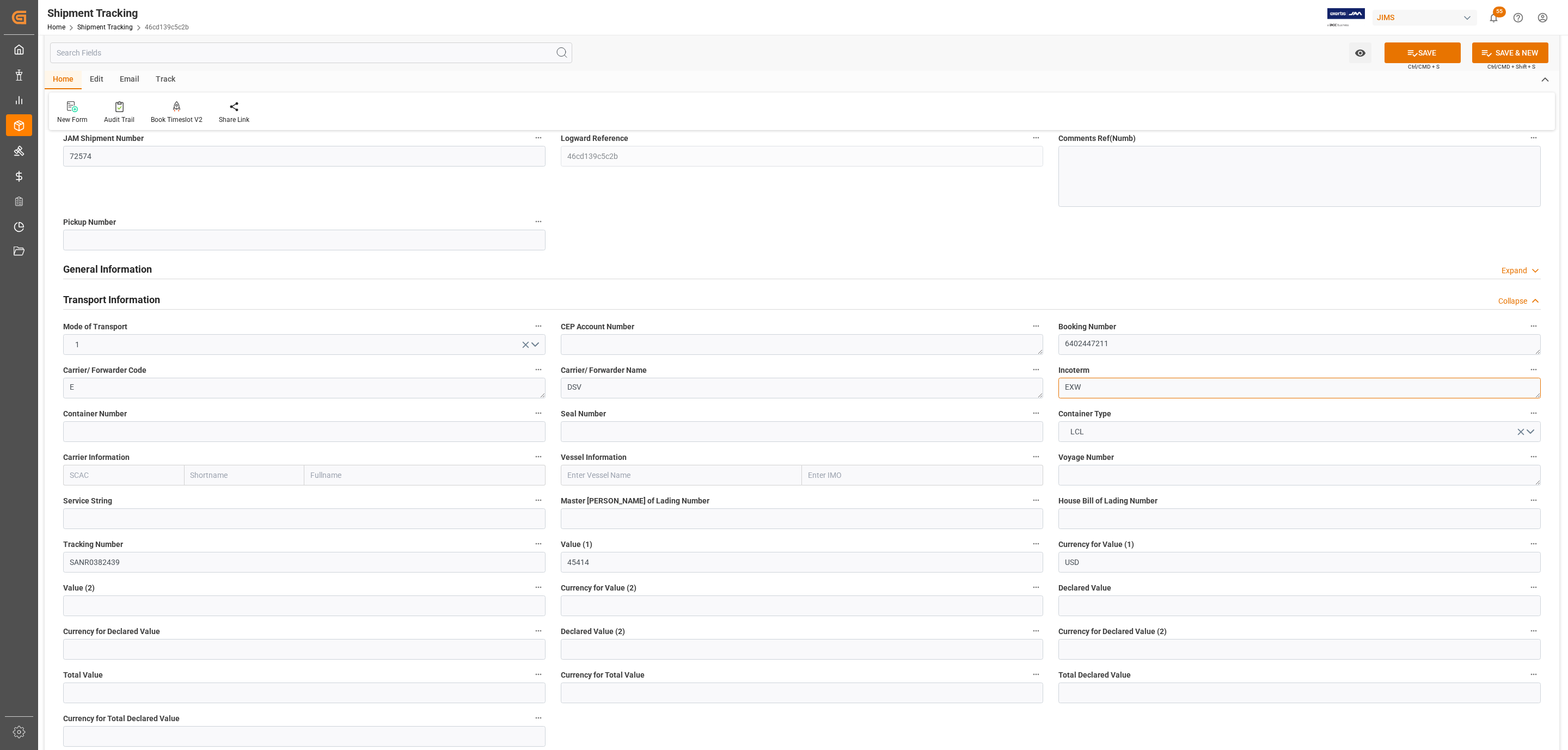
click at [1129, 394] on textarea "EXW" at bounding box center [1299, 388] width 482 height 21
paste textarea "[GEOGRAPHIC_DATA], [GEOGRAPHIC_DATA]"
type textarea "EXW [GEOGRAPHIC_DATA], [GEOGRAPHIC_DATA]"
click at [1421, 55] on button "SAVE" at bounding box center [1422, 53] width 76 height 21
click at [1150, 611] on input "text" at bounding box center [1299, 606] width 482 height 21
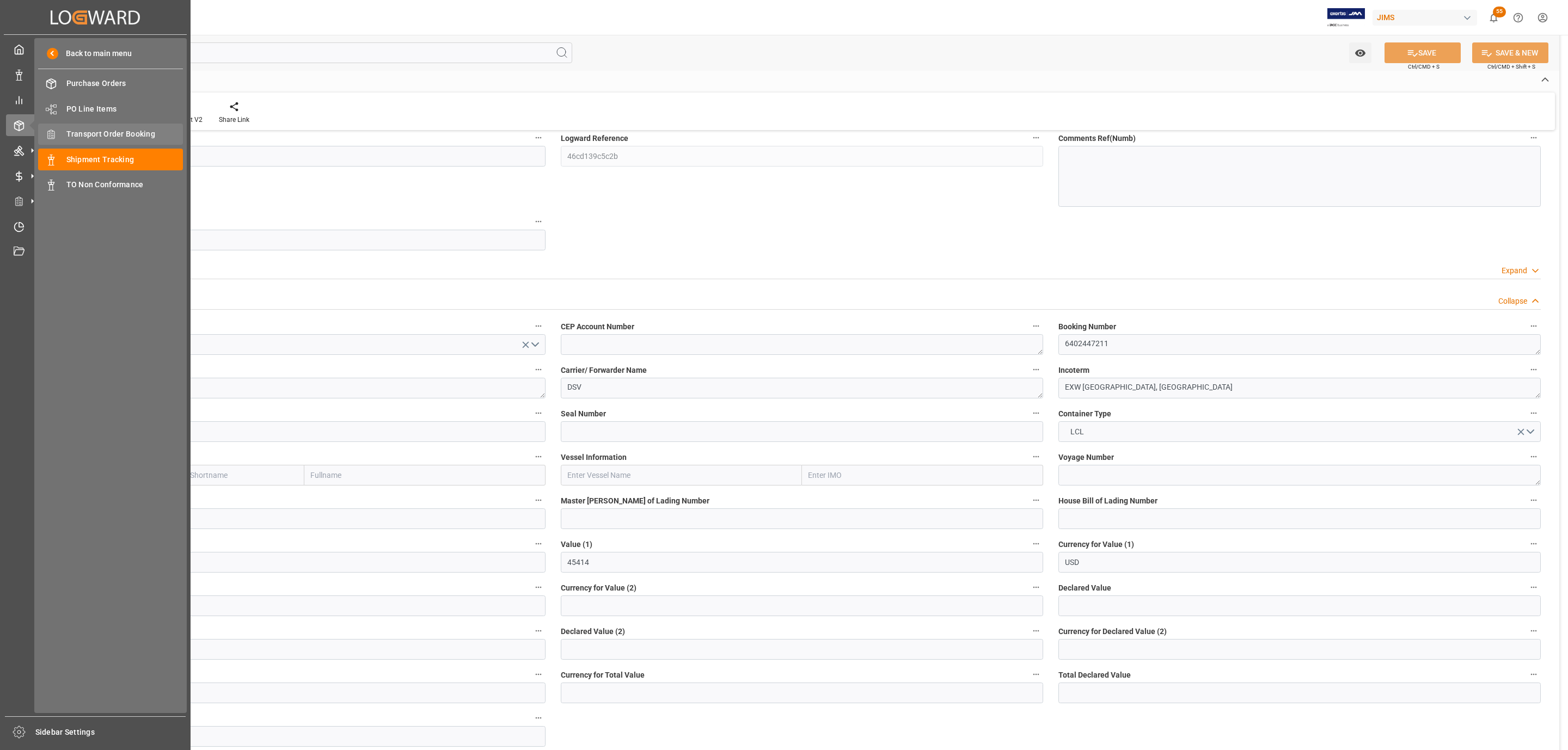
click at [131, 133] on span "Transport Order Booking" at bounding box center [125, 134] width 117 height 12
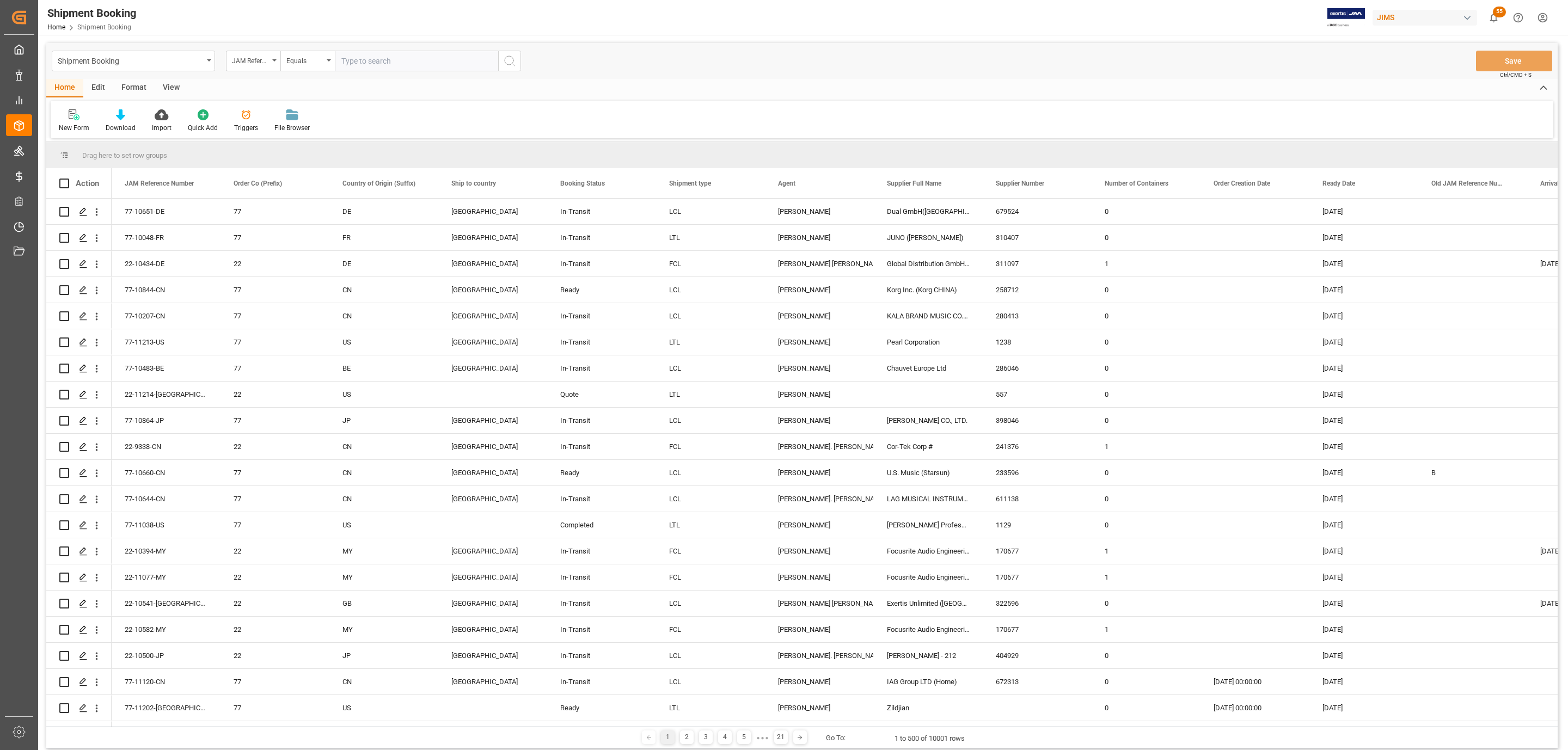
click at [361, 64] on input "text" at bounding box center [417, 61] width 163 height 21
click at [352, 62] on input "text" at bounding box center [417, 61] width 163 height 21
type input "77-10443-IT"
click at [513, 57] on icon "search button" at bounding box center [509, 61] width 13 height 13
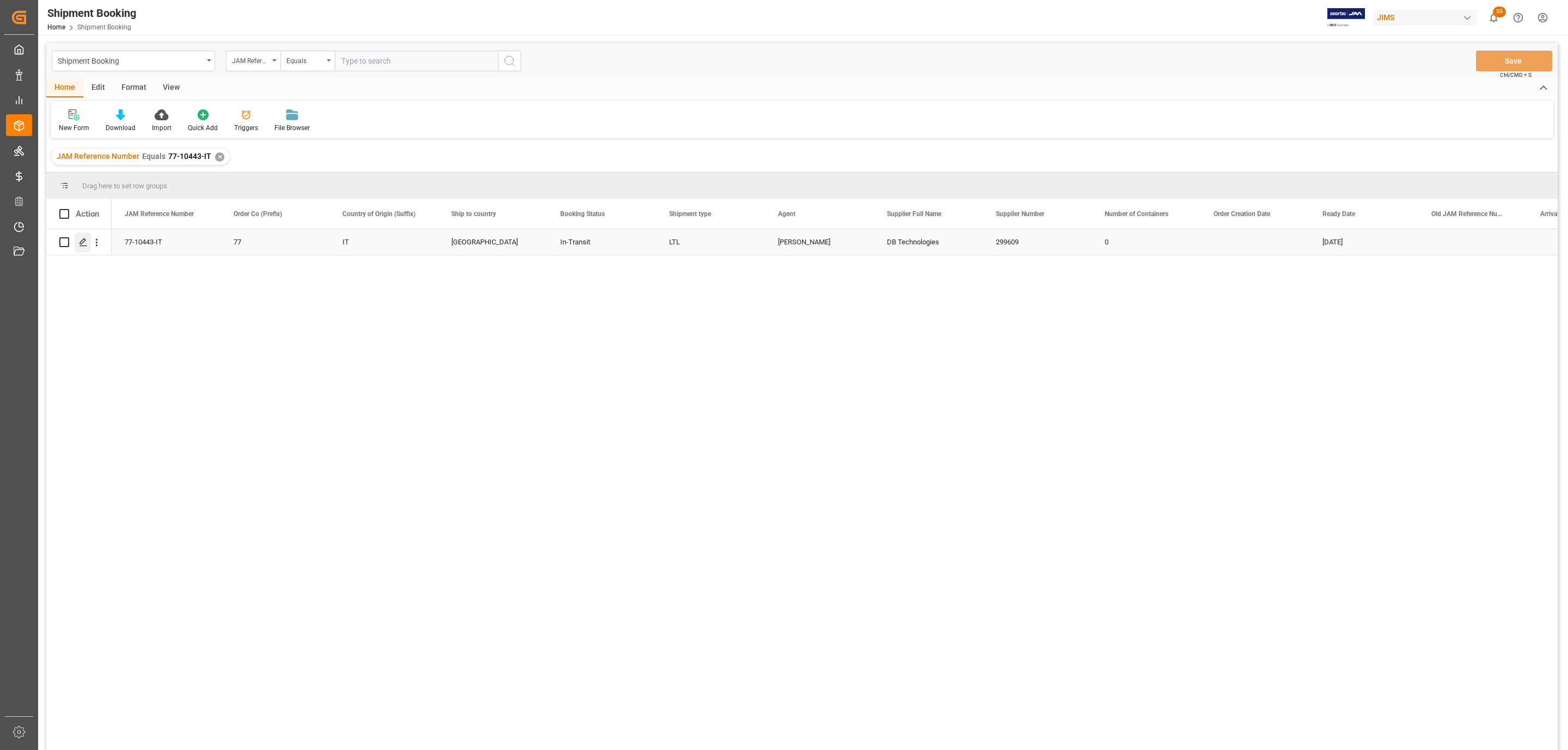
click at [79, 244] on icon "Press SPACE to select this row." at bounding box center [84, 242] width 9 height 9
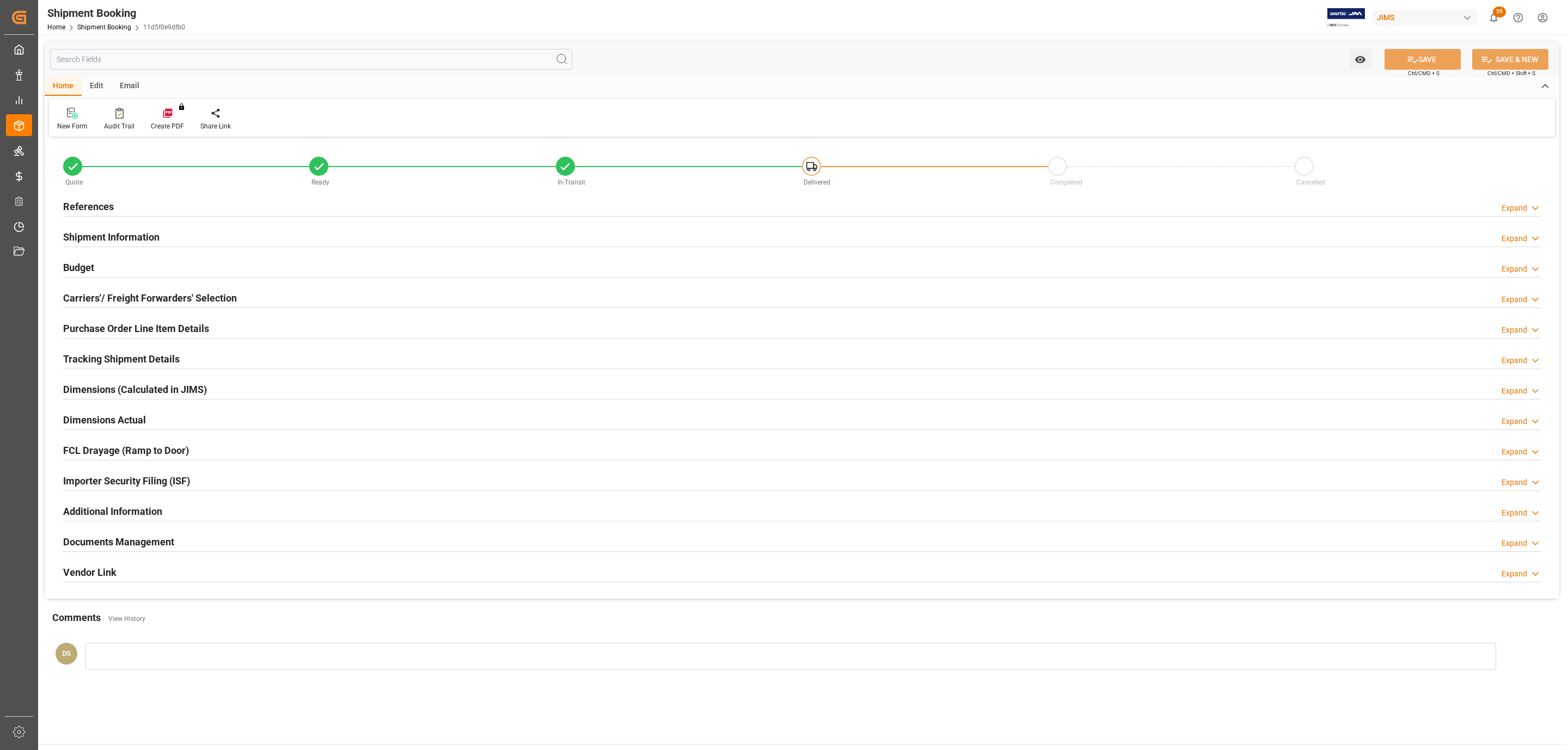
type input "22"
click at [212, 303] on h2 "Carriers'/ Freight Forwarders' Selection" at bounding box center [150, 298] width 174 height 15
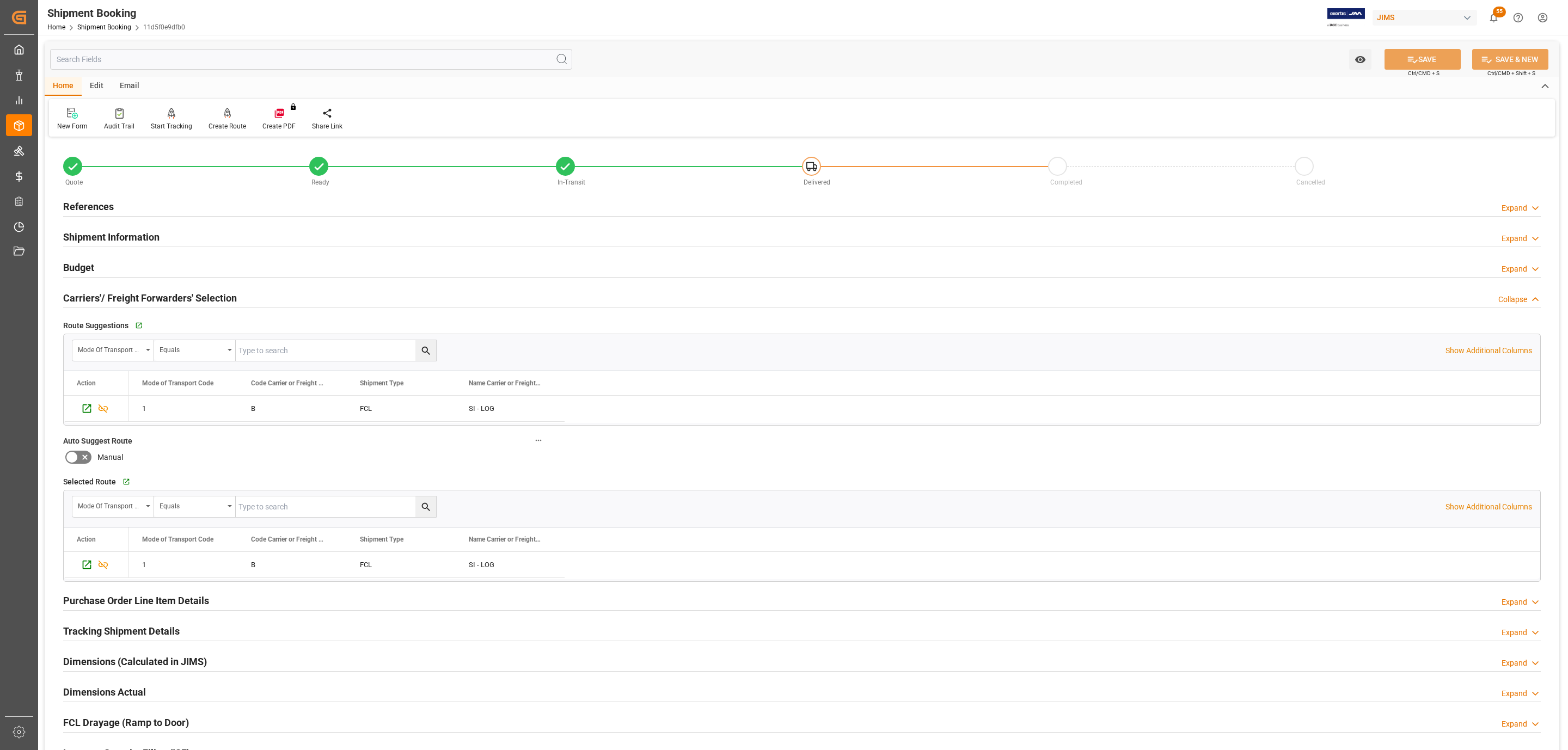
click at [212, 303] on h2 "Carriers'/ Freight Forwarders' Selection" at bounding box center [150, 298] width 174 height 15
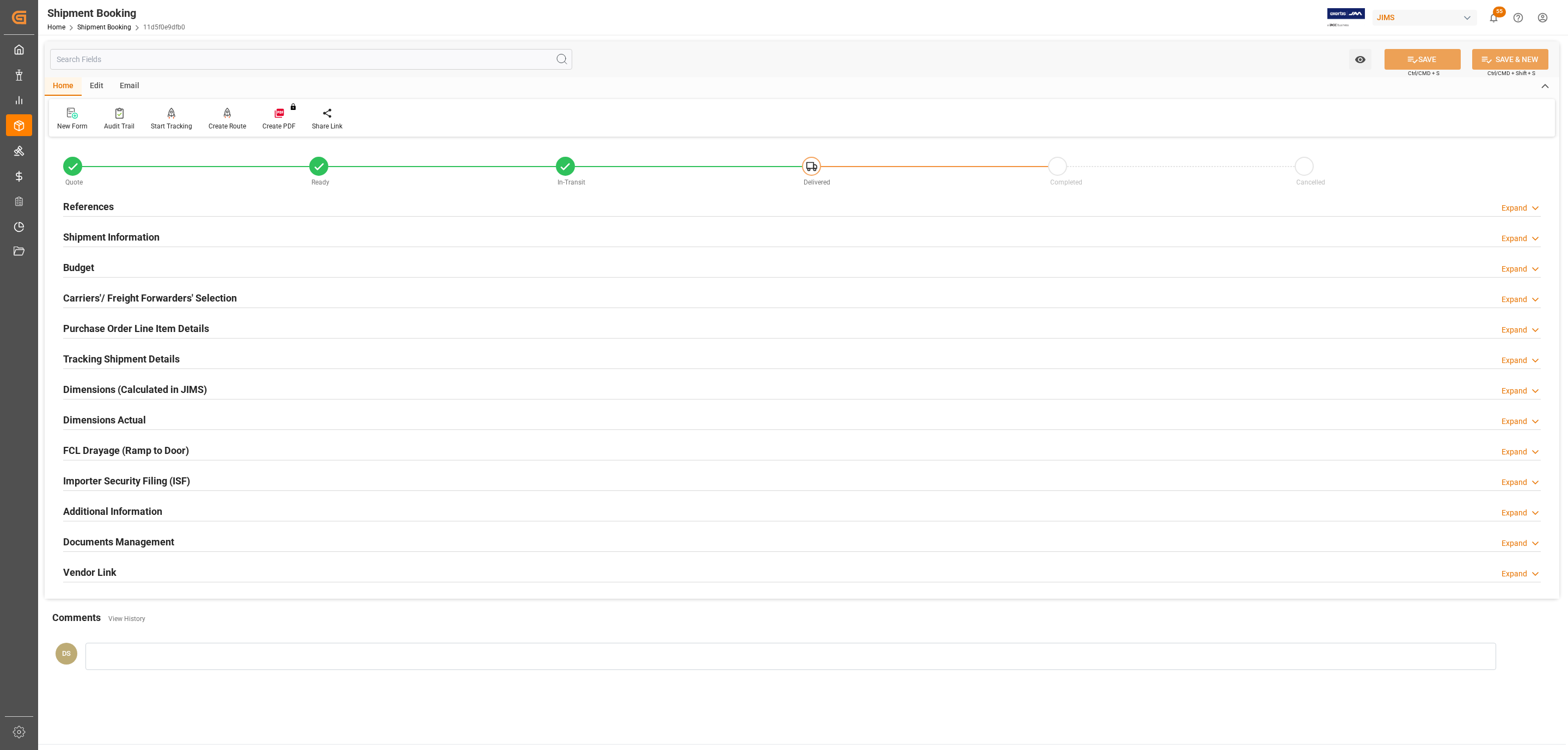
click at [118, 356] on h2 "Tracking Shipment Details" at bounding box center [121, 359] width 116 height 15
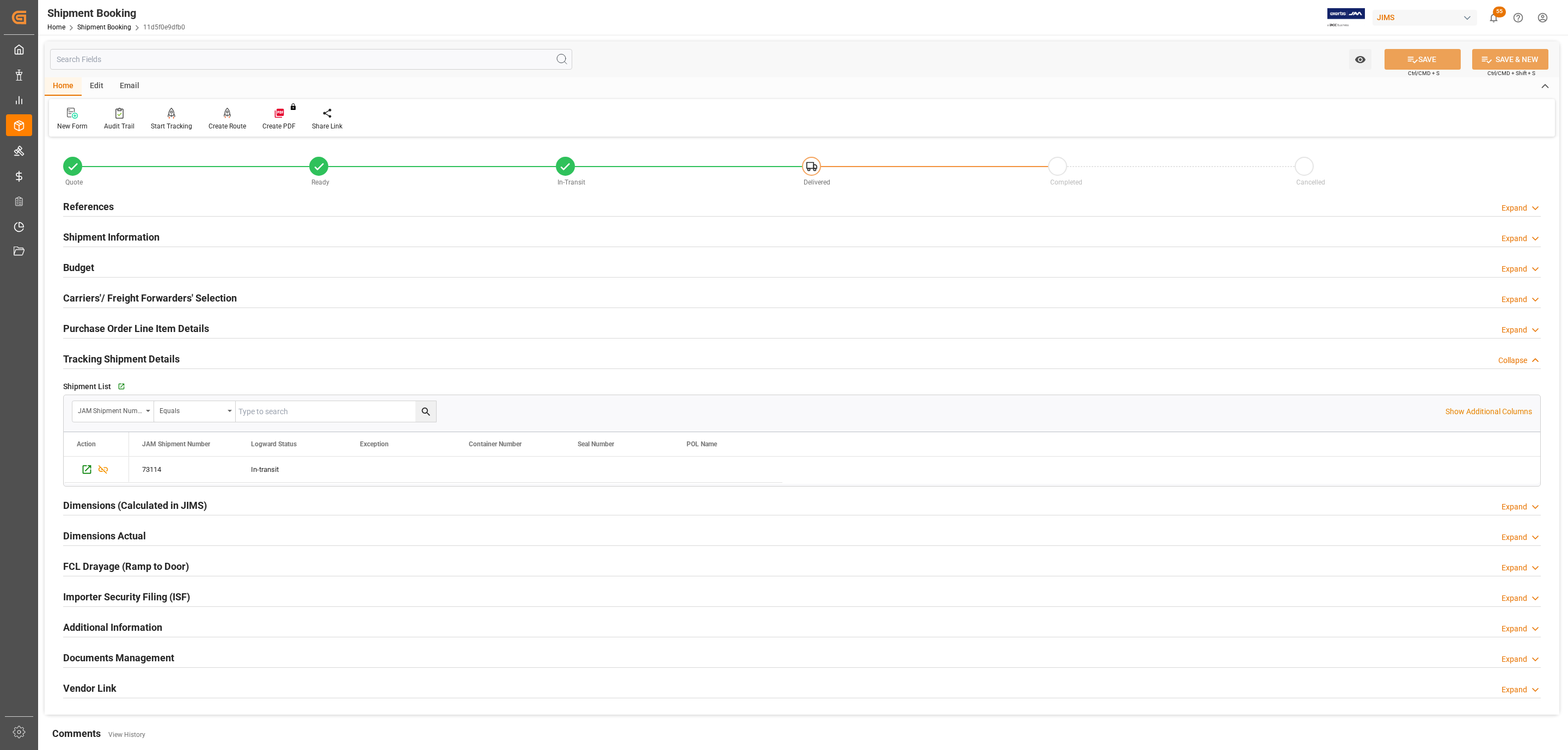
click at [122, 331] on h2 "Purchase Order Line Item Details" at bounding box center [136, 328] width 146 height 15
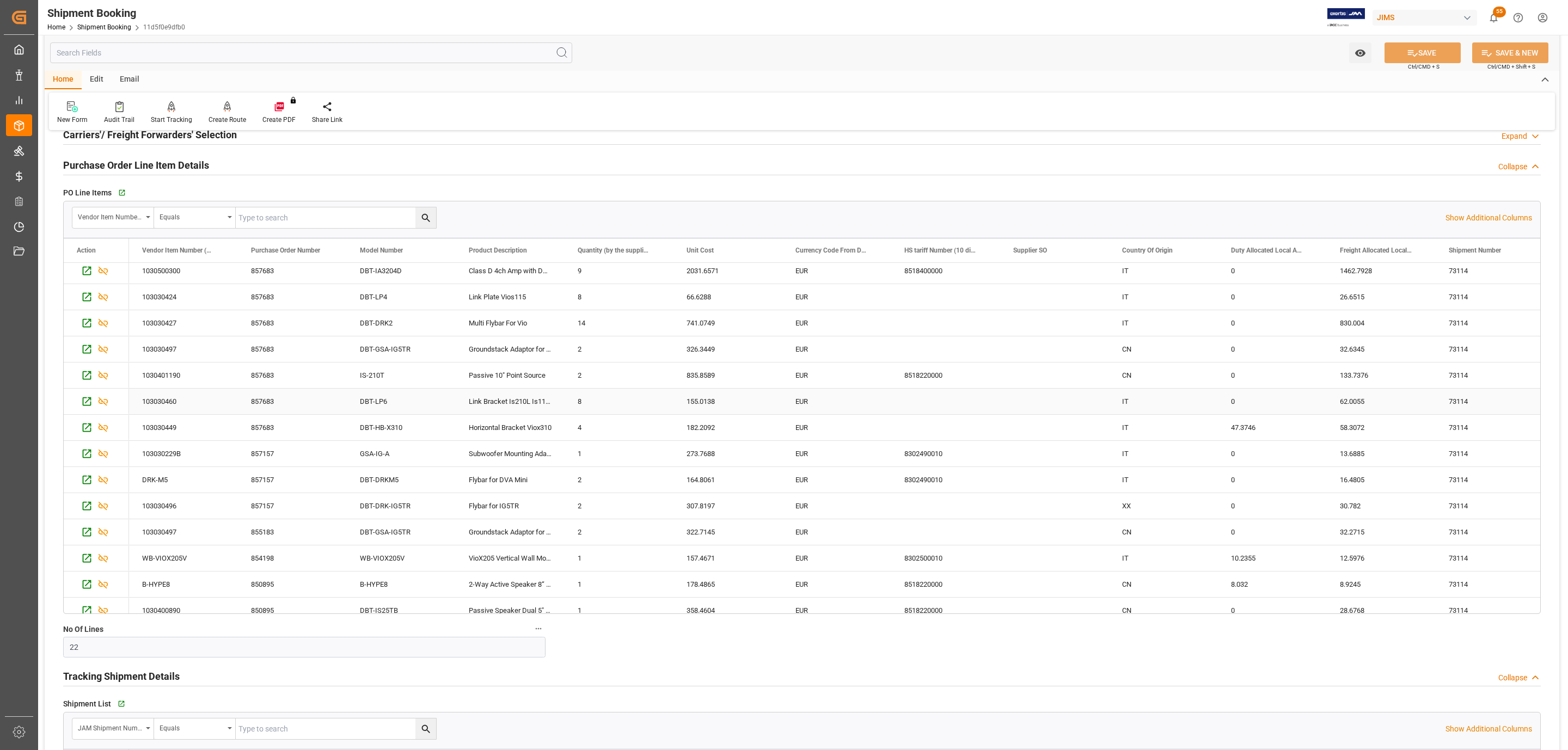
scroll to position [224, 0]
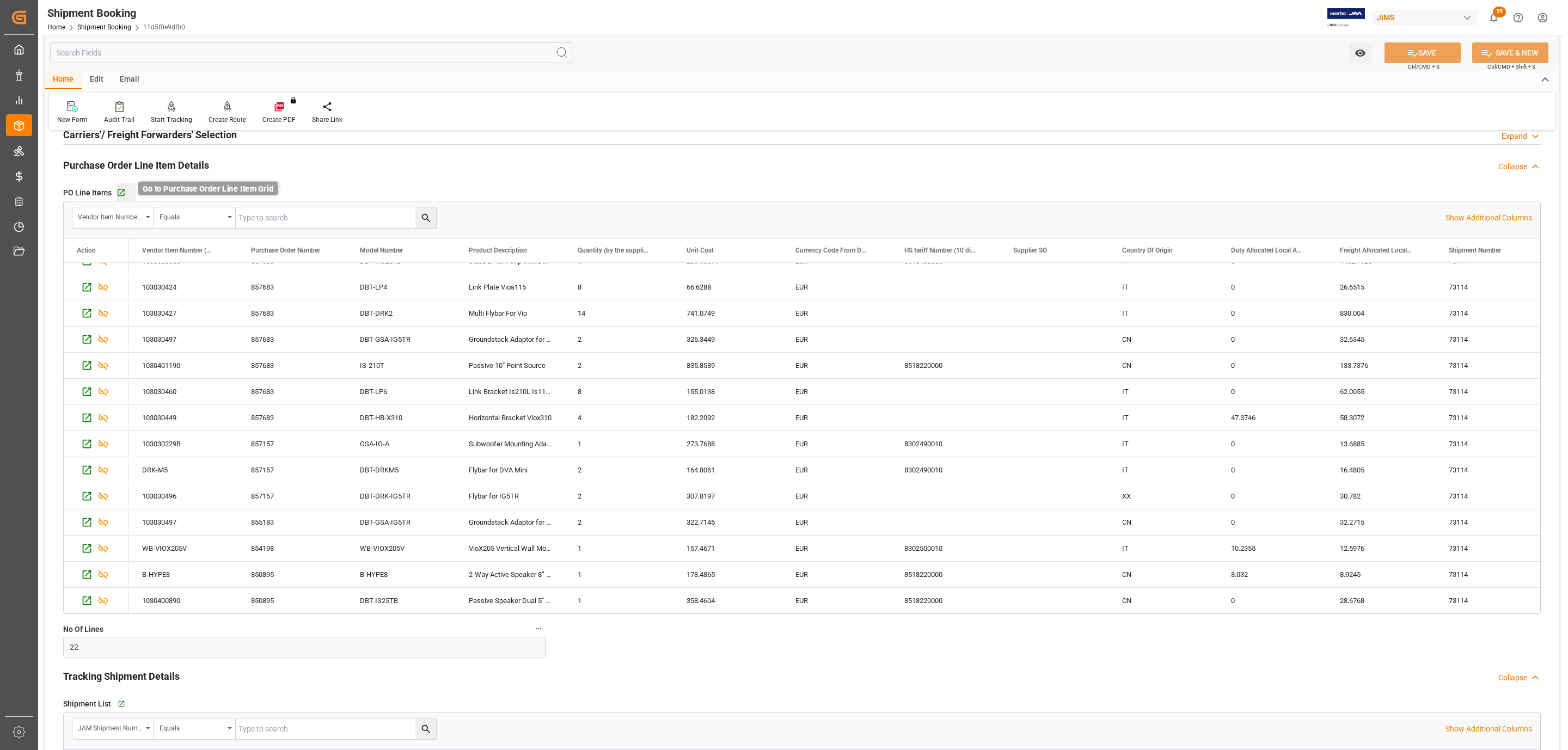
click at [120, 196] on icon "button" at bounding box center [121, 193] width 9 height 9
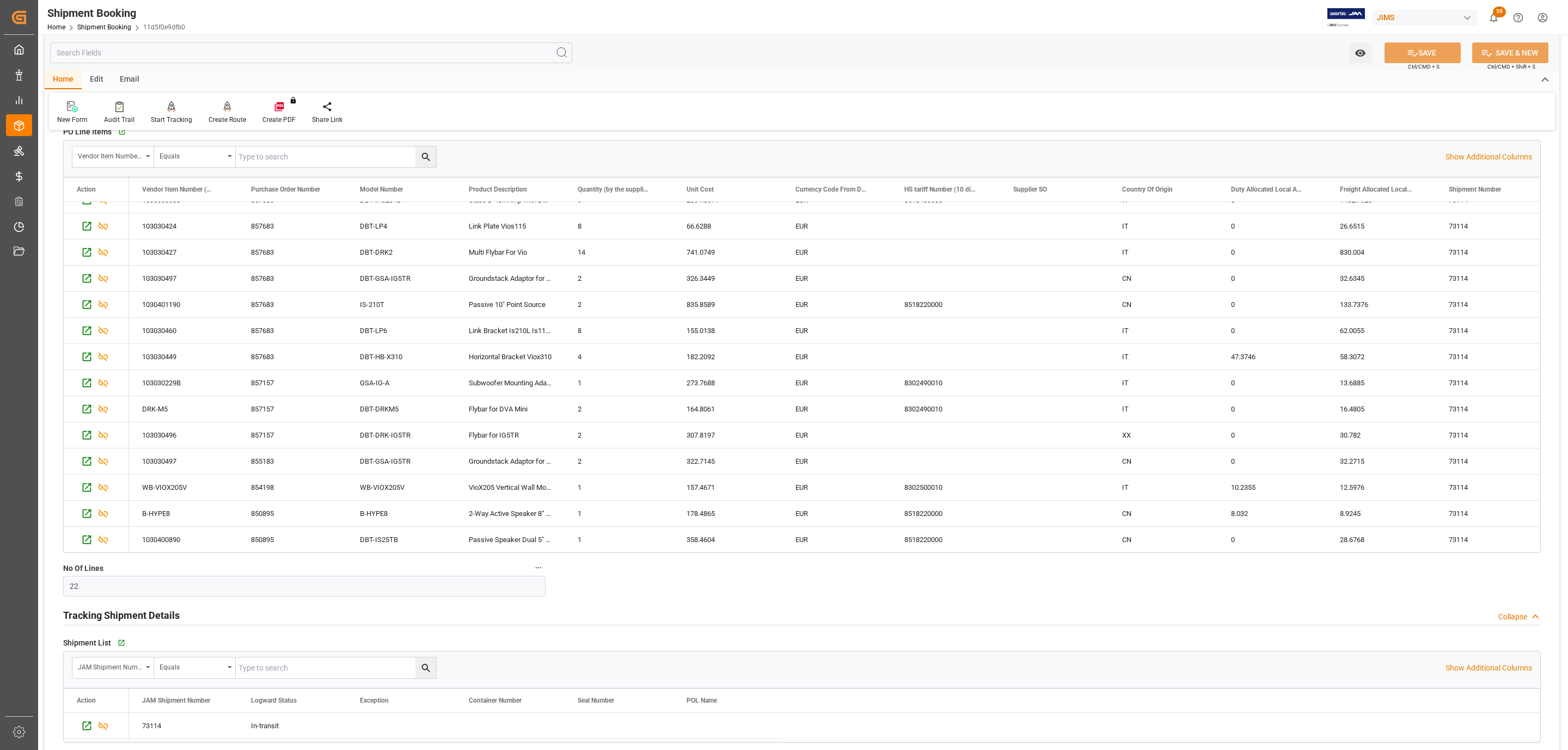
scroll to position [327, 0]
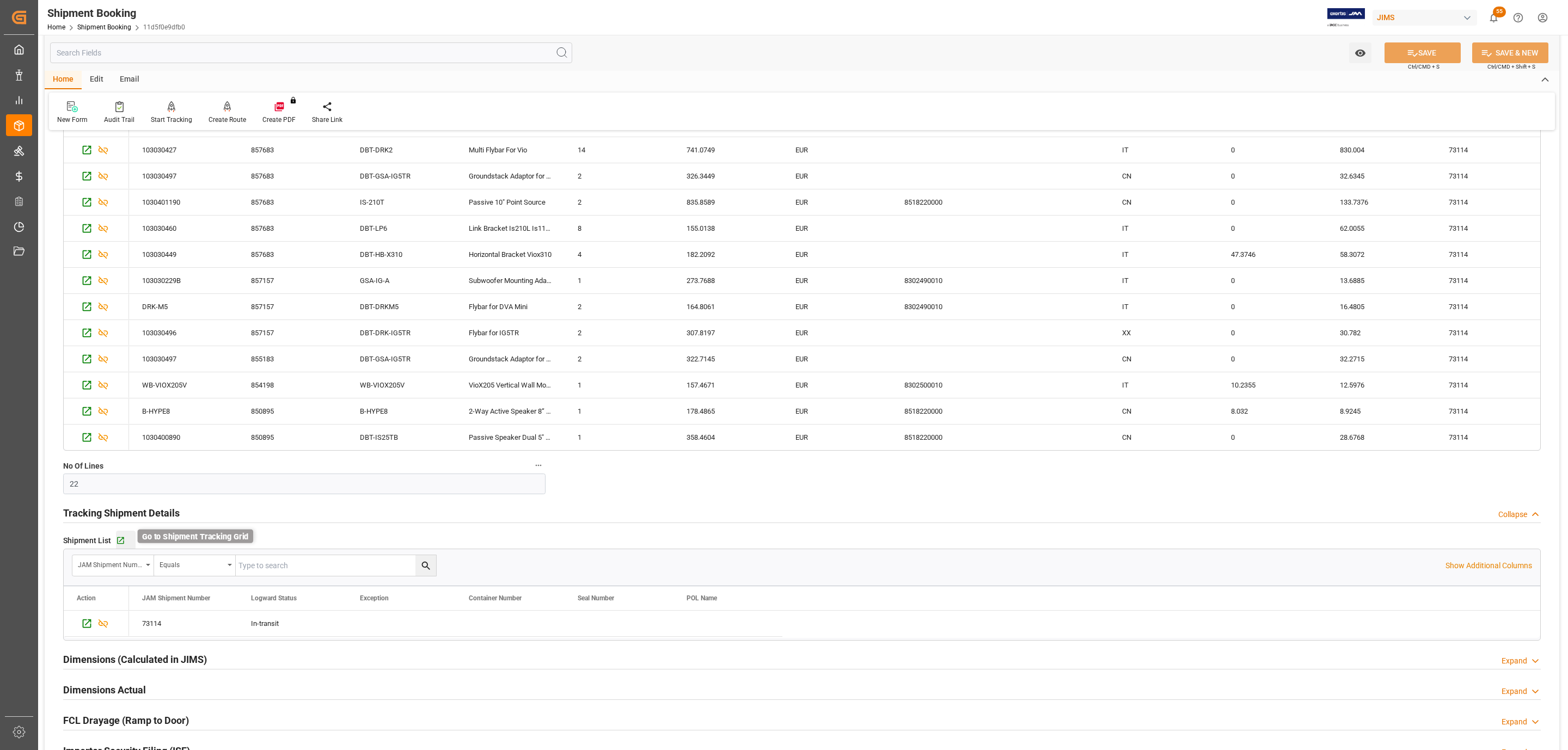
click at [120, 542] on icon "button" at bounding box center [120, 541] width 9 height 9
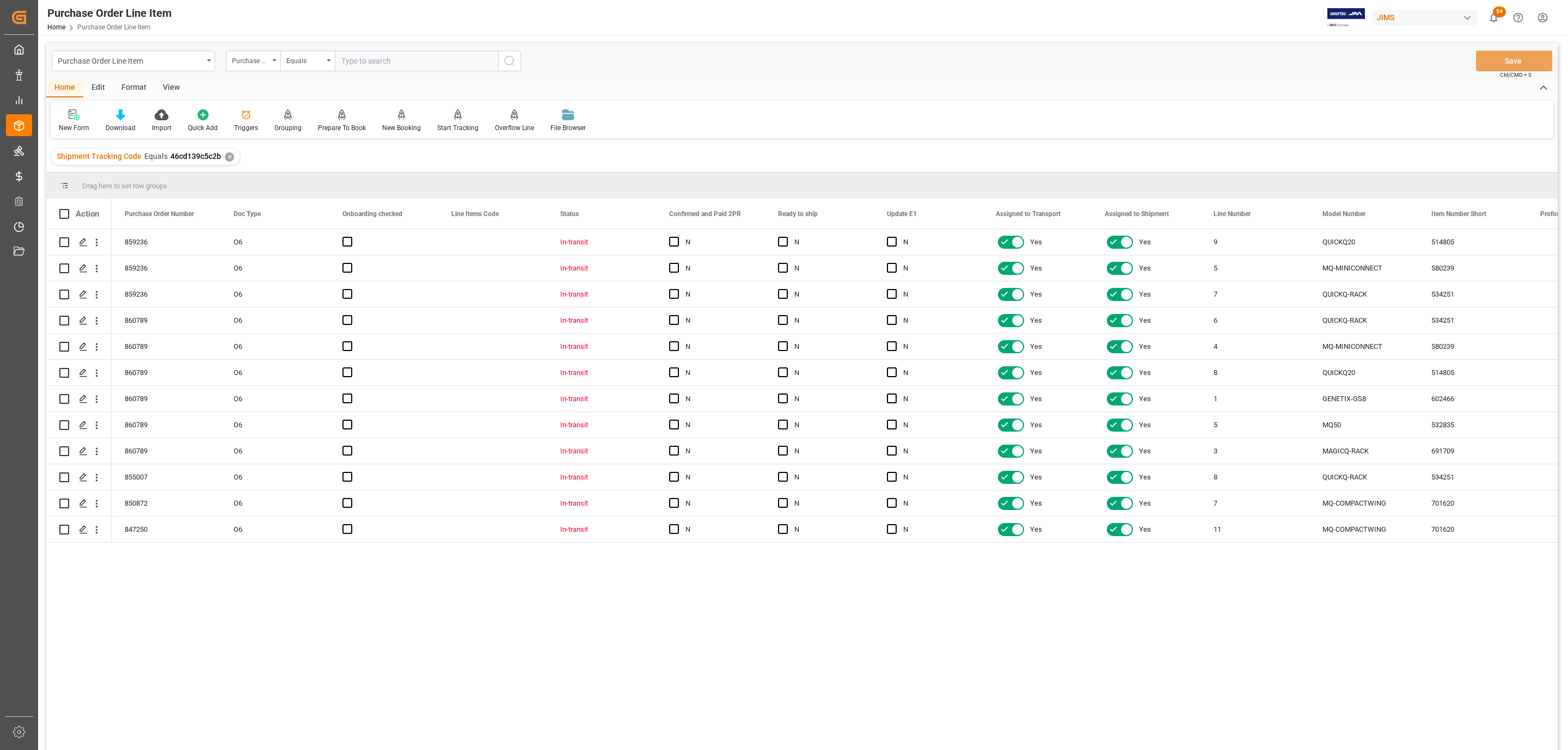
click at [169, 90] on div "View" at bounding box center [171, 88] width 33 height 19
click at [131, 111] on div at bounding box center [123, 114] width 55 height 12
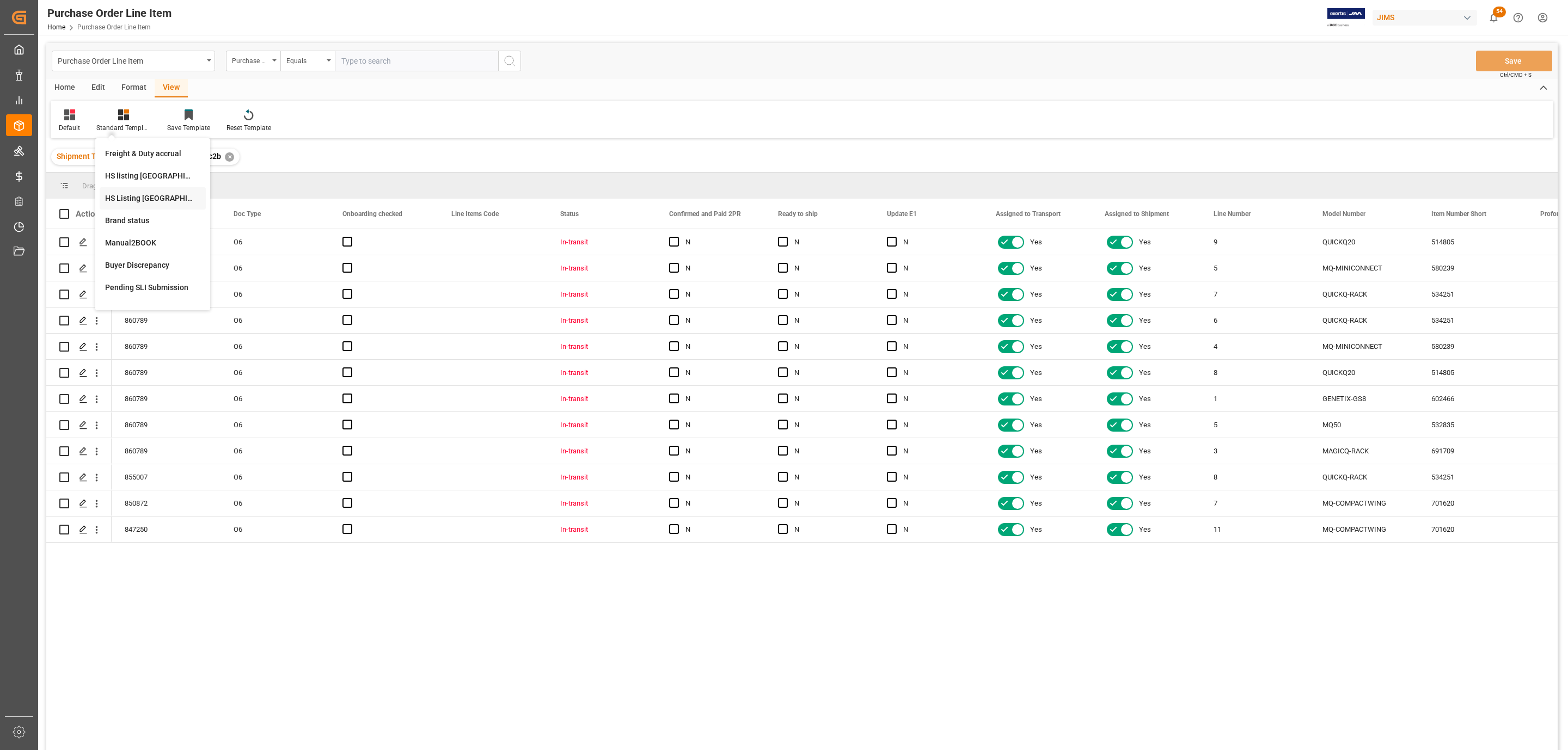
click at [188, 197] on div "HS Listing [GEOGRAPHIC_DATA]" at bounding box center [152, 199] width 95 height 12
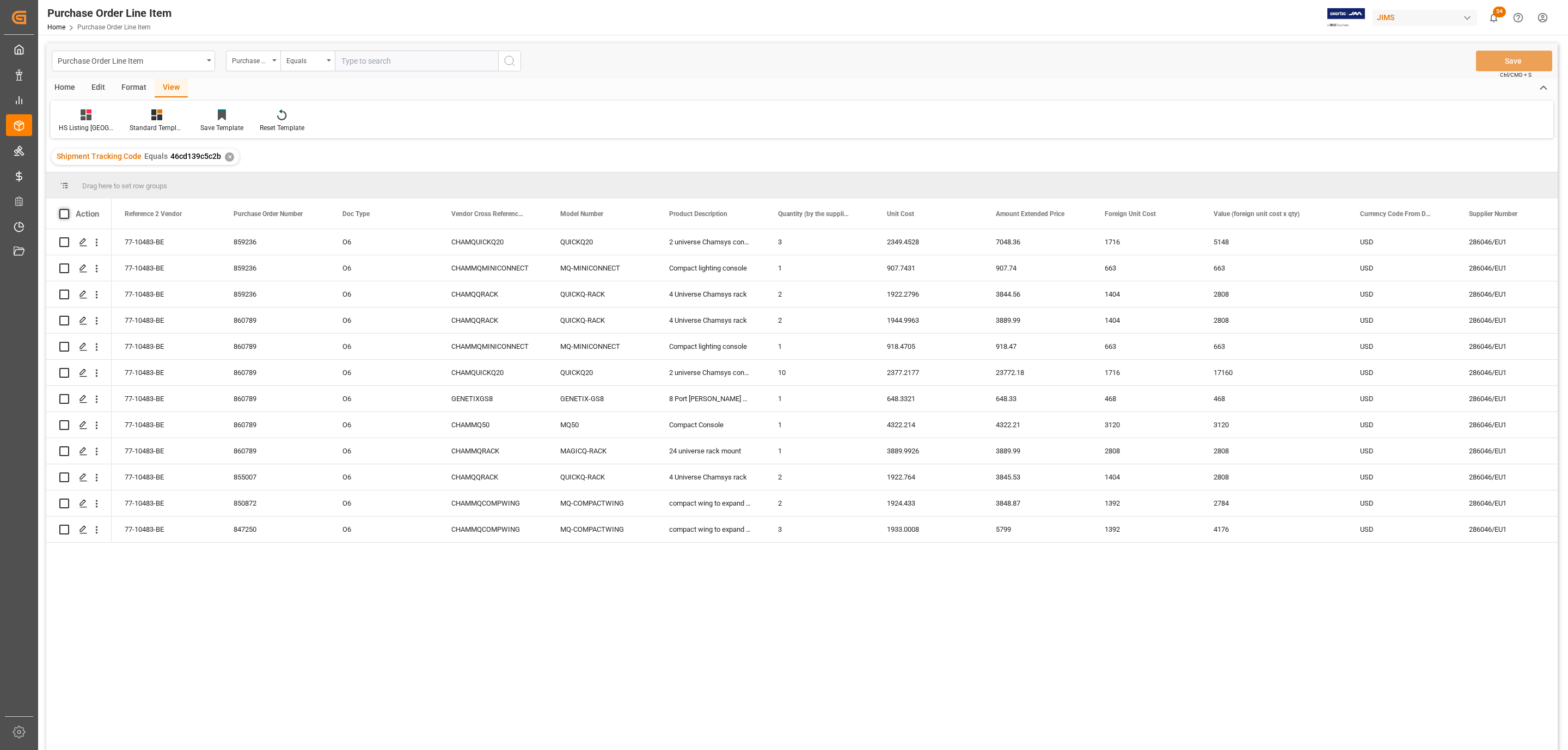
click at [66, 211] on span at bounding box center [64, 214] width 10 height 10
click at [68, 209] on input "checkbox" at bounding box center [68, 209] width 0 height 0
checkbox input "true"
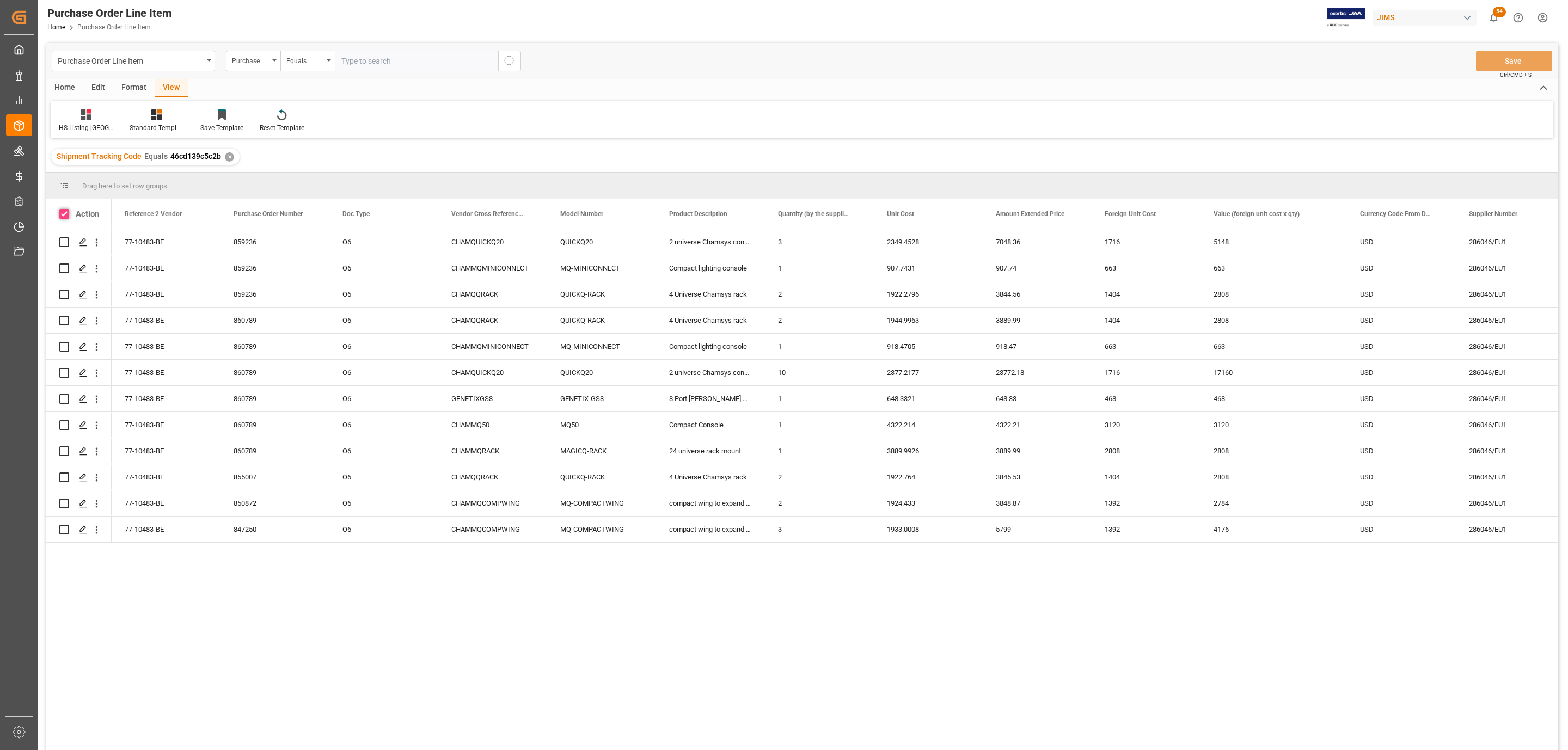
checkbox input "true"
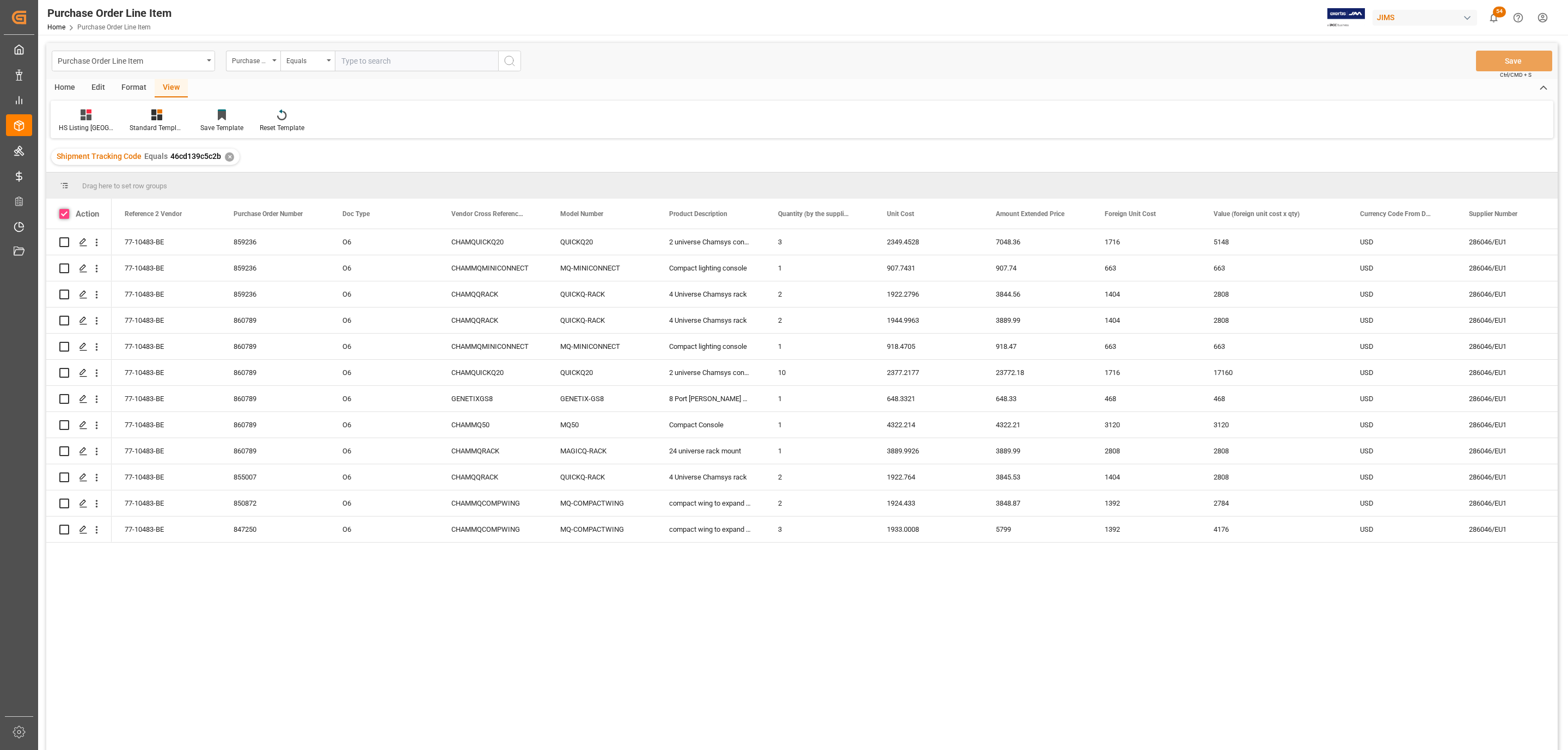
checkbox input "true"
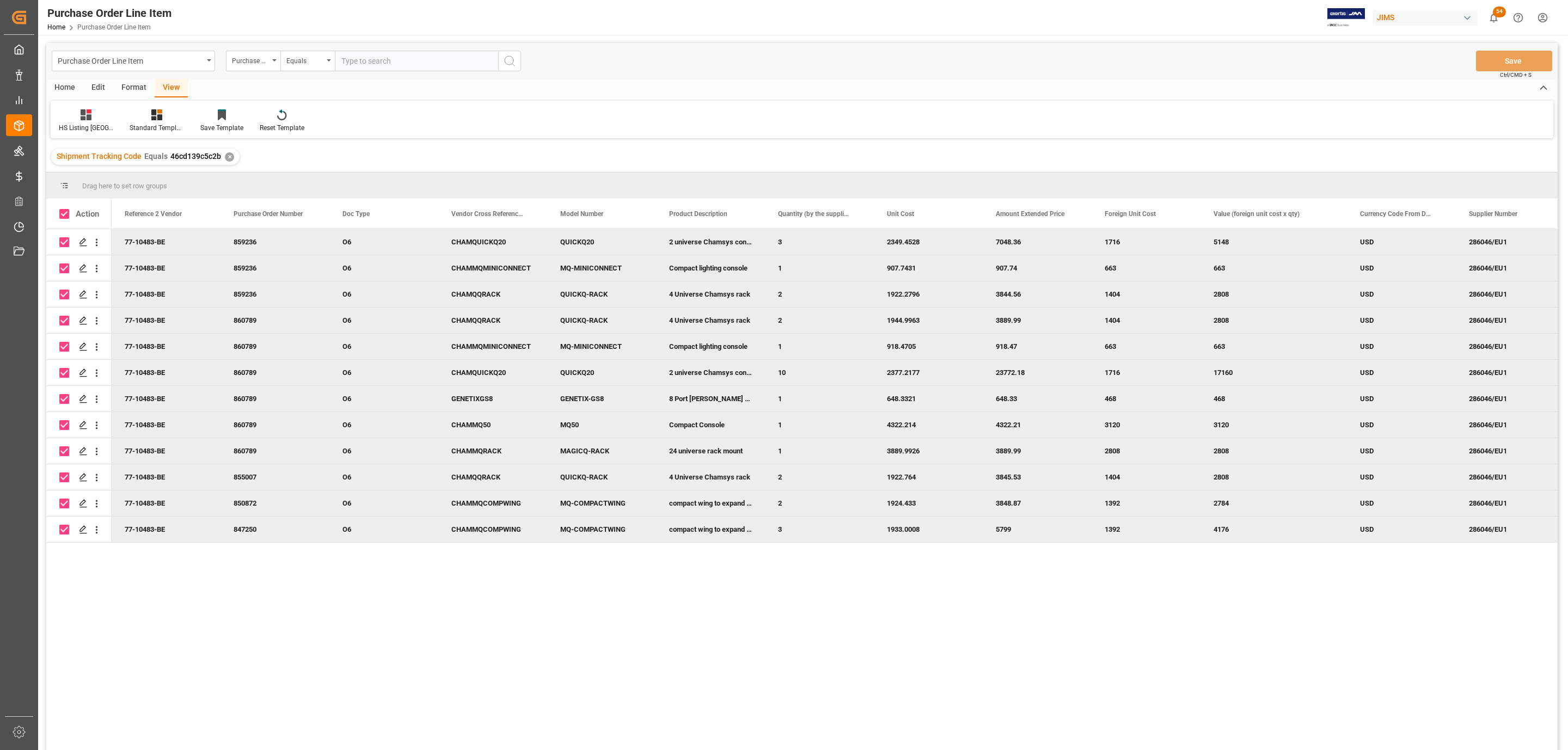
click at [67, 80] on div "Home" at bounding box center [65, 88] width 37 height 19
click at [121, 112] on icon at bounding box center [120, 114] width 9 height 11
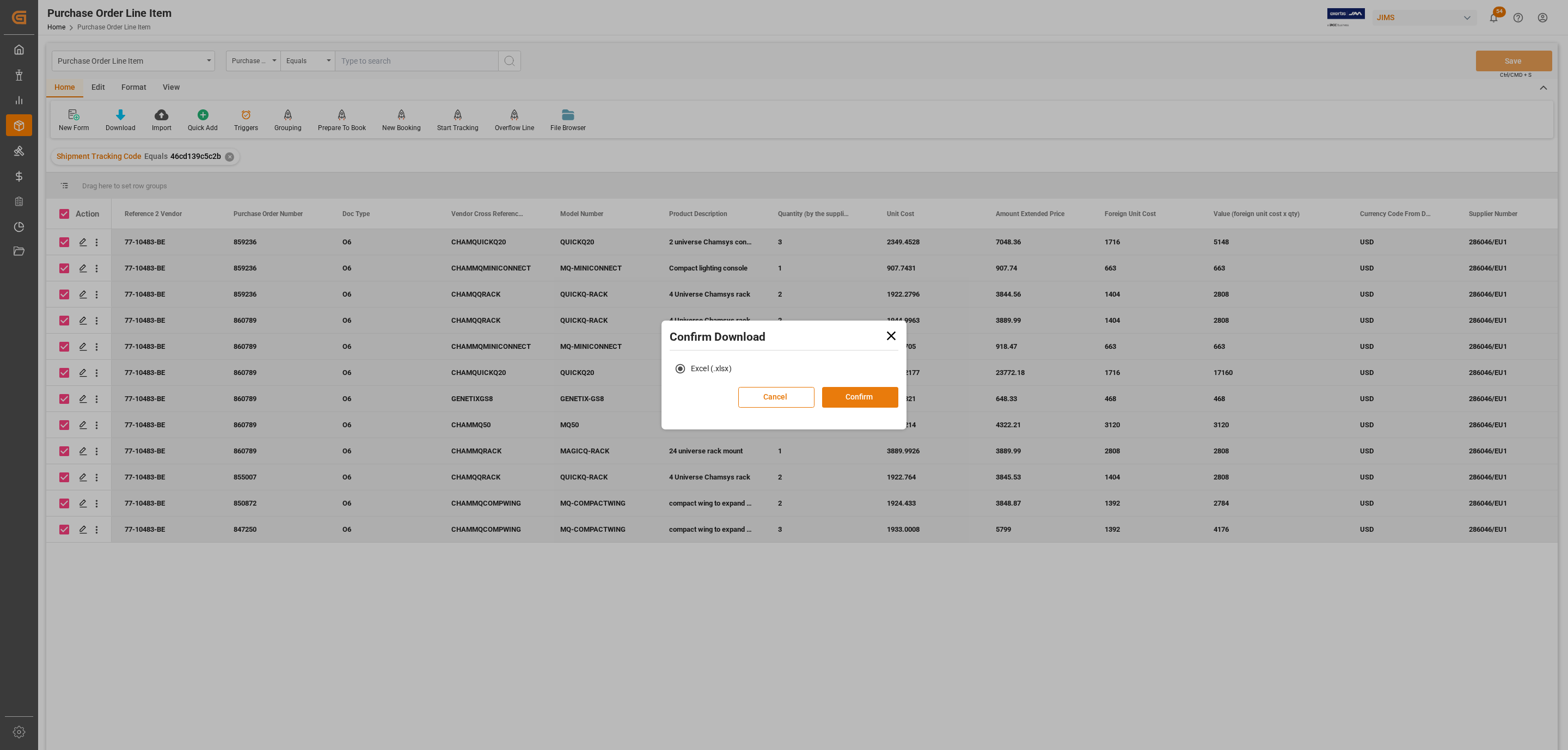
click at [877, 391] on button "Confirm" at bounding box center [860, 398] width 76 height 21
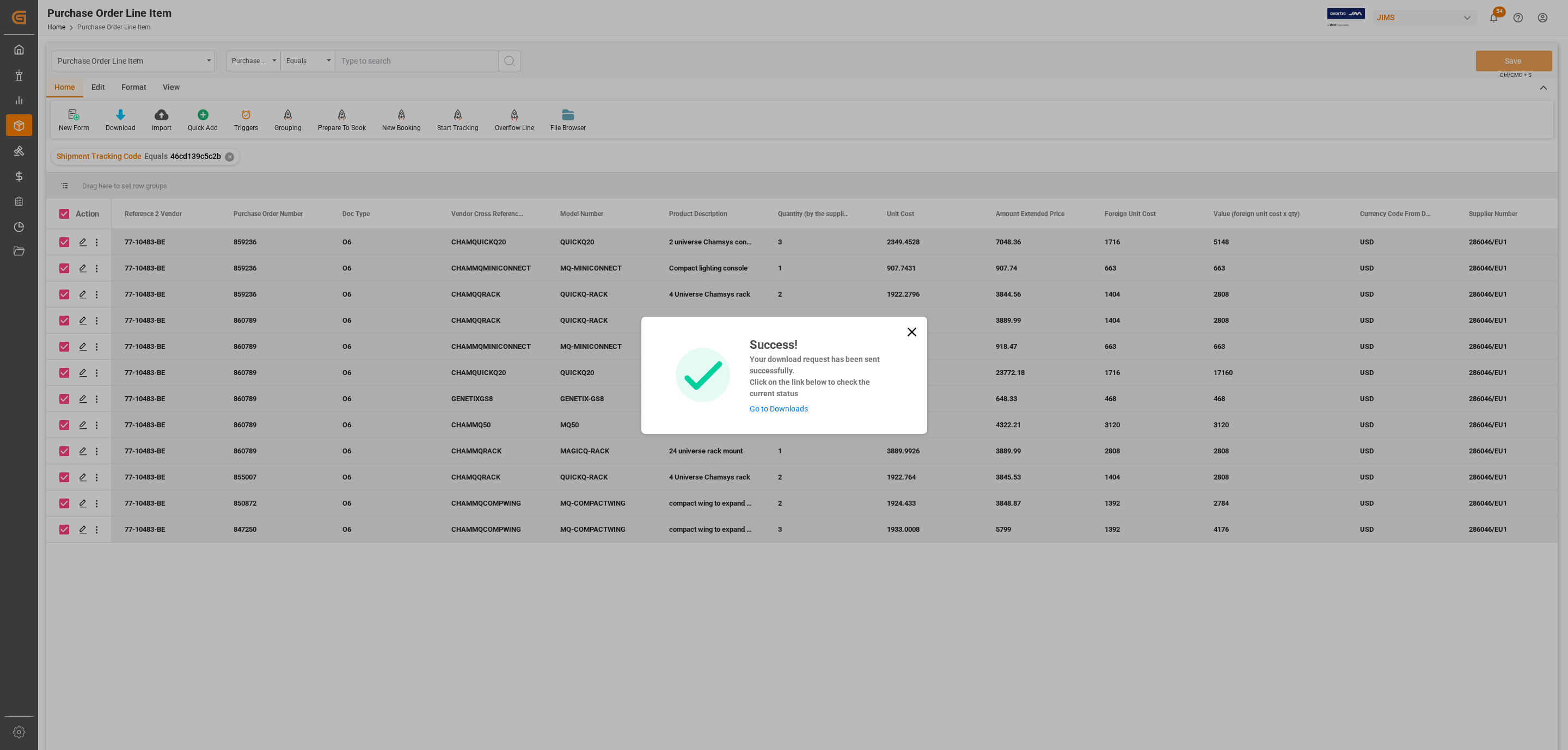
click at [799, 407] on link "Go to Downloads" at bounding box center [778, 409] width 59 height 9
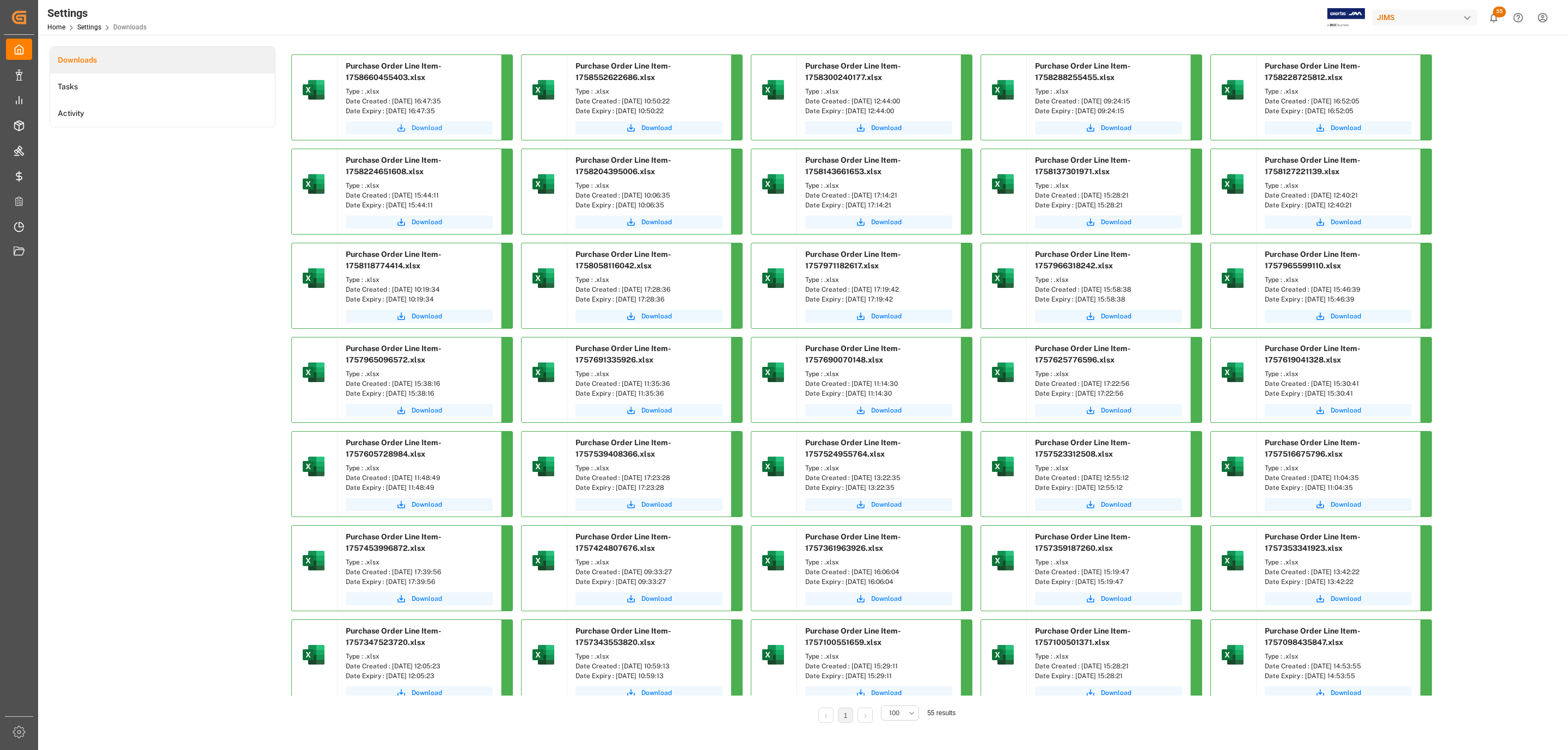
click at [431, 125] on span "Download" at bounding box center [426, 127] width 30 height 10
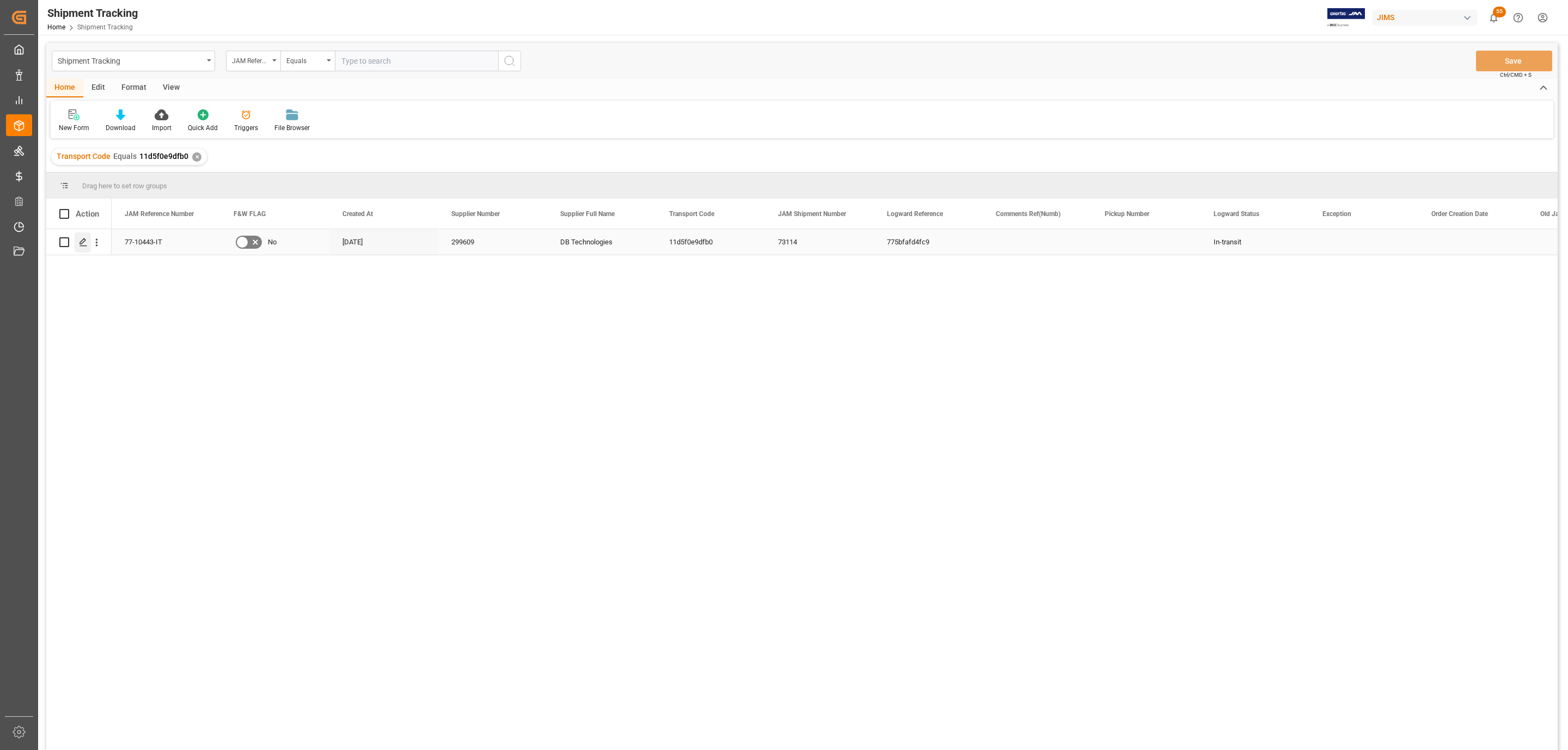
click at [77, 242] on div "Press SPACE to select this row." at bounding box center [82, 242] width 16 height 20
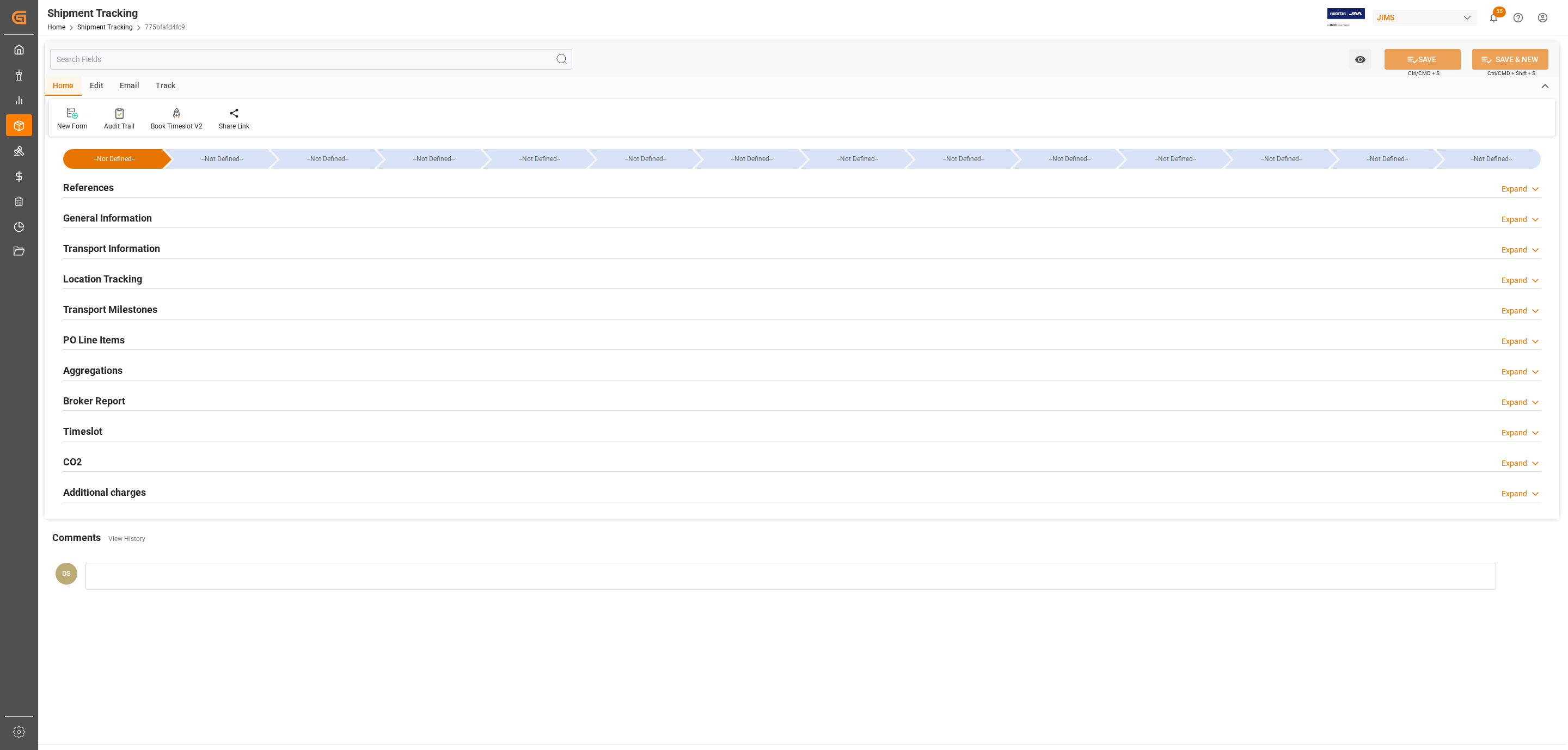
click at [161, 307] on div "Transport Milestones Expand" at bounding box center [801, 309] width 1477 height 21
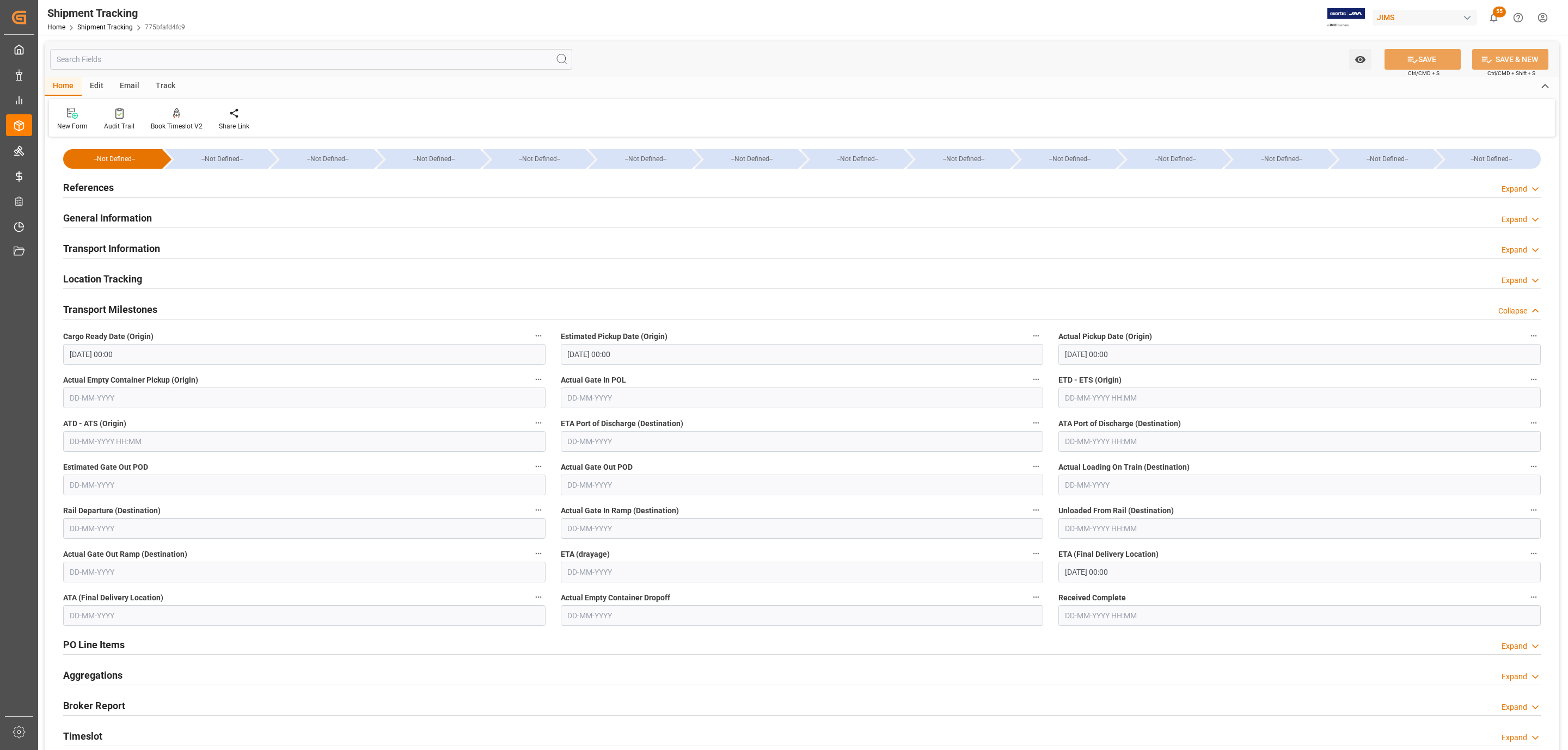
click at [161, 307] on div "Transport Milestones Collapse" at bounding box center [801, 309] width 1477 height 21
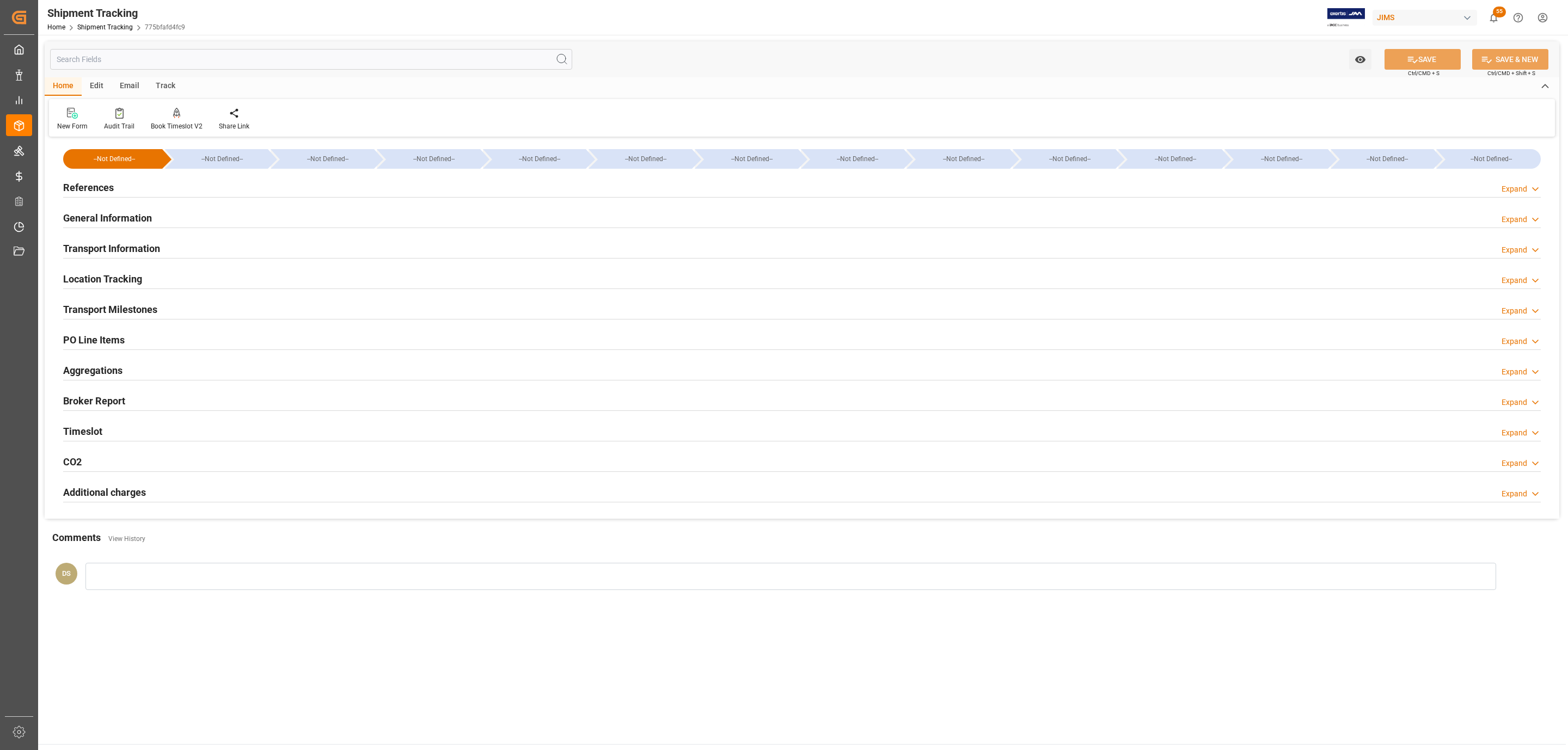
click at [107, 188] on h2 "References" at bounding box center [88, 187] width 51 height 15
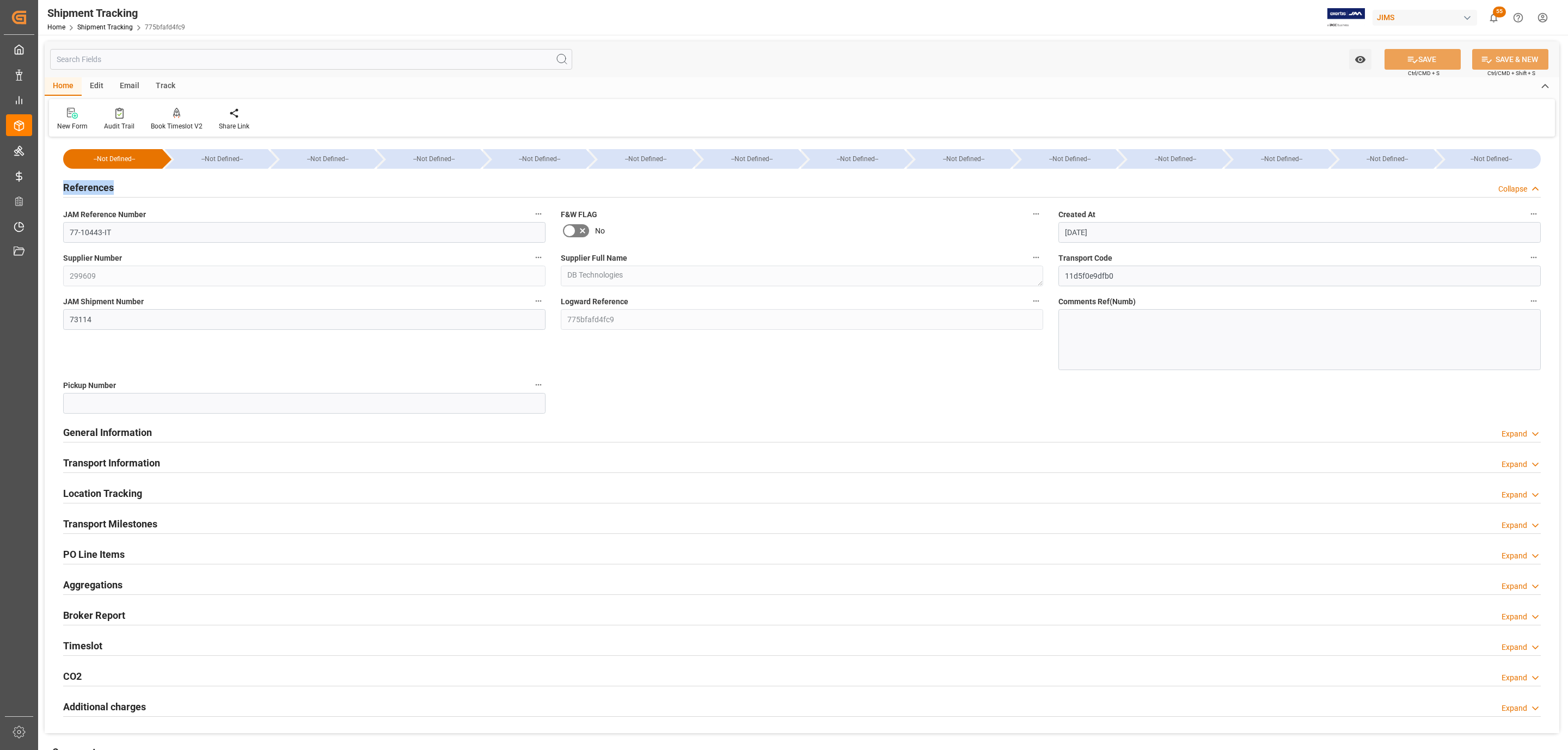
click at [107, 188] on h2 "References" at bounding box center [88, 187] width 51 height 15
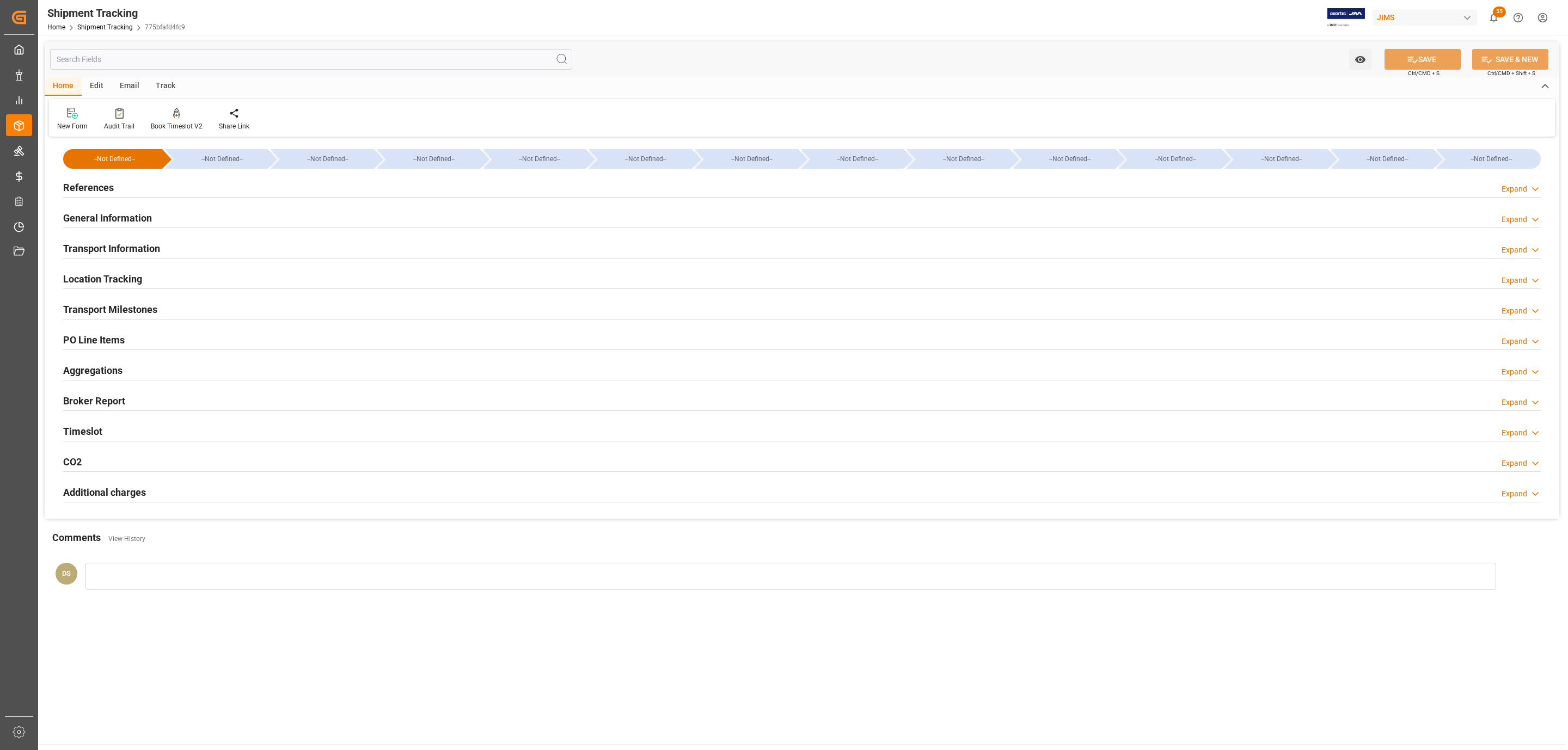
click at [95, 336] on h2 "PO Line Items" at bounding box center [94, 340] width 62 height 15
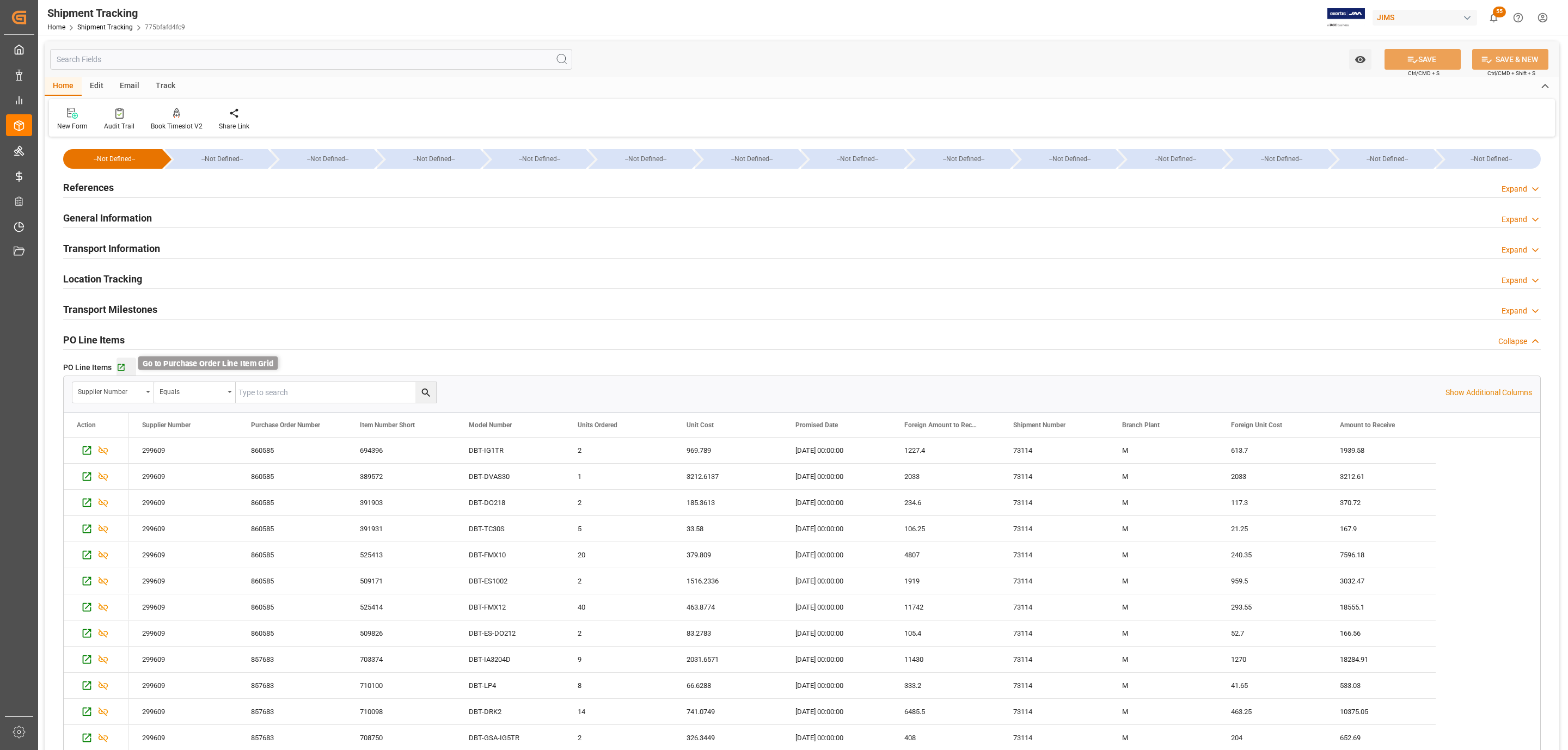
click at [118, 367] on icon "button" at bounding box center [121, 367] width 7 height 7
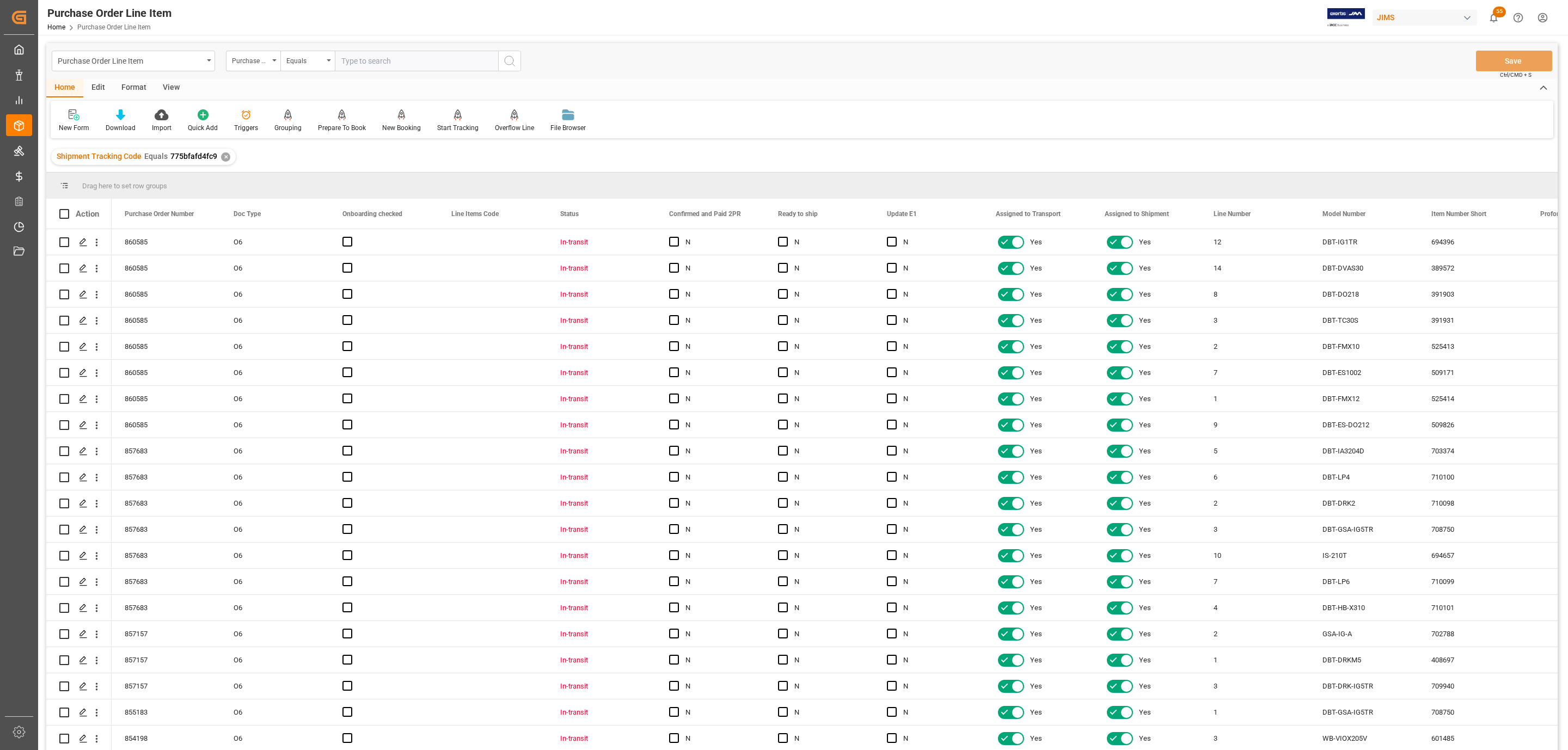
click at [169, 92] on div "View" at bounding box center [171, 88] width 33 height 19
click at [128, 114] on icon at bounding box center [123, 114] width 11 height 11
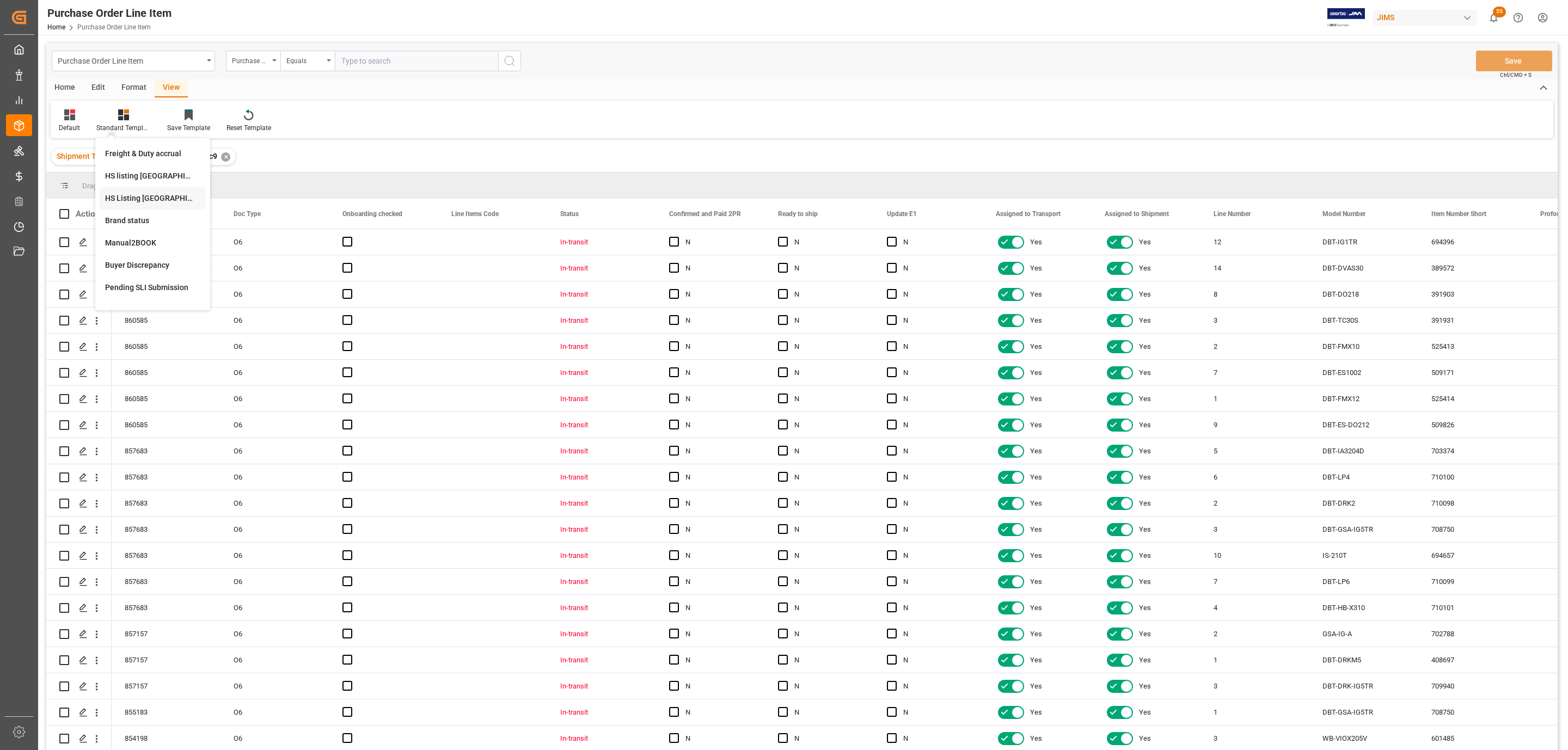
click at [178, 188] on div "HS Listing [GEOGRAPHIC_DATA]" at bounding box center [152, 198] width 106 height 23
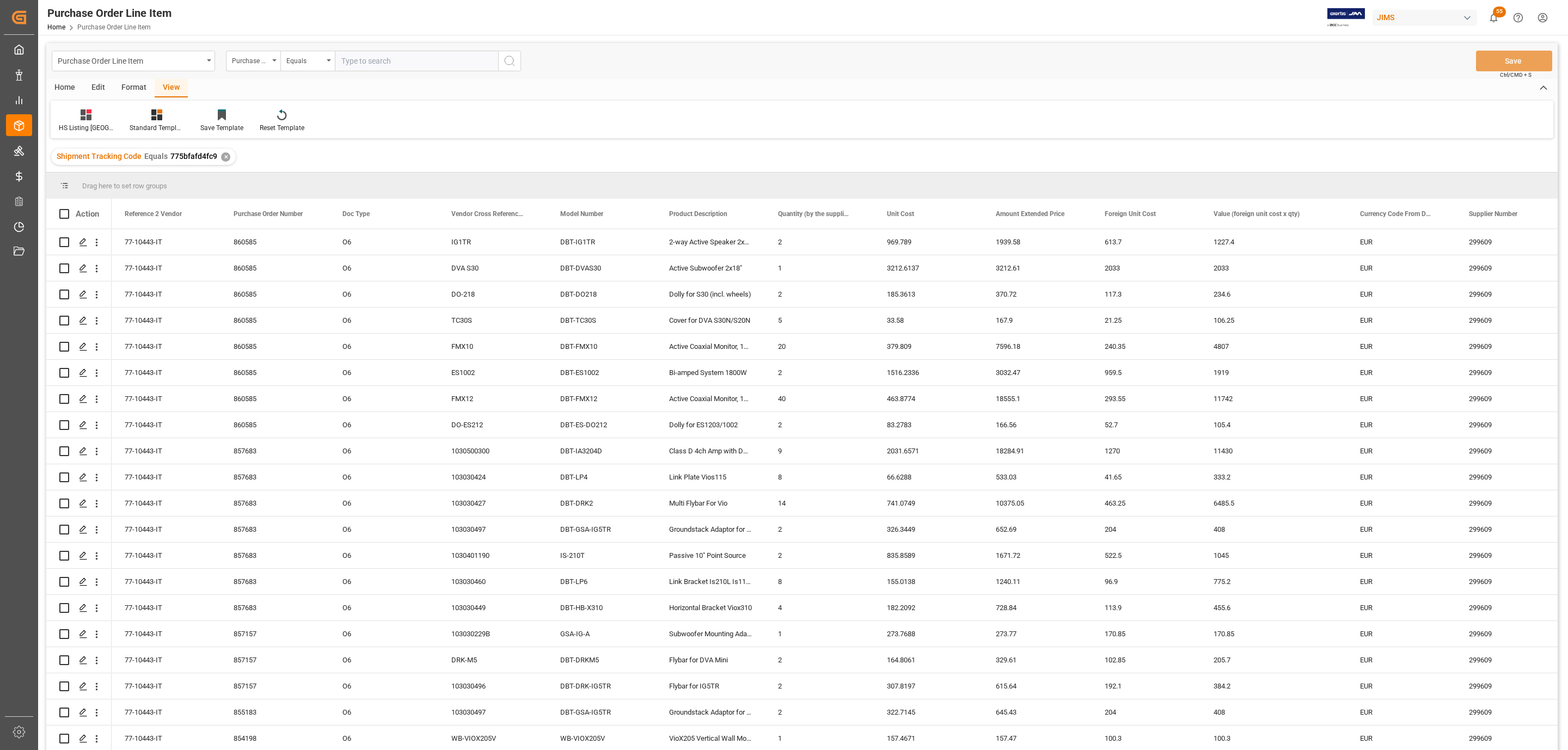
click at [64, 77] on div "Purchase Order Line Item Purchase Order Number Equals Save Ctrl/CMD + S" at bounding box center [802, 61] width 1511 height 36
click at [58, 86] on div "Home" at bounding box center [65, 88] width 37 height 19
click at [67, 215] on span at bounding box center [64, 214] width 10 height 10
click at [68, 209] on input "checkbox" at bounding box center [68, 209] width 0 height 0
checkbox input "true"
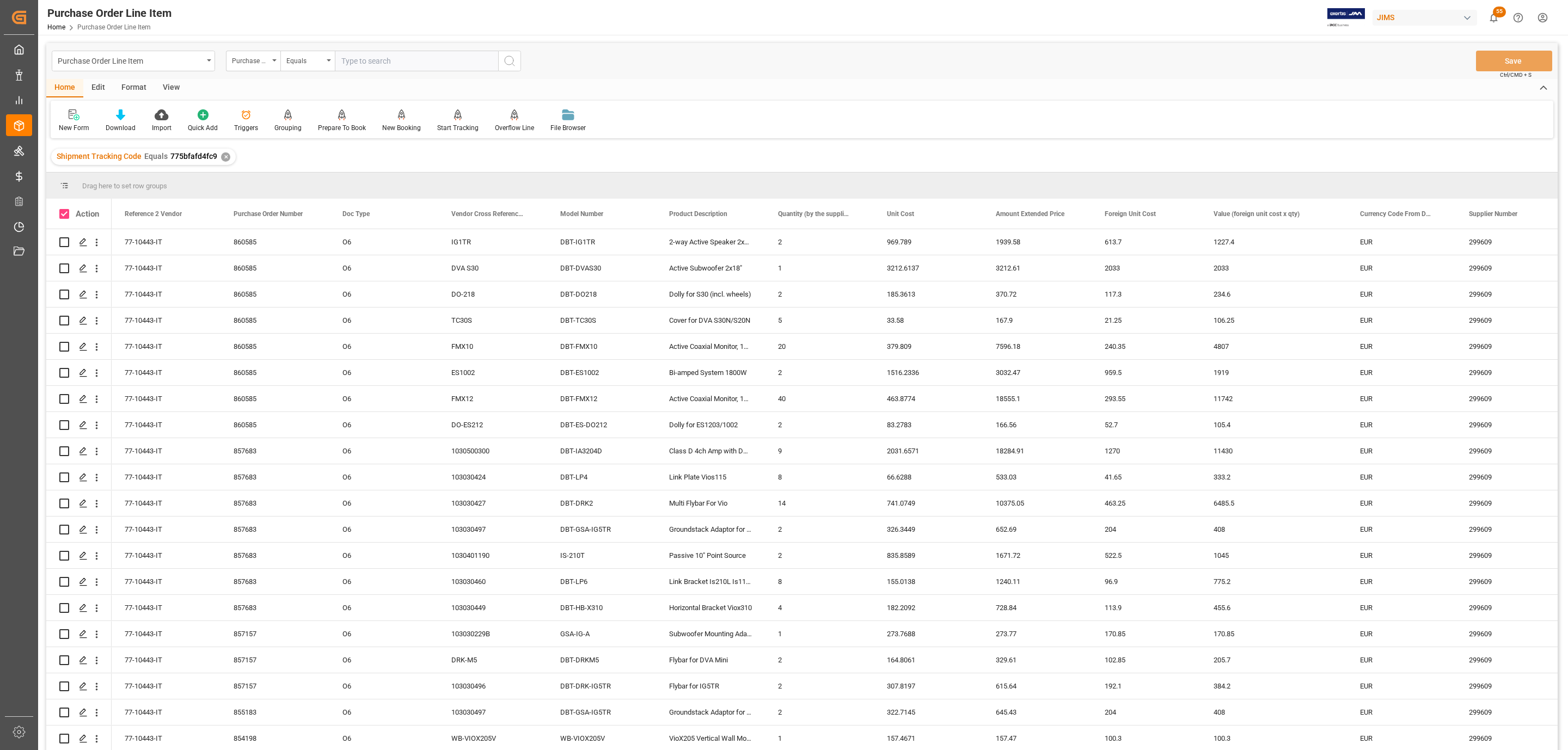
checkbox input "true"
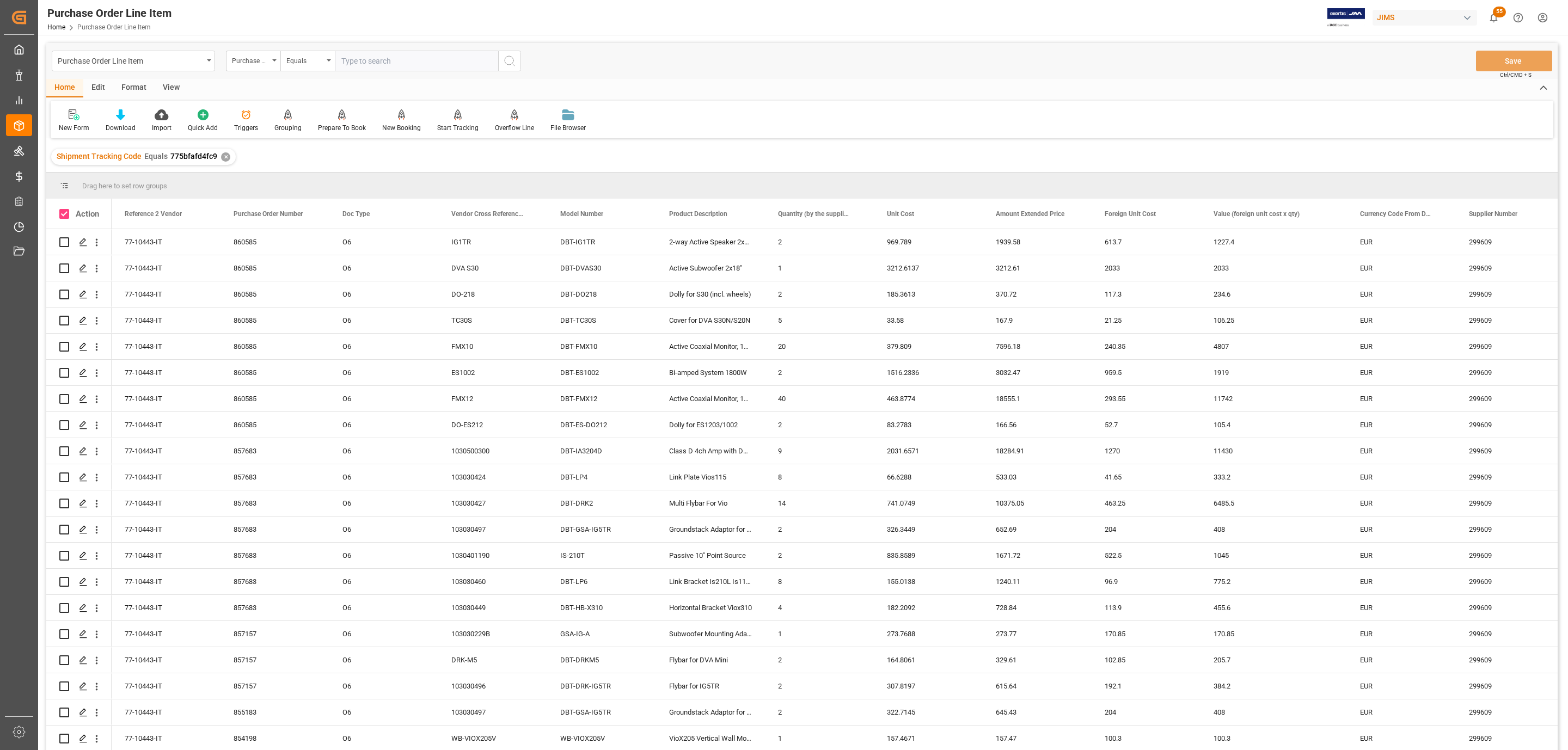
checkbox input "true"
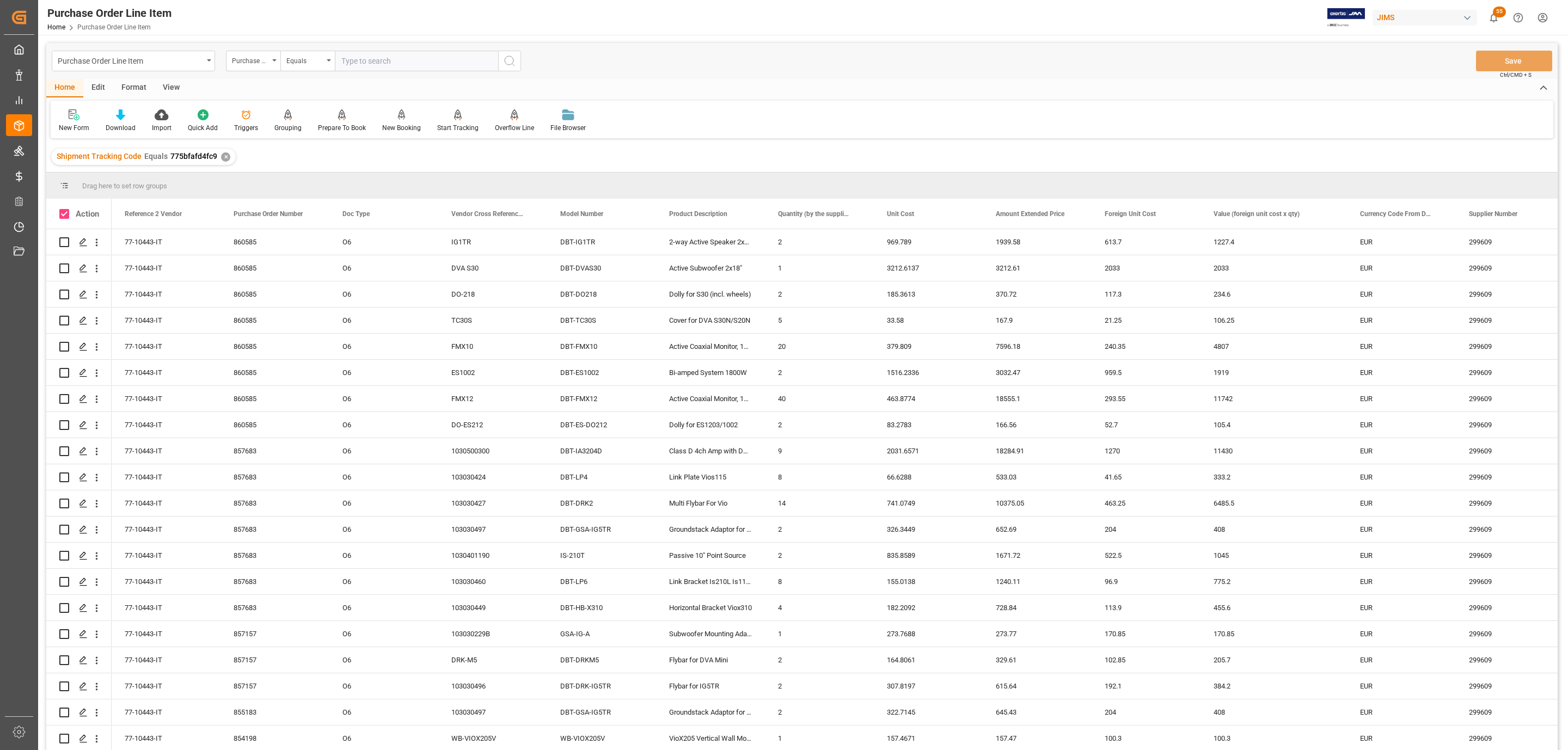
checkbox input "true"
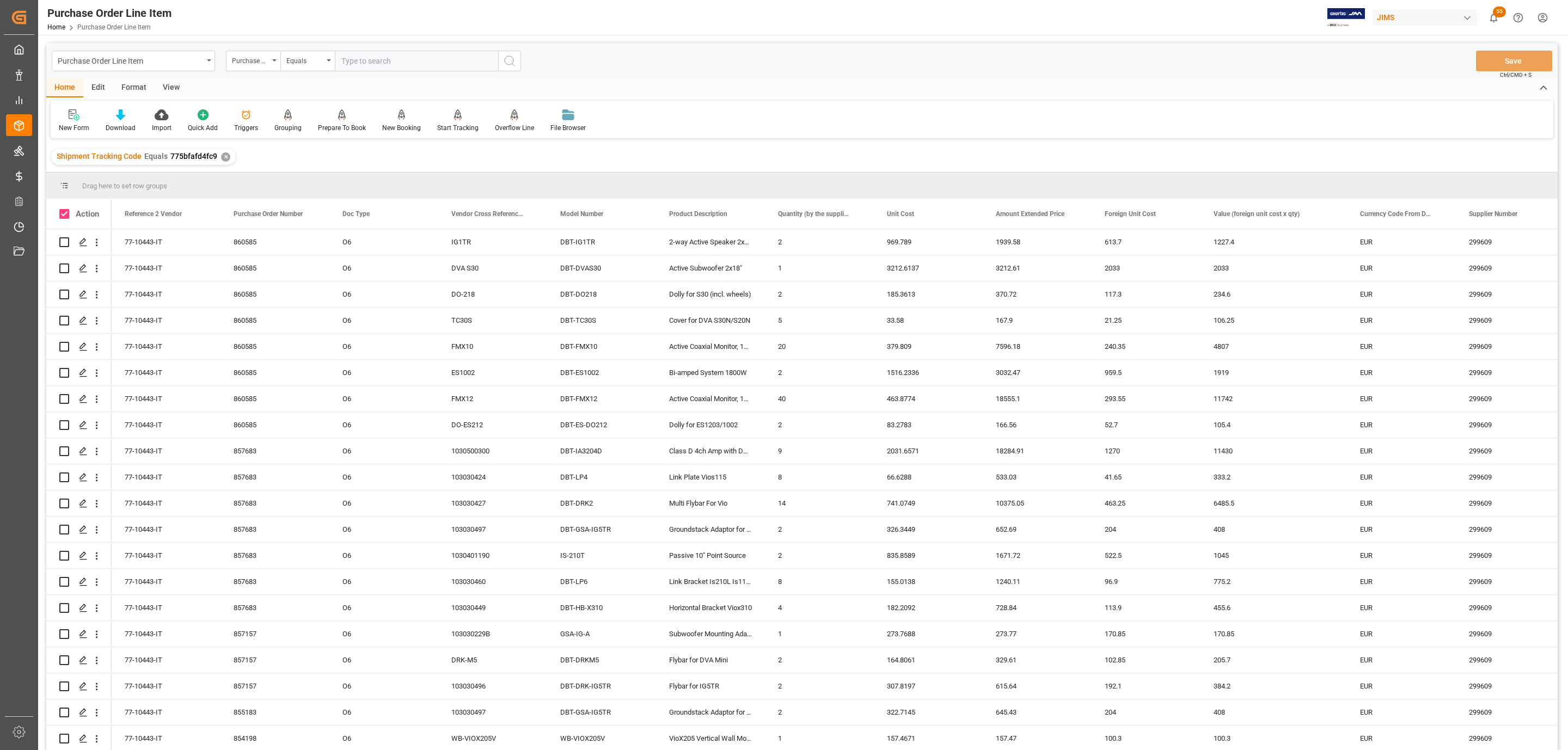
checkbox input "true"
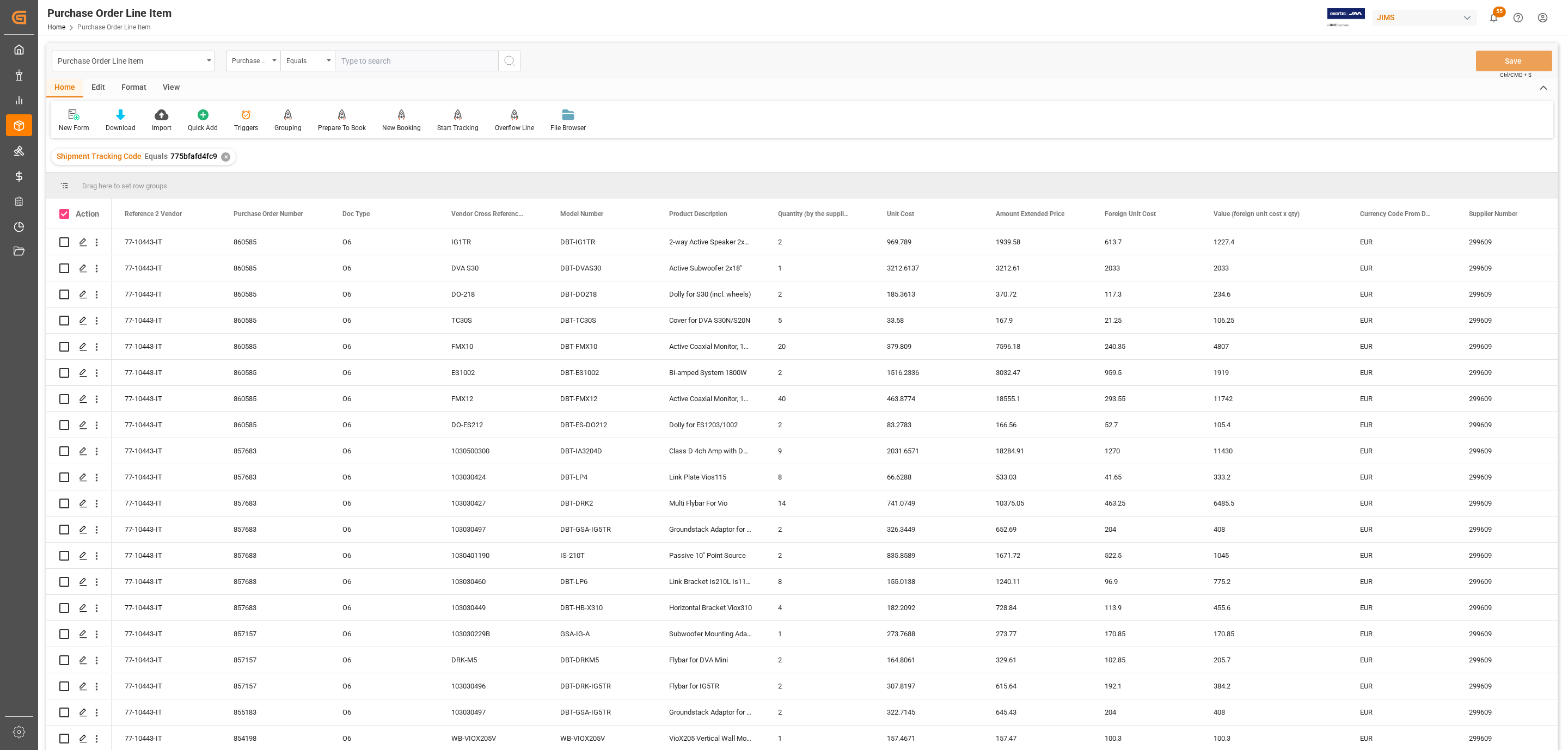
checkbox input "true"
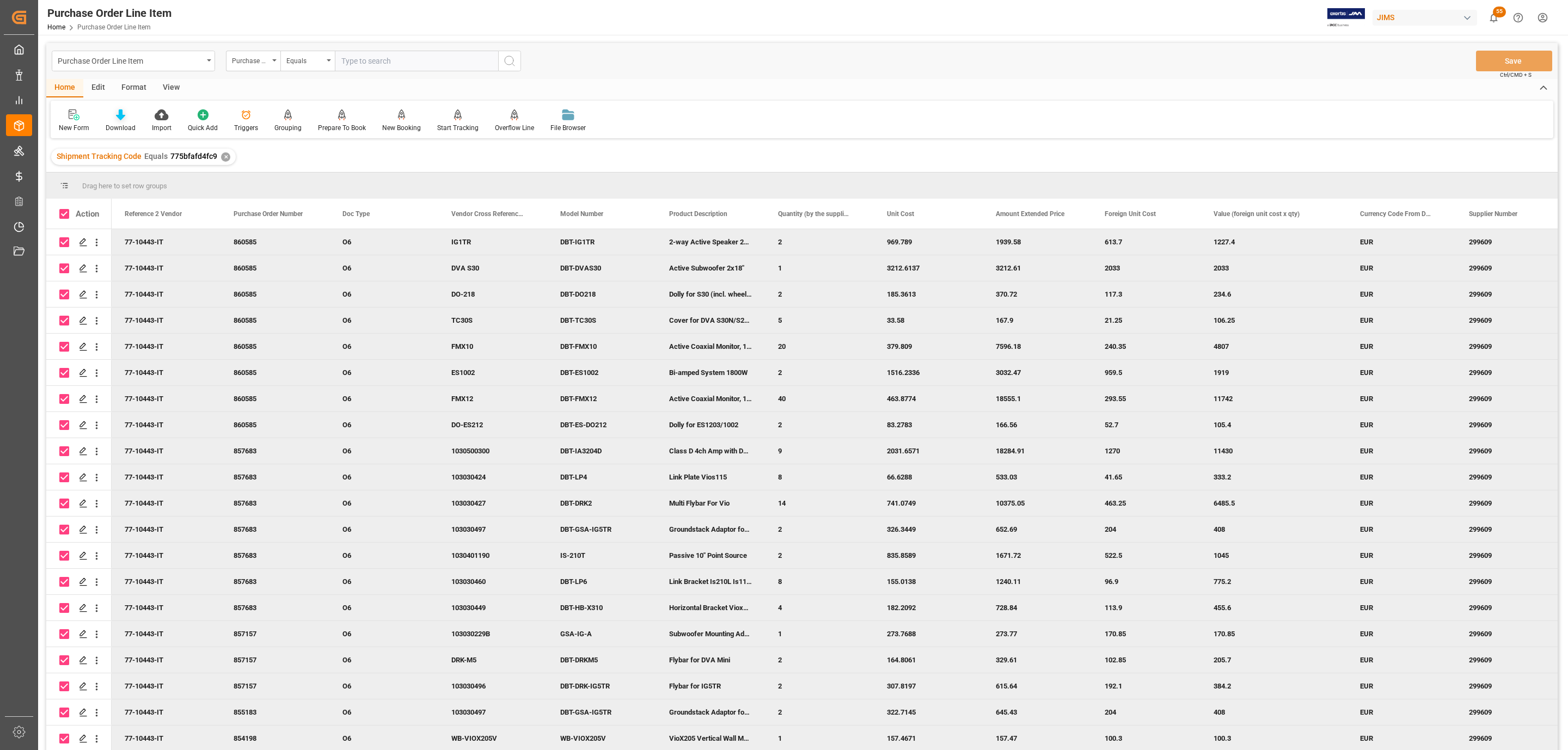
click at [116, 116] on icon at bounding box center [120, 114] width 9 height 11
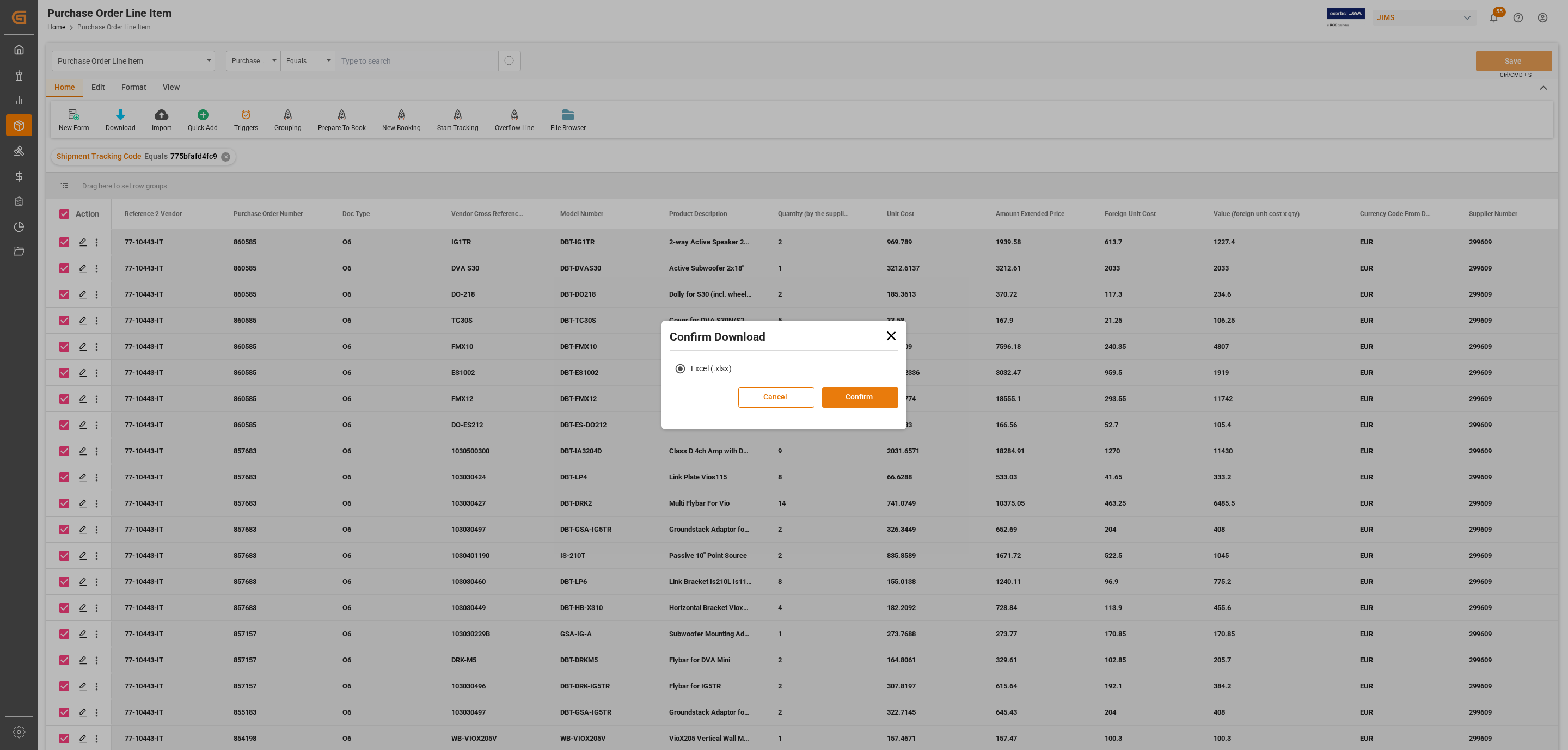
click at [875, 394] on button "Confirm" at bounding box center [860, 398] width 76 height 21
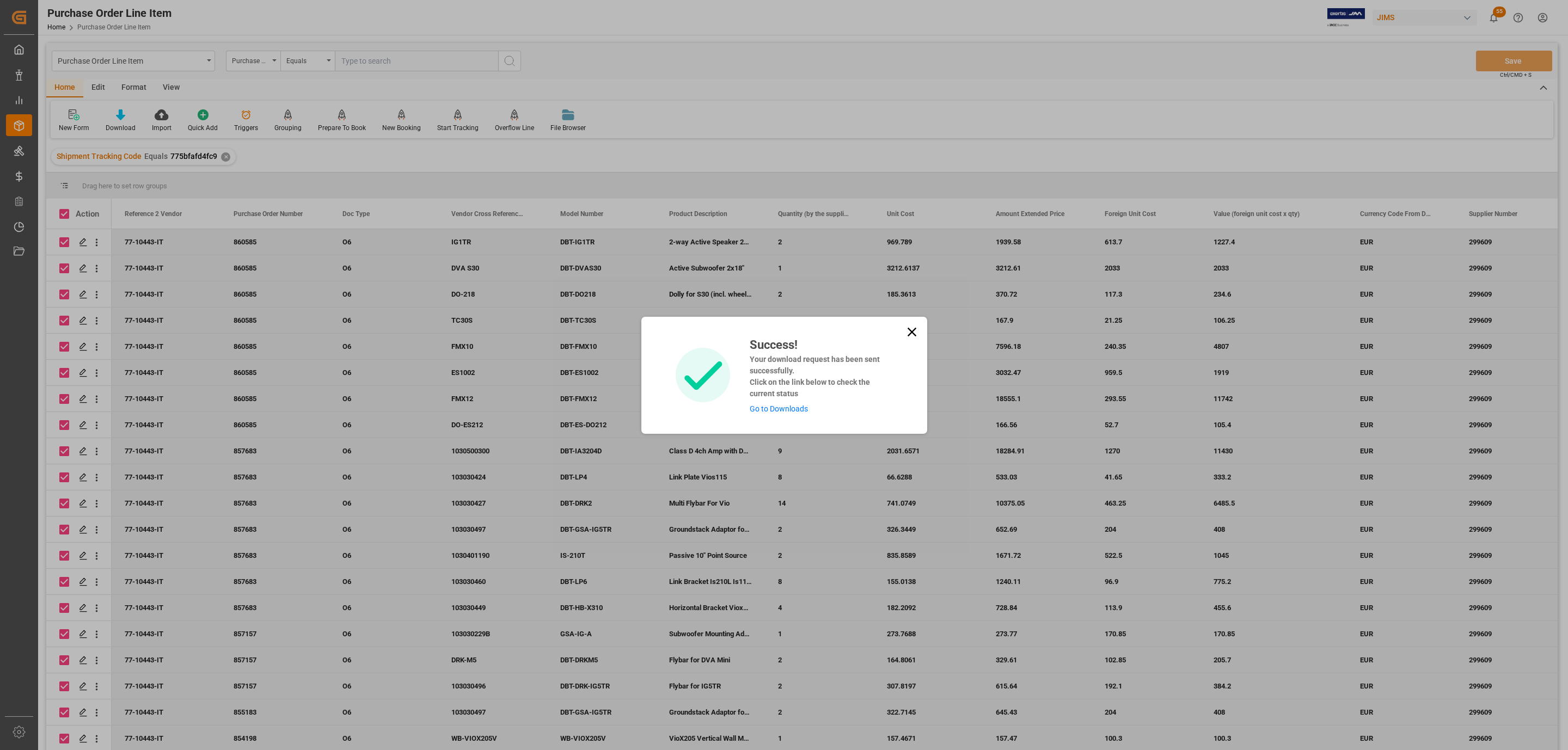
click at [799, 409] on link "Go to Downloads" at bounding box center [778, 409] width 59 height 9
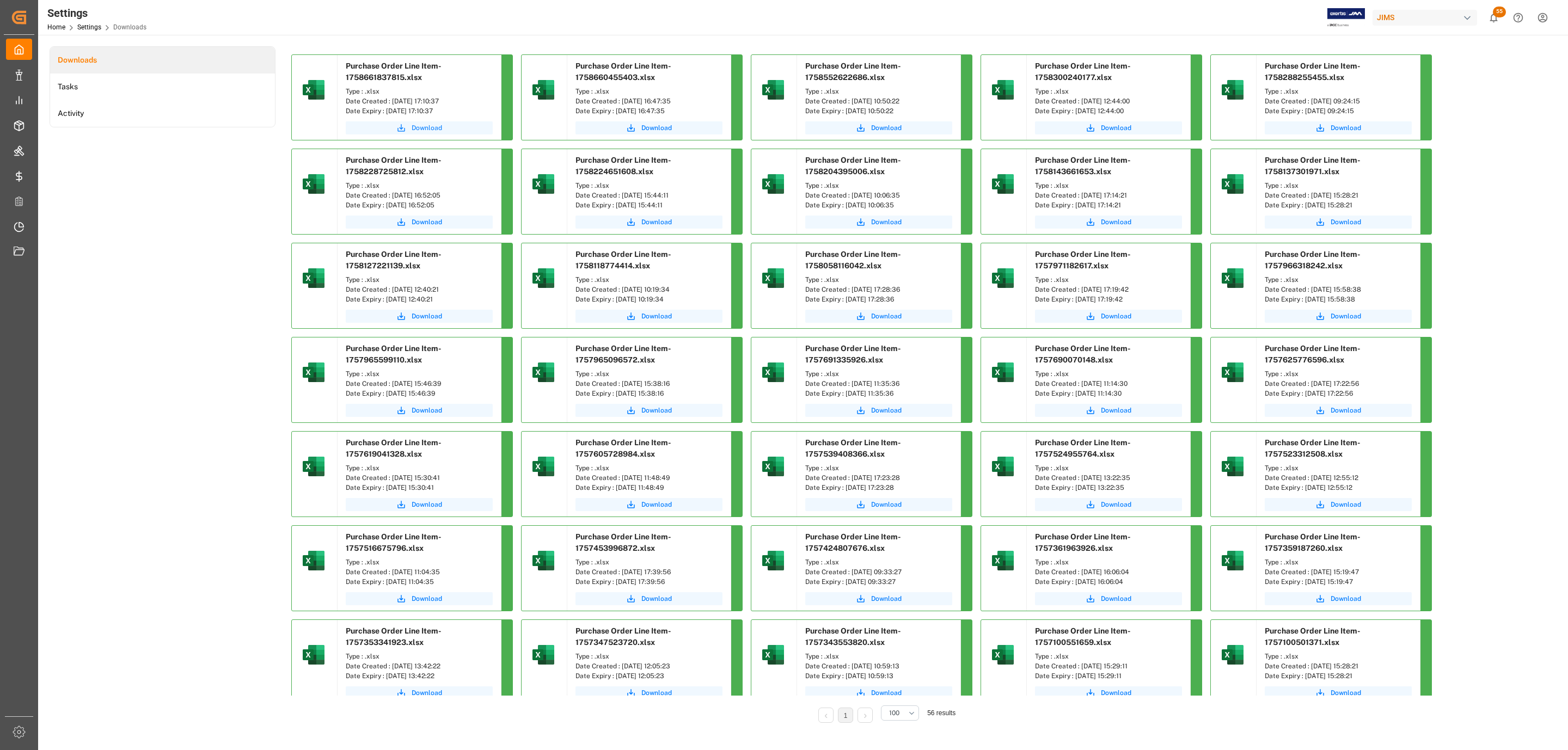
click at [448, 123] on button "Download" at bounding box center [419, 128] width 147 height 13
